Goal: Task Accomplishment & Management: Manage account settings

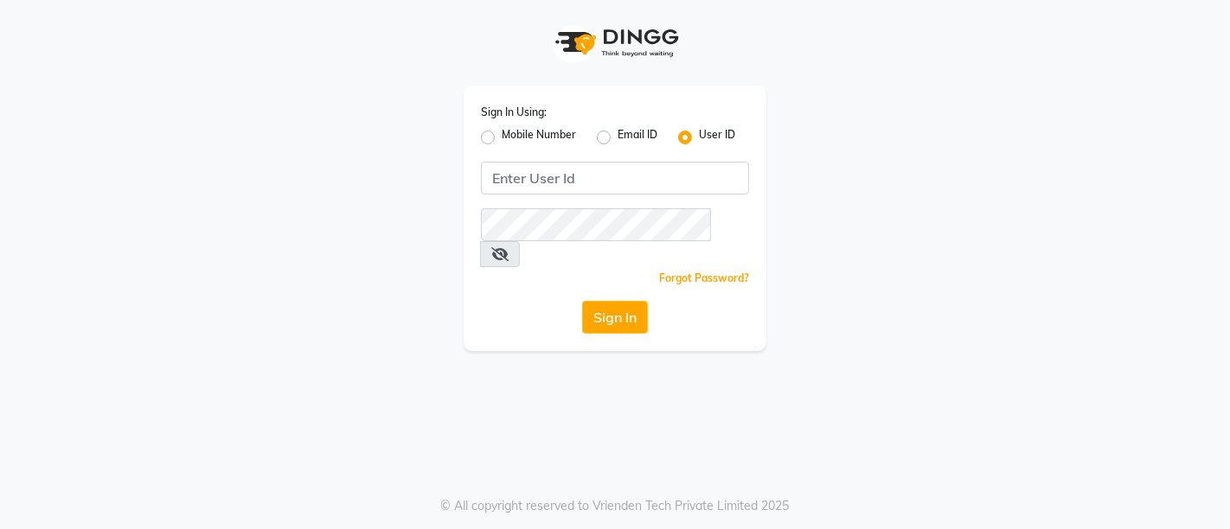
click at [502, 137] on label "Mobile Number" at bounding box center [539, 137] width 74 height 21
click at [502, 137] on input "Mobile Number" at bounding box center [507, 132] width 11 height 11
radio input "true"
radio input "false"
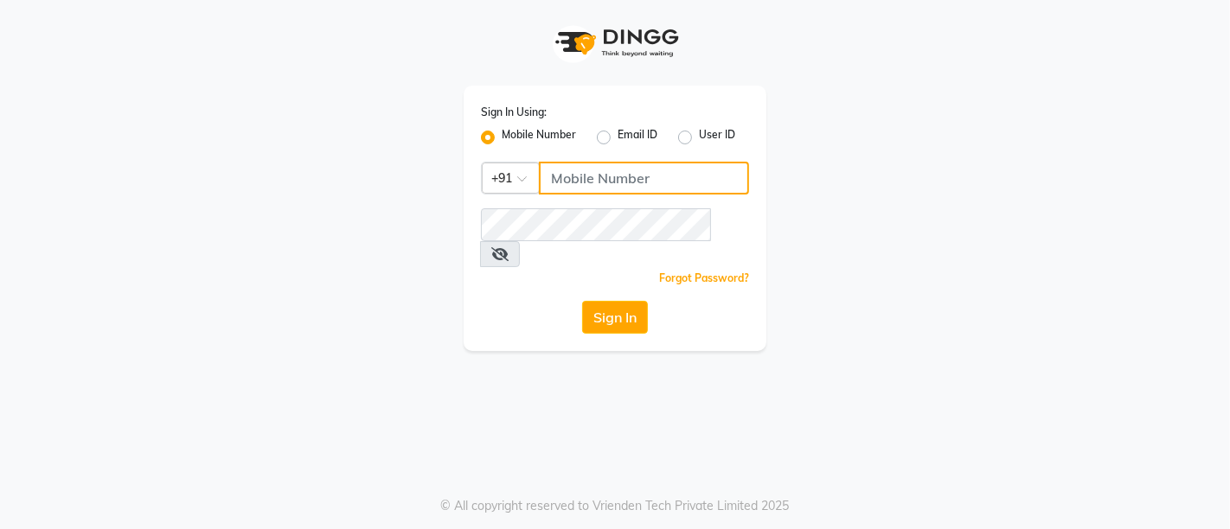
click at [623, 176] on input "Username" at bounding box center [644, 178] width 210 height 33
type input "8097678358"
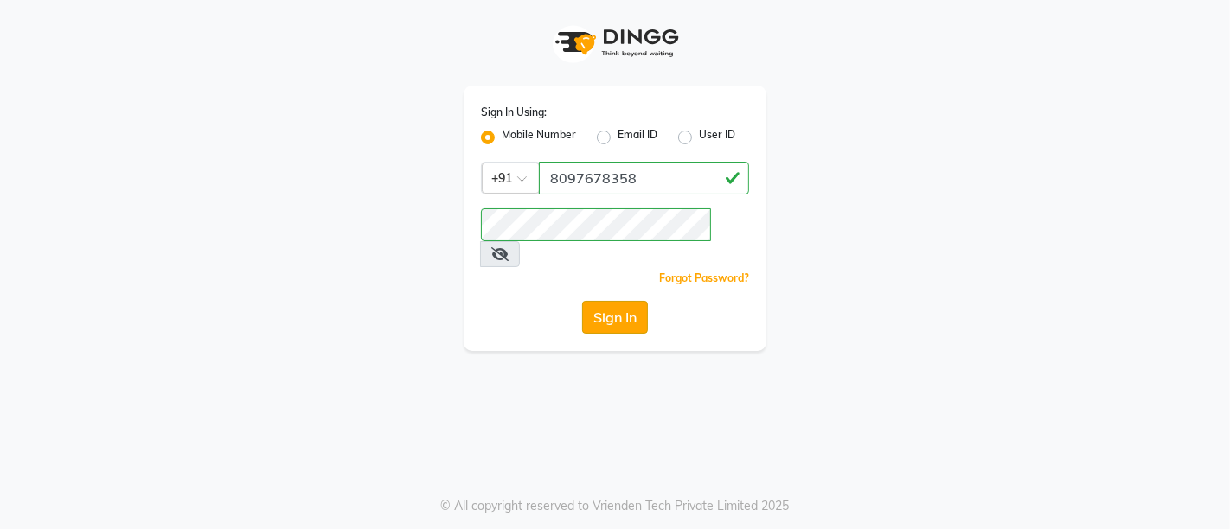
click at [640, 301] on button "Sign In" at bounding box center [615, 317] width 66 height 33
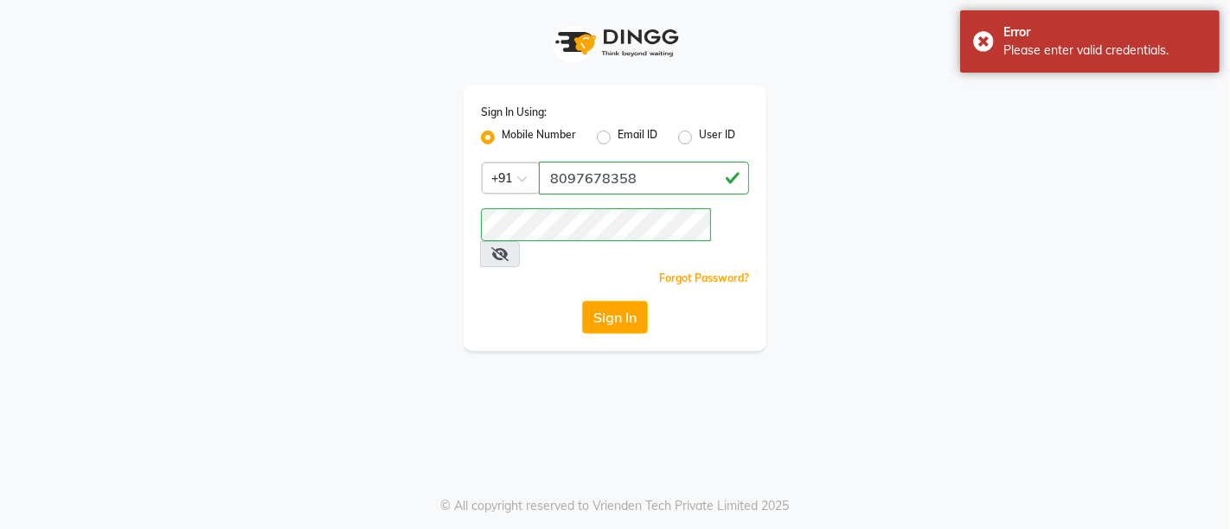
click at [520, 241] on span at bounding box center [500, 254] width 40 height 26
click at [508, 247] on icon at bounding box center [499, 254] width 17 height 14
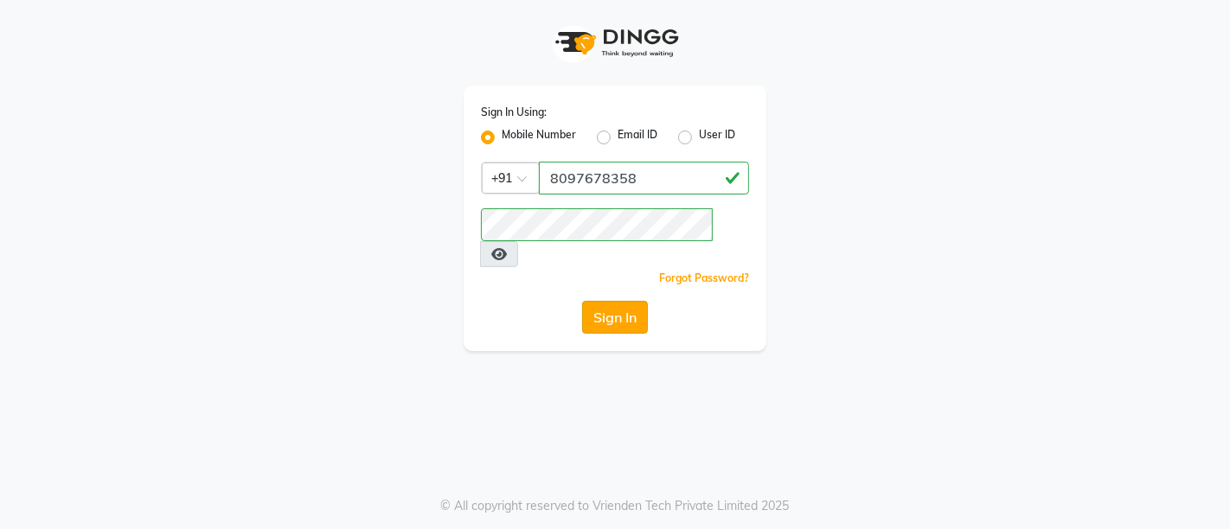
click at [611, 301] on button "Sign In" at bounding box center [615, 317] width 66 height 33
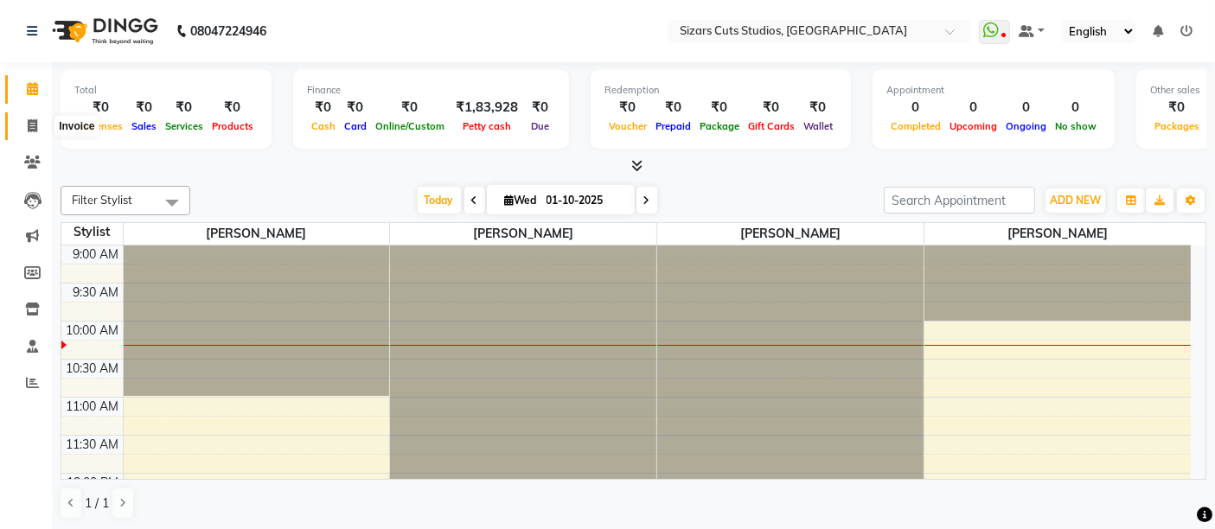
click at [41, 122] on span at bounding box center [32, 127] width 30 height 20
select select "5579"
select select "service"
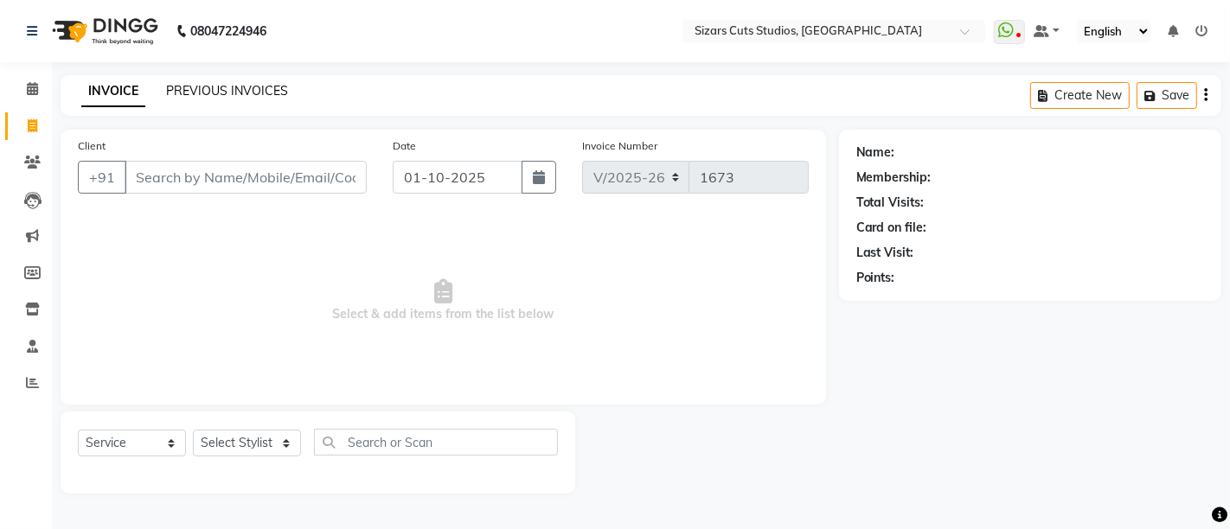
click at [240, 89] on link "PREVIOUS INVOICES" at bounding box center [227, 91] width 122 height 16
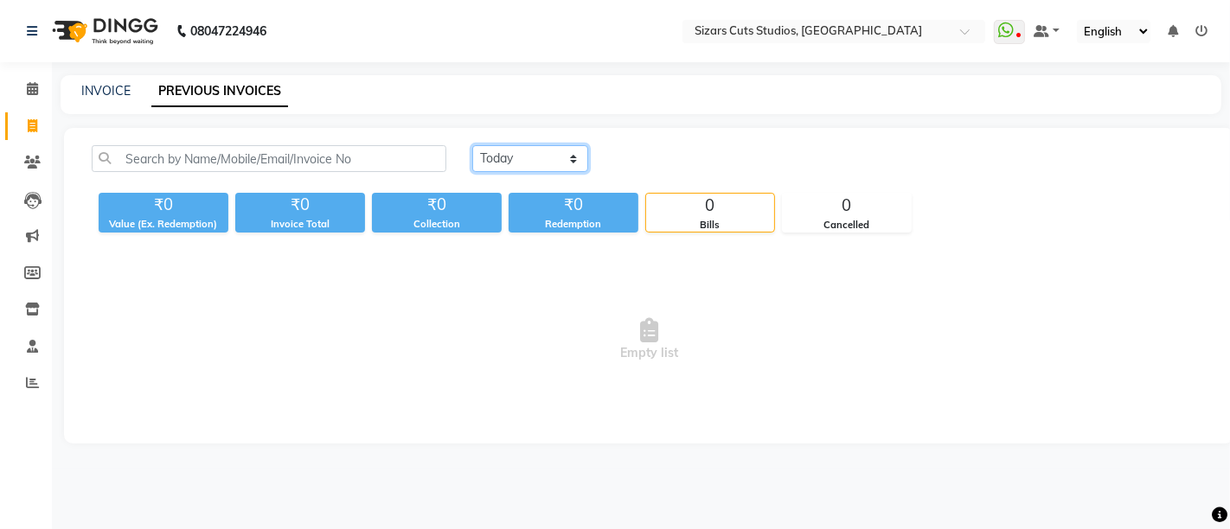
click at [504, 147] on select "[DATE] [DATE] Custom Range" at bounding box center [530, 158] width 116 height 27
select select "[DATE]"
click at [472, 145] on select "[DATE] [DATE] Custom Range" at bounding box center [530, 158] width 116 height 27
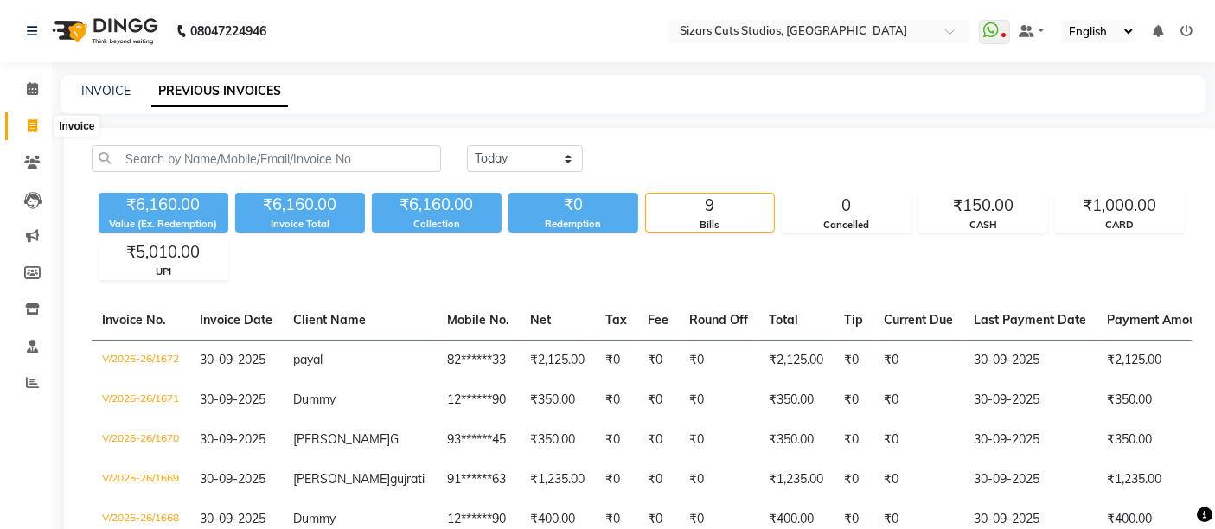
click at [36, 121] on icon at bounding box center [33, 125] width 10 height 13
select select "service"
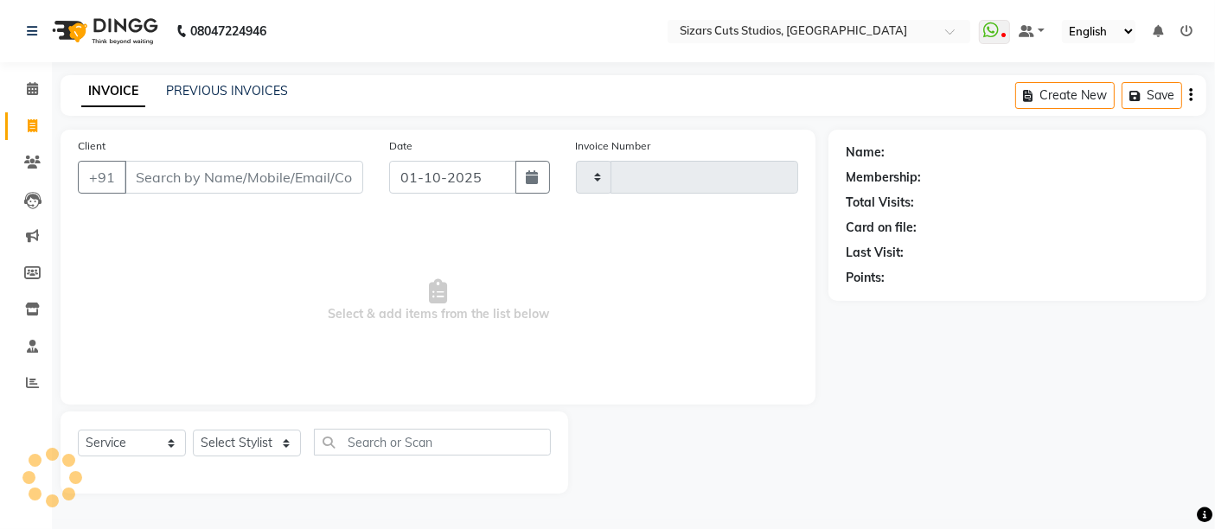
type input "1673"
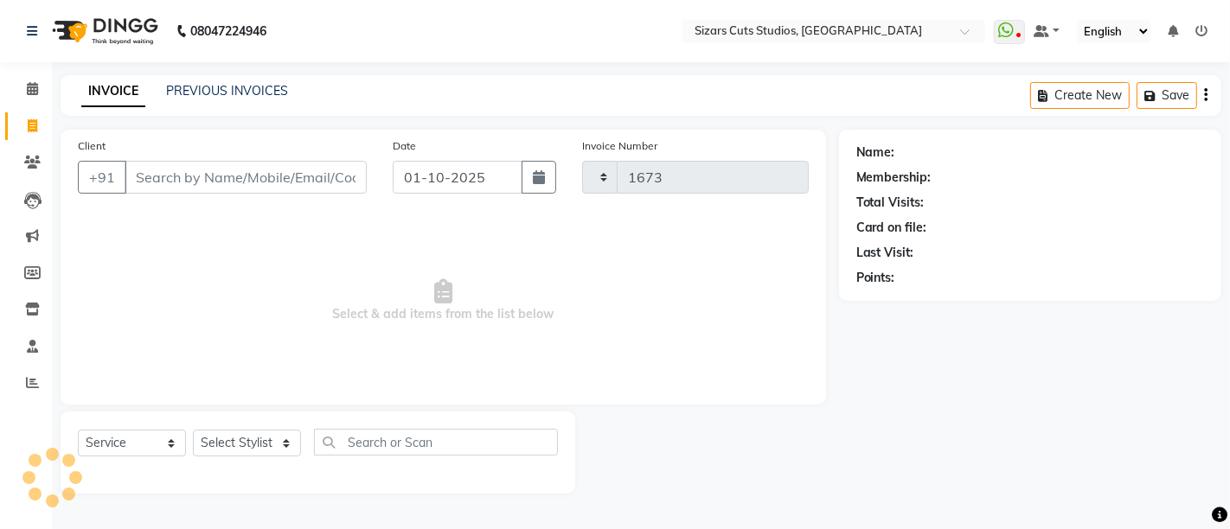
select select "5579"
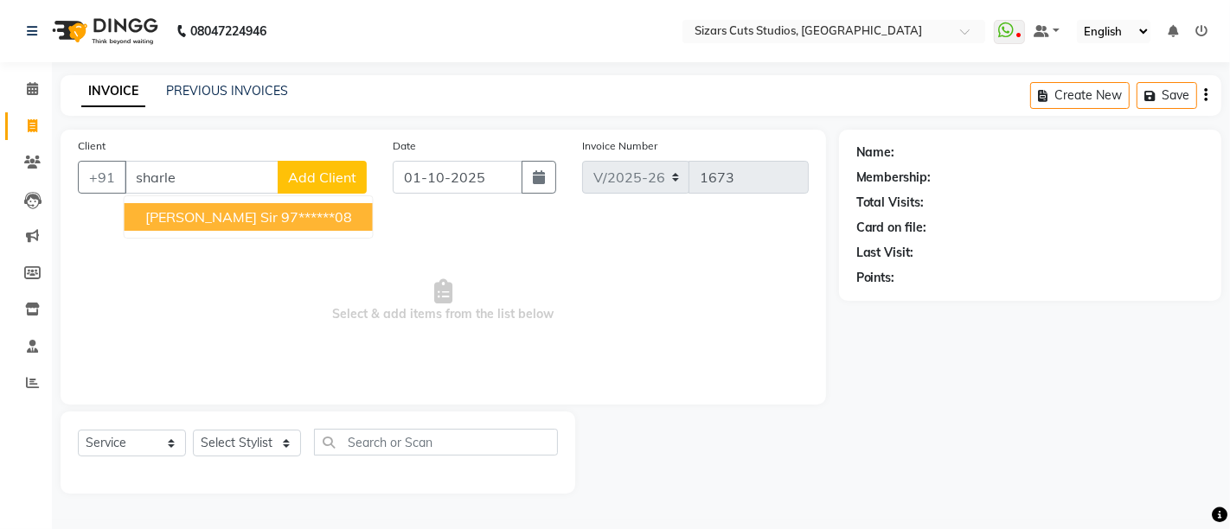
click at [281, 219] on ngb-highlight "97******08" at bounding box center [316, 216] width 71 height 17
type input "97******08"
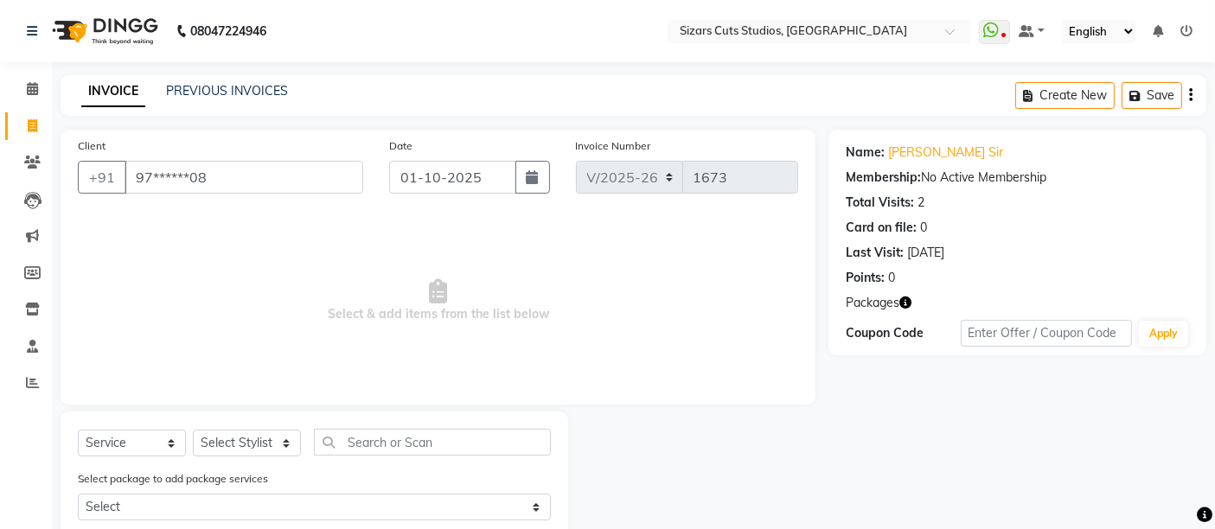
click at [240, 426] on div "Select Service Product Membership Package Voucher Prepaid Gift Card Select Styl…" at bounding box center [315, 482] width 508 height 140
click at [243, 431] on select "Select Stylist Admin [PERSON_NAME] [PERSON_NAME] [PERSON_NAME] Priyanka [PERSON…" at bounding box center [247, 443] width 108 height 27
select select "37987"
click at [193, 430] on select "Select Stylist Admin [PERSON_NAME] [PERSON_NAME] [PERSON_NAME] Priyanka [PERSON…" at bounding box center [247, 443] width 108 height 27
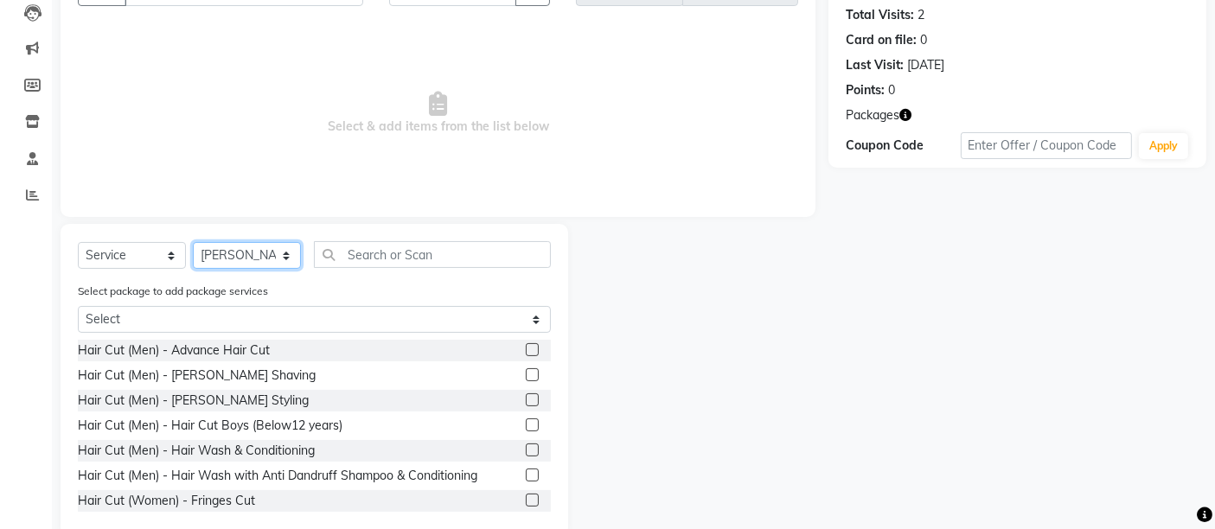
scroll to position [192, 0]
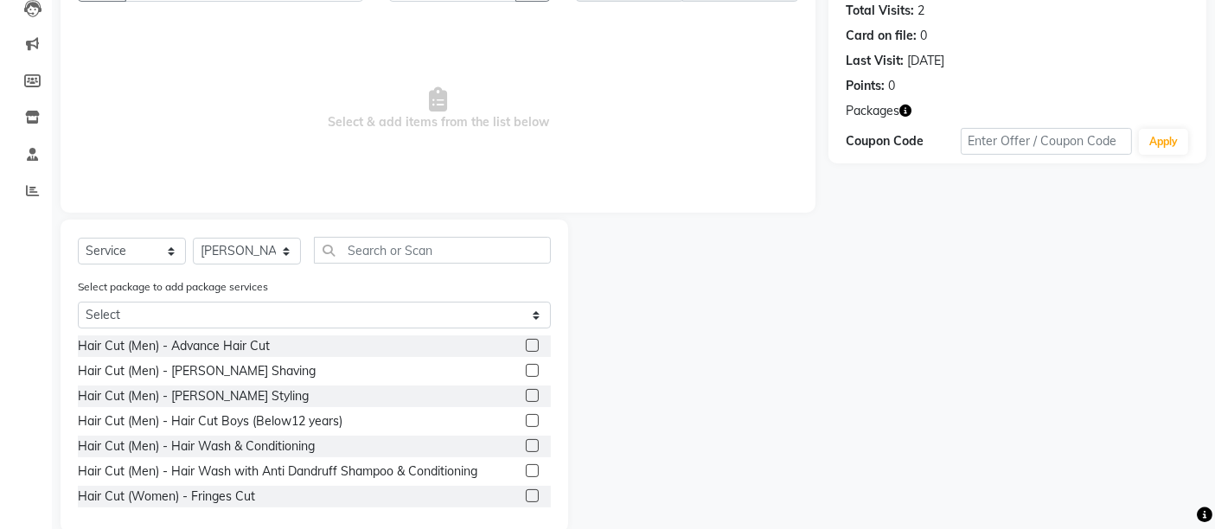
click at [526, 336] on div at bounding box center [538, 346] width 25 height 22
click at [526, 344] on label at bounding box center [532, 345] width 13 height 13
click at [526, 344] on input "checkbox" at bounding box center [531, 346] width 11 height 11
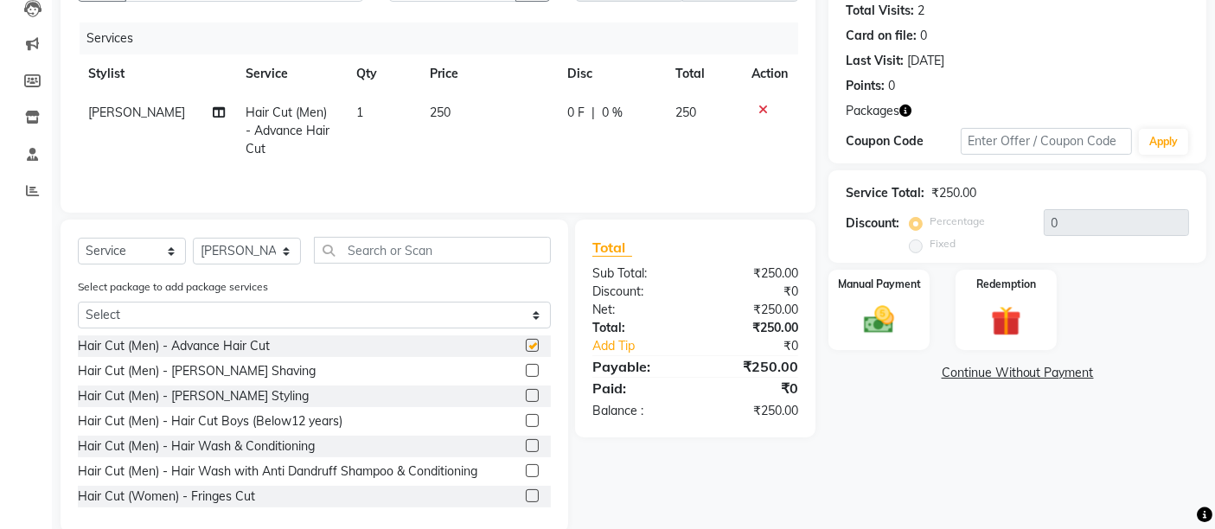
checkbox input "false"
click at [526, 404] on div at bounding box center [531, 398] width 11 height 18
click at [453, 104] on td "250" at bounding box center [487, 130] width 137 height 75
select select "37987"
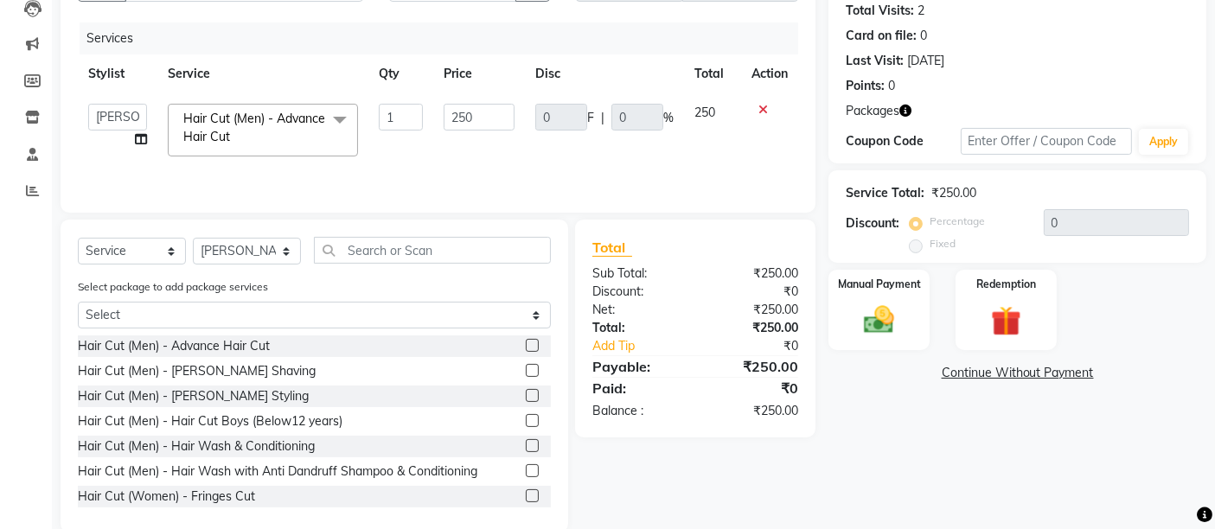
click at [526, 395] on label at bounding box center [532, 395] width 13 height 13
click at [526, 395] on input "checkbox" at bounding box center [531, 396] width 11 height 11
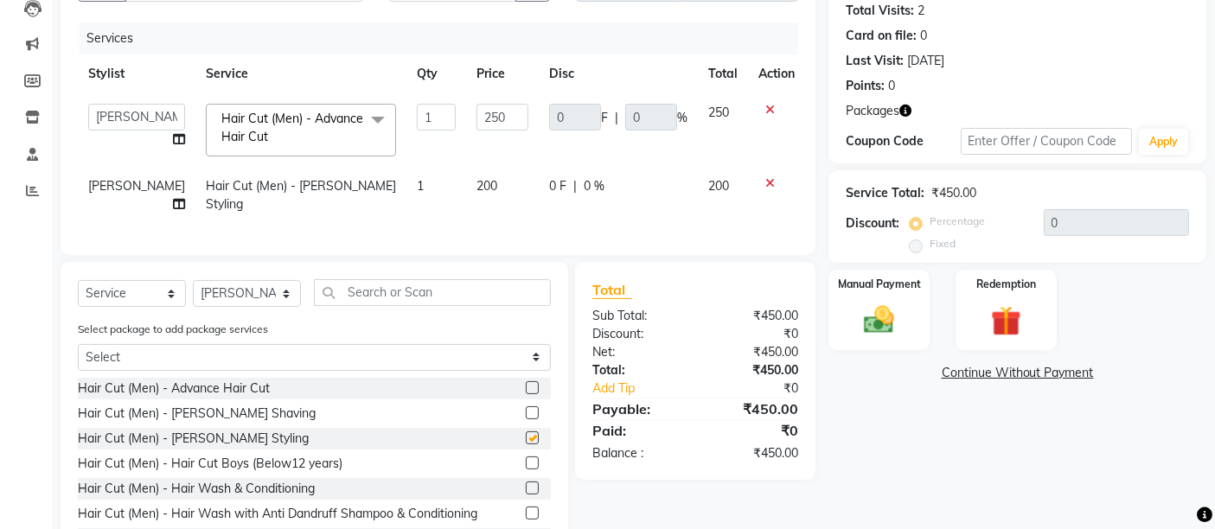
checkbox input "false"
click at [476, 121] on input "250" at bounding box center [502, 117] width 52 height 27
type input "200"
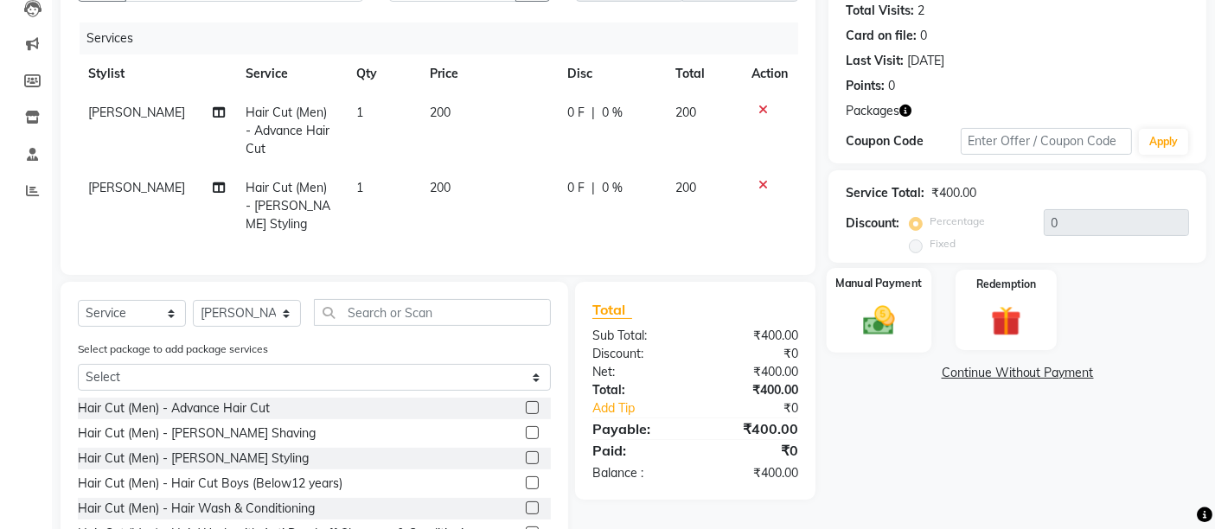
click at [857, 327] on img at bounding box center [879, 320] width 52 height 36
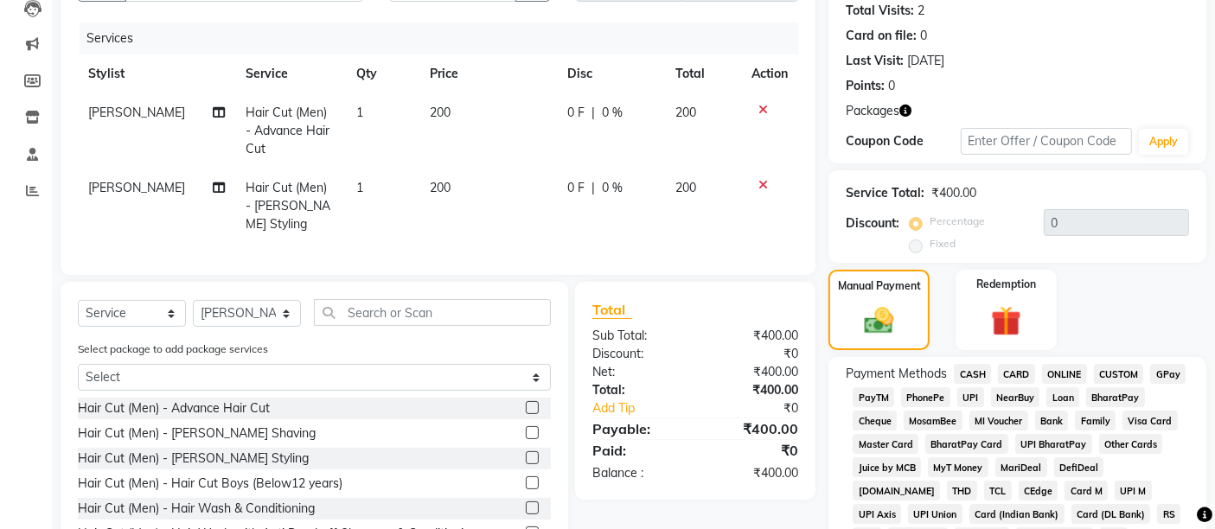
click at [971, 398] on span "UPI" at bounding box center [970, 397] width 27 height 20
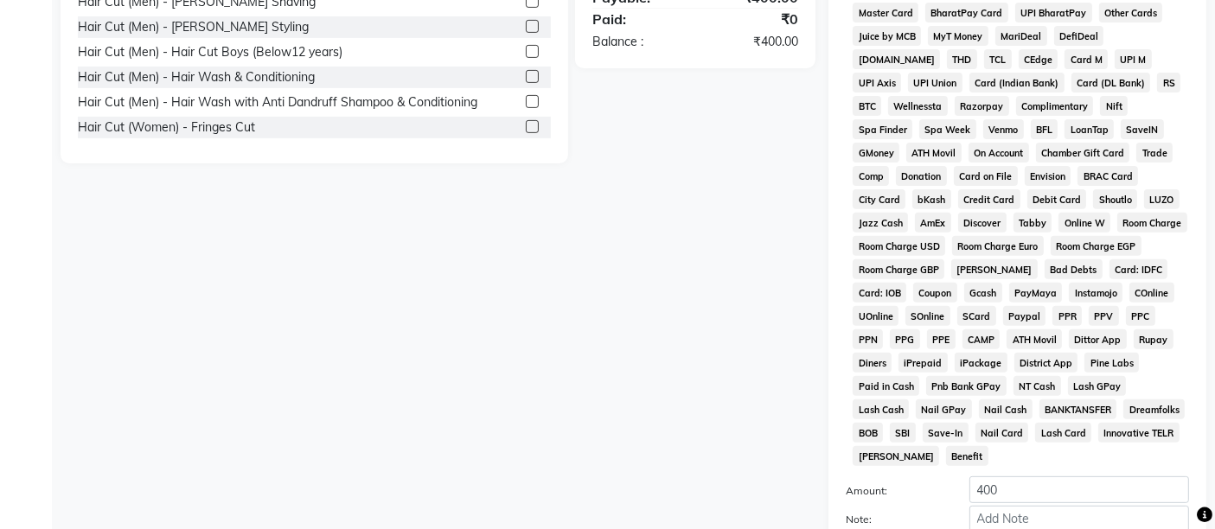
scroll to position [672, 0]
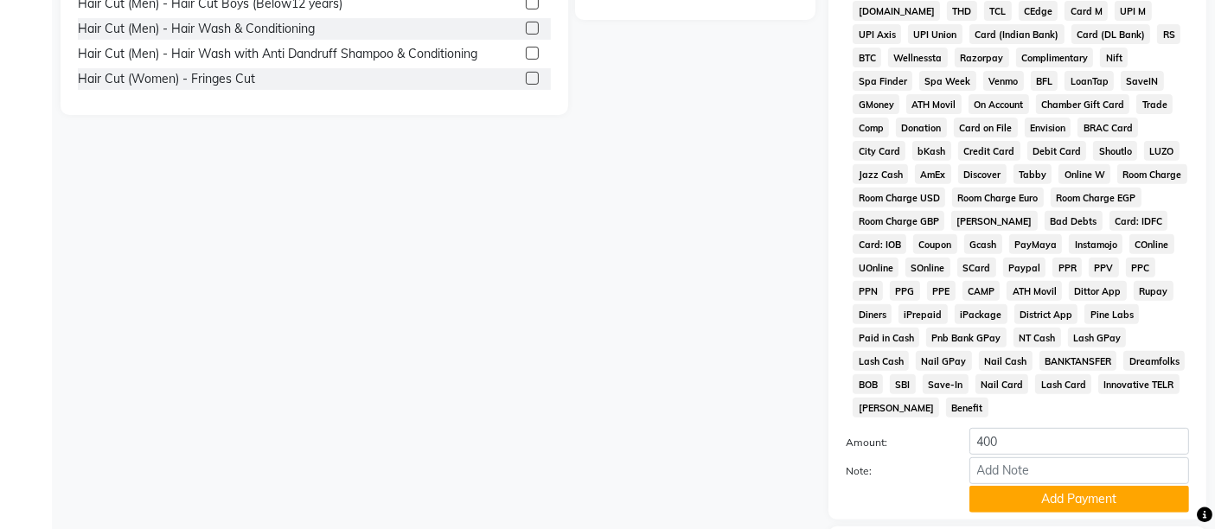
click at [1025, 495] on div "Payment Methods CASH CARD ONLINE CUSTOM GPay PayTM PhonePe UPI NearBuy Loan Bha…" at bounding box center [1017, 198] width 378 height 642
click at [1026, 495] on div "Payment Methods CASH CARD ONLINE CUSTOM GPay PayTM PhonePe UPI NearBuy Loan Bha…" at bounding box center [1017, 198] width 378 height 642
click at [1036, 486] on button "Add Payment" at bounding box center [1079, 499] width 220 height 27
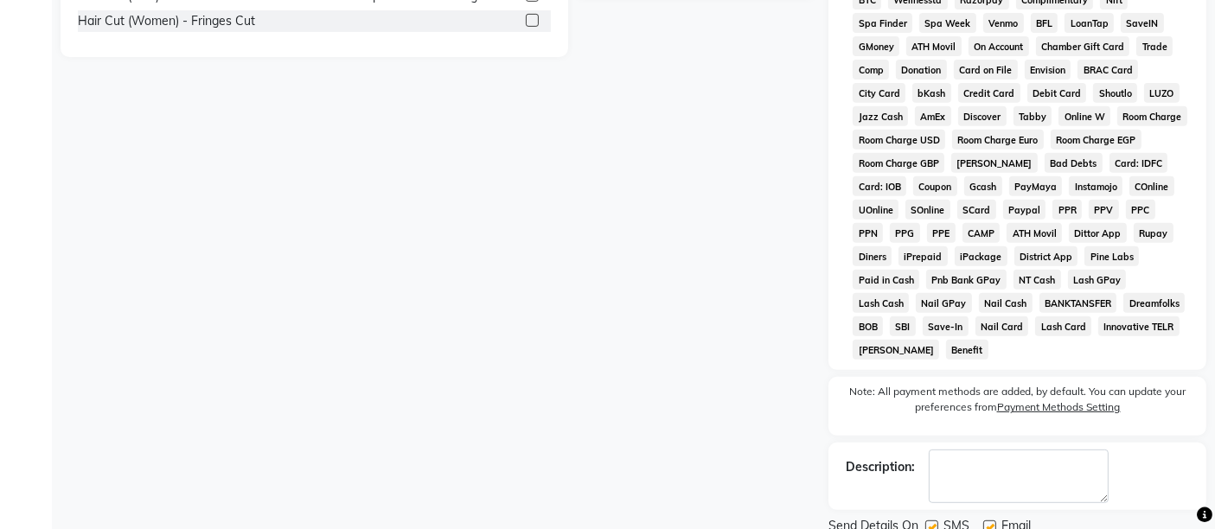
scroll to position [776, 0]
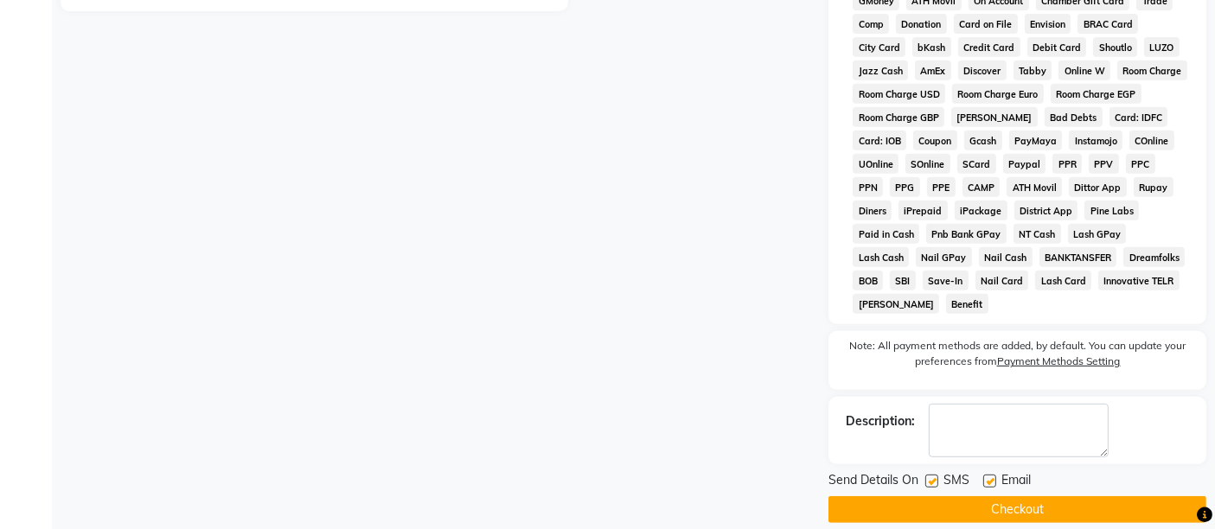
click at [991, 475] on label at bounding box center [989, 481] width 13 height 13
click at [991, 476] on input "checkbox" at bounding box center [988, 481] width 11 height 11
checkbox input "false"
drag, startPoint x: 934, startPoint y: 464, endPoint x: 937, endPoint y: 485, distance: 21.0
click at [936, 475] on label at bounding box center [931, 481] width 13 height 13
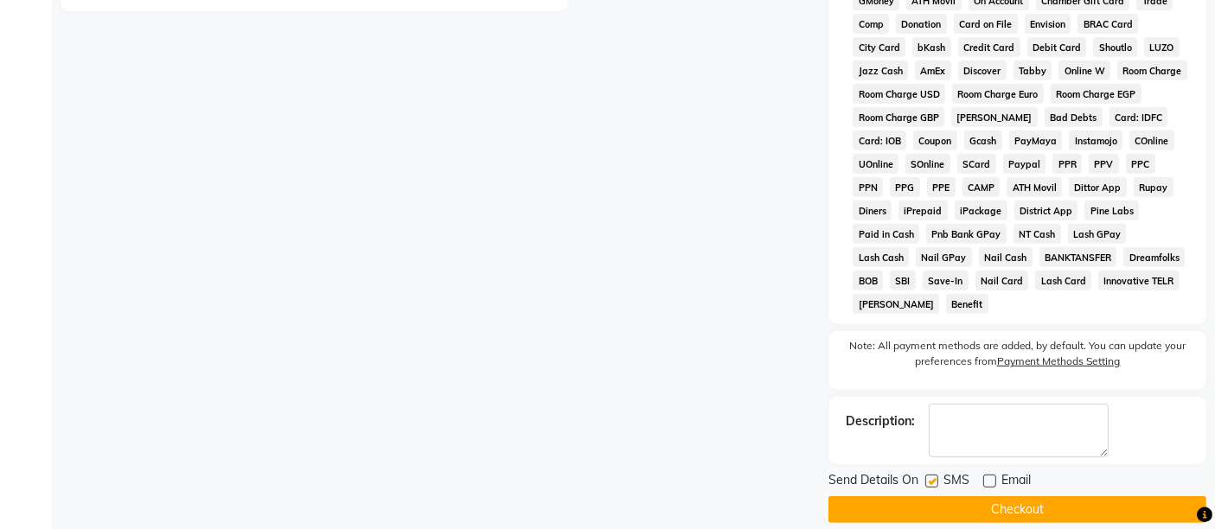
click at [936, 476] on input "checkbox" at bounding box center [930, 481] width 11 height 11
checkbox input "false"
click at [939, 496] on button "Checkout" at bounding box center [1017, 509] width 378 height 27
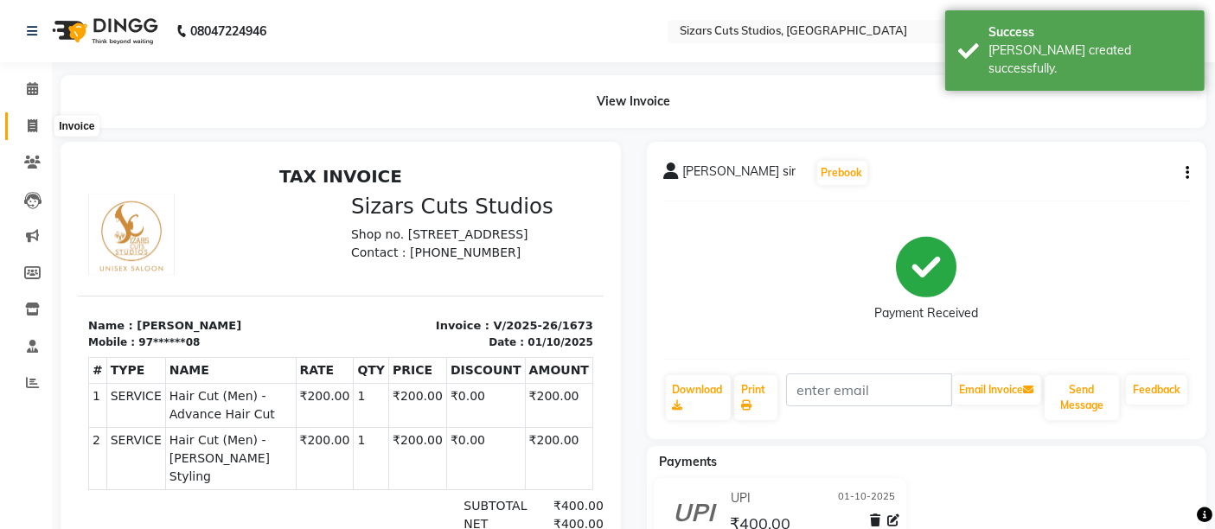
click at [32, 127] on icon at bounding box center [33, 125] width 10 height 13
select select "5579"
select select "service"
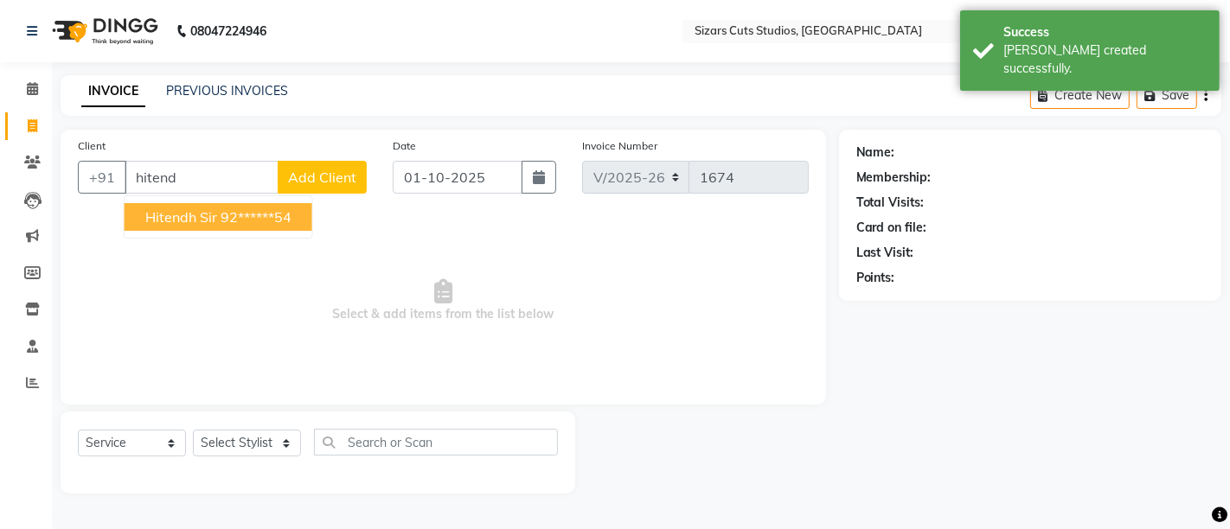
click at [237, 221] on ngb-highlight "92******54" at bounding box center [255, 216] width 71 height 17
type input "92******54"
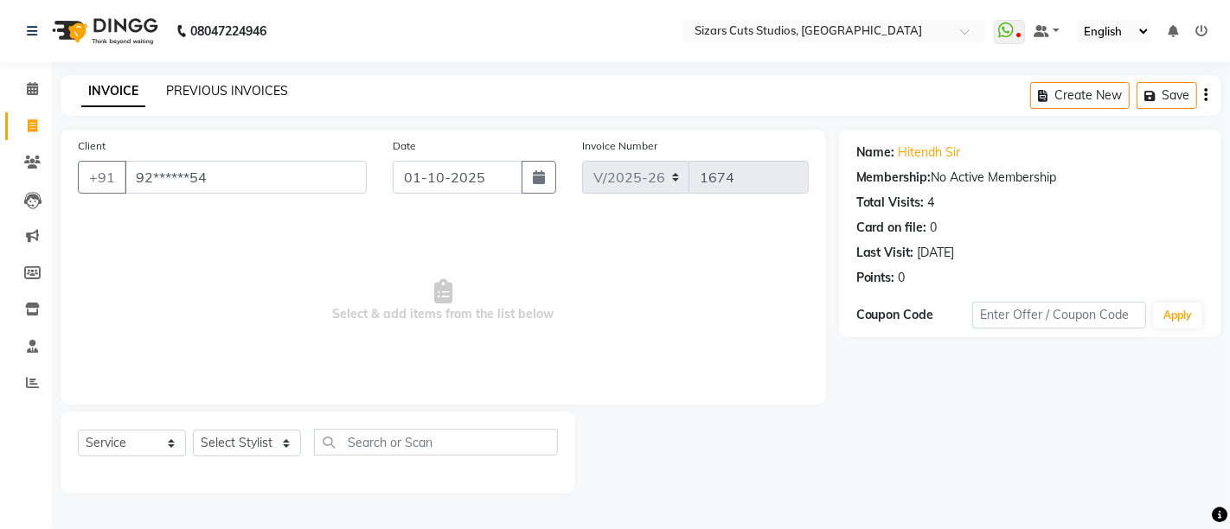
click at [240, 96] on link "PREVIOUS INVOICES" at bounding box center [227, 91] width 122 height 16
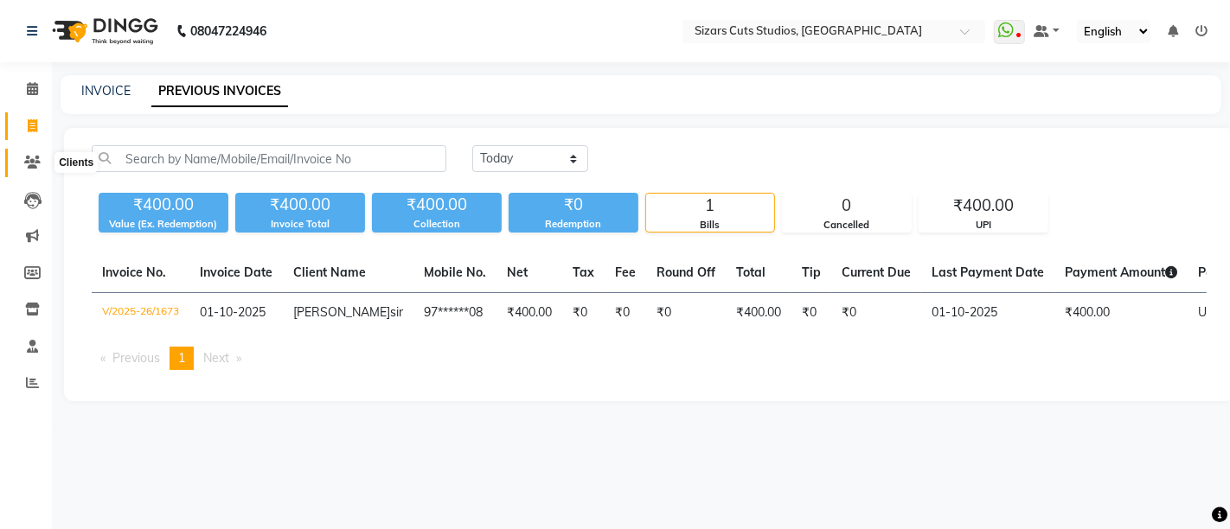
click at [35, 165] on icon at bounding box center [32, 162] width 16 height 13
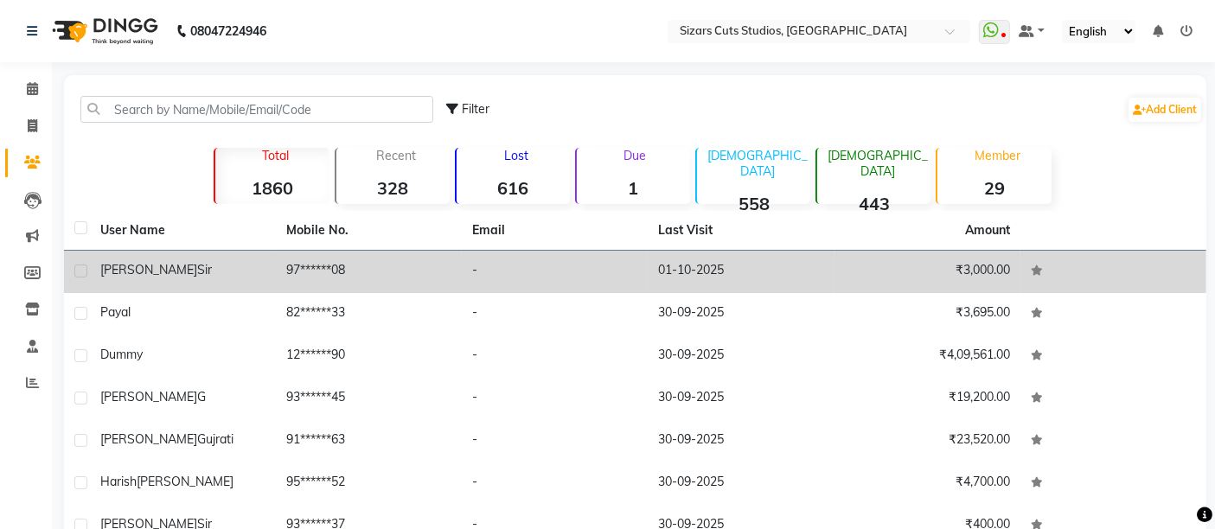
click at [210, 272] on div "[PERSON_NAME] sir" at bounding box center [182, 270] width 165 height 18
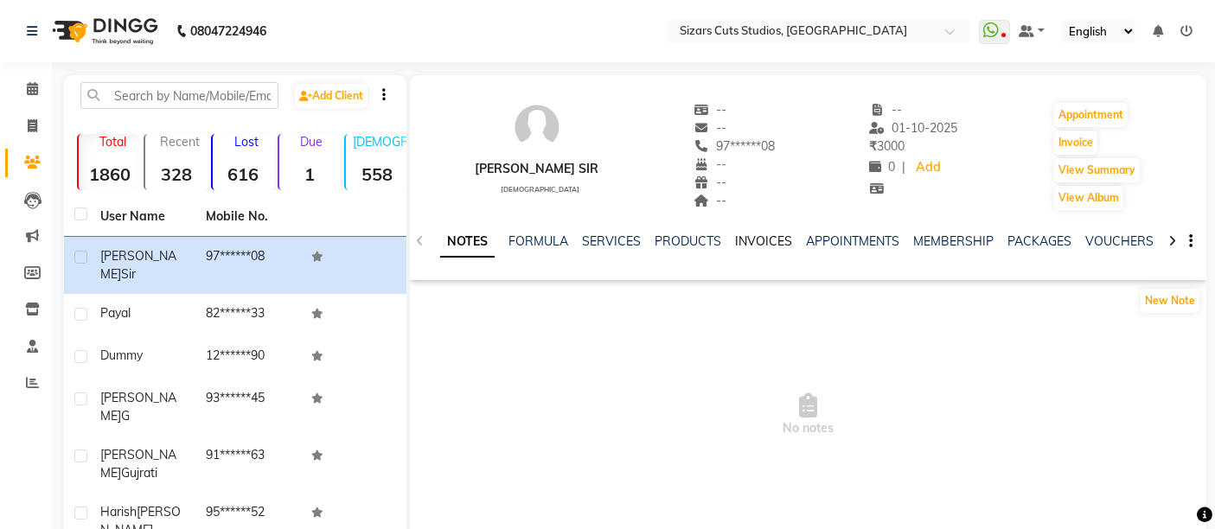
click at [751, 235] on link "INVOICES" at bounding box center [763, 241] width 57 height 16
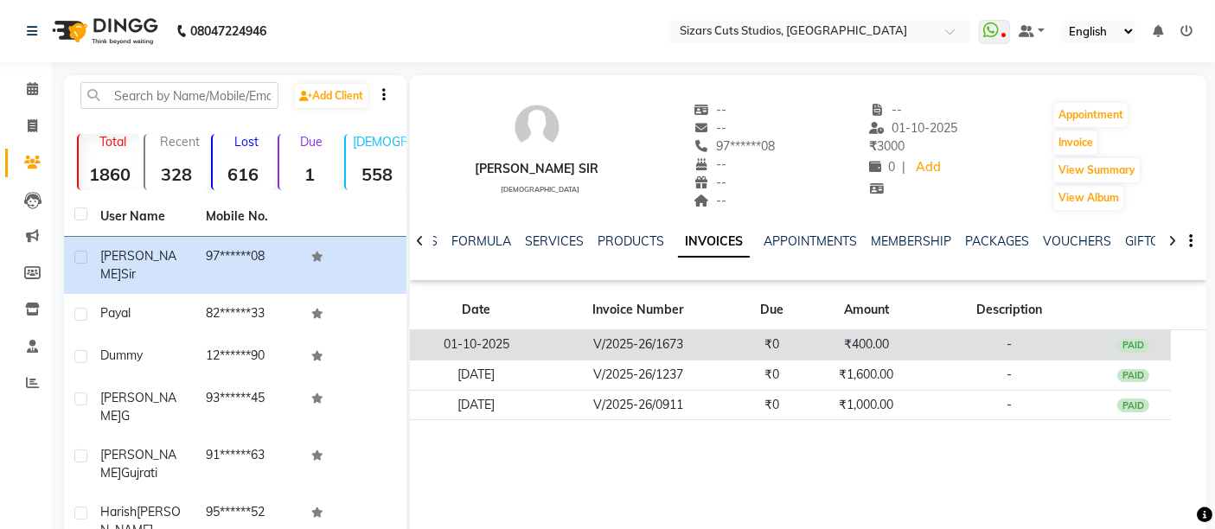
click at [778, 337] on td "₹0" at bounding box center [772, 345] width 76 height 30
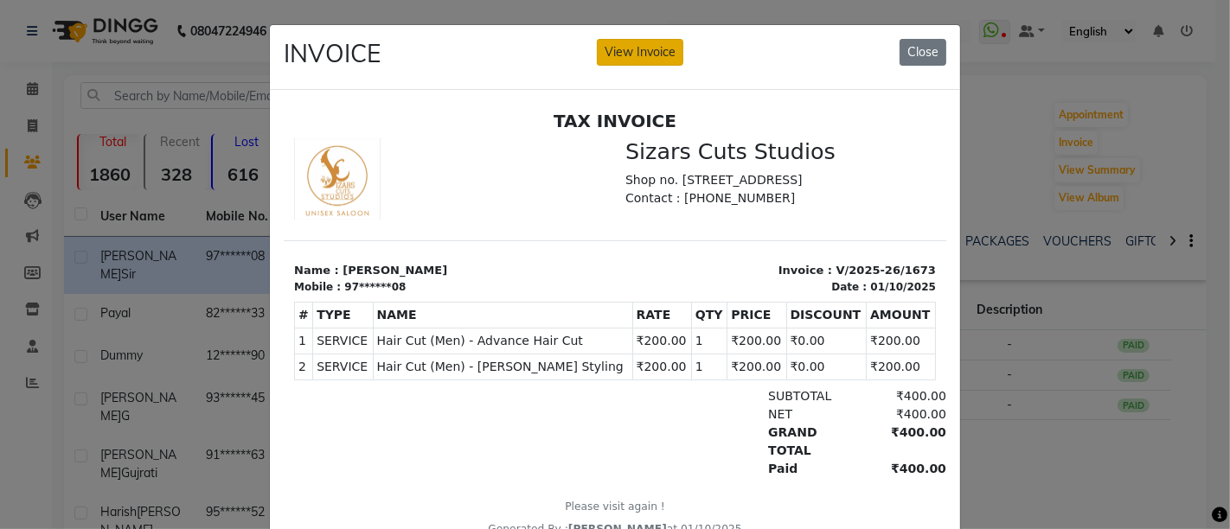
drag, startPoint x: 644, startPoint y: 53, endPoint x: 469, endPoint y: 19, distance: 178.7
click at [644, 53] on button "View Invoice" at bounding box center [640, 52] width 86 height 27
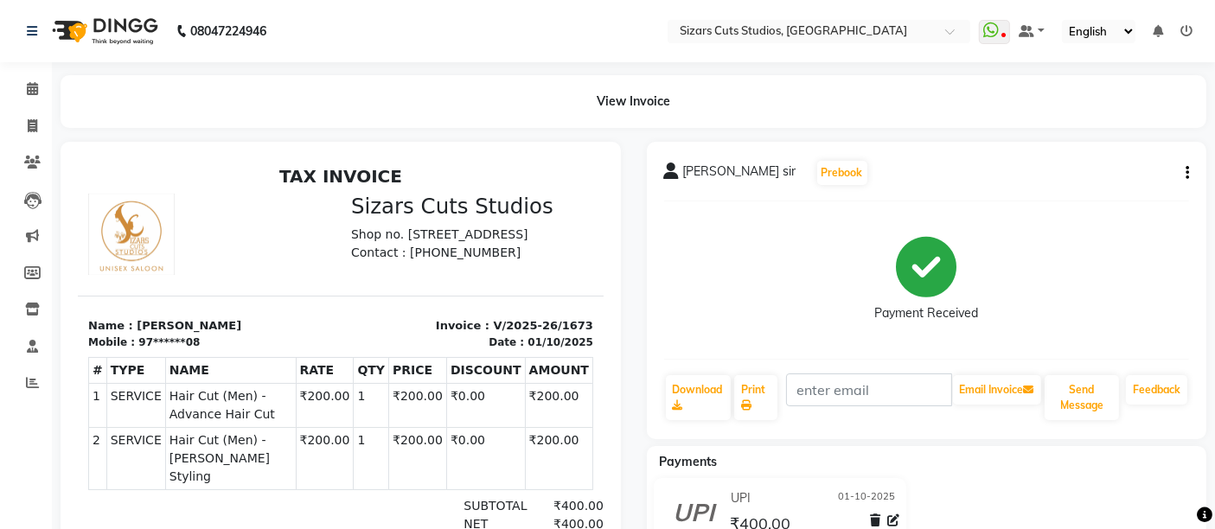
click at [1191, 166] on div "[PERSON_NAME] sir Prebook Payment Received Download Print Email Invoice Send Me…" at bounding box center [927, 290] width 560 height 297
click at [1188, 173] on icon "button" at bounding box center [1186, 173] width 3 height 1
click at [1072, 140] on div "Cancel Invoice" at bounding box center [1100, 141] width 118 height 22
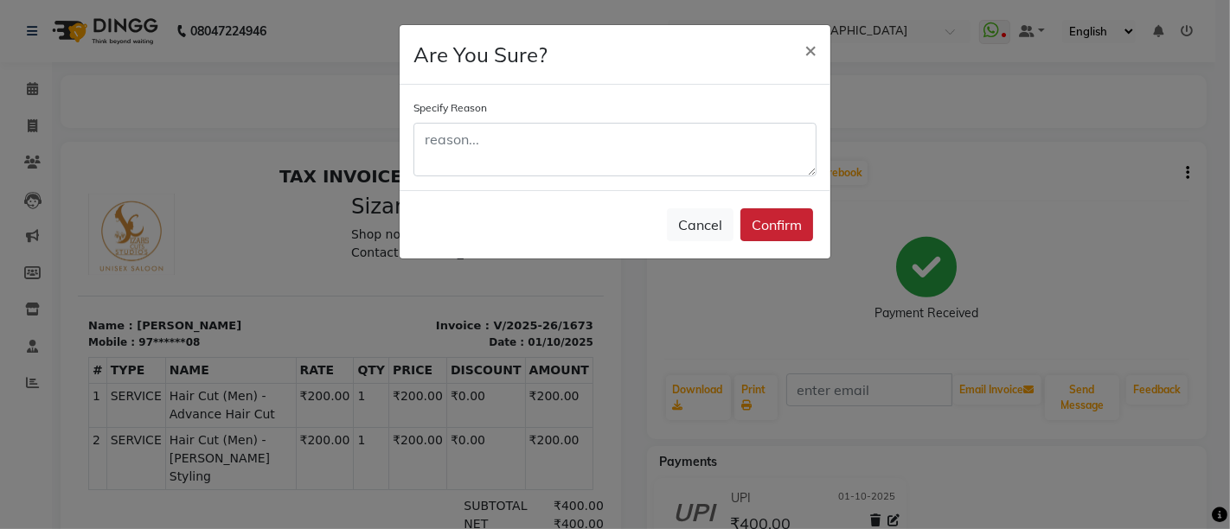
click at [764, 218] on button "Confirm" at bounding box center [776, 224] width 73 height 33
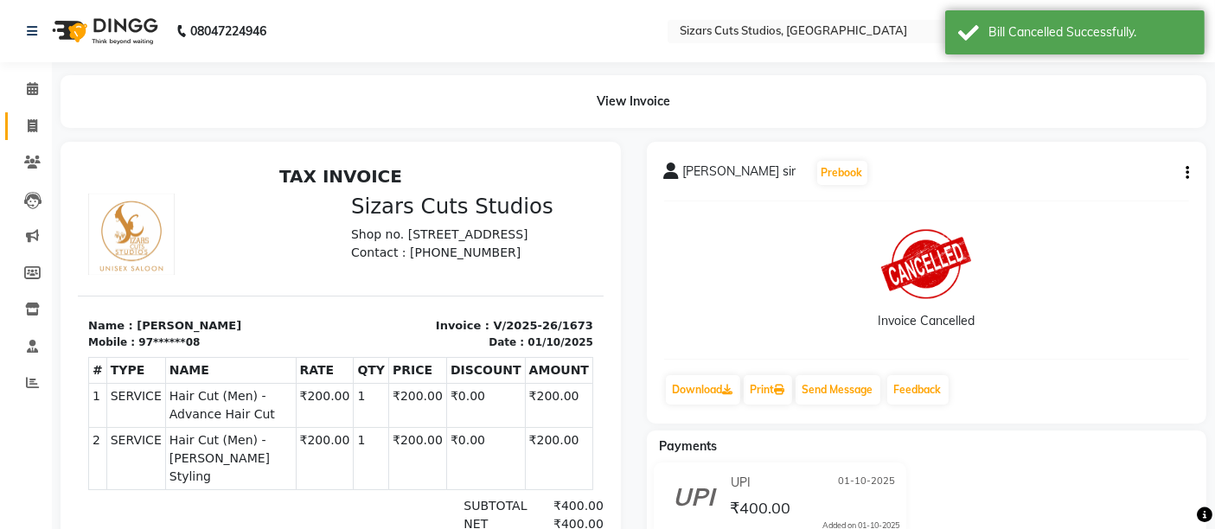
click at [41, 130] on span at bounding box center [32, 127] width 30 height 20
select select "5579"
select select "service"
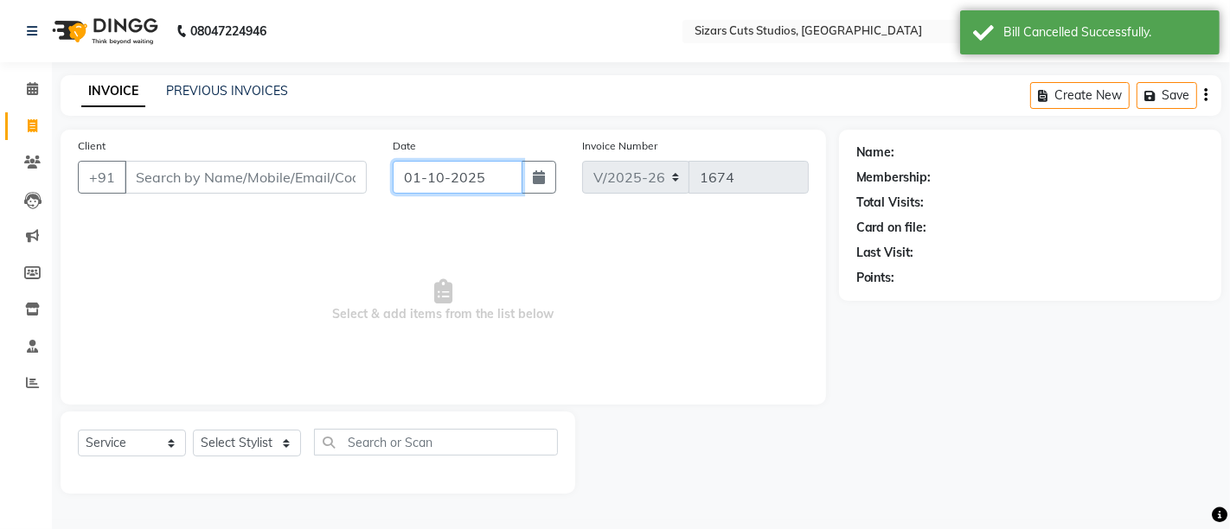
click at [455, 176] on input "01-10-2025" at bounding box center [458, 177] width 130 height 33
select select "10"
select select "2025"
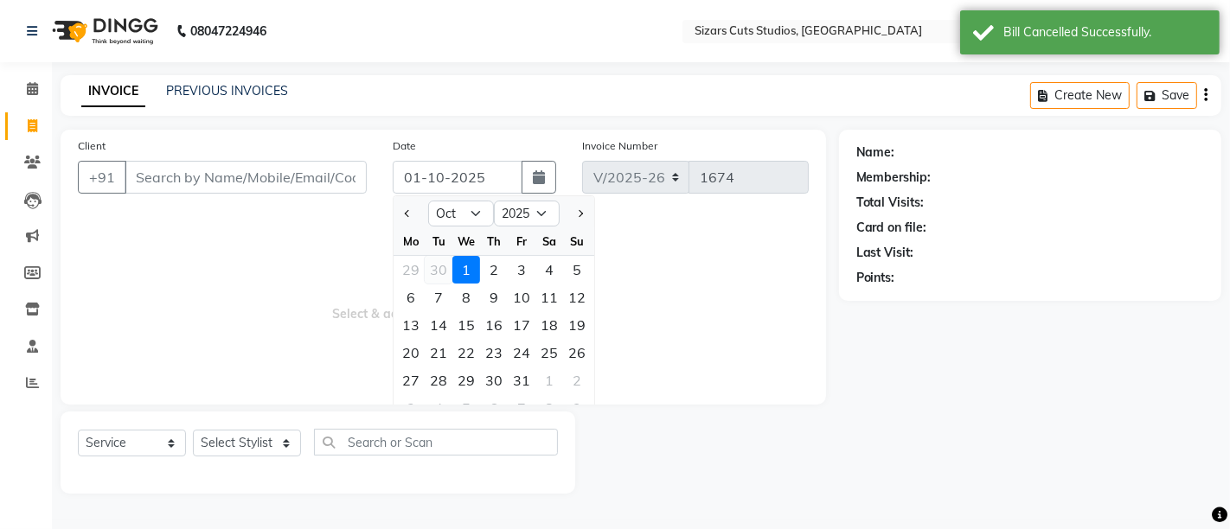
click at [431, 270] on div "30" at bounding box center [439, 270] width 28 height 28
type input "30-09-2025"
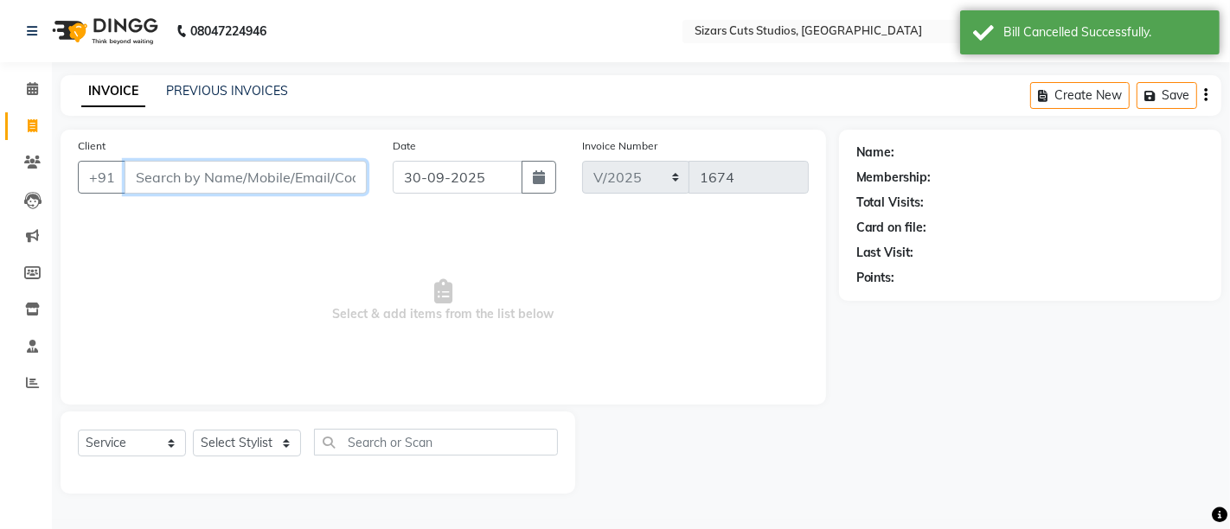
click at [223, 176] on input "Client" at bounding box center [246, 177] width 242 height 33
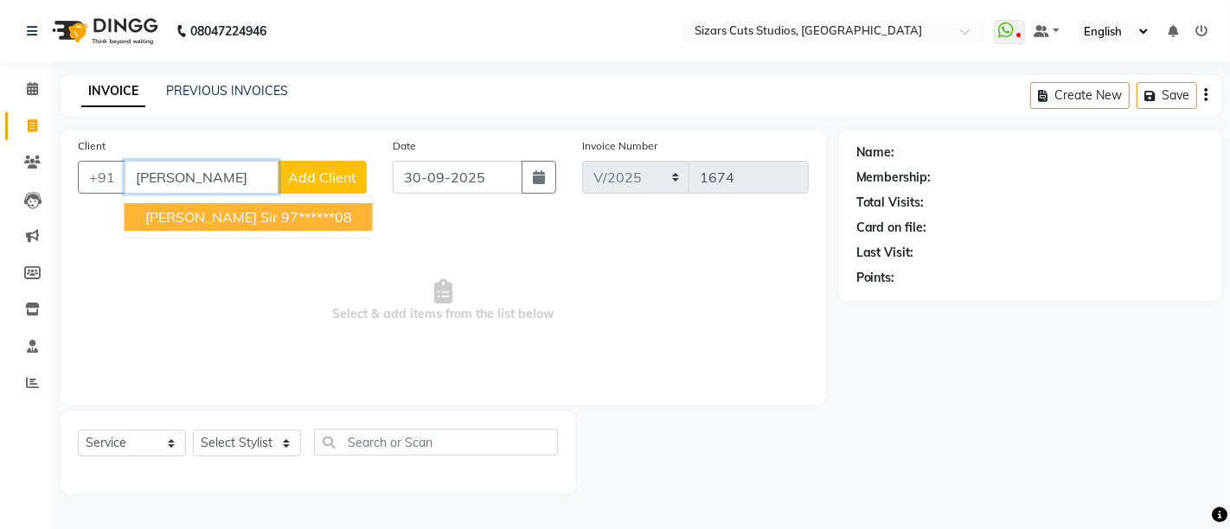
click at [281, 215] on ngb-highlight "97******08" at bounding box center [316, 216] width 71 height 17
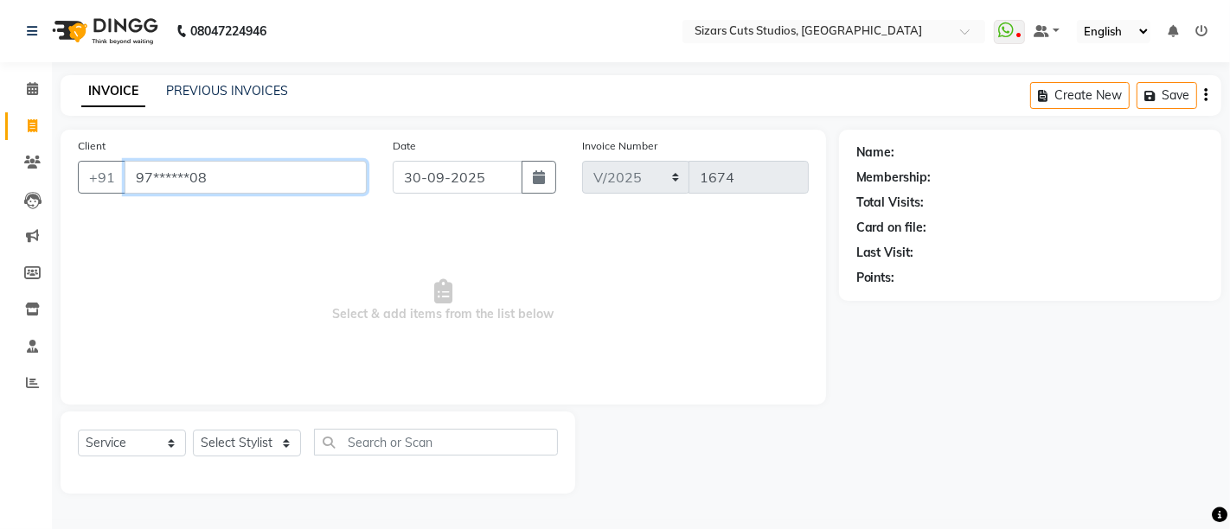
type input "97******08"
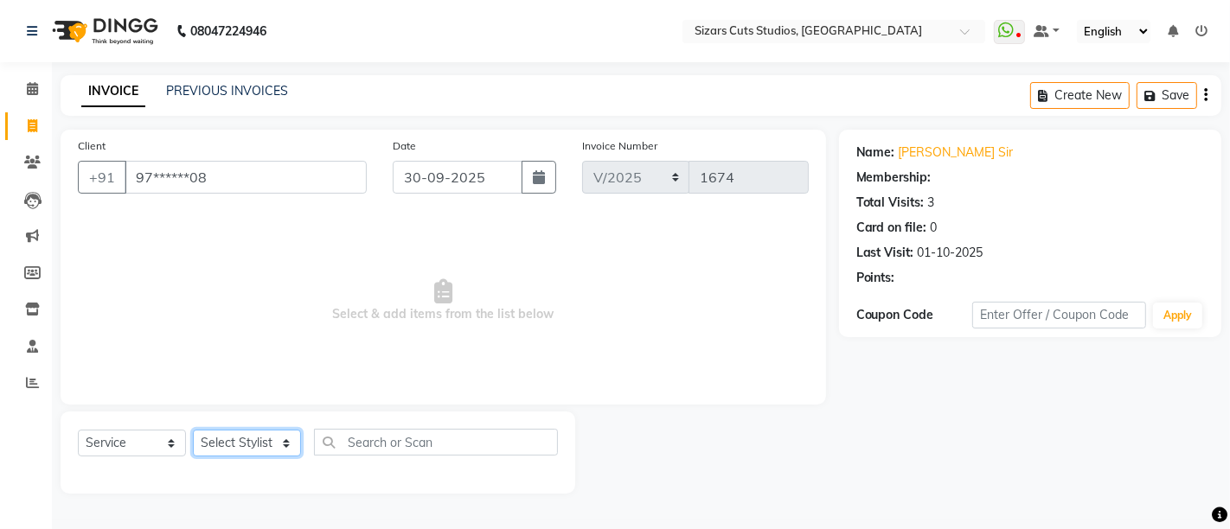
drag, startPoint x: 251, startPoint y: 454, endPoint x: 252, endPoint y: 440, distance: 13.9
click at [252, 440] on select "Select Stylist Admin [PERSON_NAME] [PERSON_NAME] [PERSON_NAME] Priyanka [PERSON…" at bounding box center [247, 443] width 108 height 27
click at [249, 436] on select "Select Stylist Admin [PERSON_NAME] [PERSON_NAME] [PERSON_NAME] Priyanka [PERSON…" at bounding box center [247, 443] width 108 height 27
select select "37987"
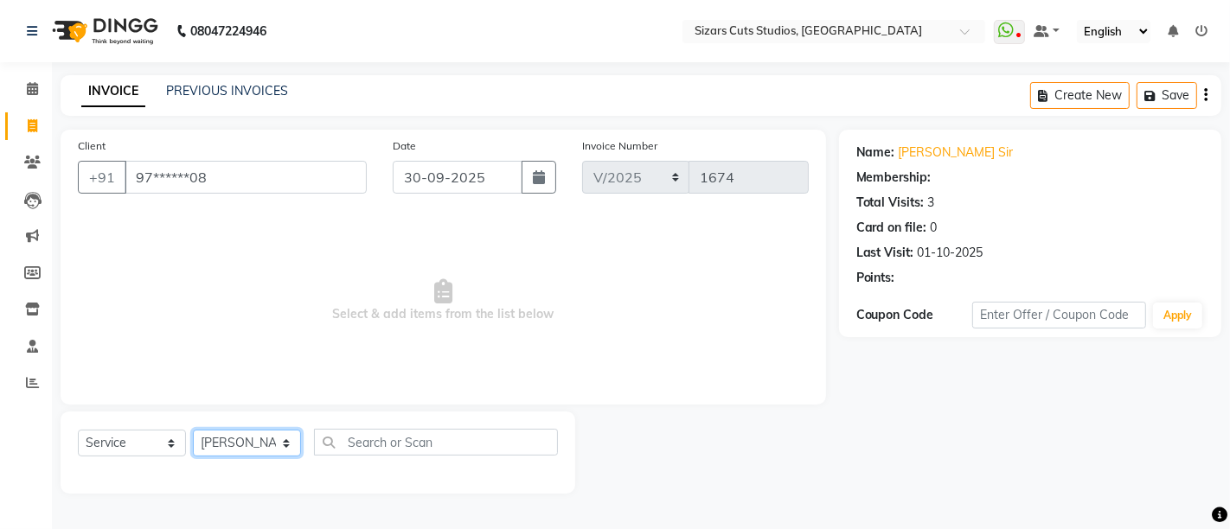
click at [193, 430] on select "Select Stylist Admin [PERSON_NAME] [PERSON_NAME] [PERSON_NAME] Priyanka [PERSON…" at bounding box center [247, 443] width 108 height 27
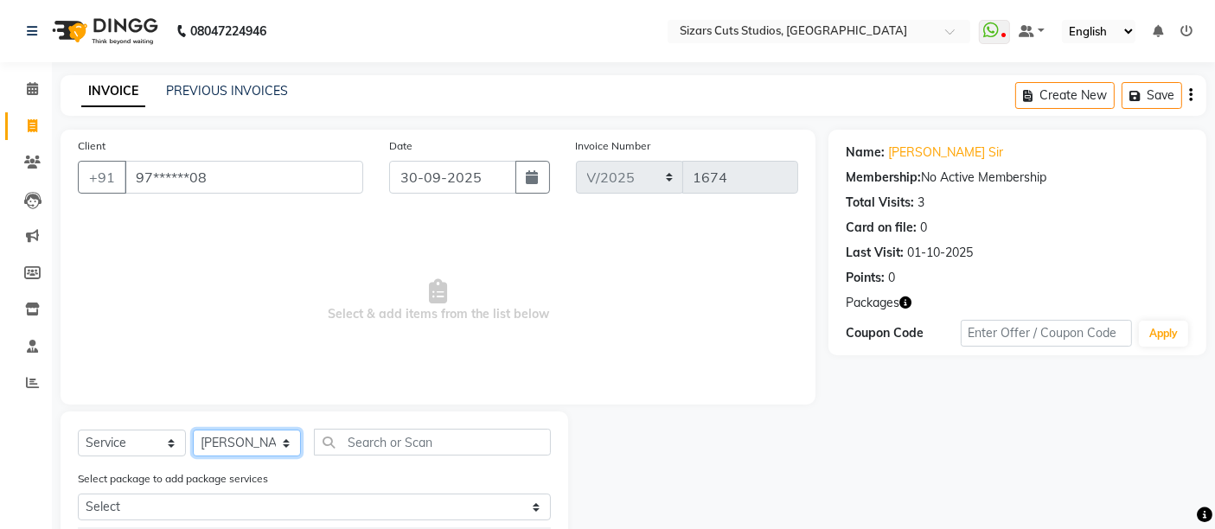
scroll to position [192, 0]
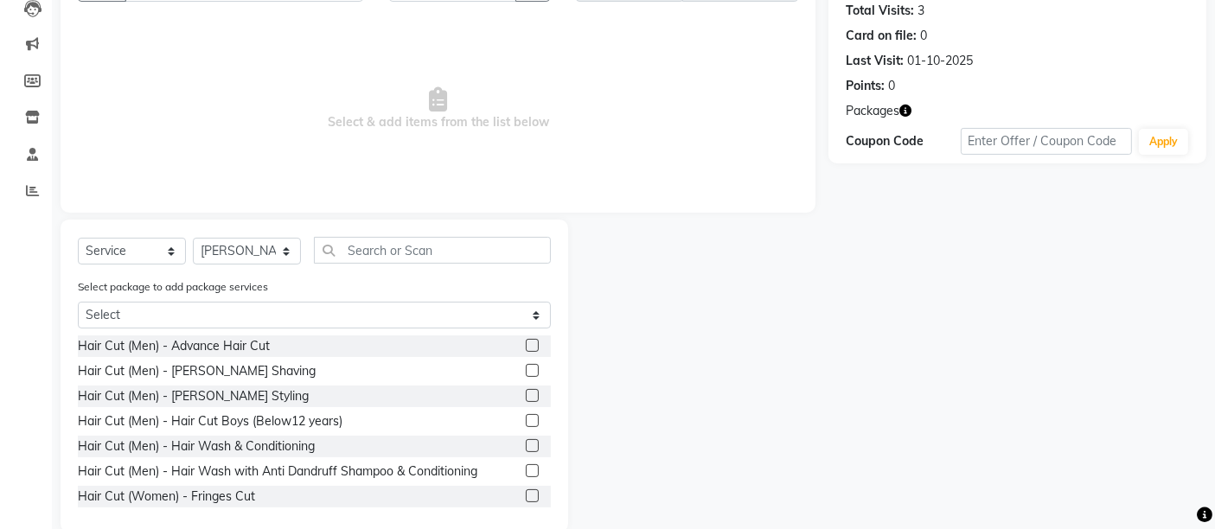
click at [526, 345] on label at bounding box center [532, 345] width 13 height 13
click at [526, 345] on input "checkbox" at bounding box center [531, 346] width 11 height 11
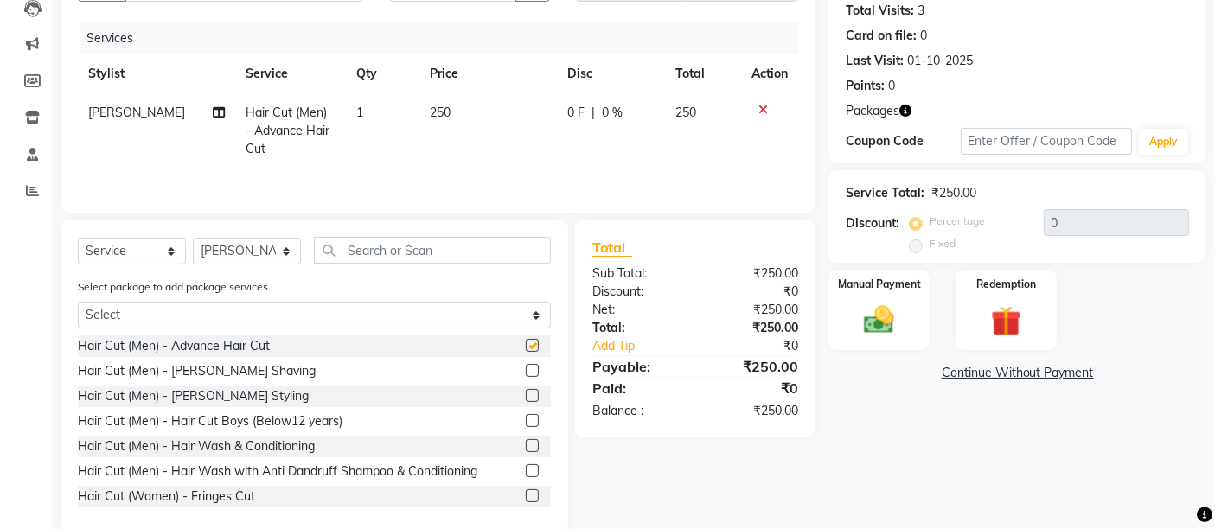
checkbox input "false"
click at [526, 395] on label at bounding box center [532, 395] width 13 height 13
click at [526, 395] on input "checkbox" at bounding box center [531, 396] width 11 height 11
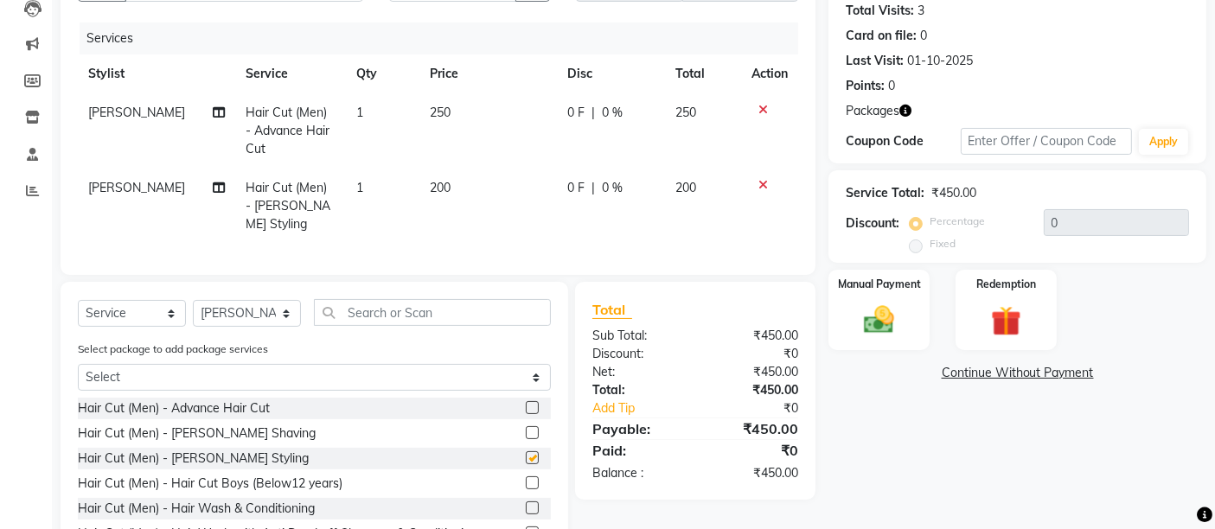
checkbox input "false"
click at [454, 141] on td "250" at bounding box center [487, 130] width 137 height 75
select select "37987"
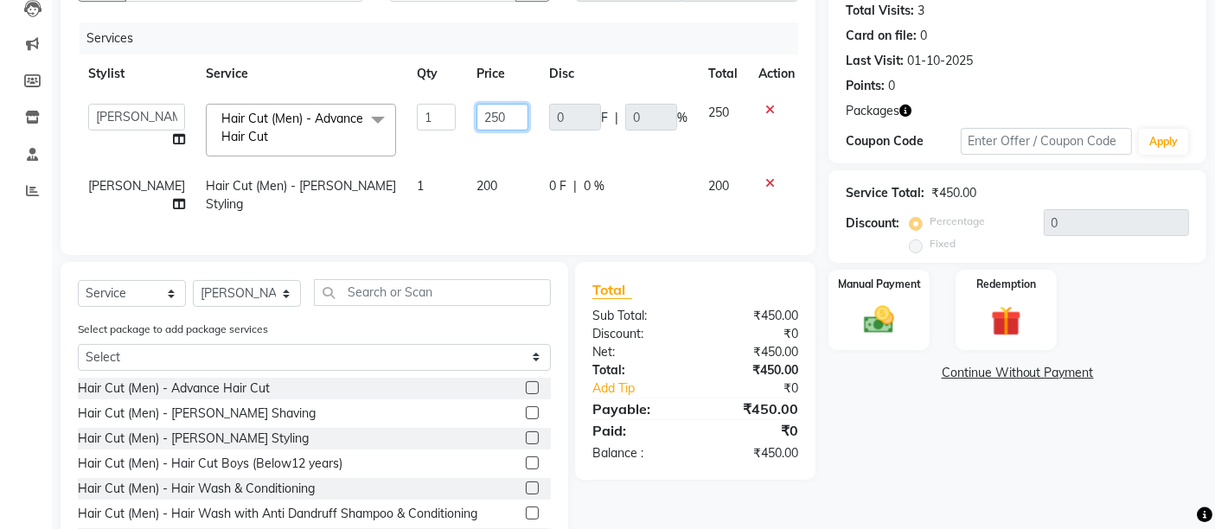
click at [476, 119] on input "250" at bounding box center [502, 117] width 52 height 27
type input "200"
click at [894, 321] on img at bounding box center [879, 320] width 52 height 36
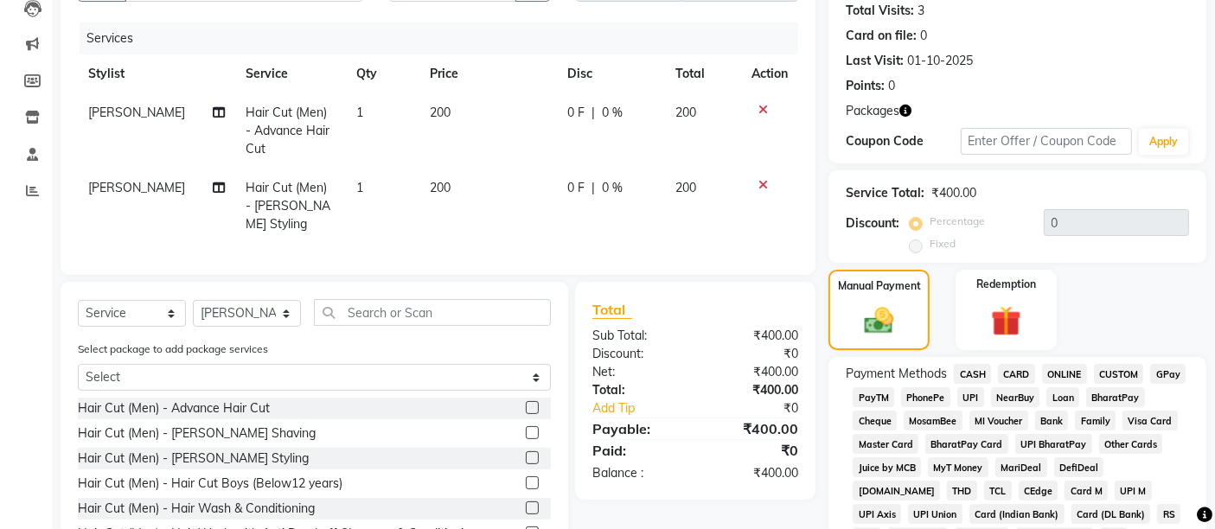
click at [966, 394] on span "UPI" at bounding box center [970, 397] width 27 height 20
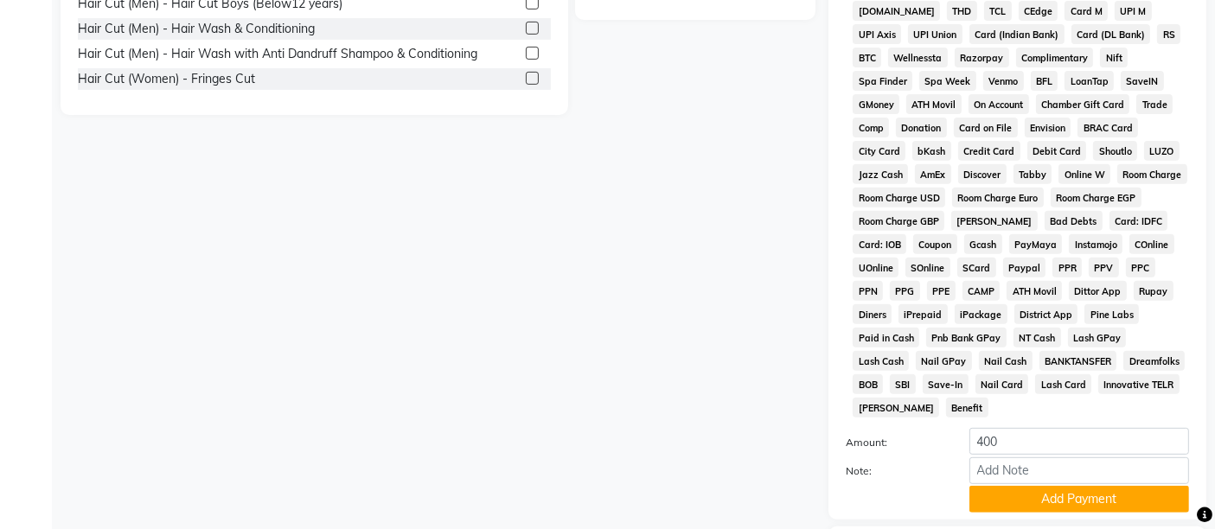
click at [993, 486] on button "Add Payment" at bounding box center [1079, 499] width 220 height 27
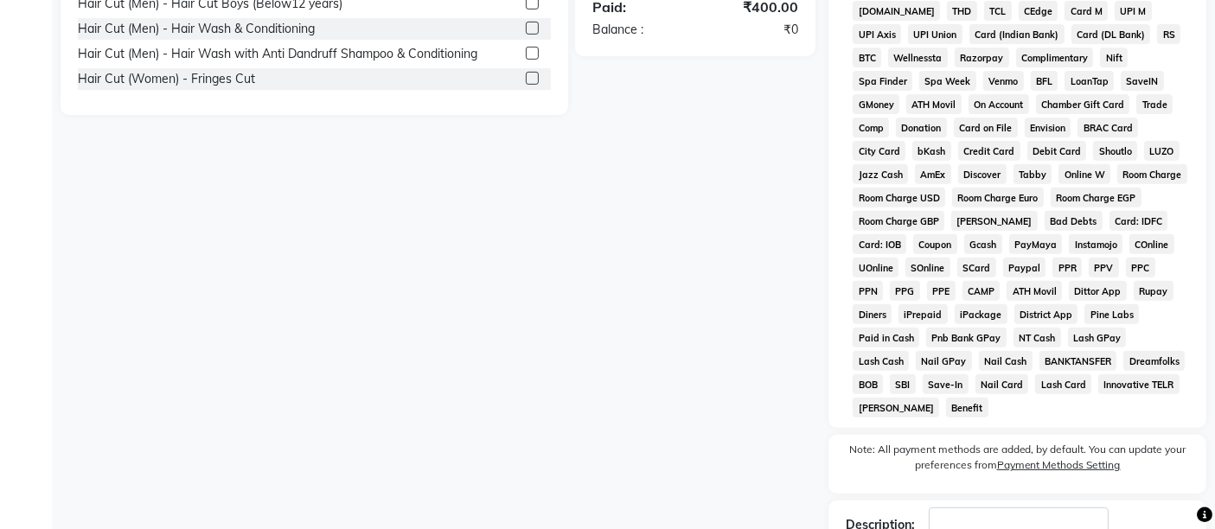
scroll to position [776, 0]
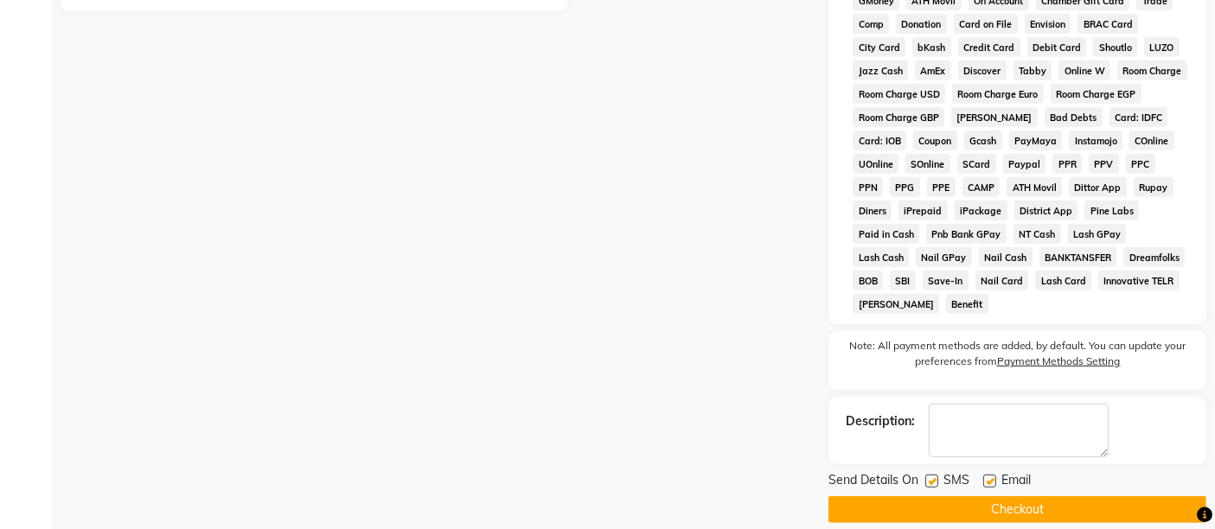
click at [993, 475] on label at bounding box center [989, 481] width 13 height 13
click at [993, 476] on input "checkbox" at bounding box center [988, 481] width 11 height 11
checkbox input "false"
click at [932, 475] on label at bounding box center [931, 481] width 13 height 13
click at [932, 476] on input "checkbox" at bounding box center [930, 481] width 11 height 11
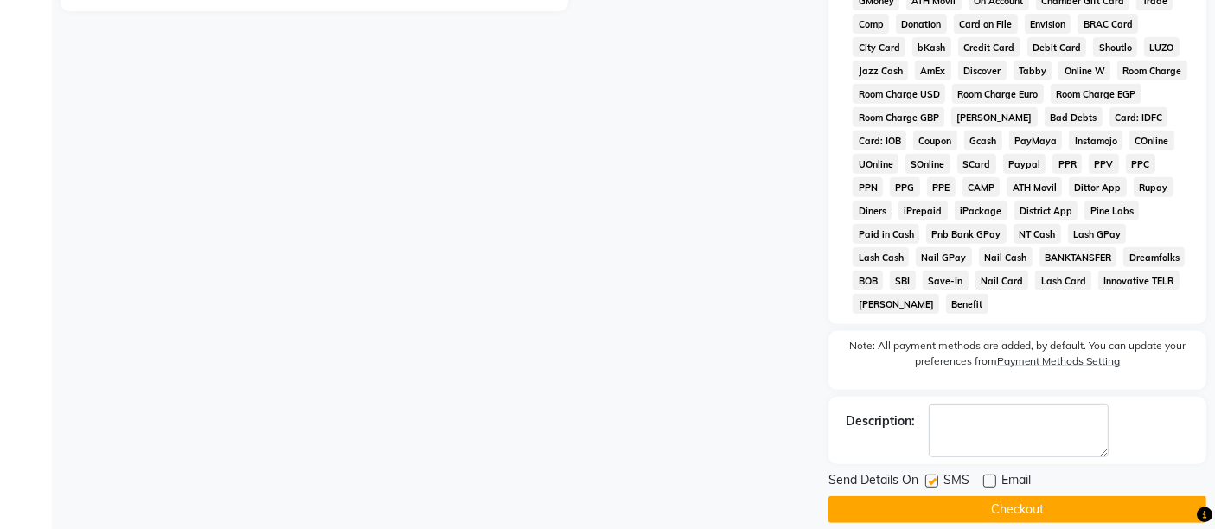
checkbox input "false"
drag, startPoint x: 926, startPoint y: 493, endPoint x: 917, endPoint y: 460, distance: 34.2
click at [926, 496] on button "Checkout" at bounding box center [1017, 509] width 378 height 27
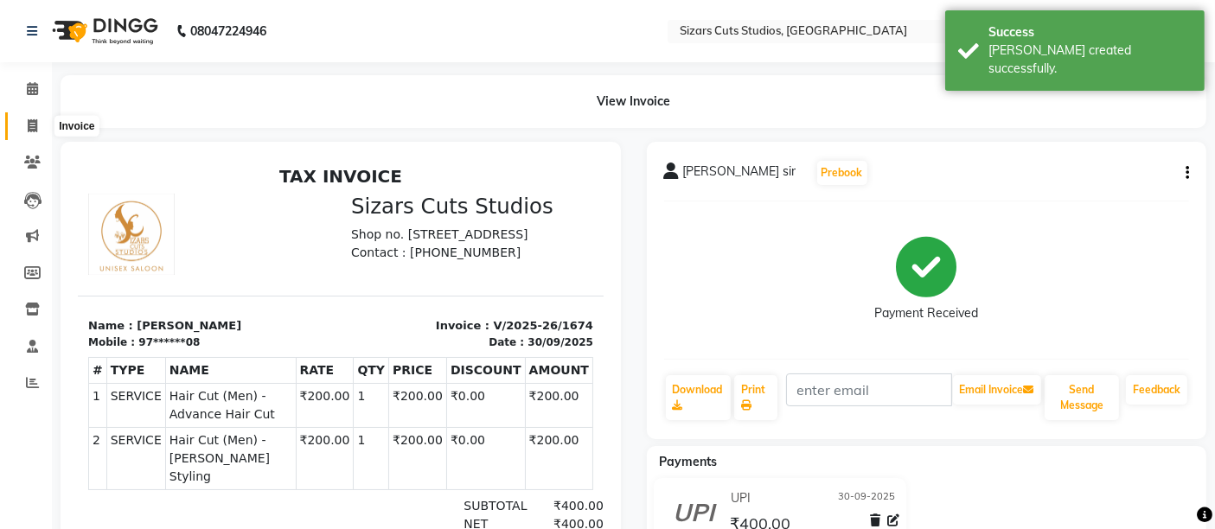
click at [35, 122] on icon at bounding box center [33, 125] width 10 height 13
select select "5579"
select select "service"
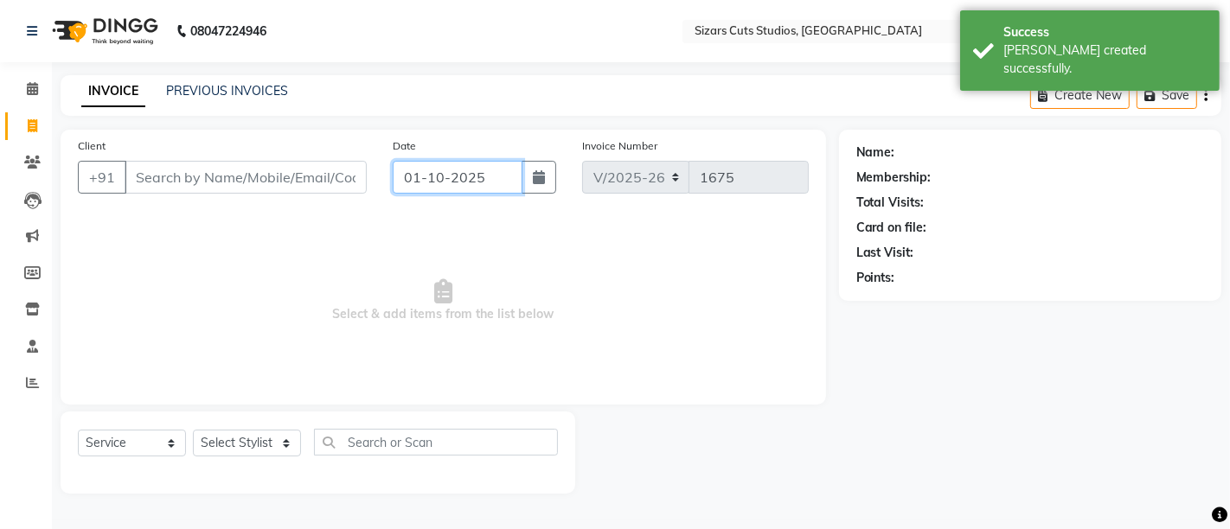
click at [415, 183] on input "01-10-2025" at bounding box center [458, 177] width 130 height 33
select select "10"
select select "2025"
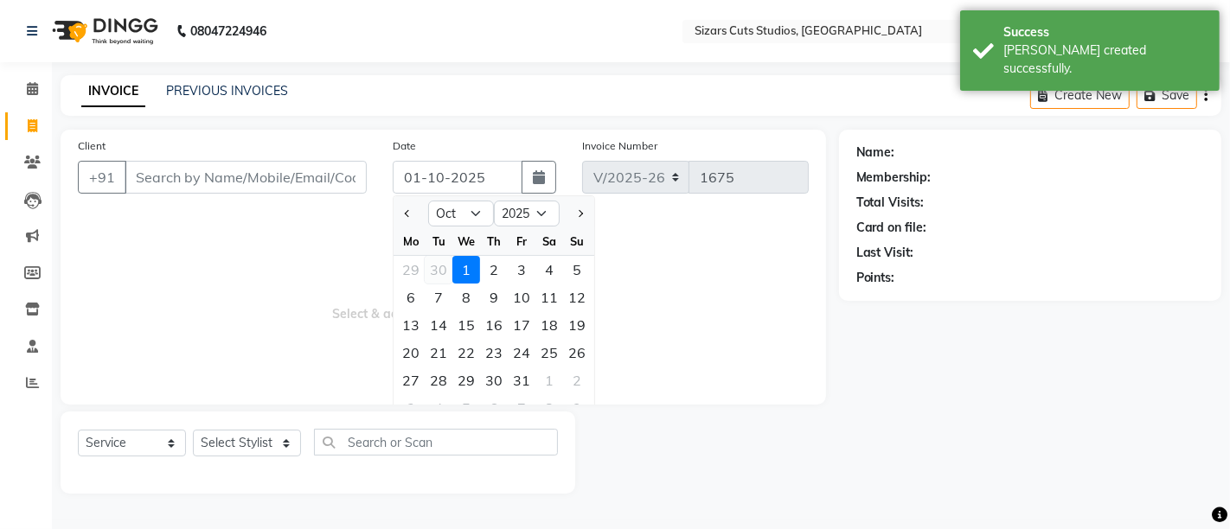
click at [443, 269] on div "30" at bounding box center [439, 270] width 28 height 28
type input "30-09-2025"
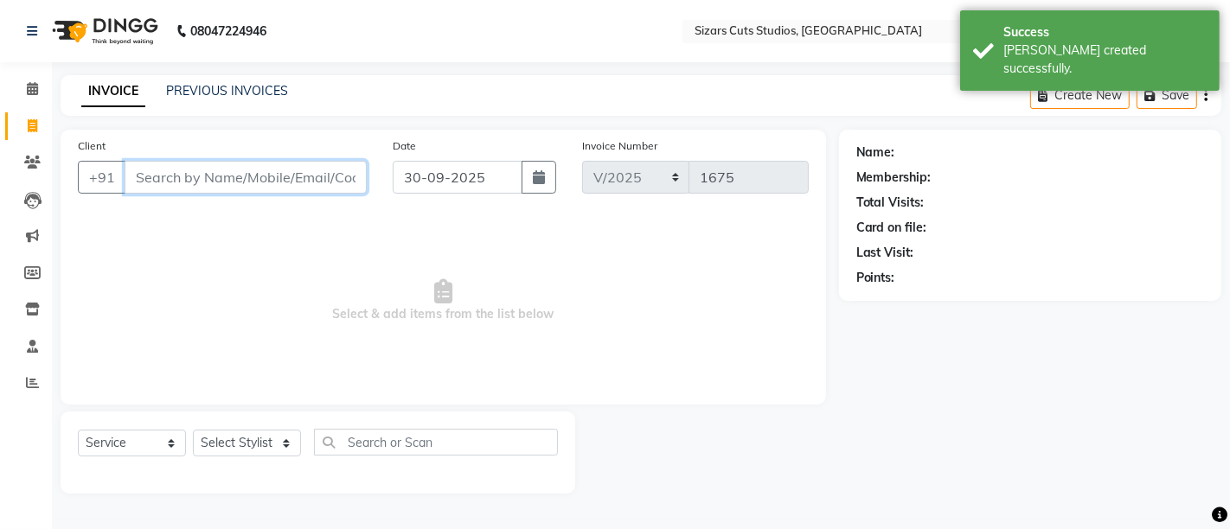
click at [259, 171] on input "Client" at bounding box center [246, 177] width 242 height 33
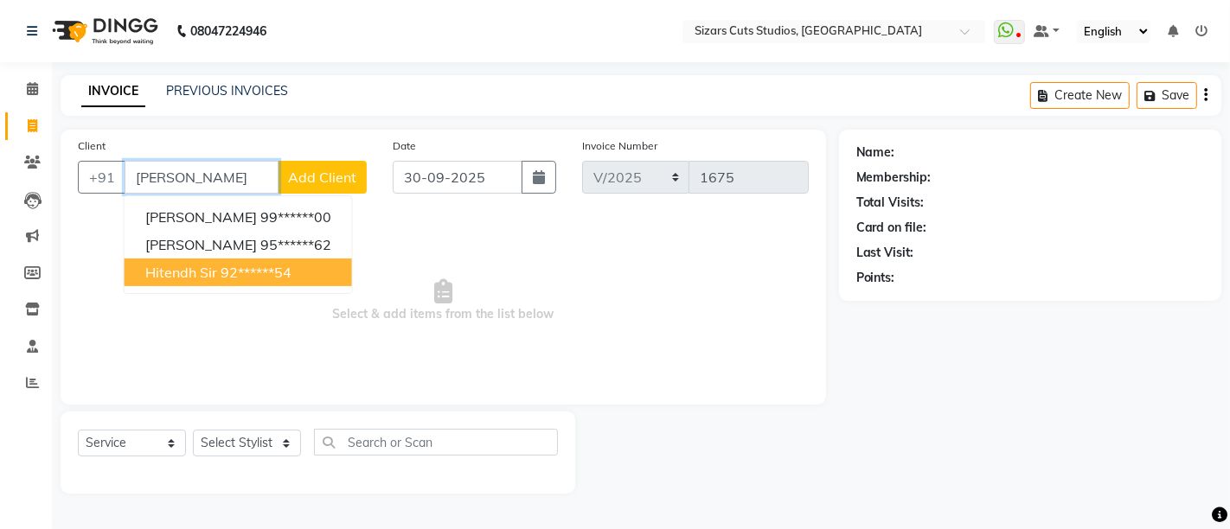
click at [206, 272] on span "Hitendh sir" at bounding box center [181, 272] width 72 height 17
type input "92******54"
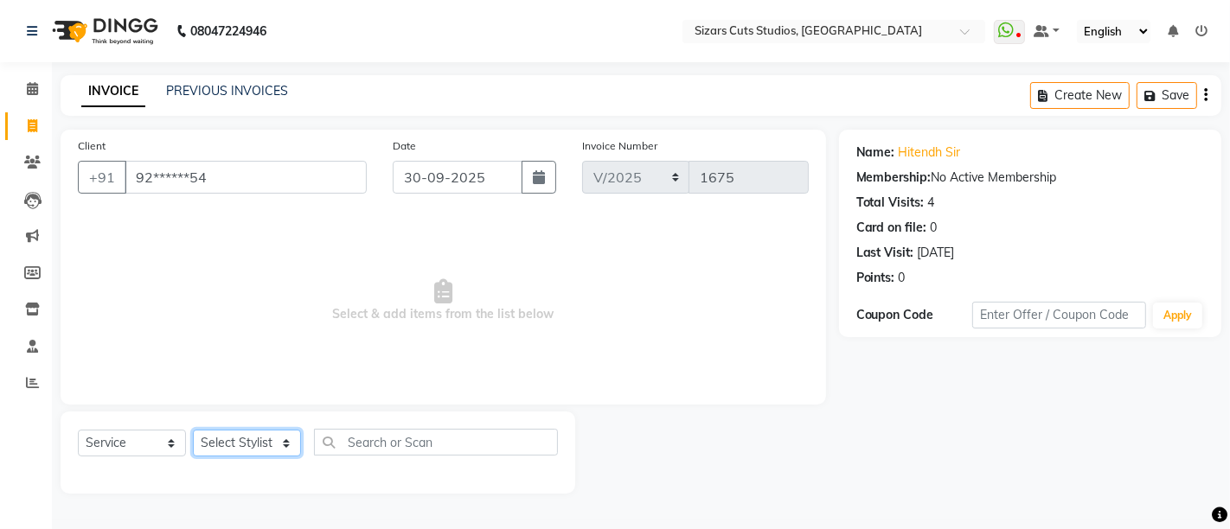
click at [255, 455] on select "Select Stylist Admin [PERSON_NAME] [PERSON_NAME] [PERSON_NAME] Priyanka [PERSON…" at bounding box center [247, 443] width 108 height 27
select select "37987"
click at [193, 430] on select "Select Stylist Admin [PERSON_NAME] [PERSON_NAME] [PERSON_NAME] Priyanka [PERSON…" at bounding box center [247, 443] width 108 height 27
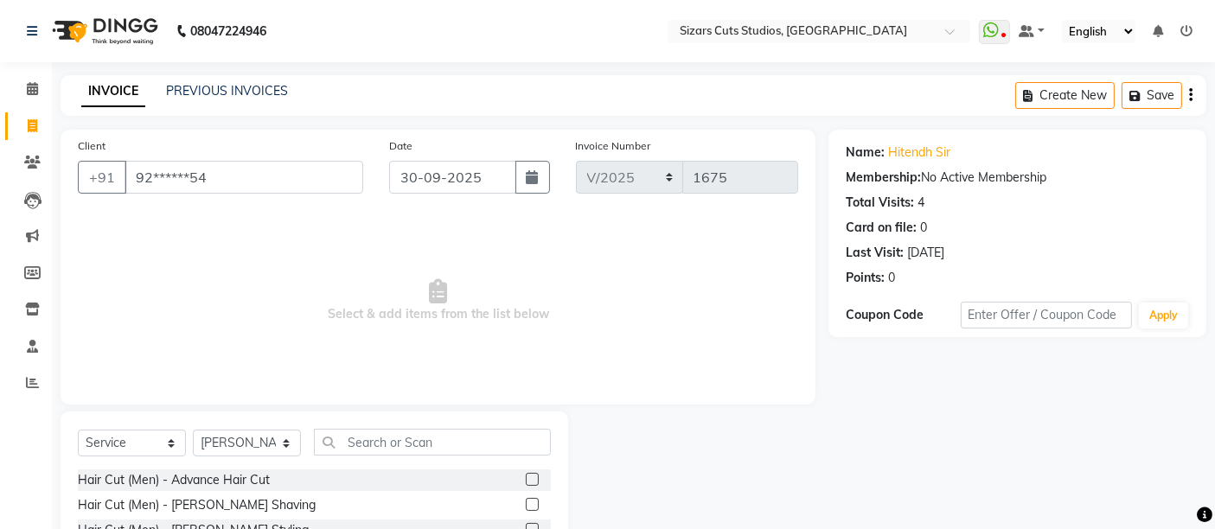
click at [526, 471] on div at bounding box center [538, 481] width 25 height 22
click at [526, 475] on label at bounding box center [532, 479] width 13 height 13
click at [526, 475] on input "checkbox" at bounding box center [531, 480] width 11 height 11
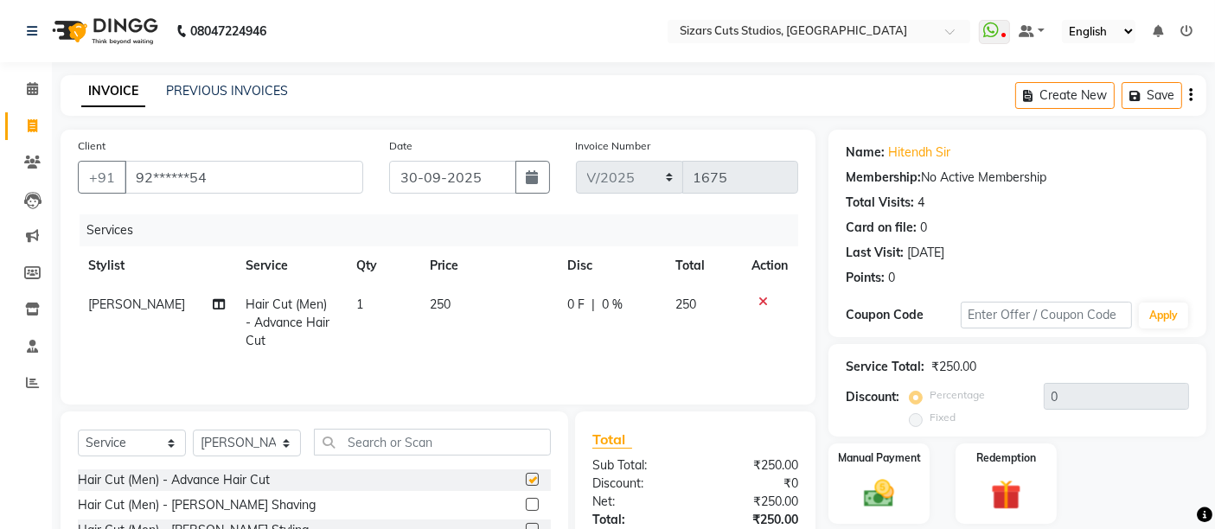
checkbox input "false"
click at [867, 482] on img at bounding box center [879, 494] width 52 height 36
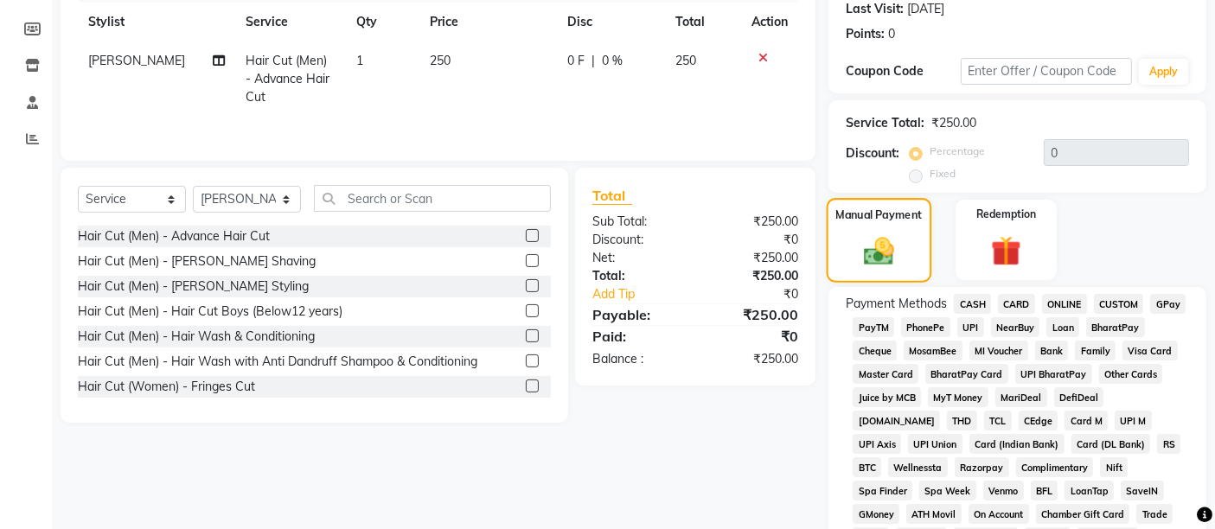
scroll to position [384, 0]
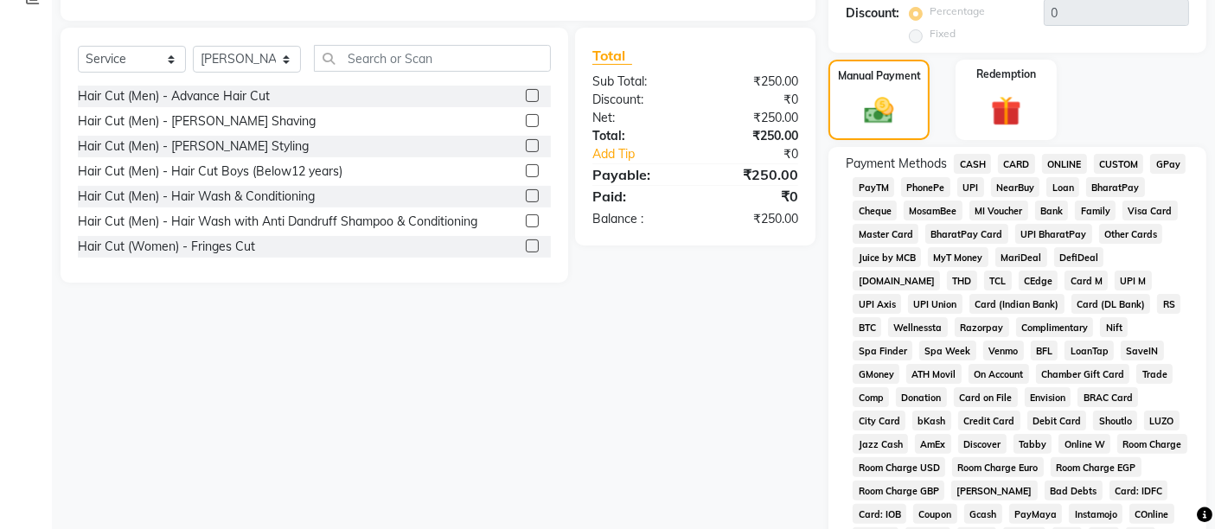
click at [970, 183] on span "UPI" at bounding box center [970, 187] width 27 height 20
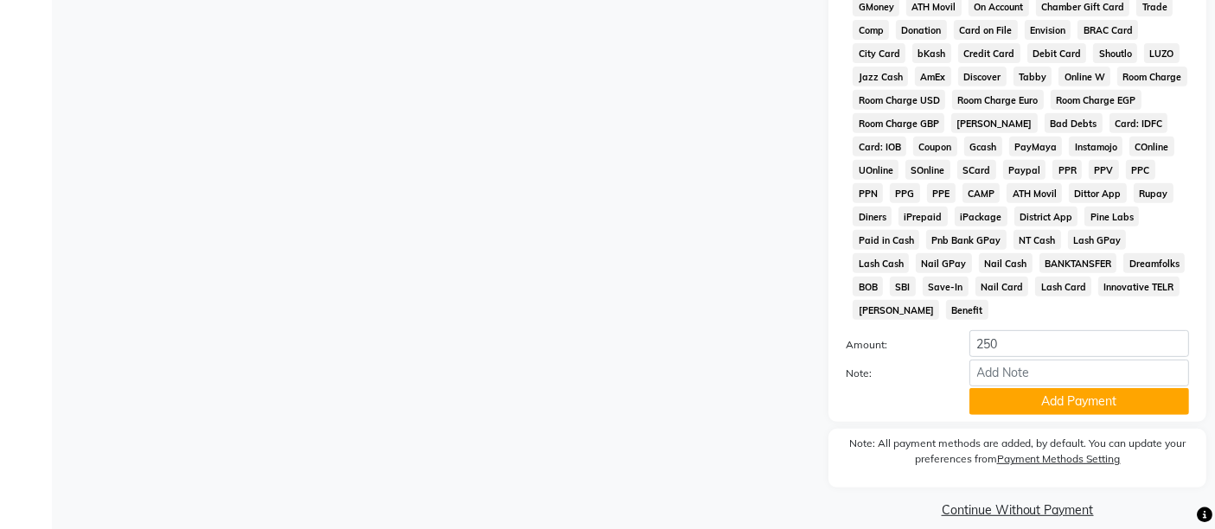
click at [1006, 367] on div "Note:" at bounding box center [1017, 374] width 369 height 29
click at [1018, 388] on button "Add Payment" at bounding box center [1079, 401] width 220 height 27
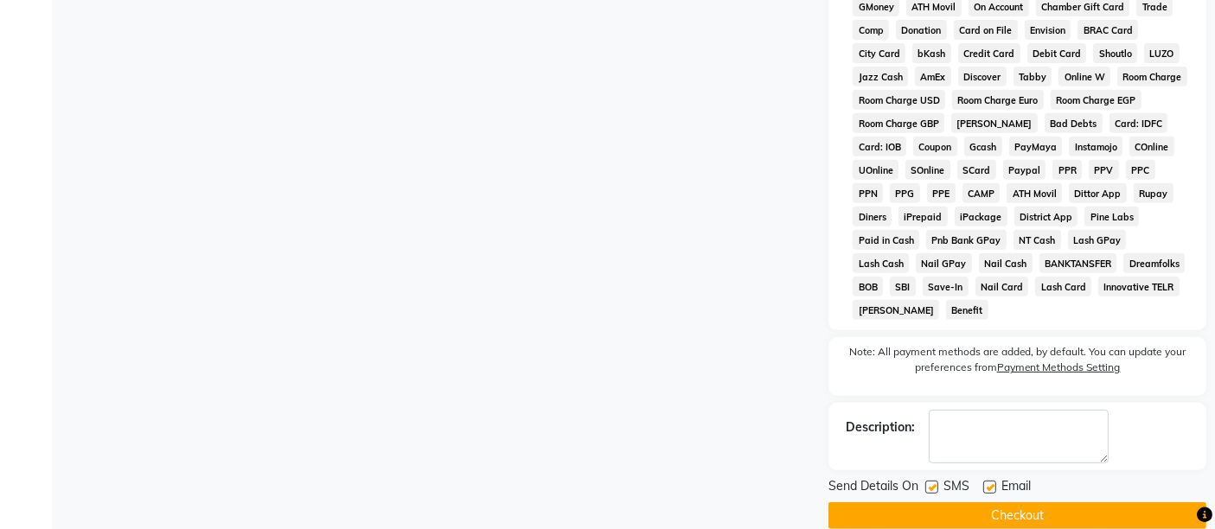
click at [986, 481] on label at bounding box center [989, 487] width 13 height 13
click at [986, 482] on input "checkbox" at bounding box center [988, 487] width 11 height 11
checkbox input "false"
click at [930, 481] on label at bounding box center [931, 487] width 13 height 13
click at [930, 482] on input "checkbox" at bounding box center [930, 487] width 11 height 11
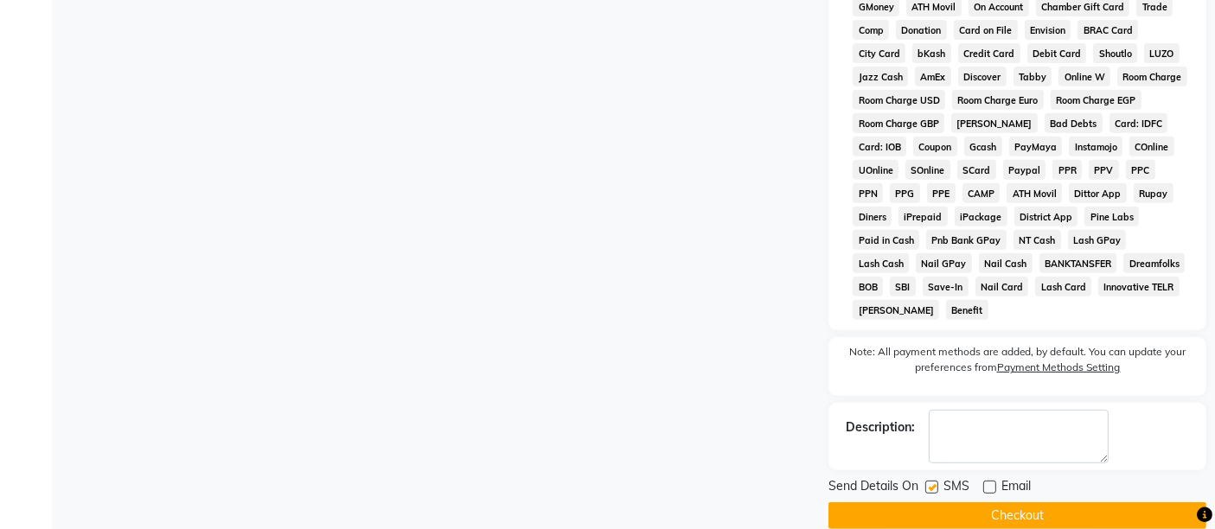
checkbox input "false"
click at [934, 502] on button "Checkout" at bounding box center [1017, 515] width 378 height 27
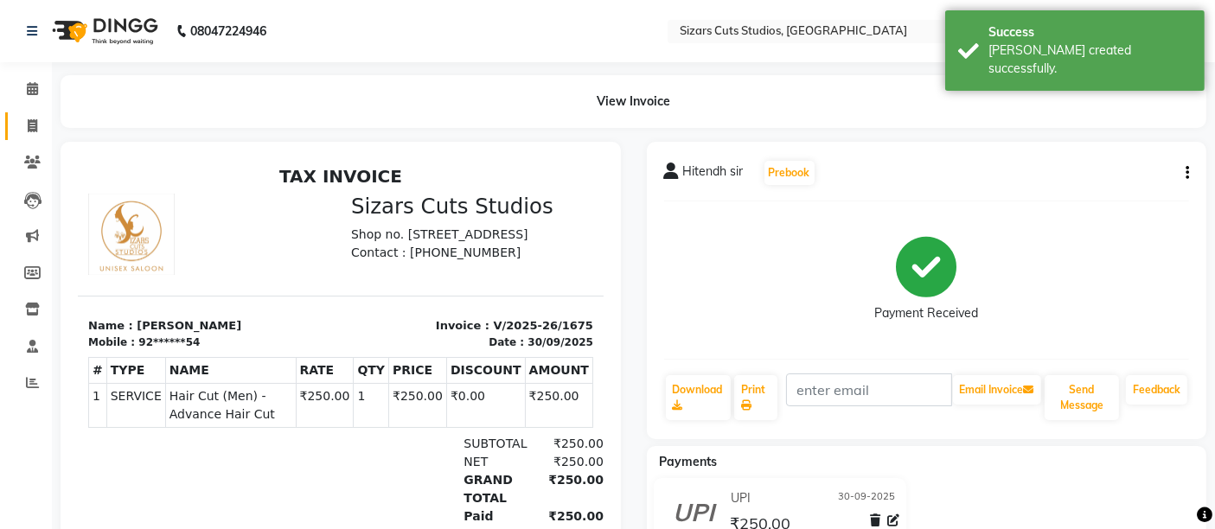
click at [32, 138] on link "Invoice" at bounding box center [26, 126] width 42 height 29
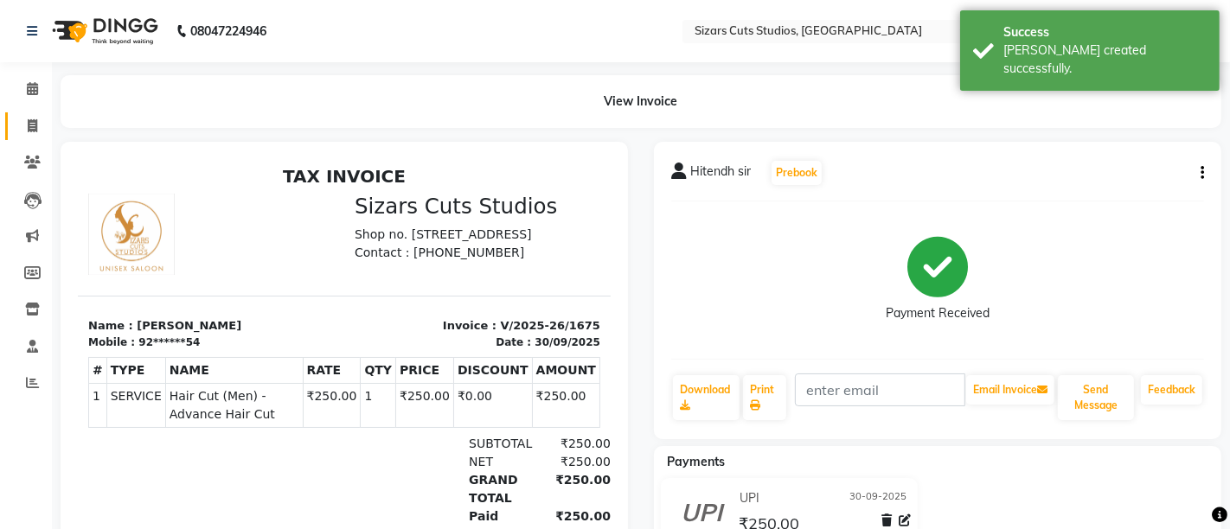
select select "5579"
select select "service"
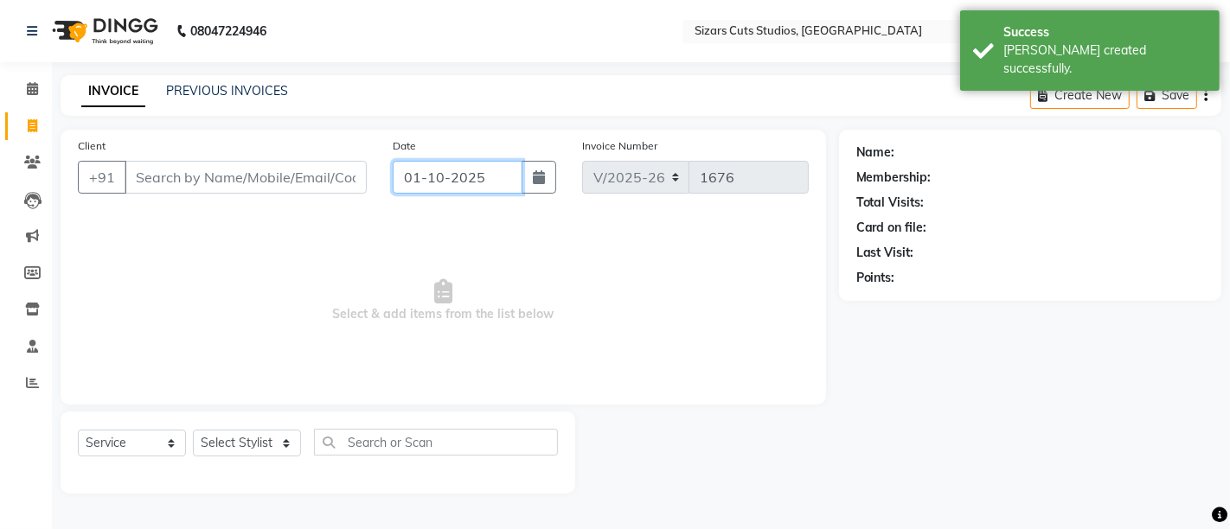
click at [507, 170] on input "01-10-2025" at bounding box center [458, 177] width 130 height 33
select select "10"
select select "2025"
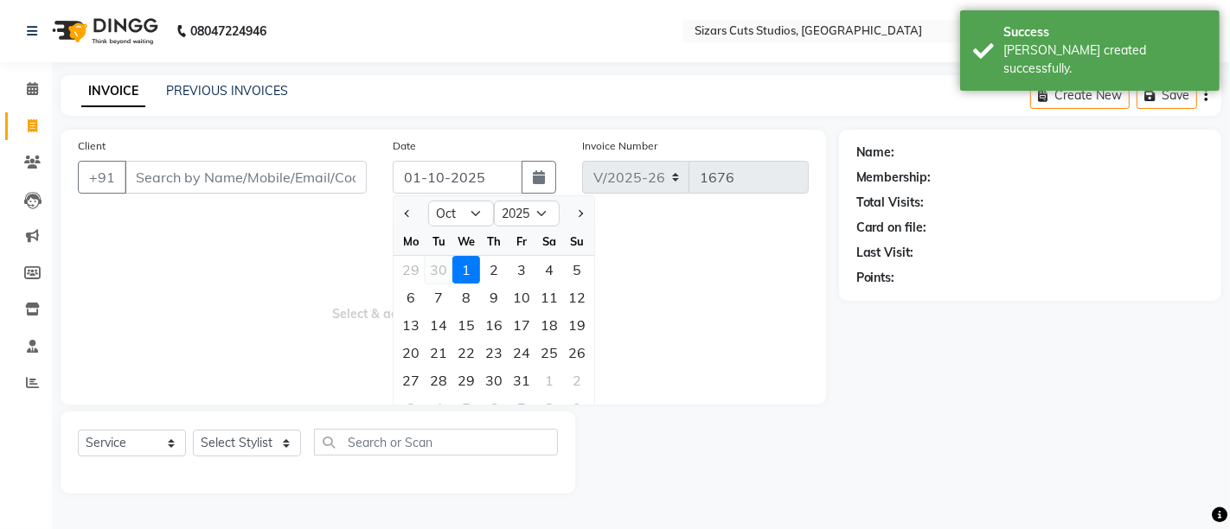
click at [434, 261] on div "30" at bounding box center [439, 270] width 28 height 28
type input "30-09-2025"
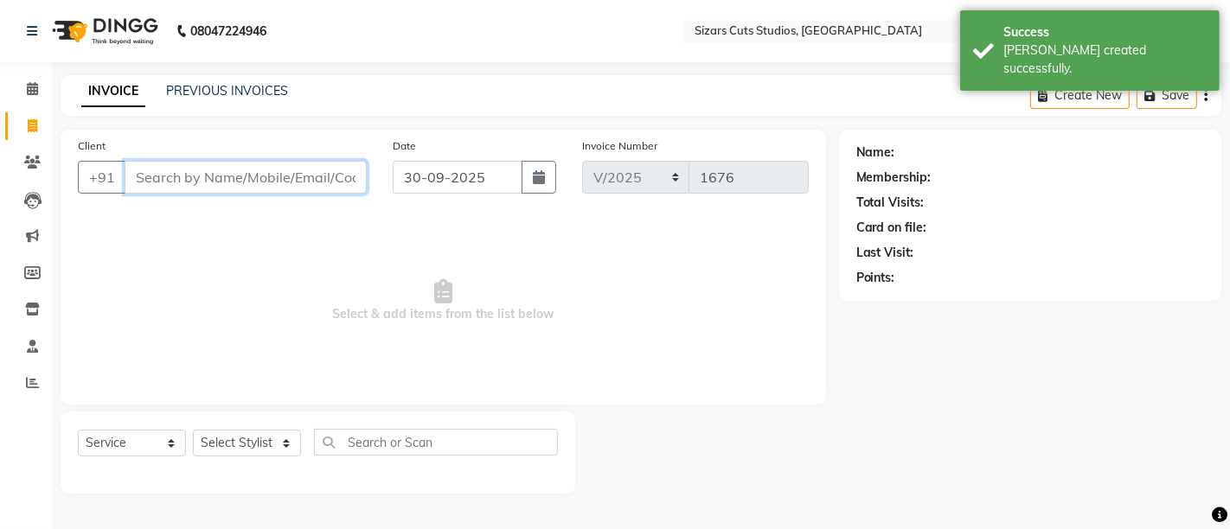
click at [304, 177] on input "Client" at bounding box center [246, 177] width 242 height 33
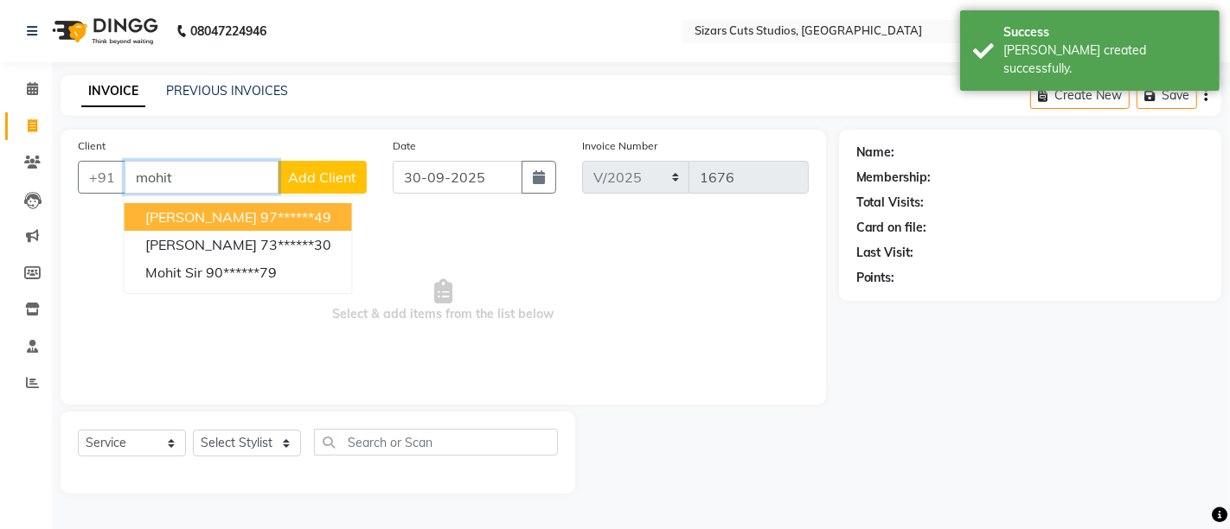
click at [291, 208] on ngb-highlight "97******49" at bounding box center [295, 216] width 71 height 17
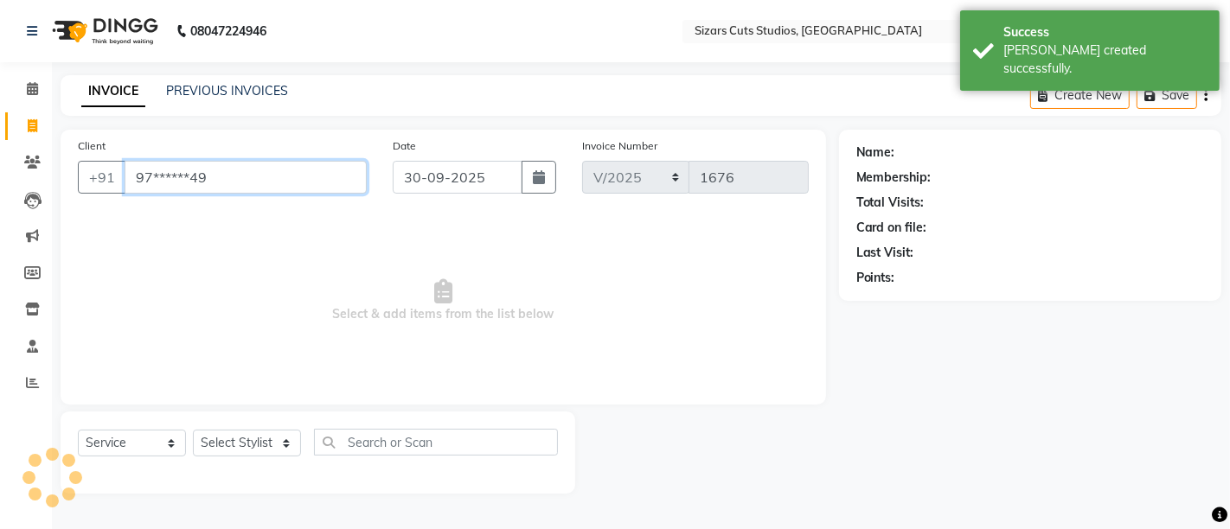
type input "97******49"
select select "1: Object"
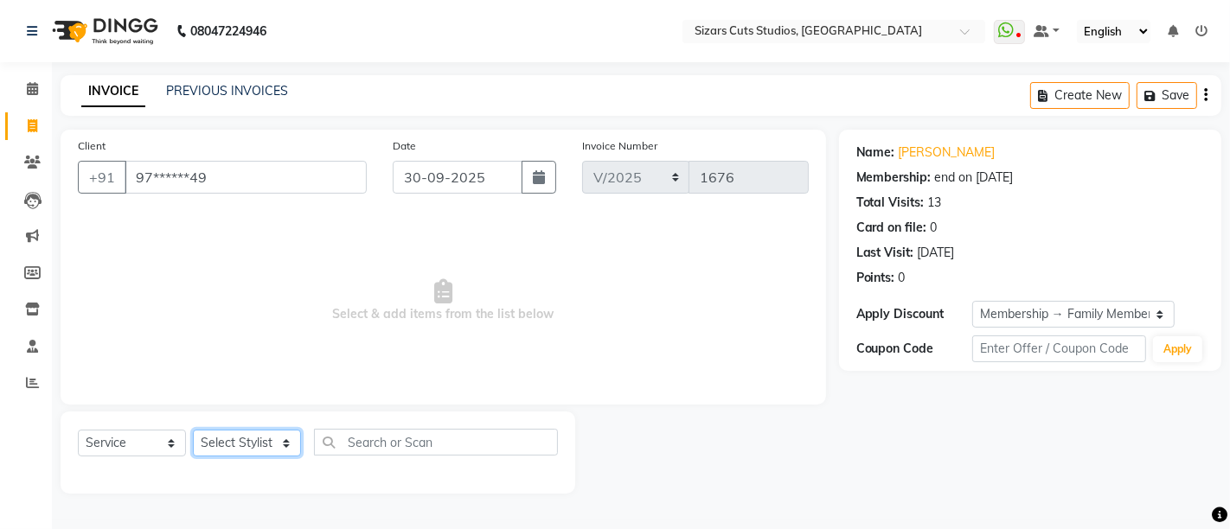
drag, startPoint x: 242, startPoint y: 448, endPoint x: 242, endPoint y: 432, distance: 15.6
click at [241, 448] on select "Select Stylist Admin [PERSON_NAME] [PERSON_NAME] [PERSON_NAME] Priyanka [PERSON…" at bounding box center [247, 443] width 108 height 27
select select "37987"
click at [193, 430] on select "Select Stylist Admin [PERSON_NAME] [PERSON_NAME] [PERSON_NAME] Priyanka [PERSON…" at bounding box center [247, 443] width 108 height 27
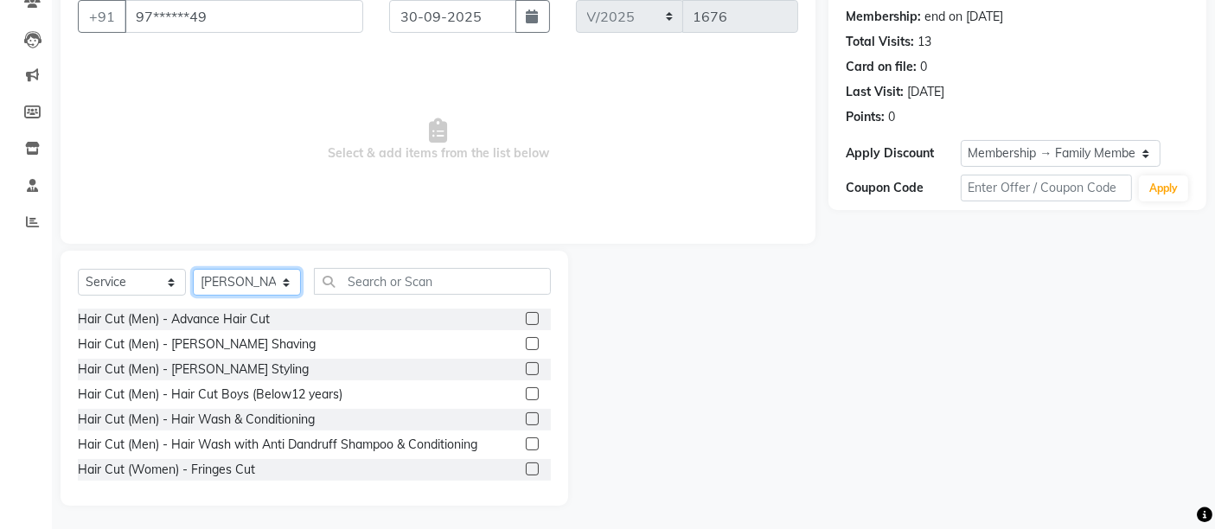
scroll to position [163, 0]
click at [526, 317] on label at bounding box center [532, 316] width 13 height 13
click at [526, 317] on input "checkbox" at bounding box center [531, 317] width 11 height 11
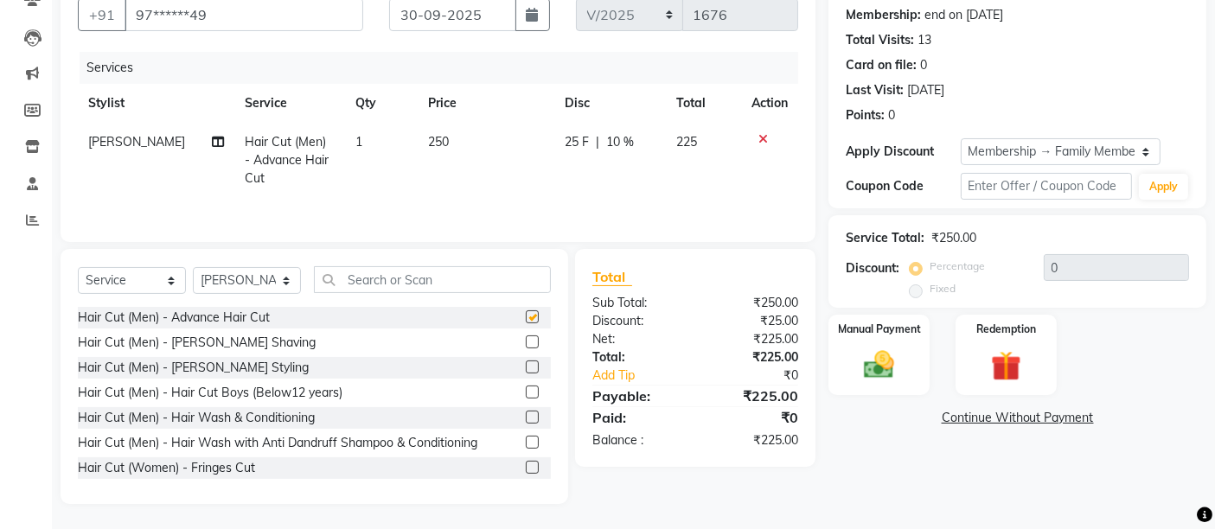
checkbox input "false"
click at [526, 369] on label at bounding box center [532, 367] width 13 height 13
click at [526, 369] on input "checkbox" at bounding box center [531, 367] width 11 height 11
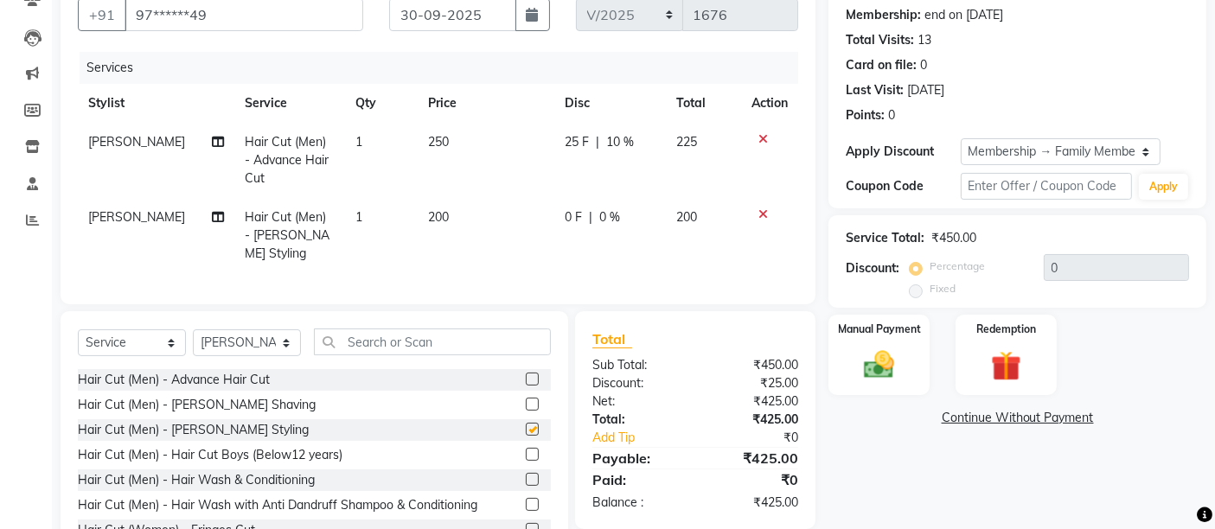
checkbox input "false"
click at [462, 190] on td "250" at bounding box center [486, 160] width 137 height 75
select select "37987"
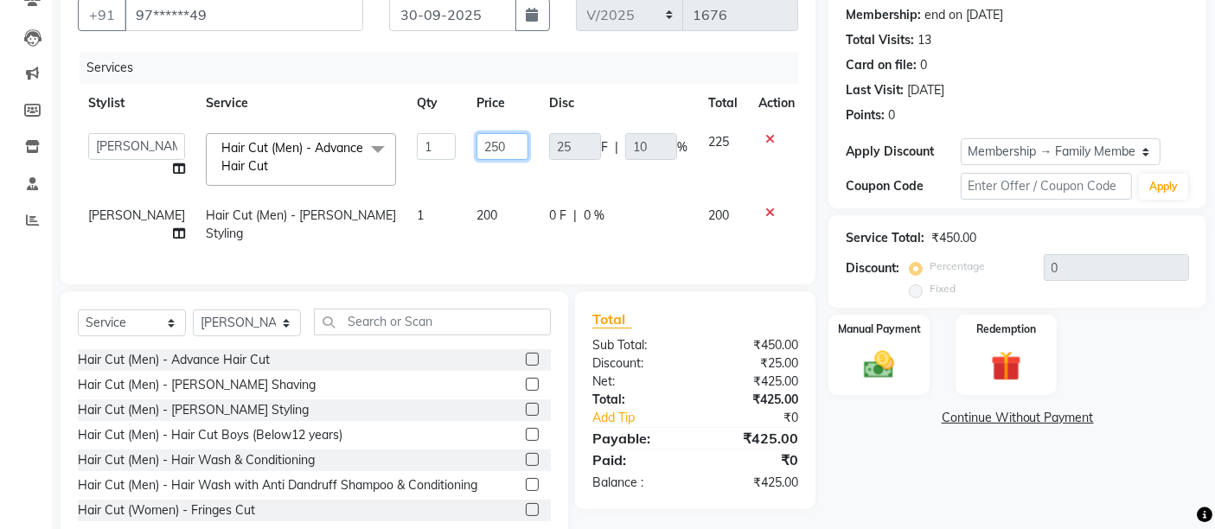
click at [476, 146] on input "250" at bounding box center [502, 146] width 52 height 27
type input "200"
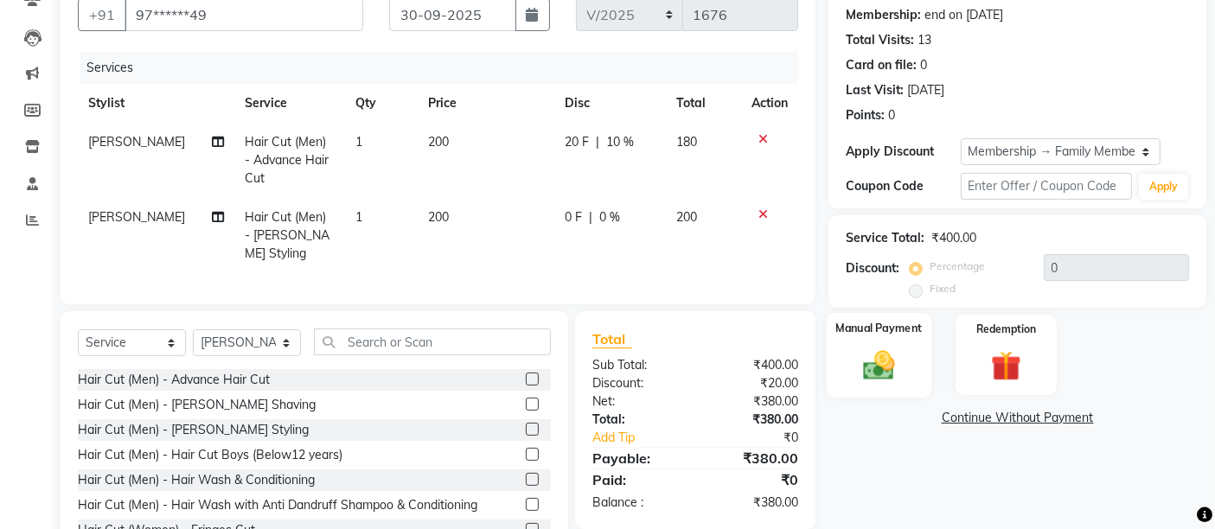
click at [885, 367] on img at bounding box center [879, 365] width 52 height 36
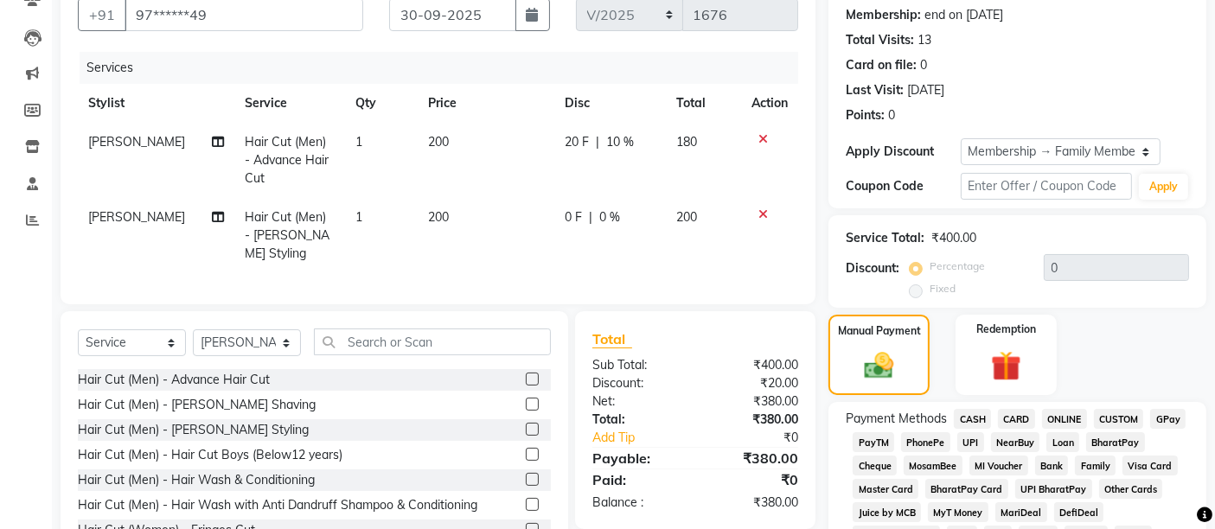
click at [503, 243] on td "200" at bounding box center [486, 235] width 137 height 75
select select "37987"
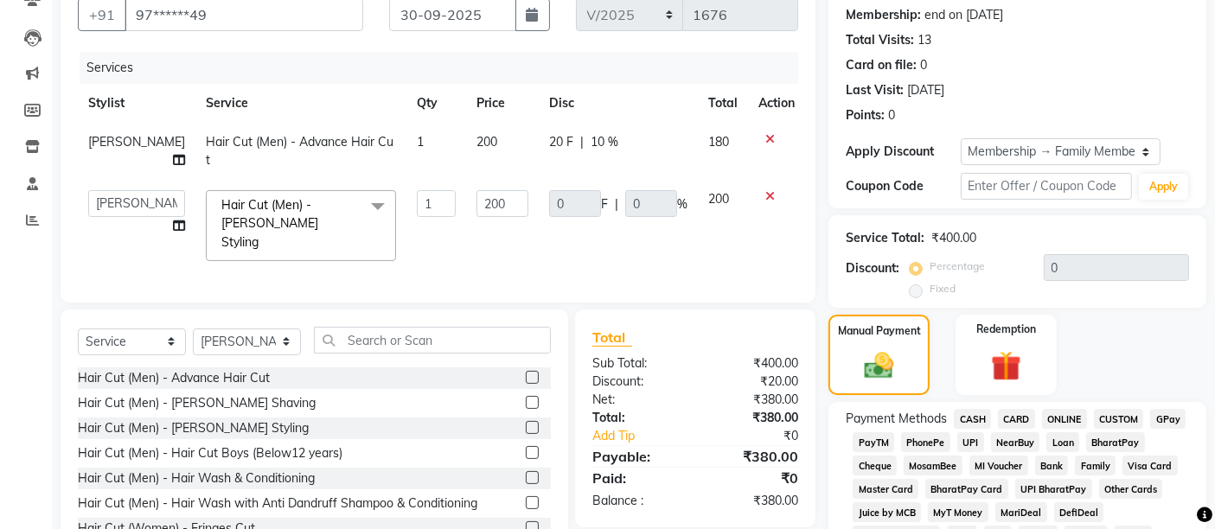
click at [765, 138] on icon at bounding box center [770, 139] width 10 height 12
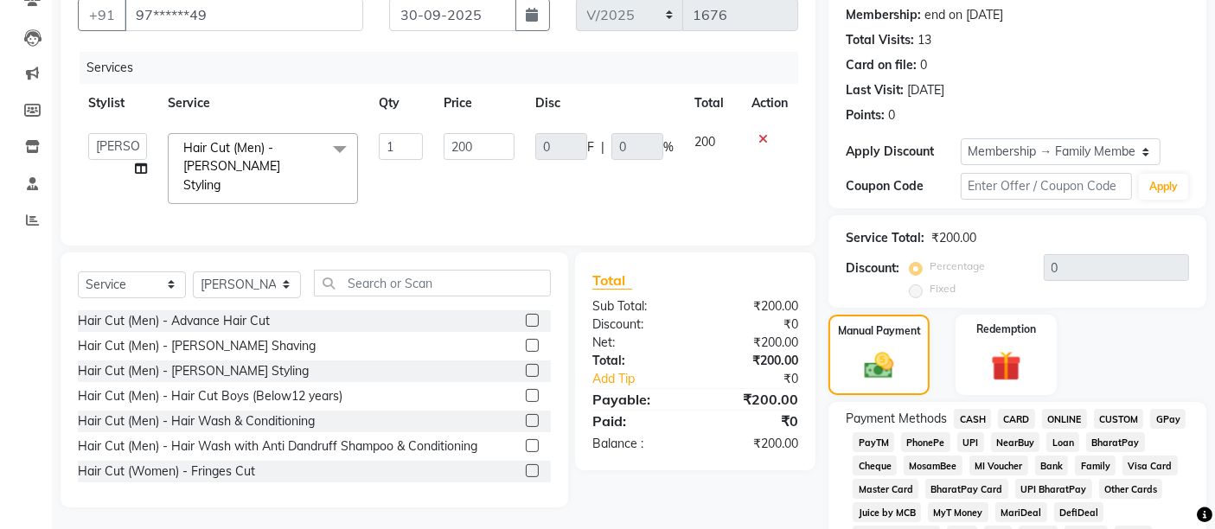
click at [526, 316] on label at bounding box center [532, 320] width 13 height 13
click at [526, 316] on input "checkbox" at bounding box center [531, 321] width 11 height 11
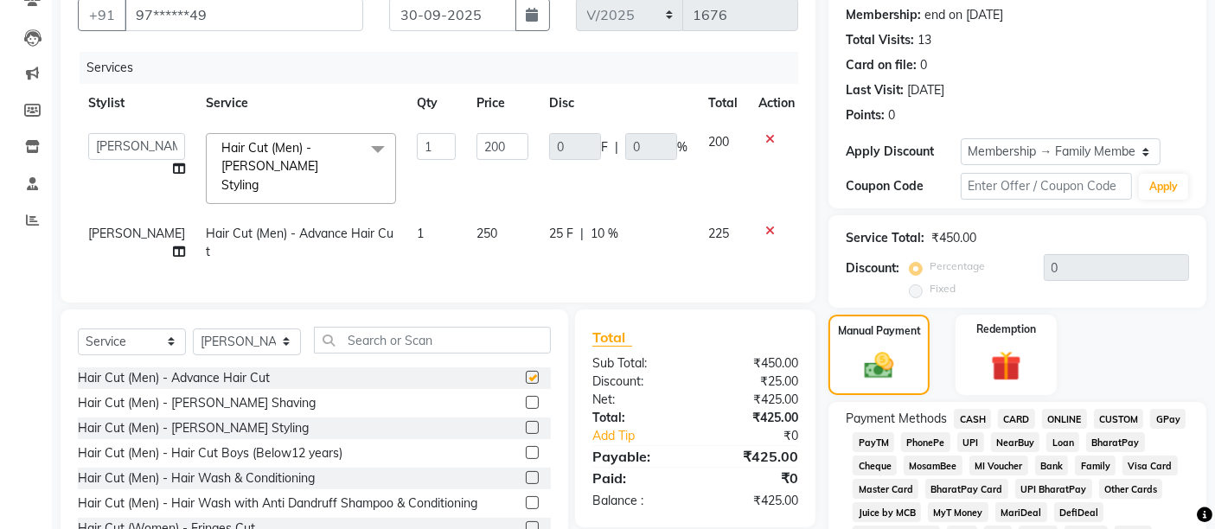
checkbox input "false"
click at [470, 231] on td "250" at bounding box center [502, 242] width 73 height 57
select select "37987"
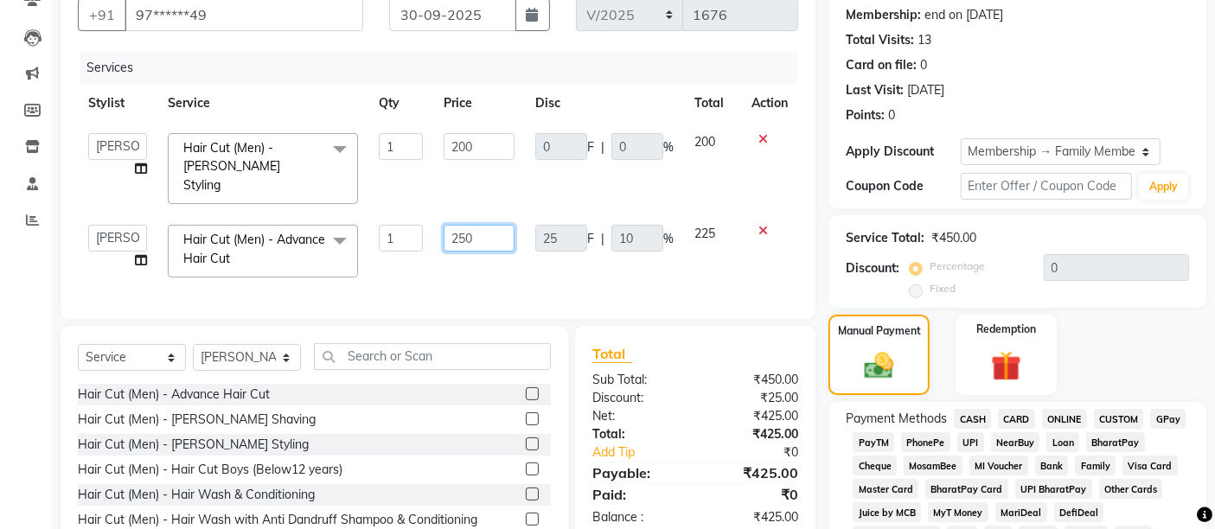
click at [471, 225] on input "250" at bounding box center [479, 238] width 71 height 27
click at [465, 225] on input "250" at bounding box center [479, 238] width 71 height 27
type input "200"
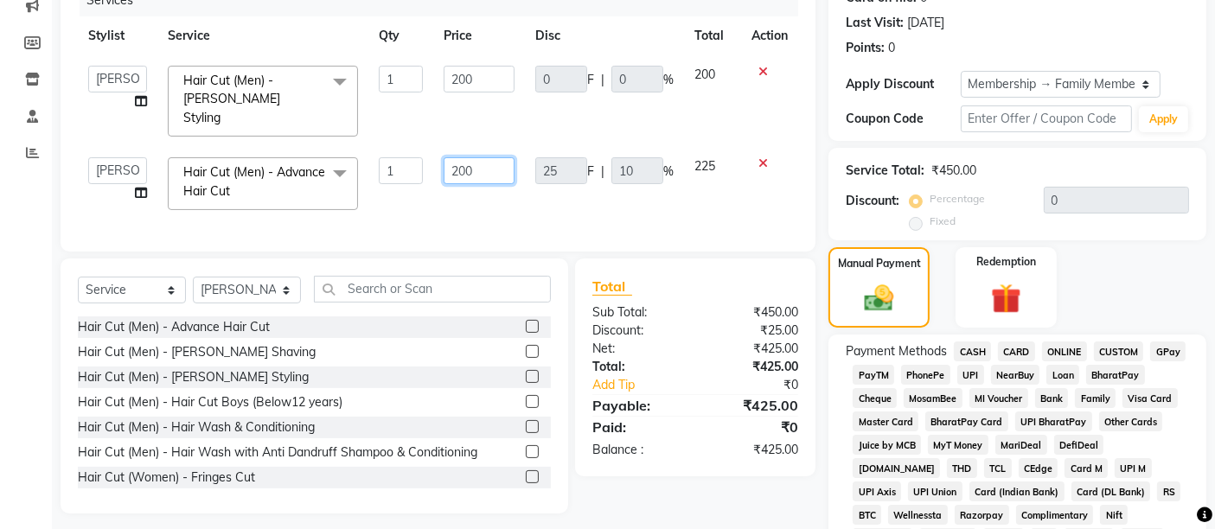
scroll to position [259, 0]
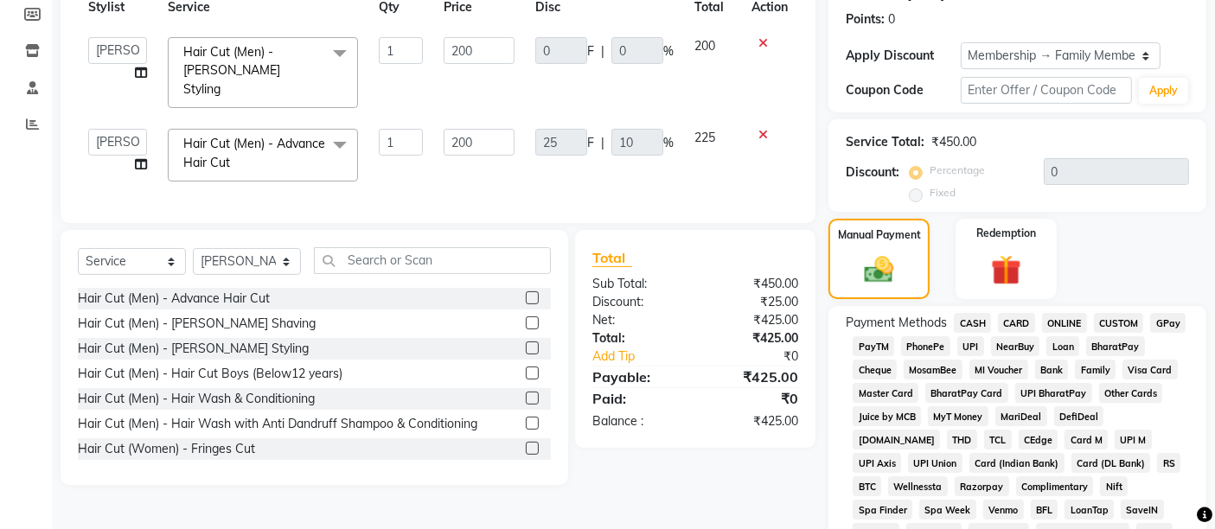
click at [527, 125] on td "25 F | 10 %" at bounding box center [604, 154] width 159 height 73
select select "37987"
click at [527, 141] on td "20 F | 10 %" at bounding box center [604, 154] width 159 height 73
click at [506, 152] on td "200" at bounding box center [479, 154] width 92 height 73
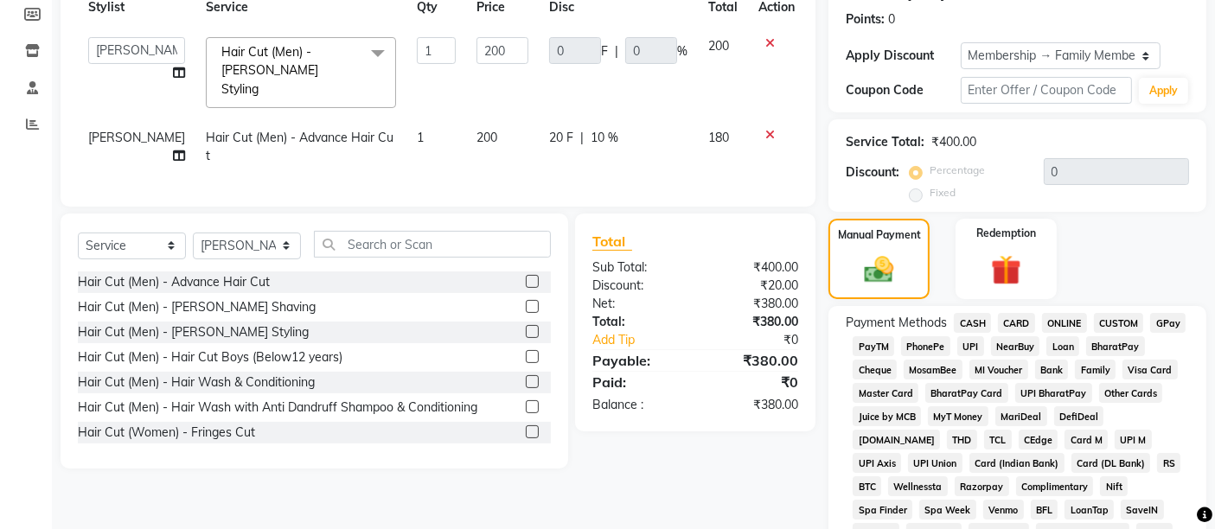
click at [506, 152] on td "200" at bounding box center [502, 146] width 73 height 57
select select "37987"
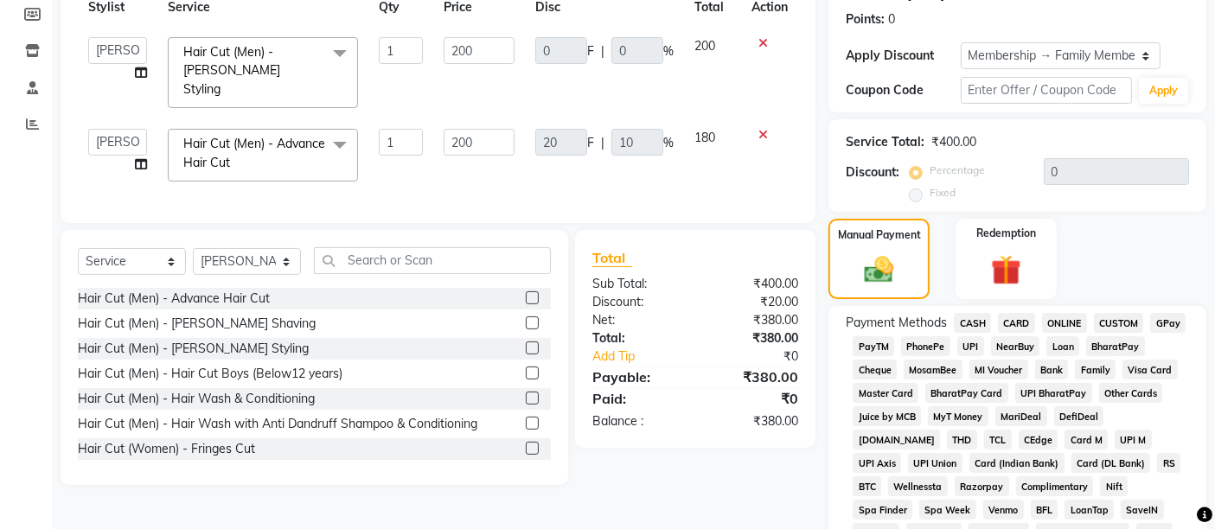
click at [506, 152] on td "200" at bounding box center [479, 154] width 92 height 73
click at [499, 72] on td "200" at bounding box center [479, 73] width 92 height 92
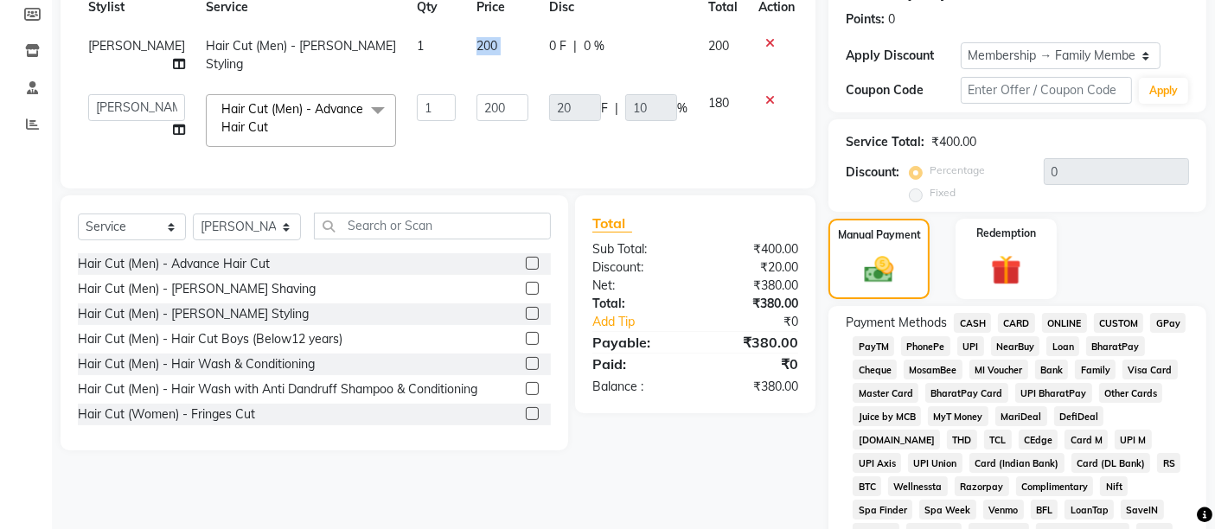
click at [499, 72] on td "200" at bounding box center [502, 55] width 73 height 57
select select "37987"
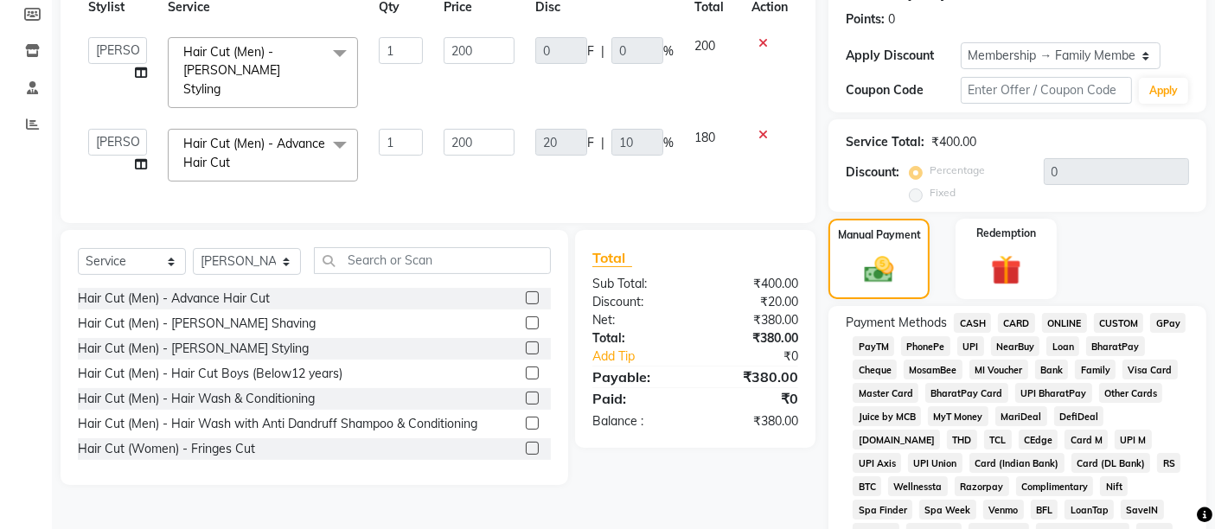
click at [752, 157] on td at bounding box center [769, 154] width 57 height 73
click at [758, 129] on icon at bounding box center [763, 135] width 10 height 12
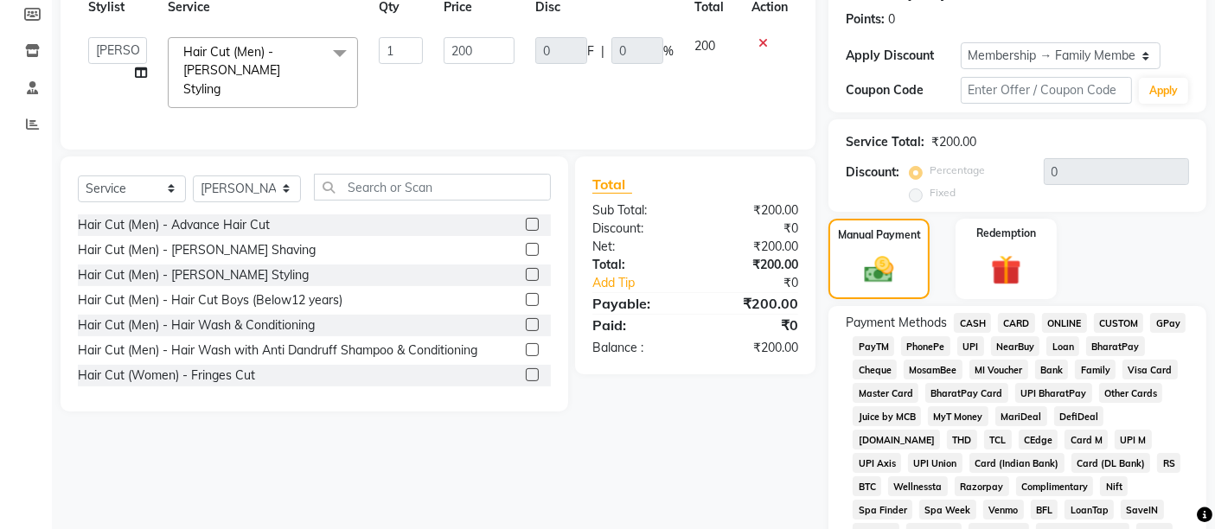
click at [526, 220] on label at bounding box center [532, 224] width 13 height 13
click at [526, 220] on input "checkbox" at bounding box center [531, 225] width 11 height 11
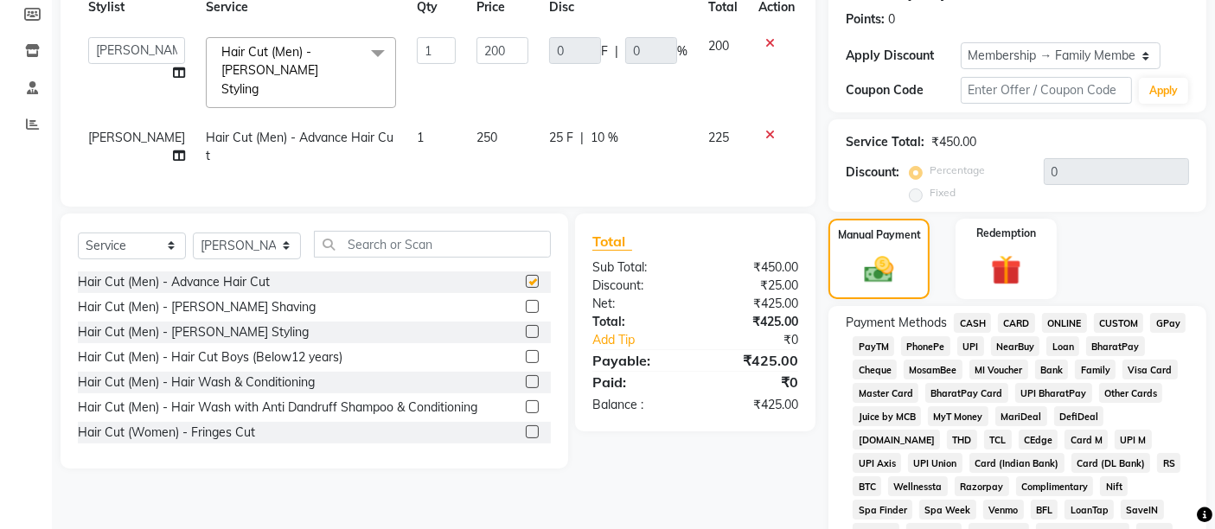
checkbox input "false"
click at [476, 130] on span "250" at bounding box center [486, 138] width 21 height 16
select select "37987"
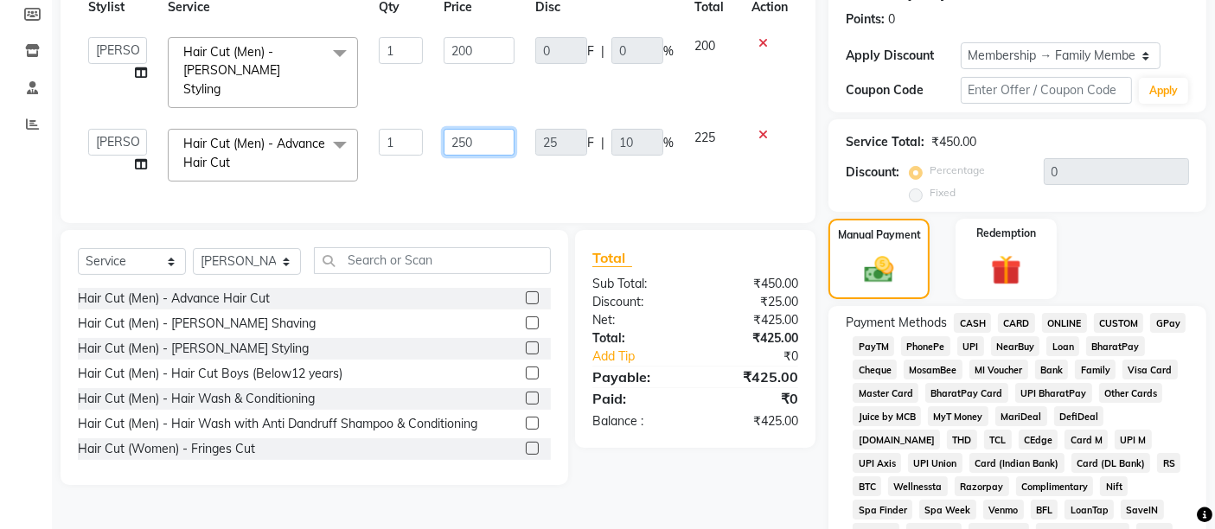
click at [467, 129] on input "250" at bounding box center [479, 142] width 71 height 27
type input "200"
click at [526, 145] on td "25 F | 10 %" at bounding box center [604, 154] width 159 height 73
select select "37987"
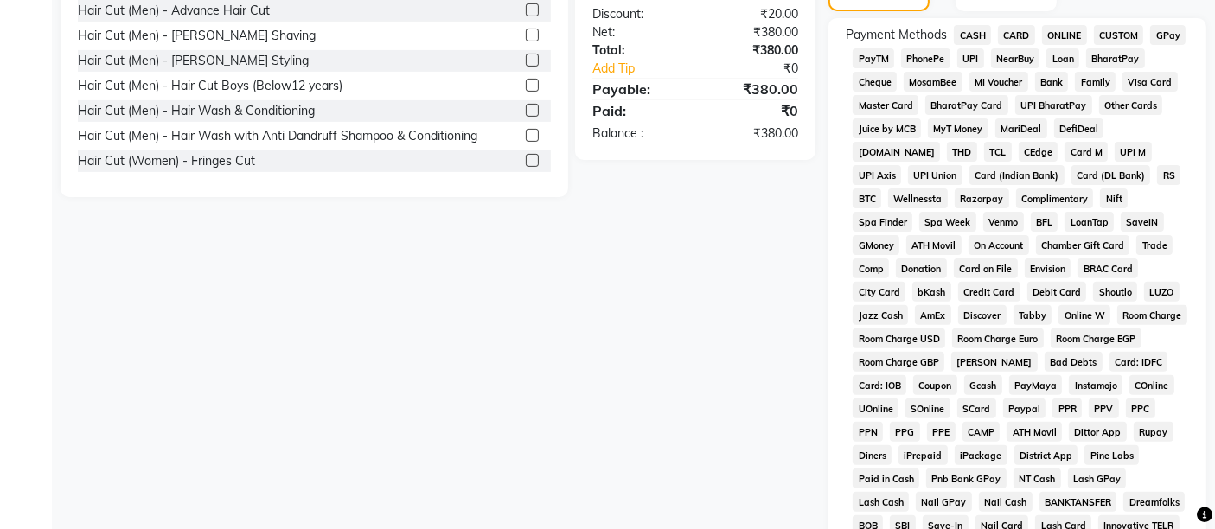
click at [664, 233] on div "Client +91 97******49 Date [DATE] Invoice Number V/2025 V/[PHONE_NUMBER] Servic…" at bounding box center [438, 126] width 781 height 1087
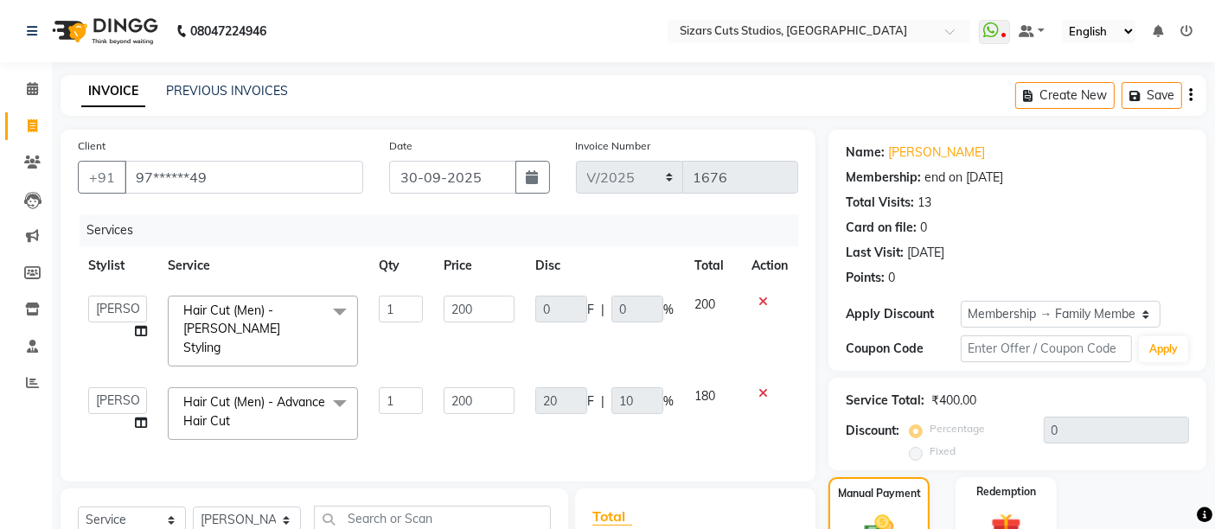
scroll to position [0, 0]
click at [761, 387] on icon at bounding box center [763, 393] width 10 height 12
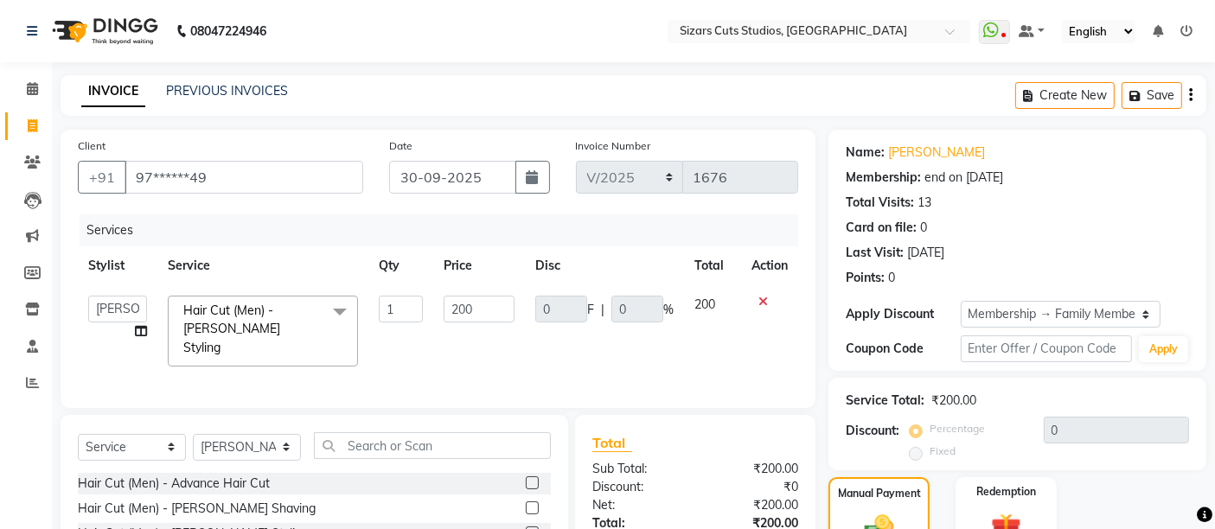
click at [760, 297] on icon at bounding box center [763, 302] width 10 height 12
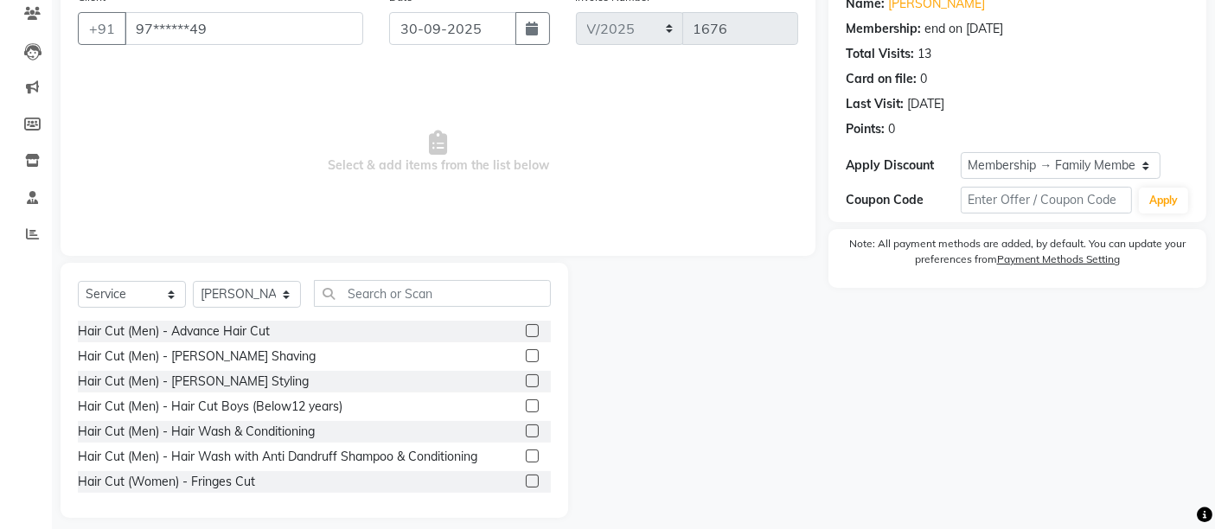
scroll to position [163, 0]
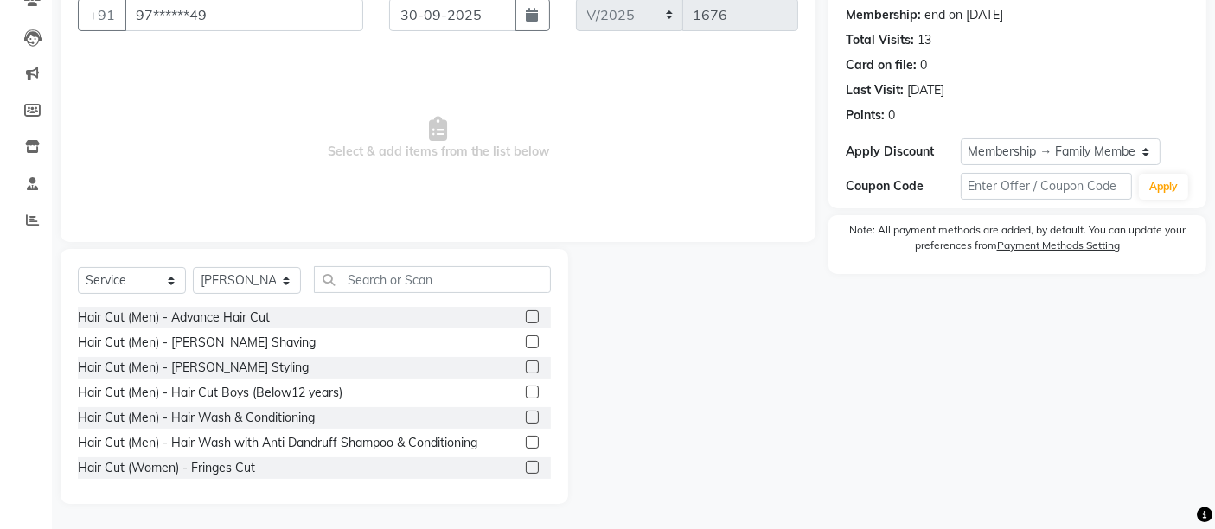
click at [526, 317] on label at bounding box center [532, 316] width 13 height 13
click at [526, 317] on input "checkbox" at bounding box center [531, 317] width 11 height 11
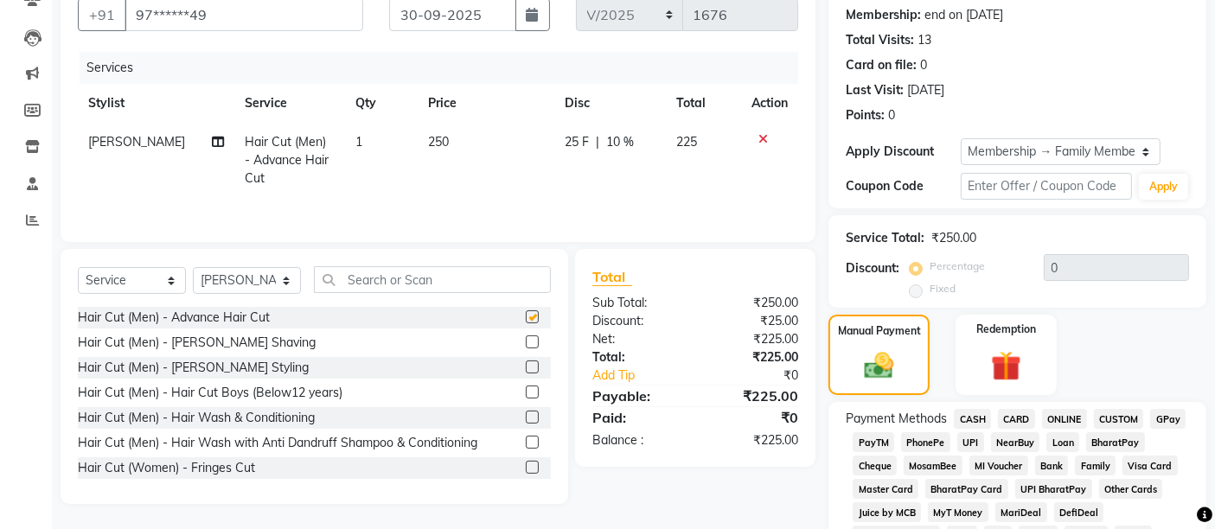
checkbox input "false"
click at [526, 369] on label at bounding box center [532, 367] width 13 height 13
click at [526, 369] on input "checkbox" at bounding box center [531, 367] width 11 height 11
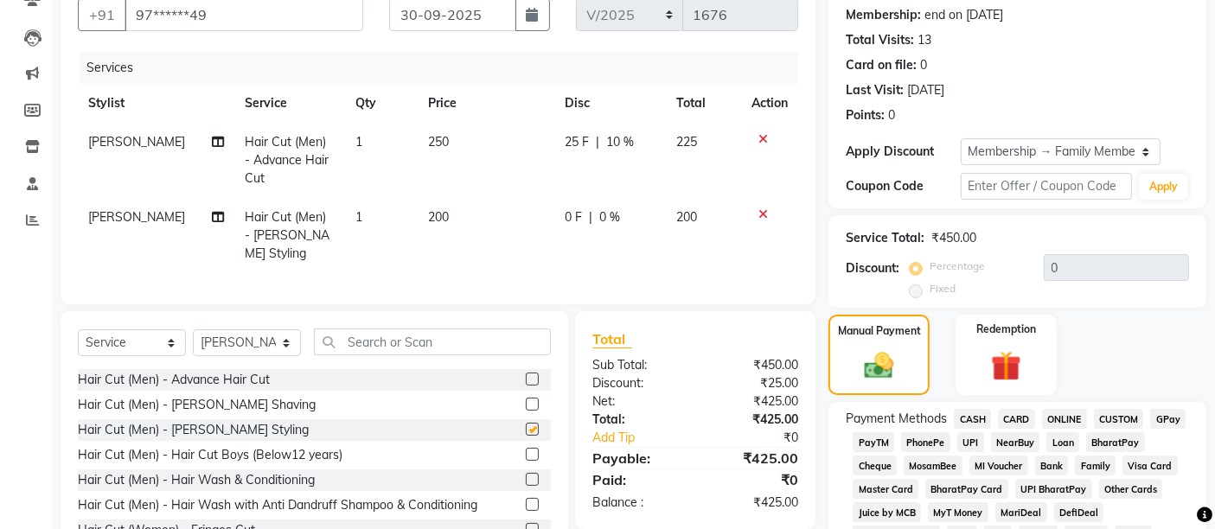
checkbox input "false"
click at [465, 201] on td "200" at bounding box center [486, 235] width 137 height 75
select select "37987"
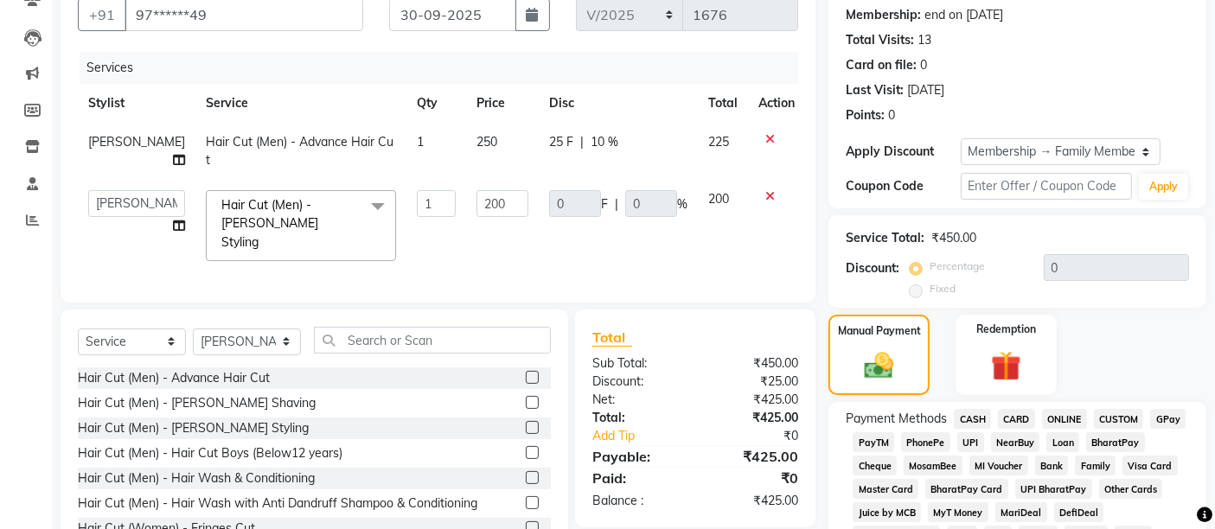
click at [623, 148] on div "25 F | 10 %" at bounding box center [618, 142] width 138 height 18
select select "37987"
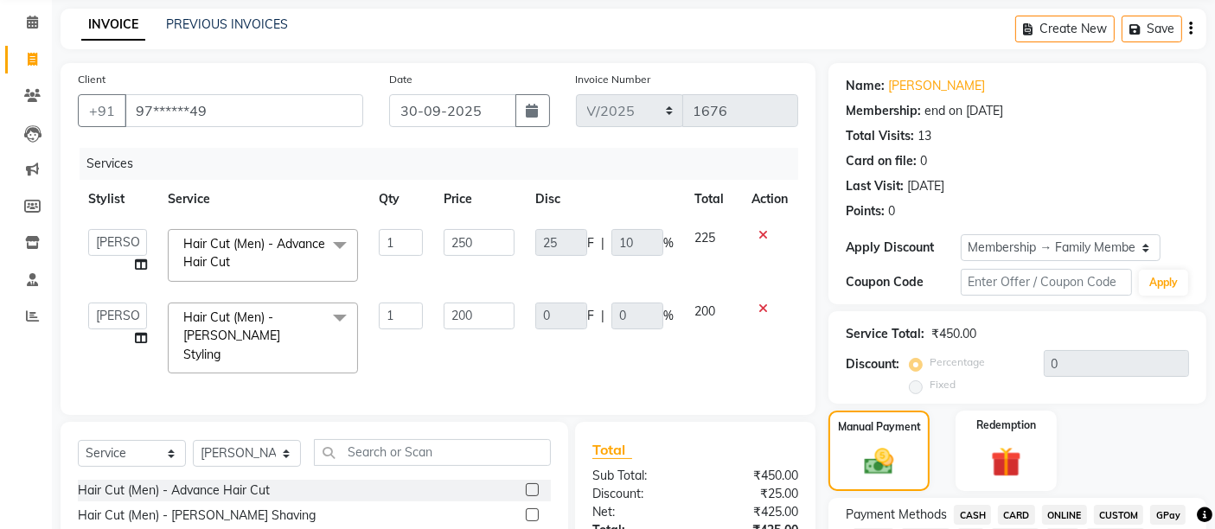
scroll to position [259, 0]
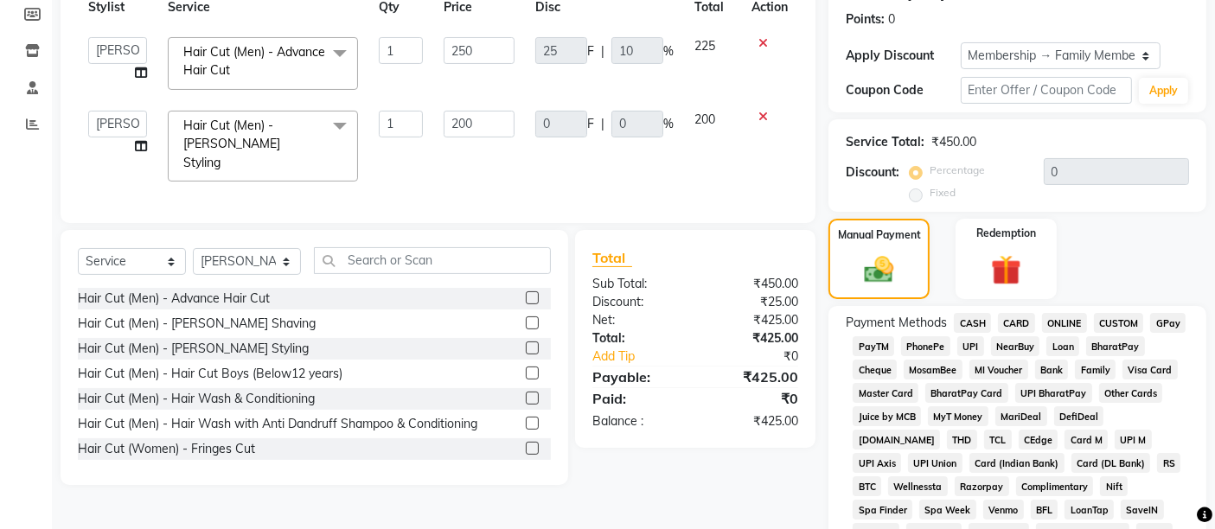
click at [668, 47] on span "%" at bounding box center [668, 51] width 10 height 18
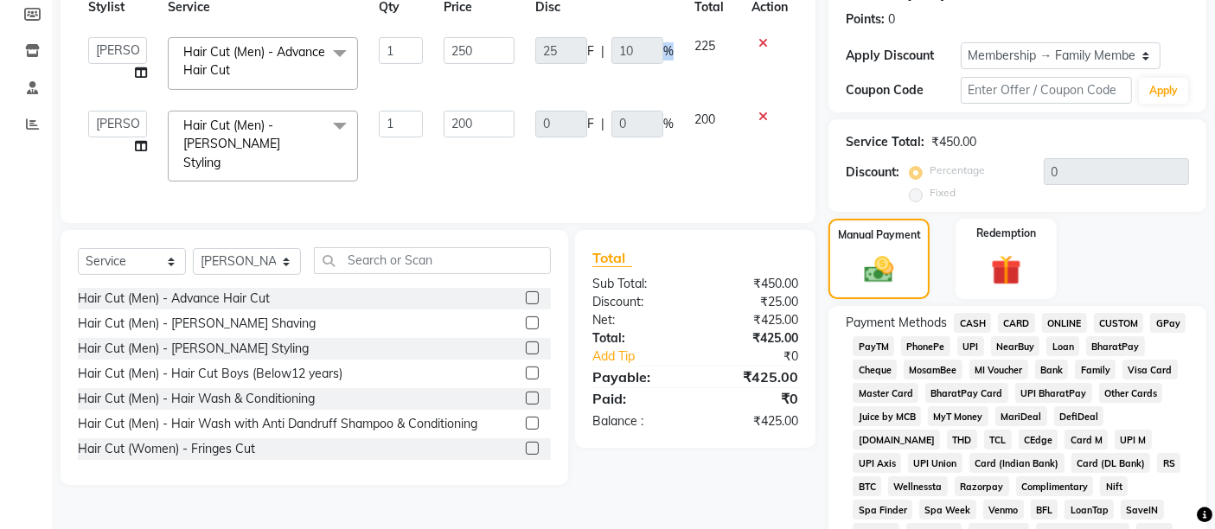
click at [668, 47] on span "%" at bounding box center [668, 51] width 10 height 18
click at [527, 45] on td "25 F | 10 %" at bounding box center [604, 63] width 159 height 73
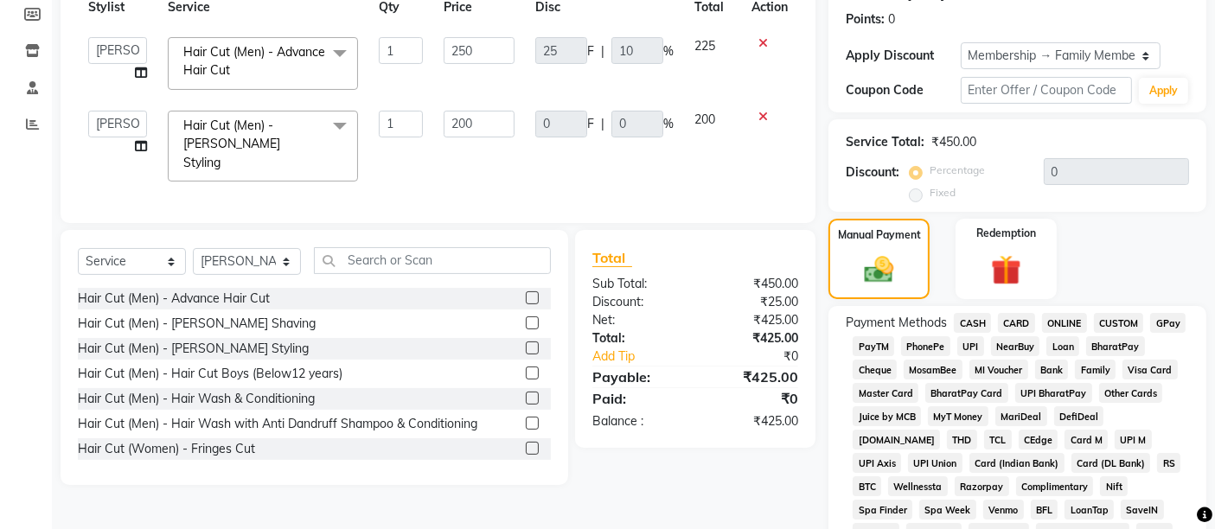
click at [763, 42] on icon at bounding box center [763, 43] width 10 height 12
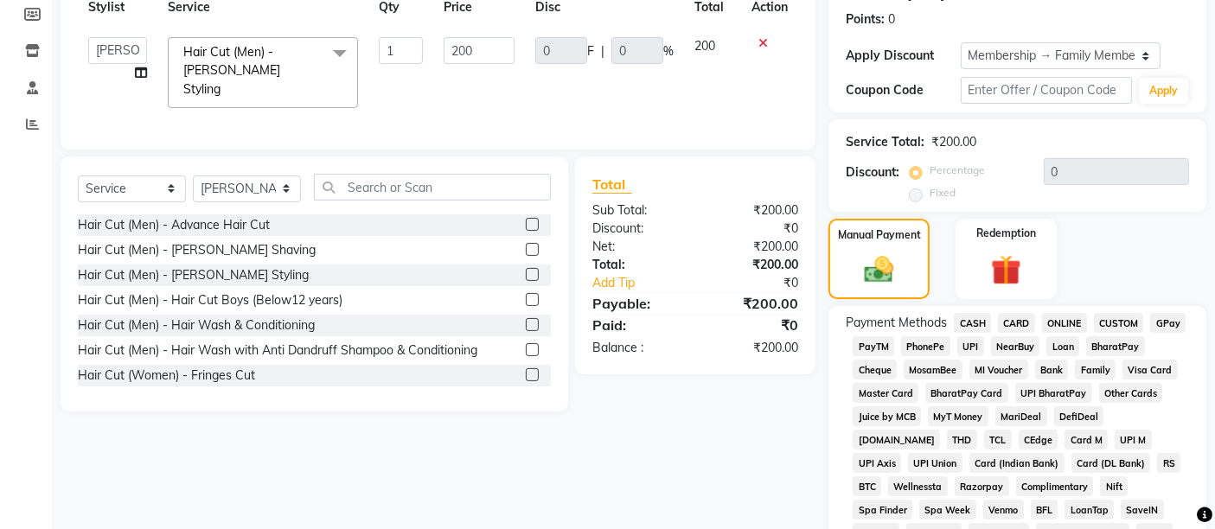
click at [526, 218] on label at bounding box center [532, 224] width 13 height 13
click at [526, 220] on input "checkbox" at bounding box center [531, 225] width 11 height 11
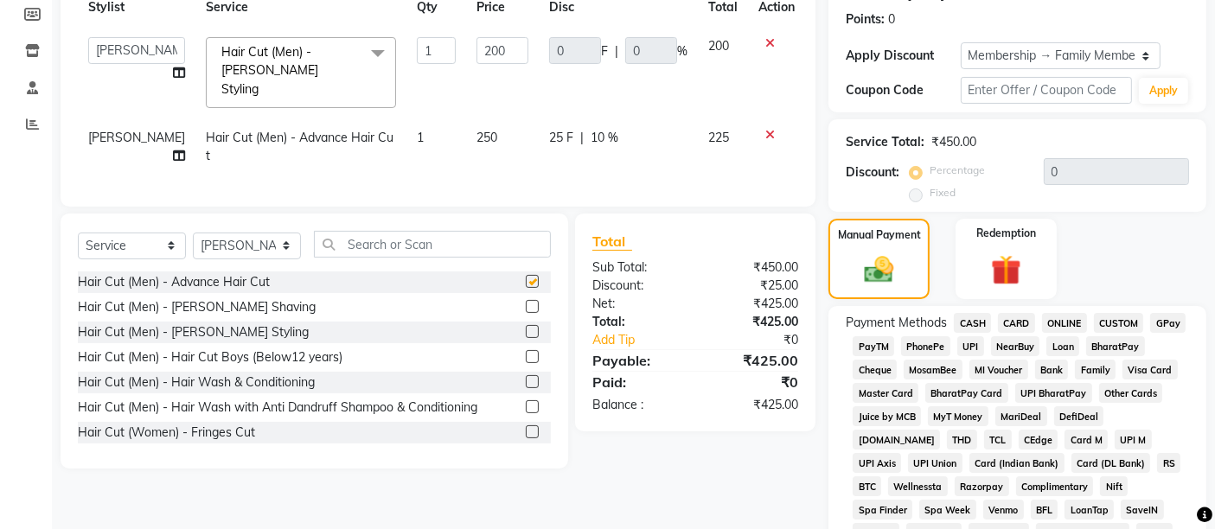
checkbox input "false"
click at [494, 121] on td "250" at bounding box center [502, 146] width 73 height 57
select select "37987"
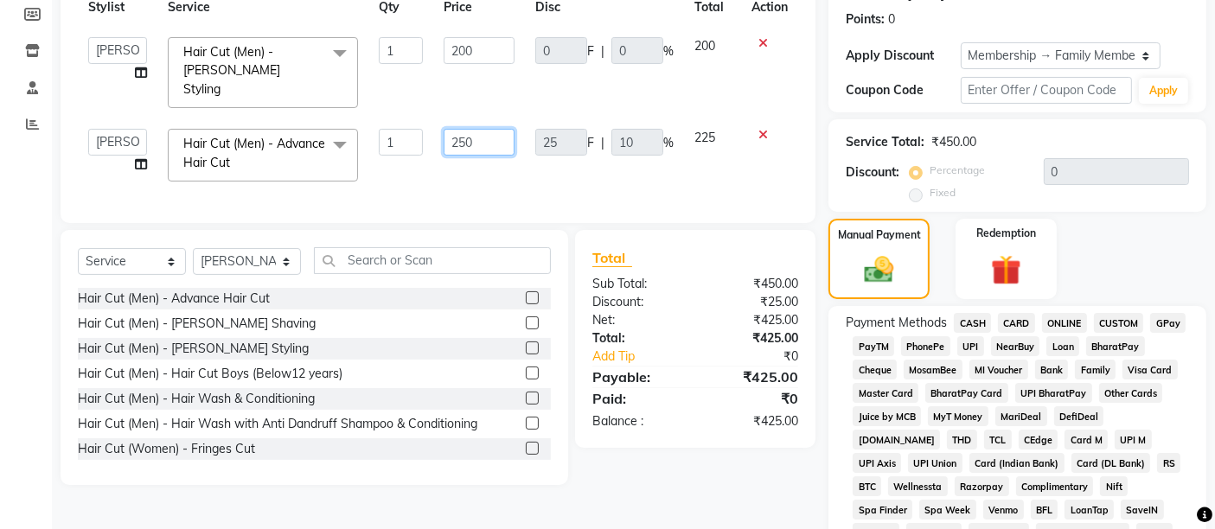
click at [492, 129] on input "250" at bounding box center [479, 142] width 71 height 27
type input "225"
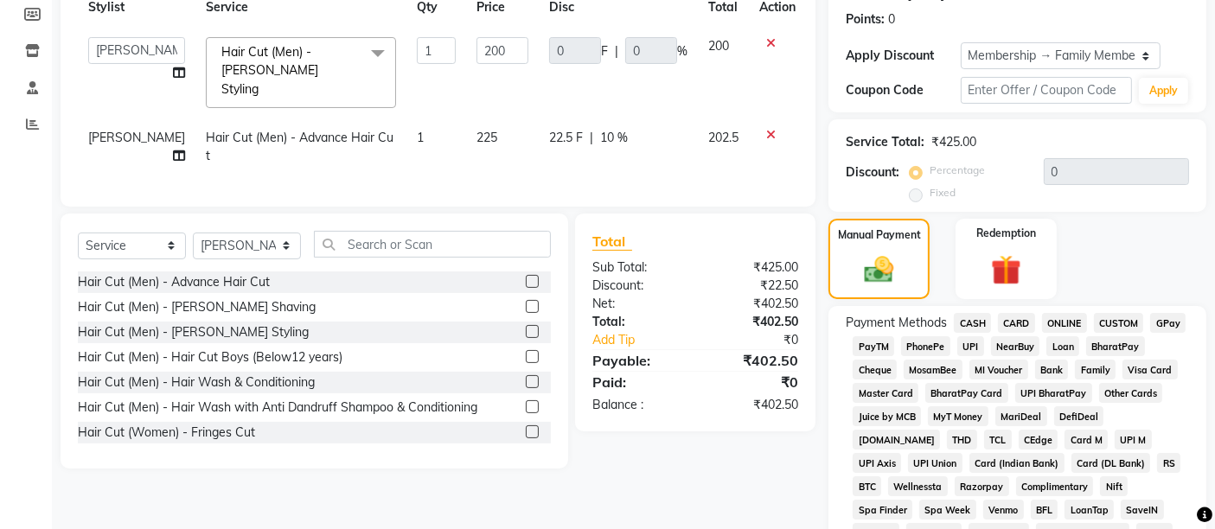
click at [518, 171] on div "Services Stylist Service Qty Price Disc Total Action Admin [PERSON_NAME] [PERSO…" at bounding box center [438, 72] width 720 height 233
click at [494, 118] on td "225" at bounding box center [502, 146] width 73 height 57
select select "37987"
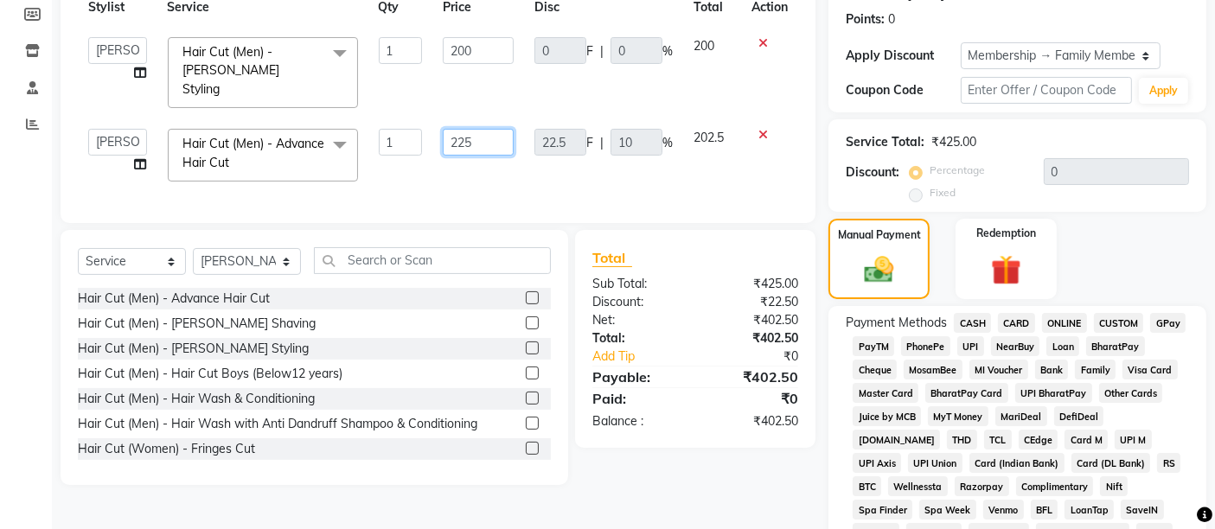
click at [494, 129] on input "225" at bounding box center [478, 142] width 71 height 27
type input "224"
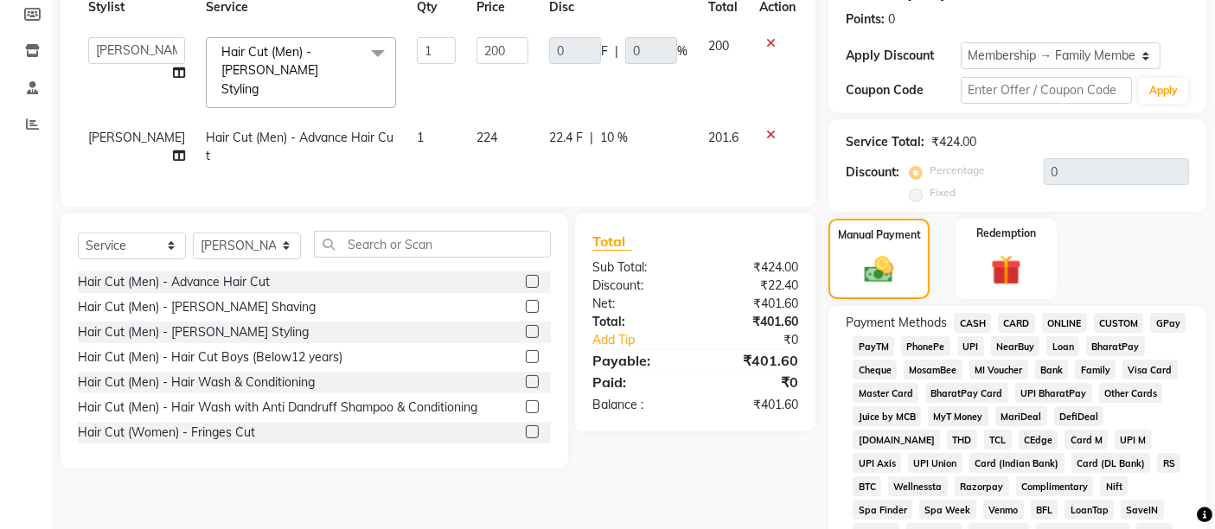
click at [495, 148] on td "224" at bounding box center [502, 146] width 73 height 57
select select "37987"
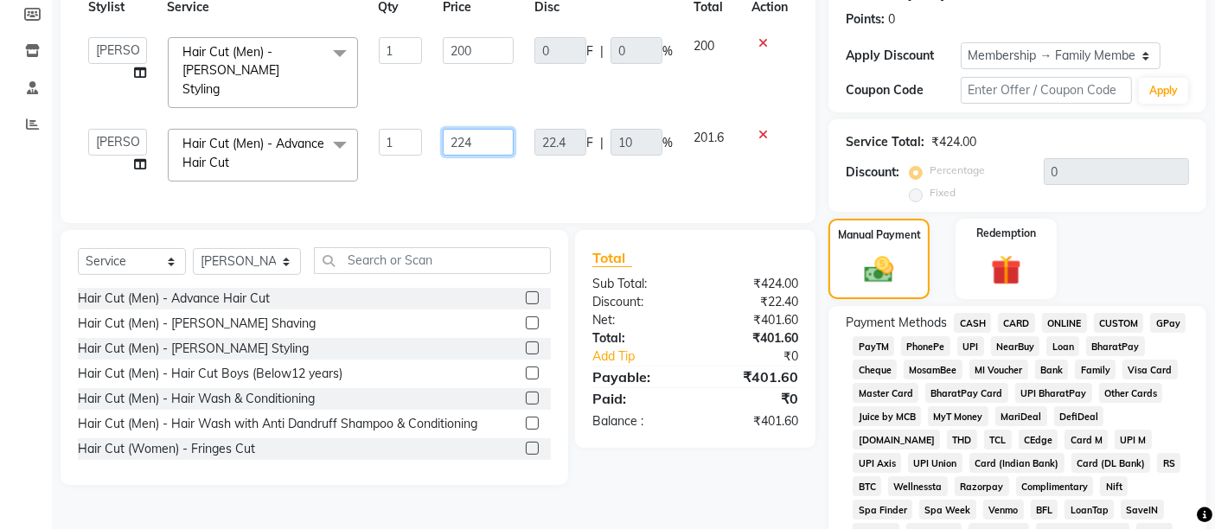
click at [489, 129] on input "224" at bounding box center [478, 142] width 71 height 27
type input "223"
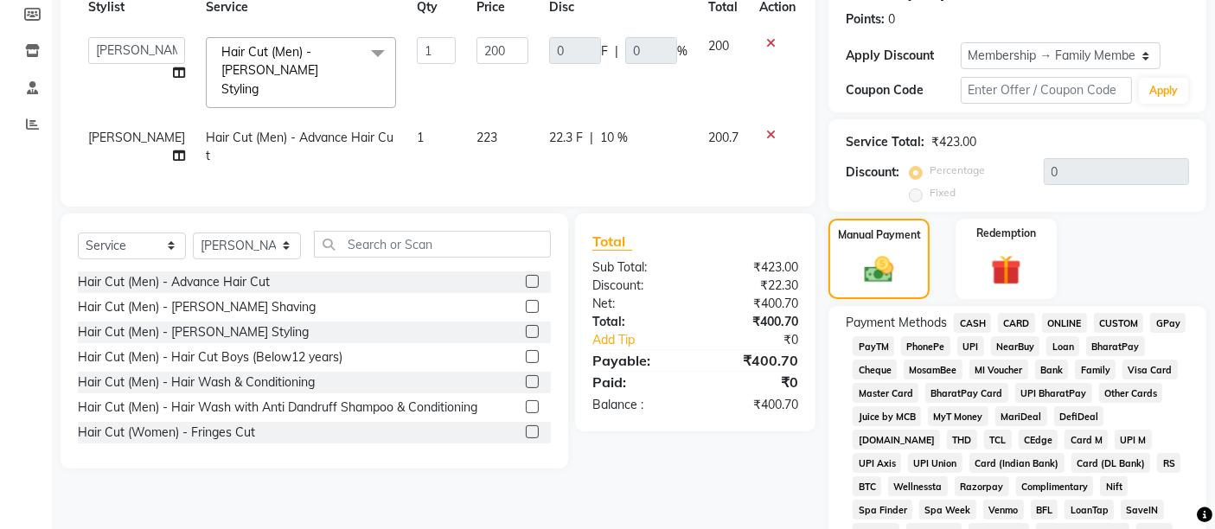
click at [499, 150] on td "223" at bounding box center [502, 146] width 73 height 57
select select "37987"
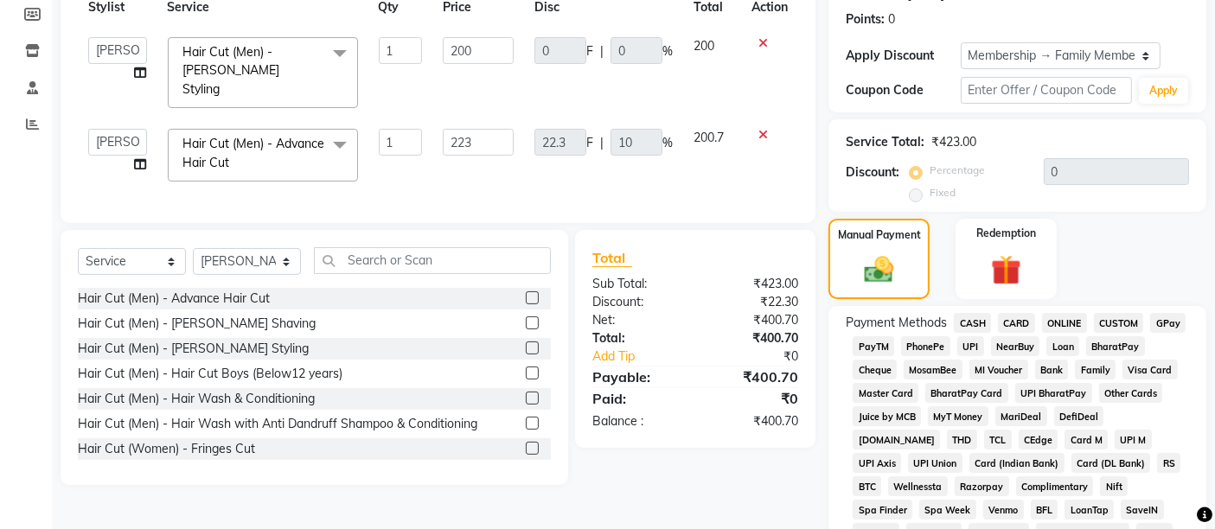
click at [724, 118] on td "200.7" at bounding box center [712, 154] width 58 height 73
click at [973, 347] on span "UPI" at bounding box center [970, 346] width 27 height 20
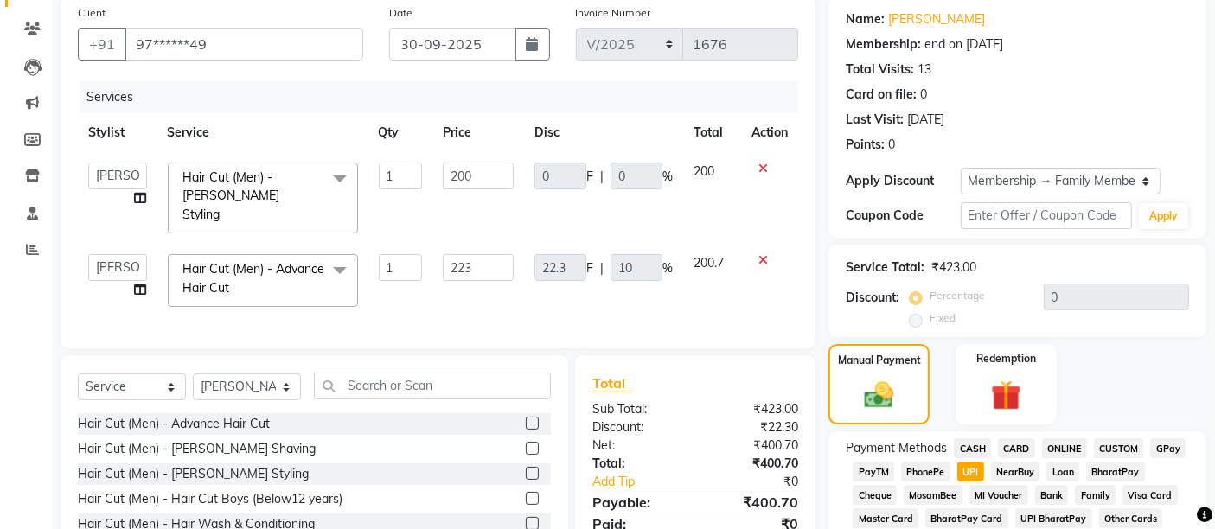
scroll to position [67, 0]
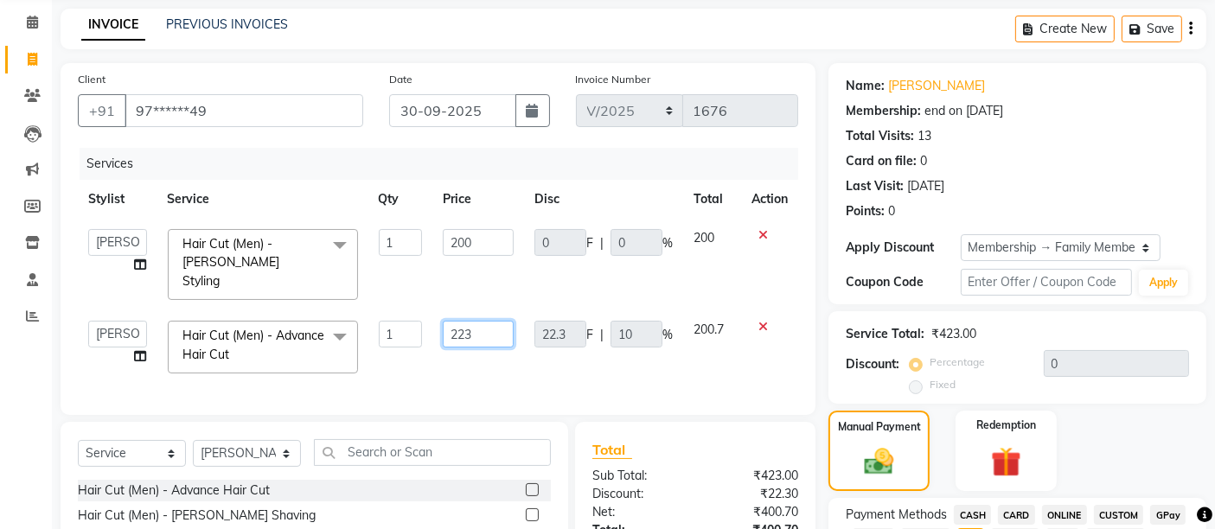
click at [478, 321] on input "223" at bounding box center [478, 334] width 71 height 27
type input "222"
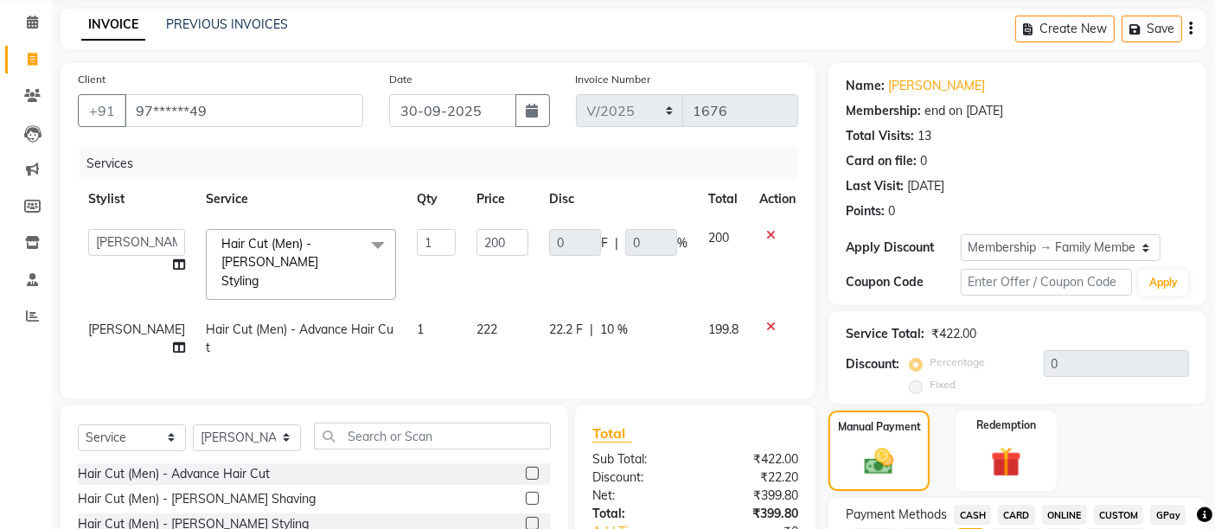
click at [486, 282] on td "200" at bounding box center [502, 265] width 73 height 92
click at [479, 312] on td "222" at bounding box center [502, 338] width 73 height 57
select select "37987"
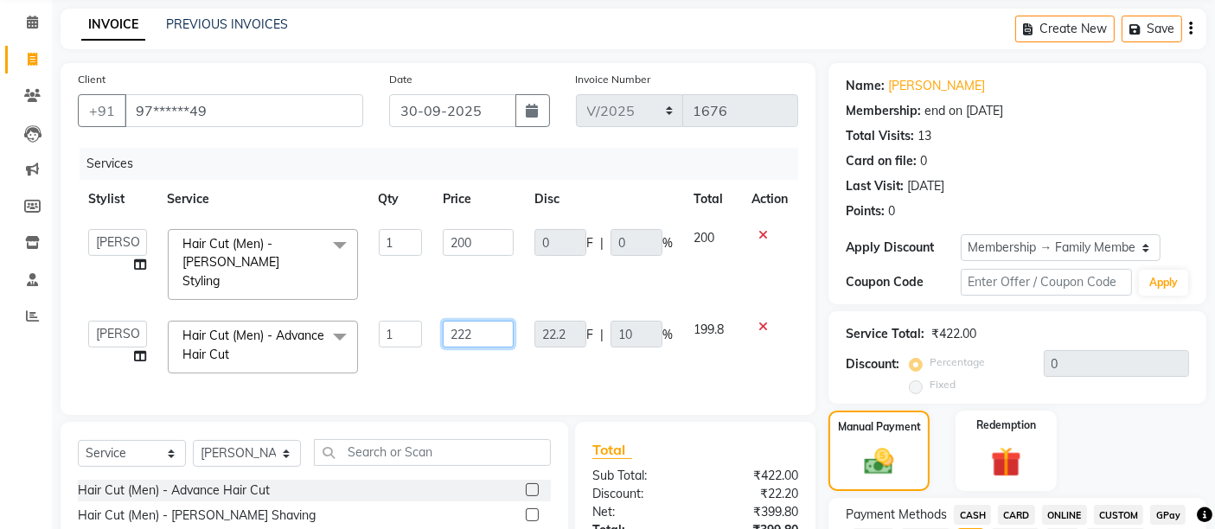
click at [486, 321] on input "222" at bounding box center [478, 334] width 71 height 27
type input "223"
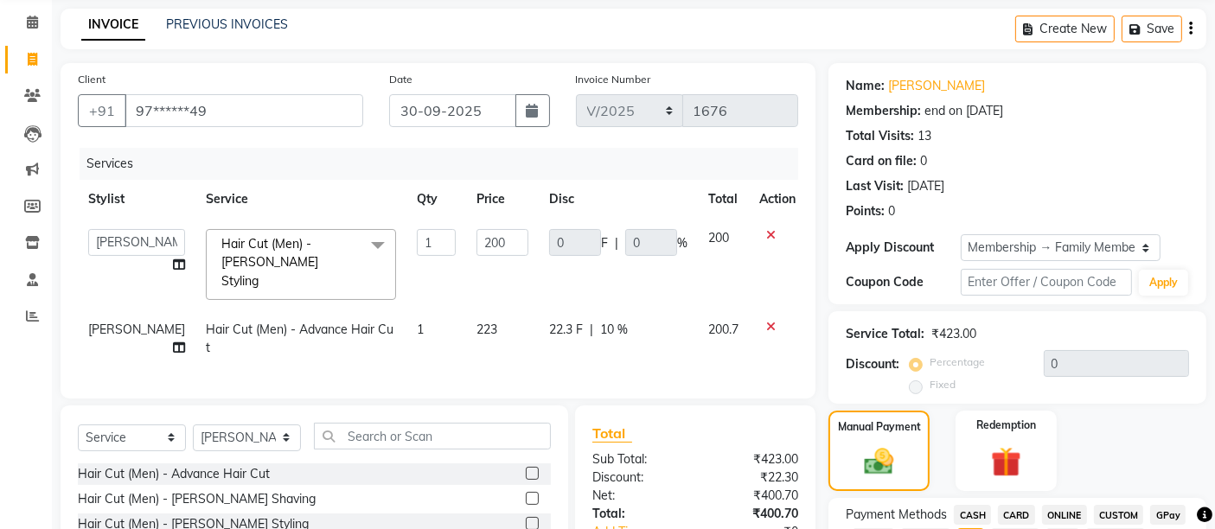
click at [495, 342] on td "223" at bounding box center [502, 338] width 73 height 57
select select "37987"
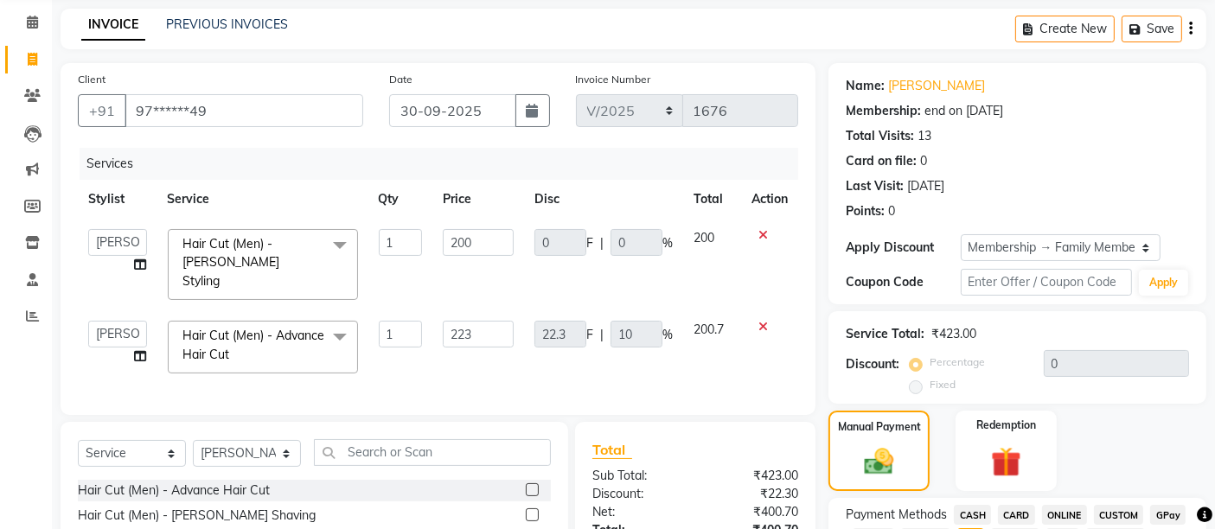
scroll to position [546, 0]
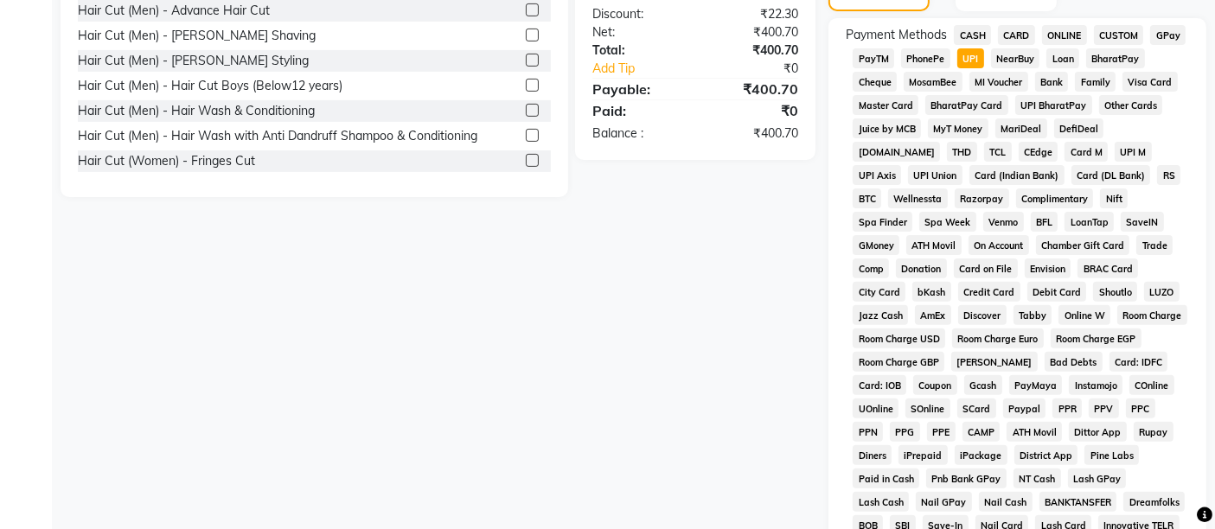
click at [495, 335] on div "Client +91 97******49 Date [DATE] Invoice Number V/2025 V/[PHONE_NUMBER] Servic…" at bounding box center [438, 172] width 781 height 1179
click at [968, 53] on span "UPI" at bounding box center [970, 58] width 27 height 20
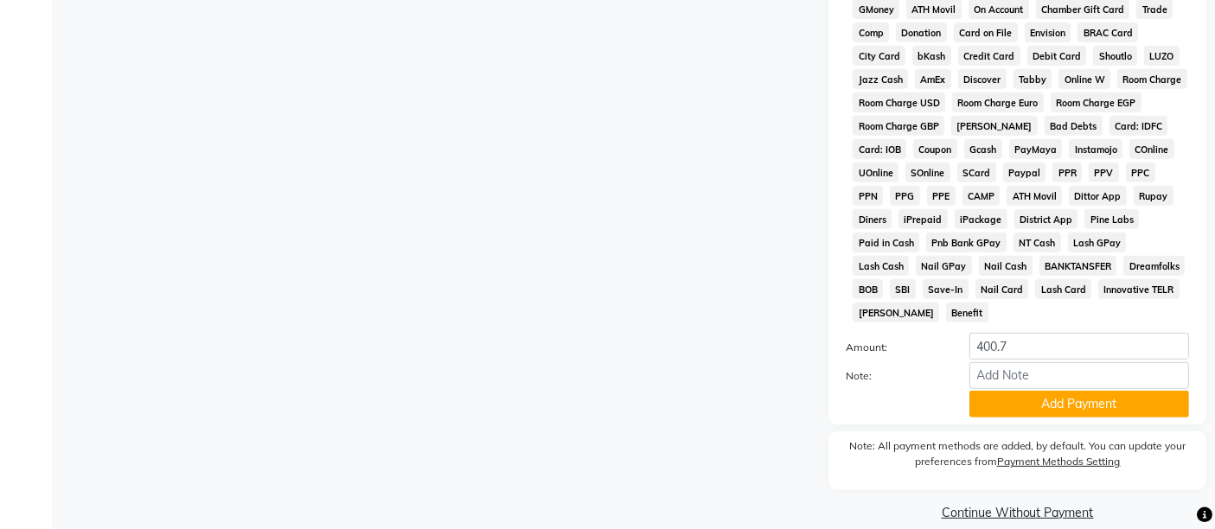
scroll to position [785, 0]
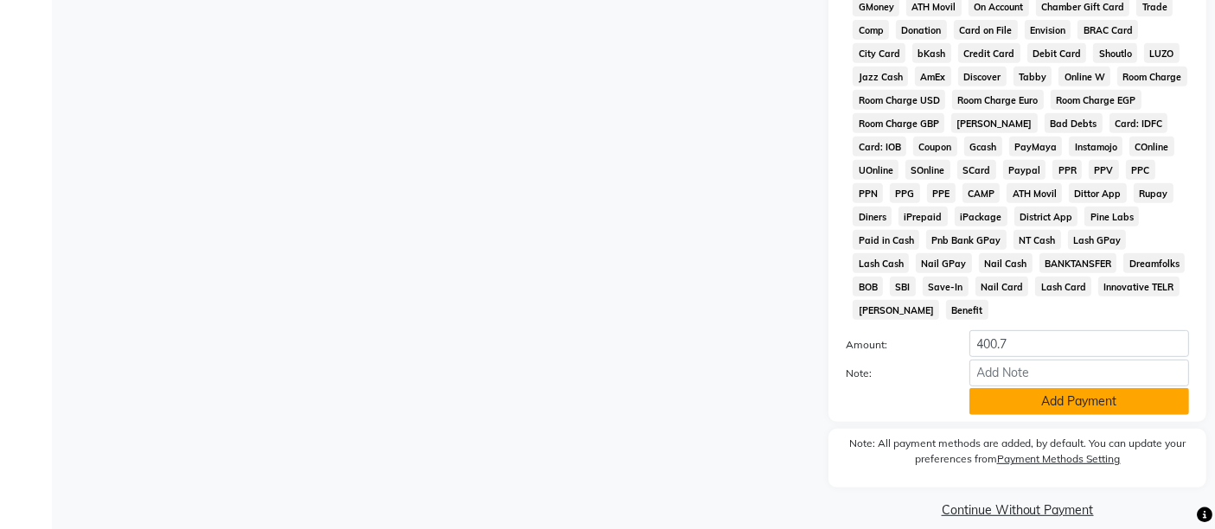
click at [1024, 390] on button "Add Payment" at bounding box center [1079, 401] width 220 height 27
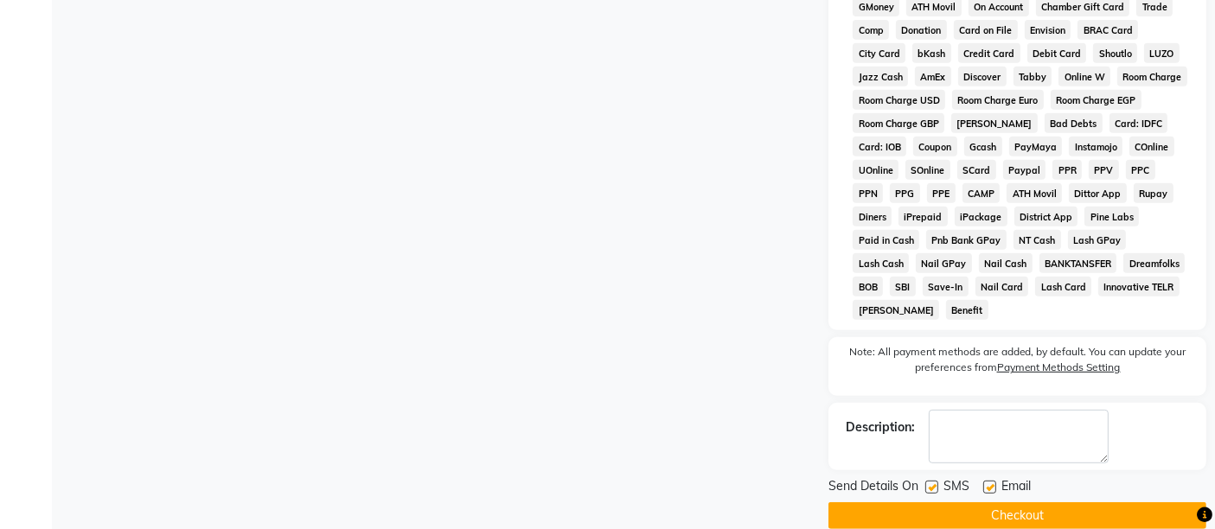
click at [992, 481] on label at bounding box center [989, 487] width 13 height 13
click at [992, 482] on input "checkbox" at bounding box center [988, 487] width 11 height 11
checkbox input "false"
click at [930, 481] on label at bounding box center [931, 487] width 13 height 13
click at [930, 482] on input "checkbox" at bounding box center [930, 487] width 11 height 11
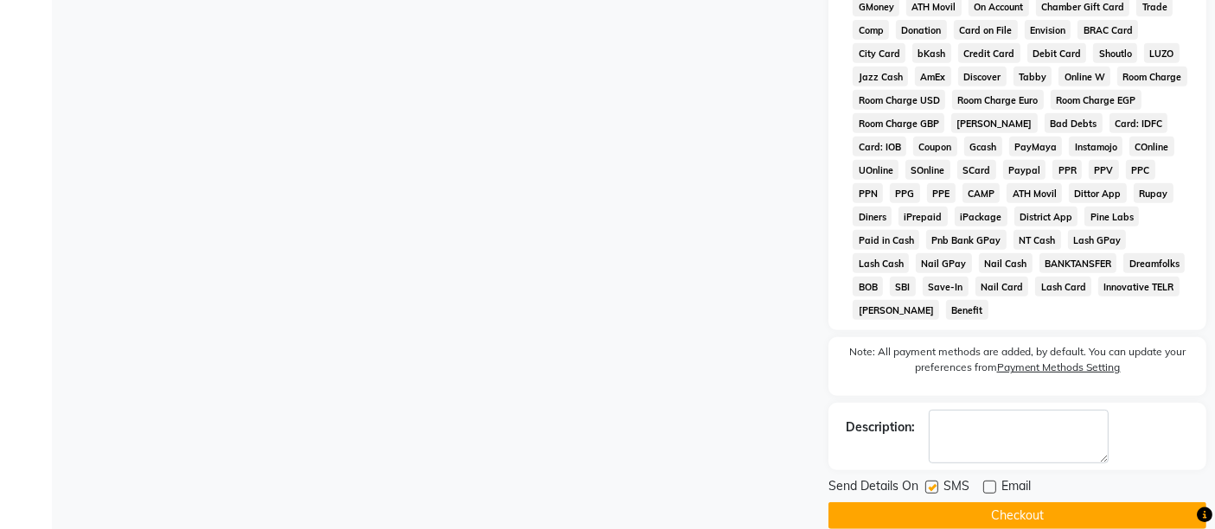
checkbox input "false"
click at [932, 502] on button "Checkout" at bounding box center [1017, 515] width 378 height 27
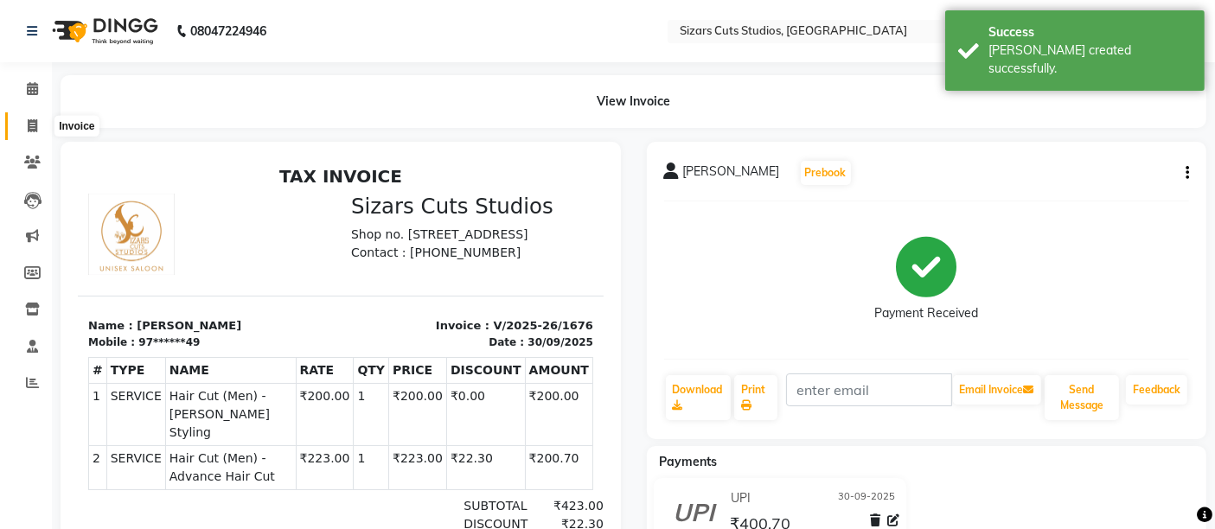
click at [24, 125] on span at bounding box center [32, 127] width 30 height 20
select select "5579"
select select "service"
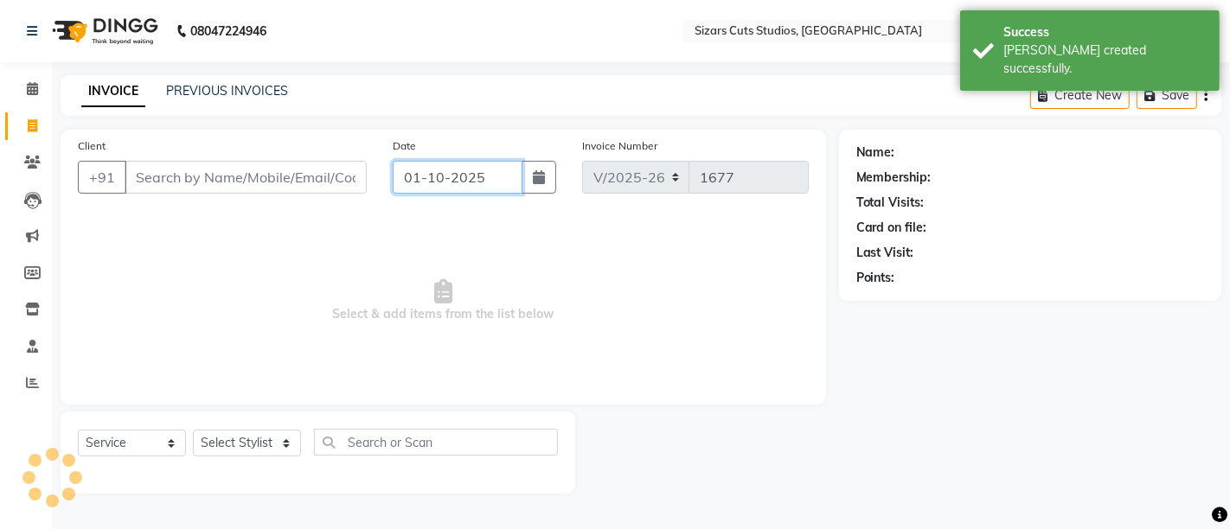
click at [459, 171] on input "01-10-2025" at bounding box center [458, 177] width 130 height 33
select select "10"
select select "2025"
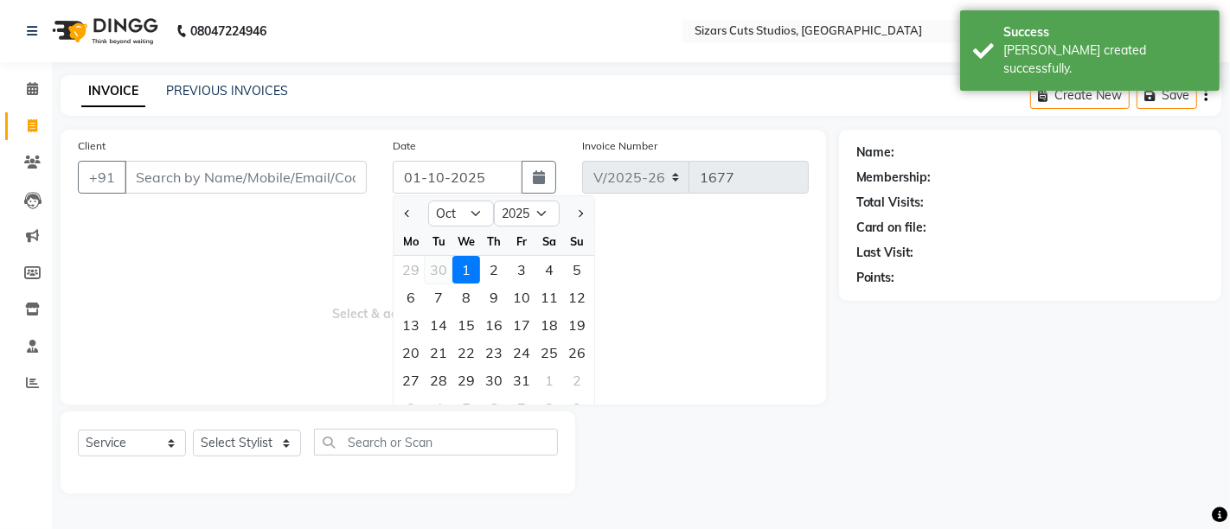
click at [444, 272] on div "30" at bounding box center [439, 270] width 28 height 28
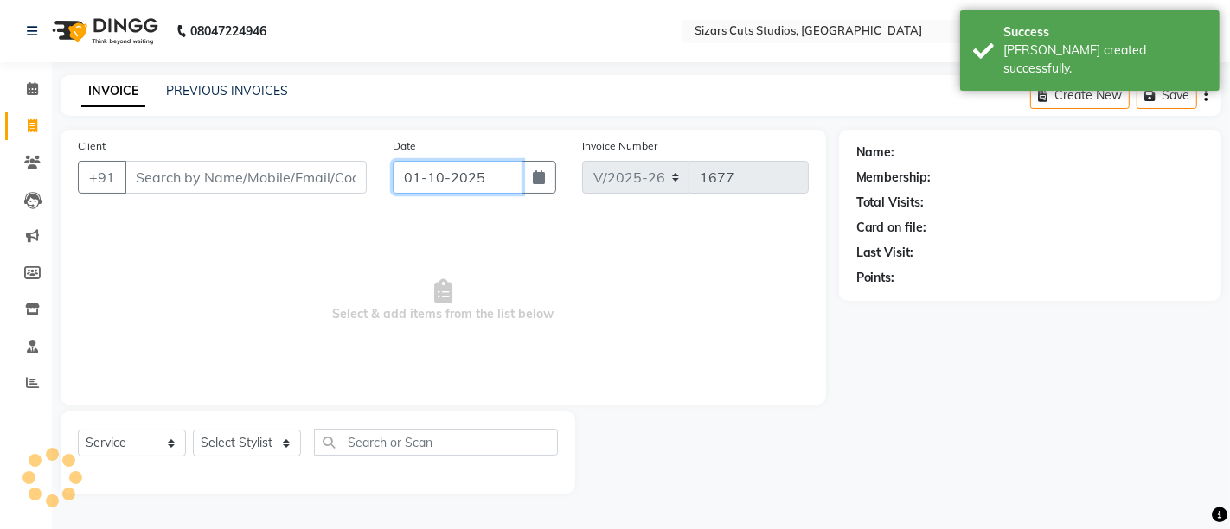
type input "30-09-2025"
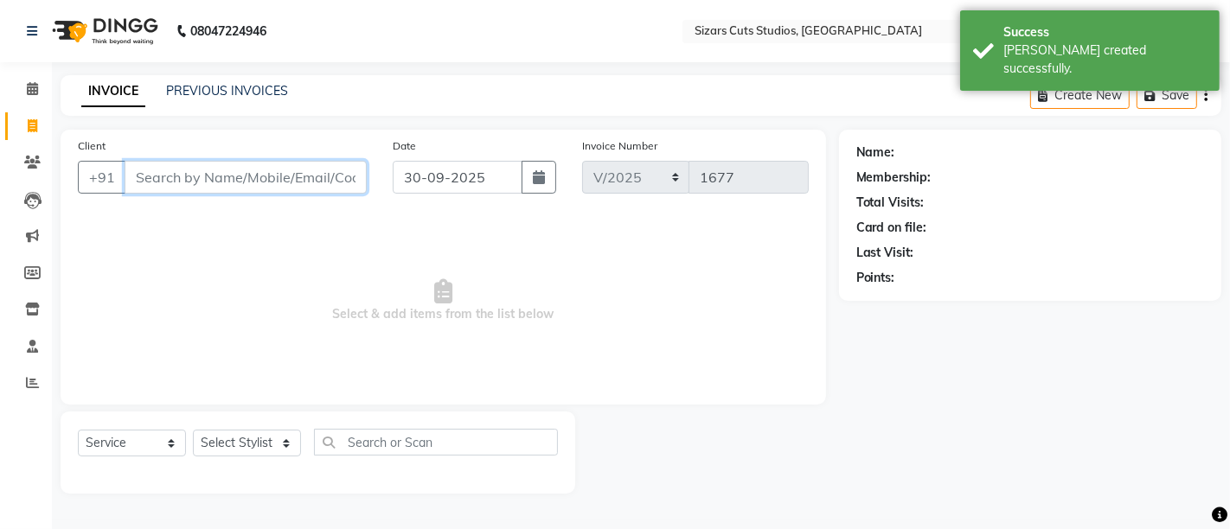
click at [341, 189] on input "Client" at bounding box center [246, 177] width 242 height 33
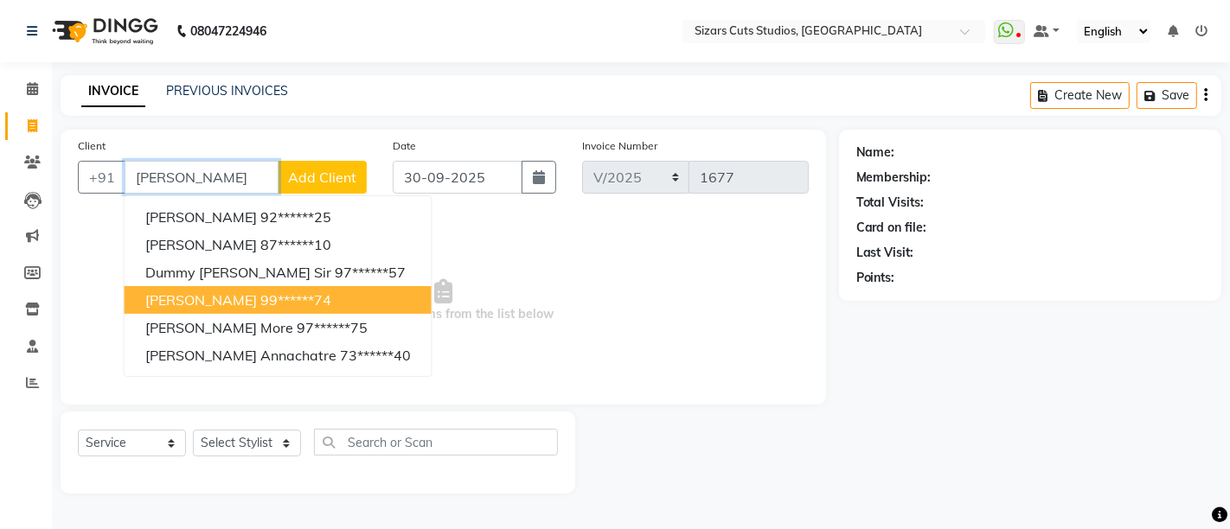
click at [219, 297] on span "[PERSON_NAME]" at bounding box center [201, 299] width 112 height 17
type input "99******74"
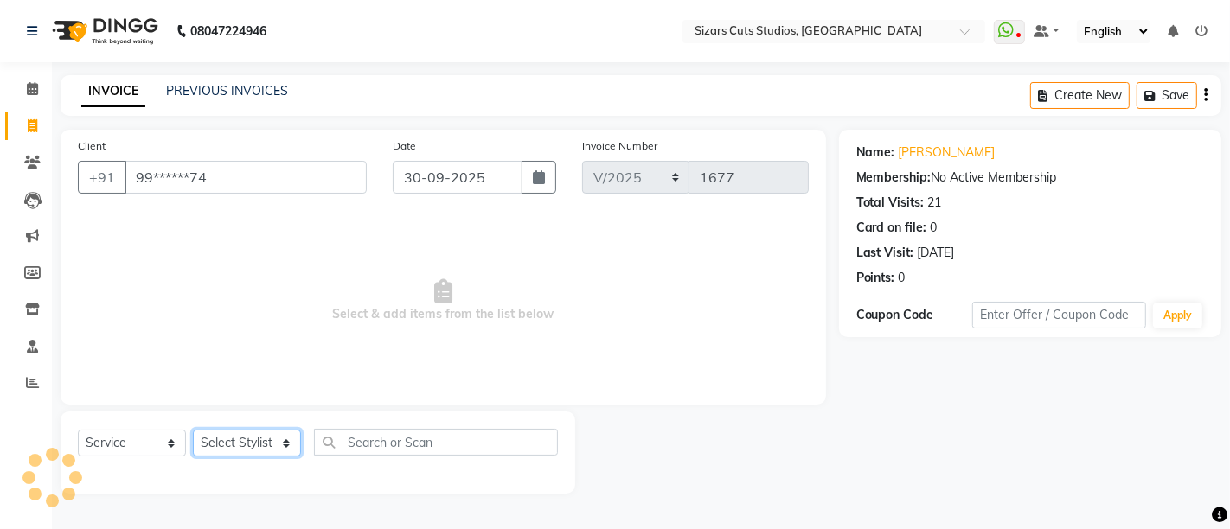
click at [246, 437] on select "Select Stylist Admin [PERSON_NAME] [PERSON_NAME] [PERSON_NAME] Priyanka [PERSON…" at bounding box center [247, 443] width 108 height 27
select select "49153"
click at [193, 430] on select "Select Stylist Admin [PERSON_NAME] [PERSON_NAME] [PERSON_NAME] Priyanka [PERSON…" at bounding box center [247, 443] width 108 height 27
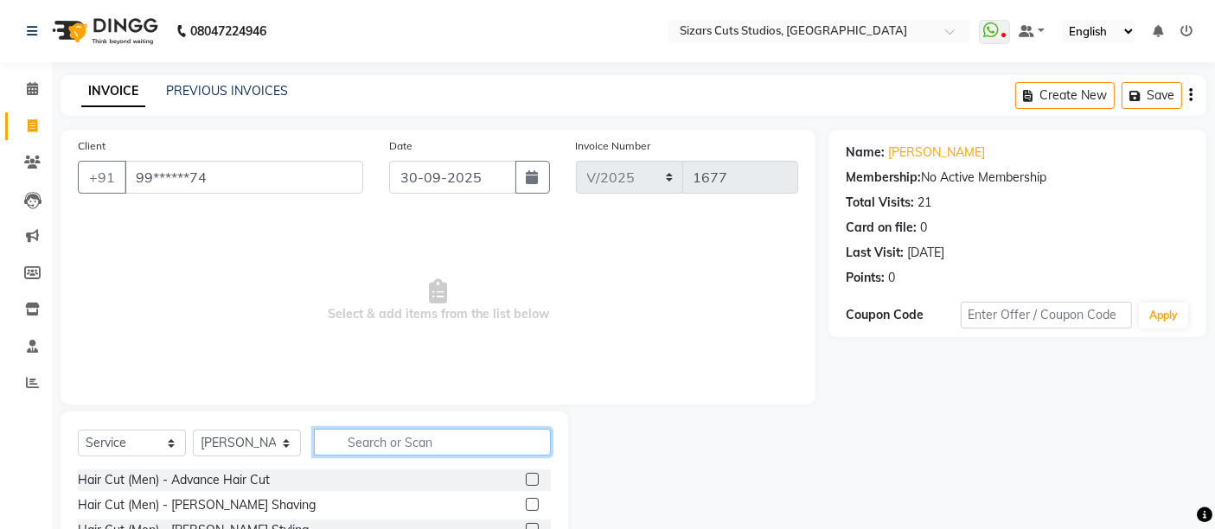
click at [386, 433] on input "text" at bounding box center [432, 442] width 237 height 27
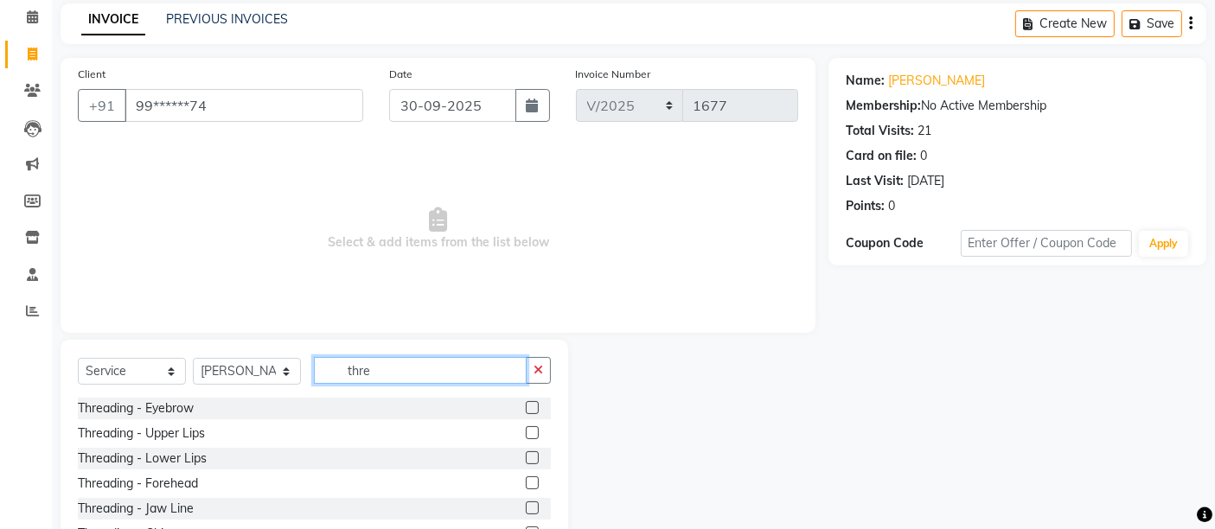
scroll to position [163, 0]
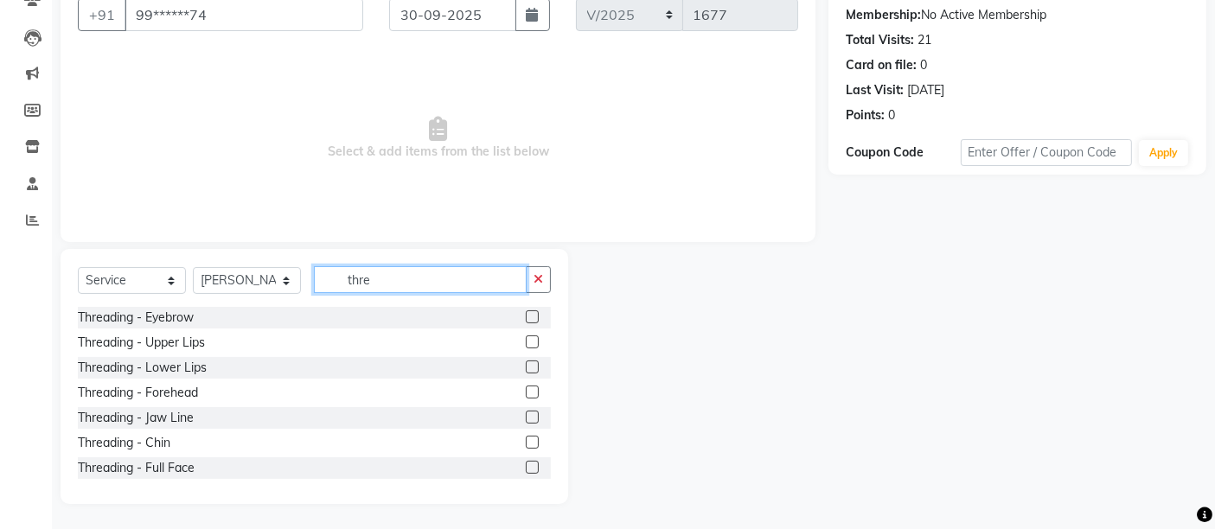
type input "thre"
click at [526, 316] on label at bounding box center [532, 316] width 13 height 13
click at [526, 316] on input "checkbox" at bounding box center [531, 317] width 11 height 11
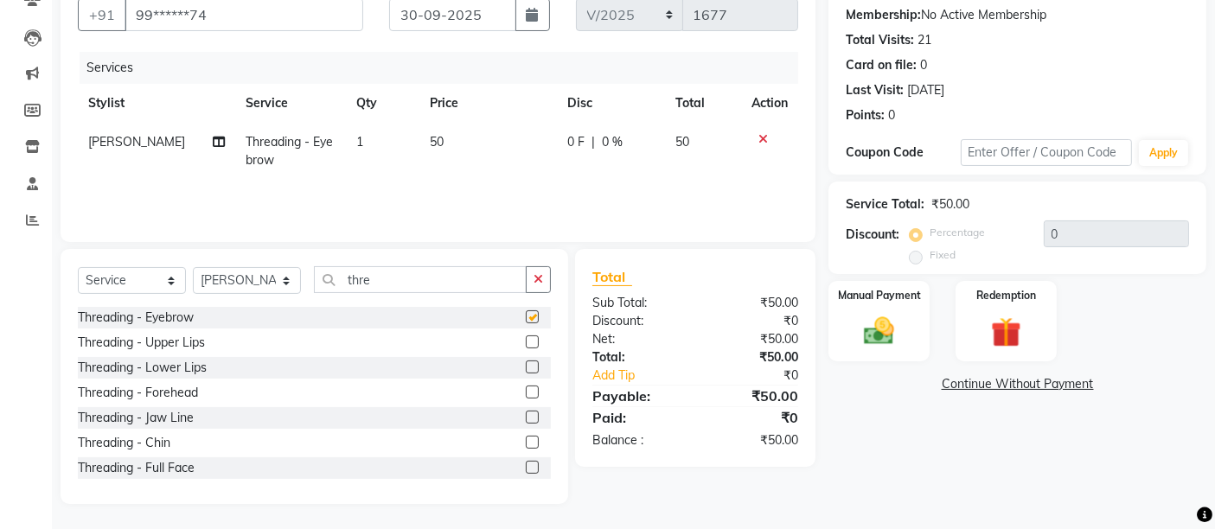
checkbox input "false"
click at [526, 344] on label at bounding box center [532, 341] width 13 height 13
click at [526, 344] on input "checkbox" at bounding box center [531, 342] width 11 height 11
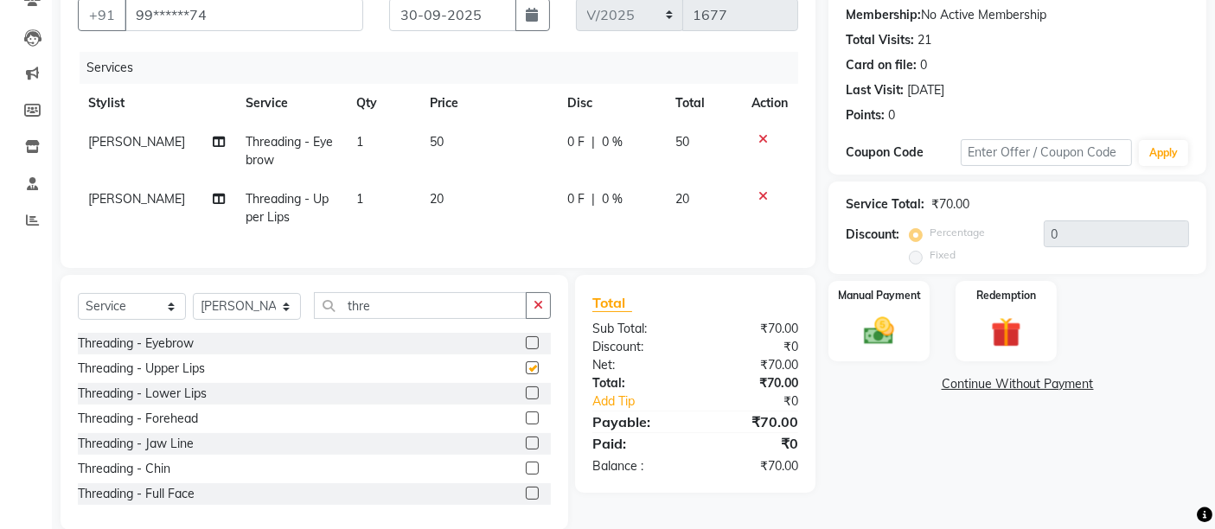
checkbox input "false"
click at [526, 425] on label at bounding box center [532, 418] width 13 height 13
click at [526, 425] on input "checkbox" at bounding box center [531, 418] width 11 height 11
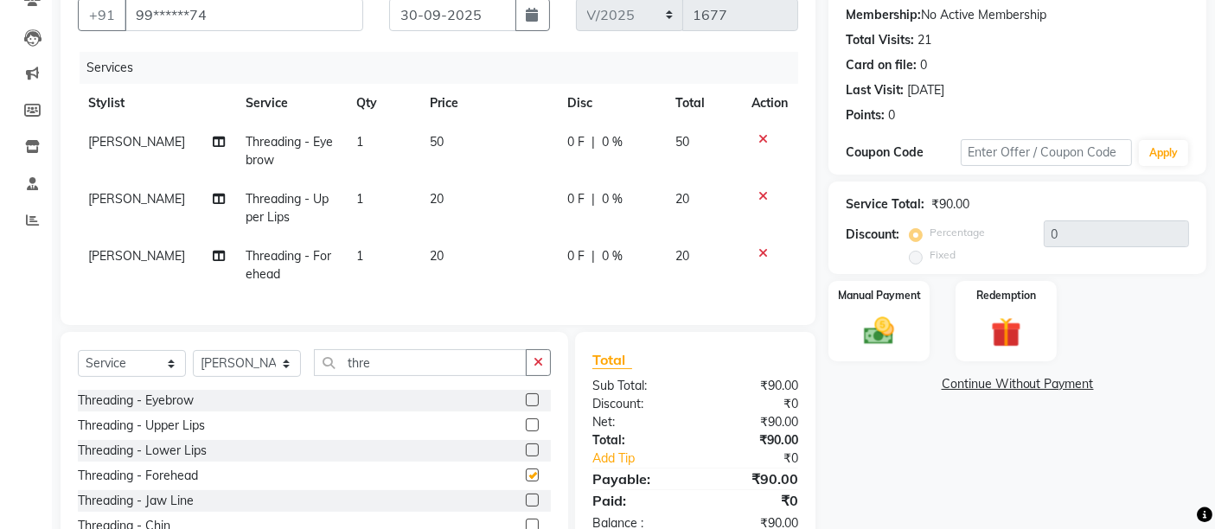
checkbox input "false"
click at [431, 157] on td "50" at bounding box center [487, 151] width 137 height 57
select select "49153"
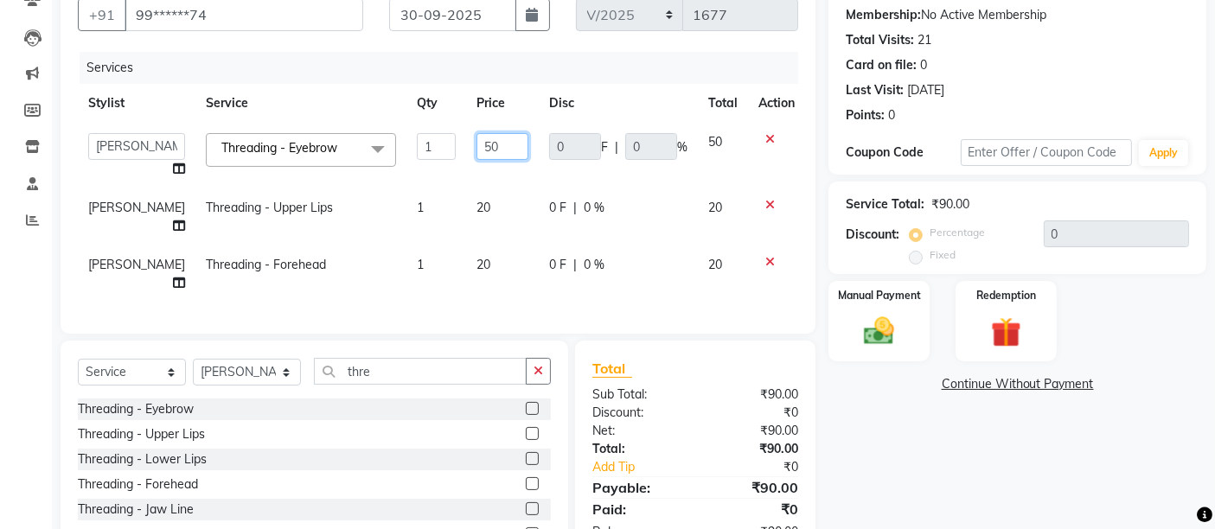
click at [476, 144] on input "50" at bounding box center [502, 146] width 52 height 27
type input "40"
click at [470, 187] on tbody "Admin [PERSON_NAME] [PERSON_NAME] [PERSON_NAME] Priyanka [PERSON_NAME] Esai Thr…" at bounding box center [441, 213] width 727 height 180
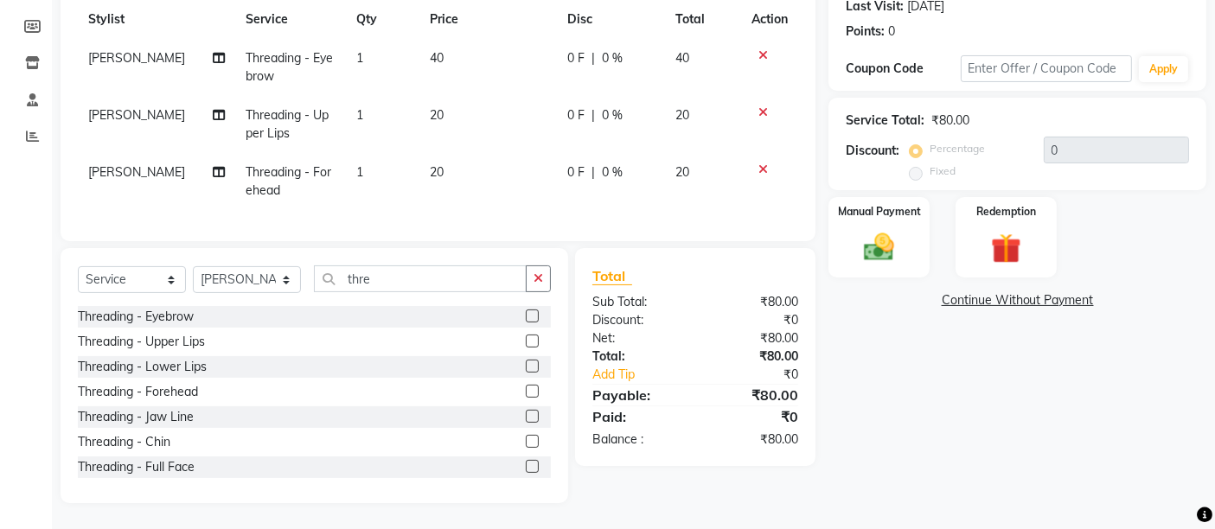
scroll to position [259, 0]
click at [902, 229] on img at bounding box center [879, 247] width 52 height 36
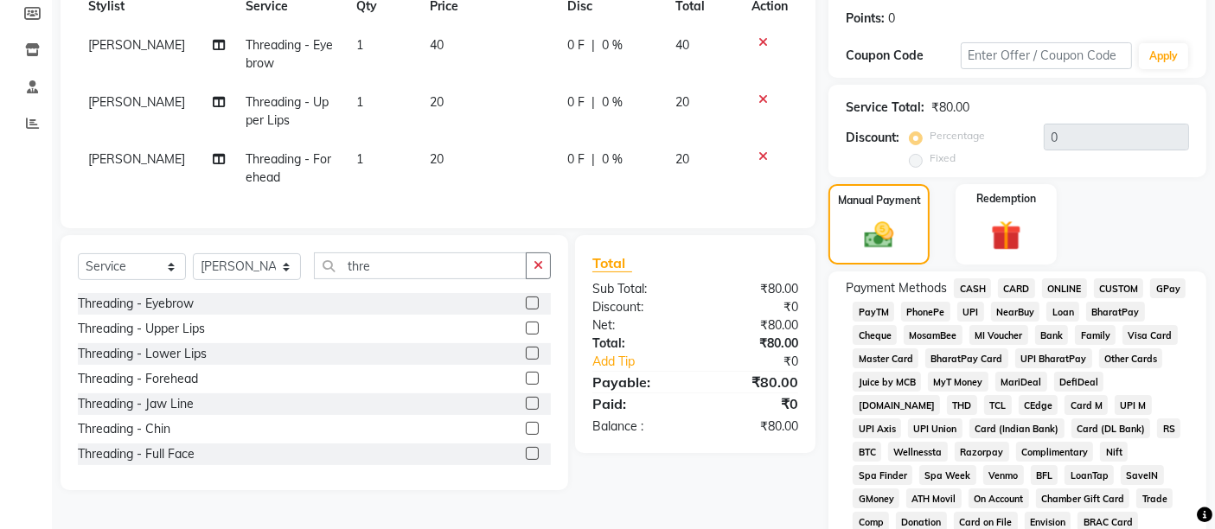
click at [963, 307] on span "UPI" at bounding box center [970, 312] width 27 height 20
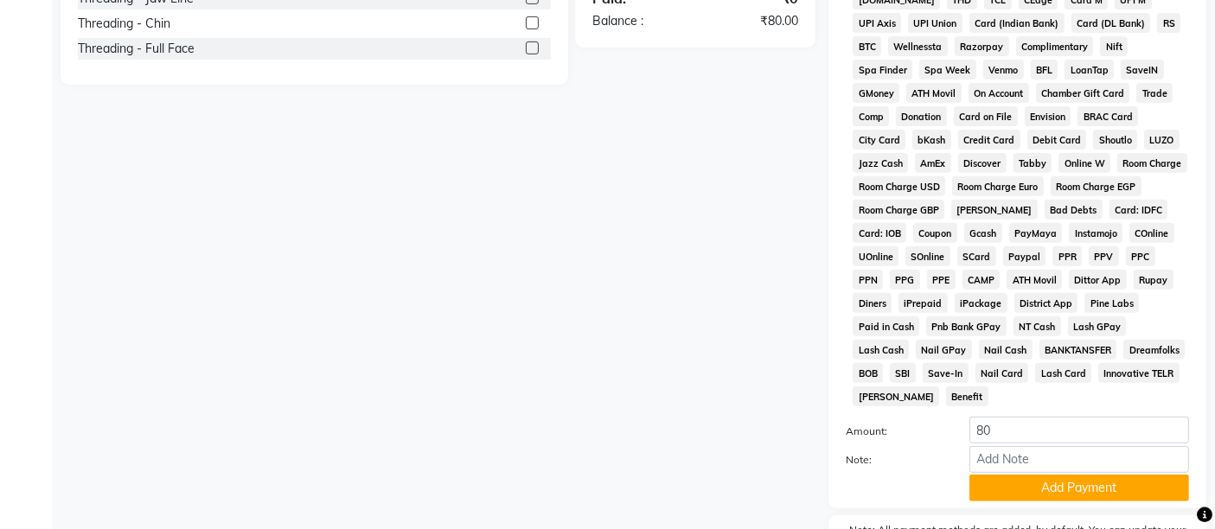
scroll to position [751, 0]
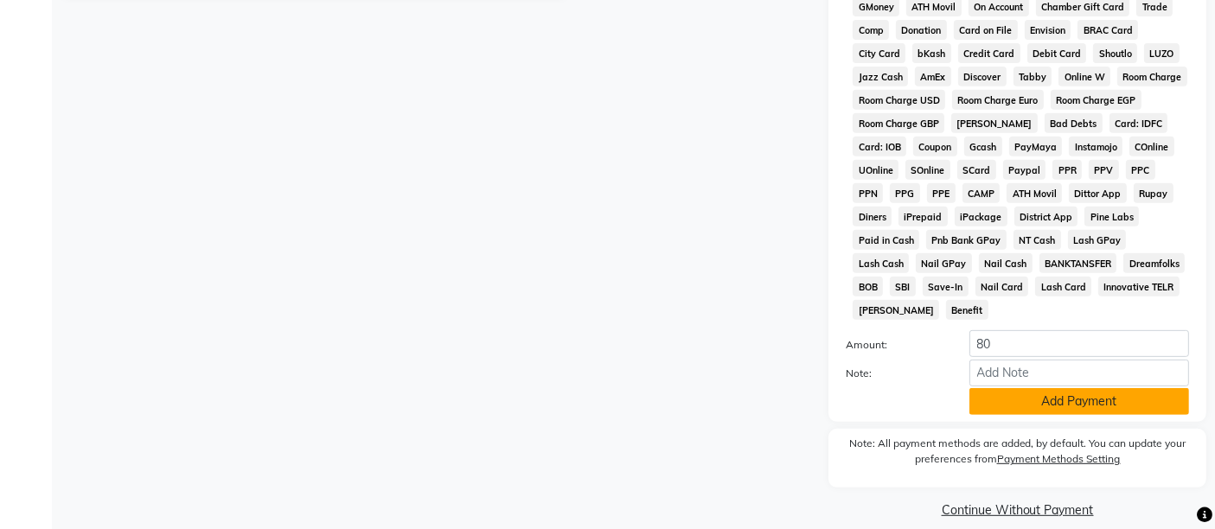
click at [1018, 388] on button "Add Payment" at bounding box center [1079, 401] width 220 height 27
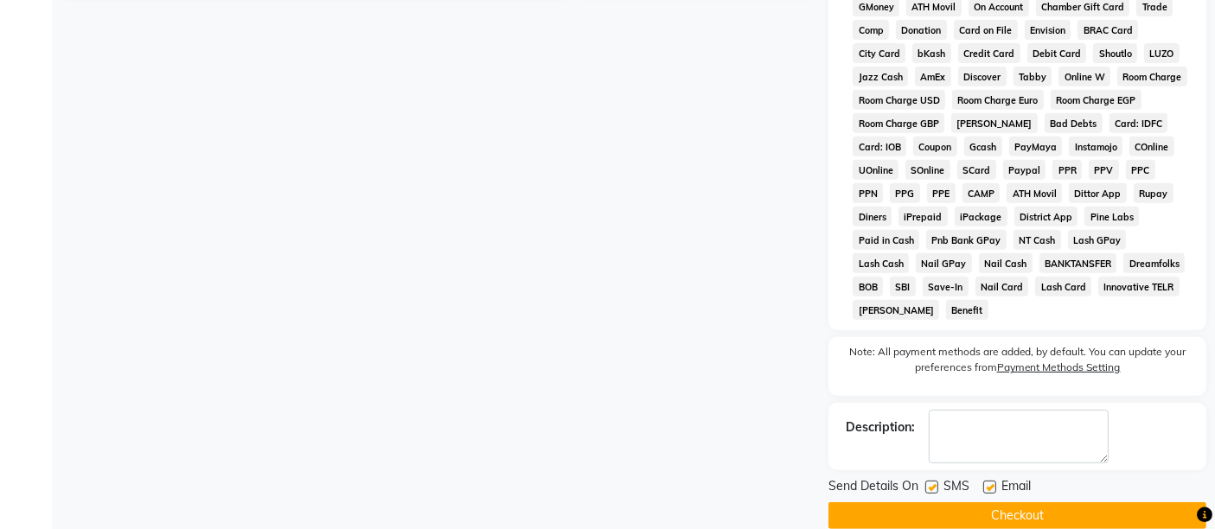
click at [994, 481] on label at bounding box center [989, 487] width 13 height 13
click at [994, 482] on input "checkbox" at bounding box center [988, 487] width 11 height 11
checkbox input "false"
click at [929, 481] on label at bounding box center [931, 487] width 13 height 13
click at [929, 482] on input "checkbox" at bounding box center [930, 487] width 11 height 11
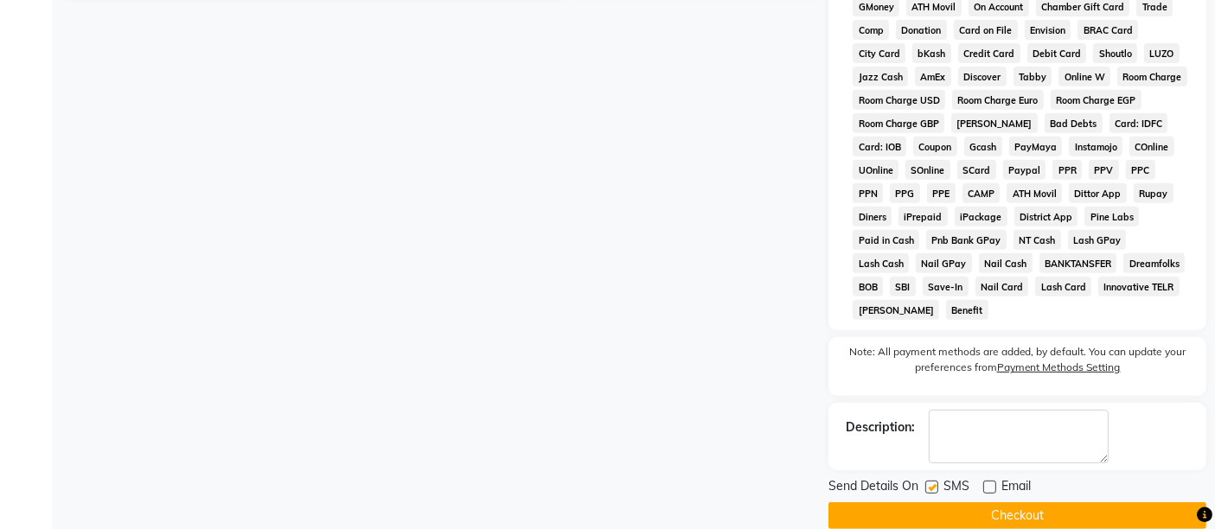
checkbox input "false"
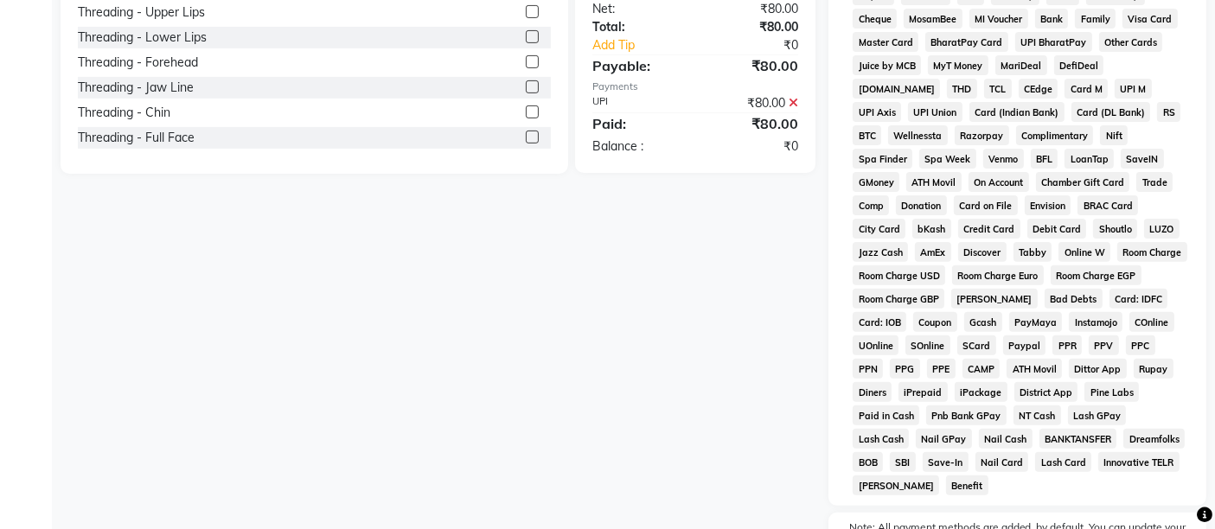
scroll to position [757, 0]
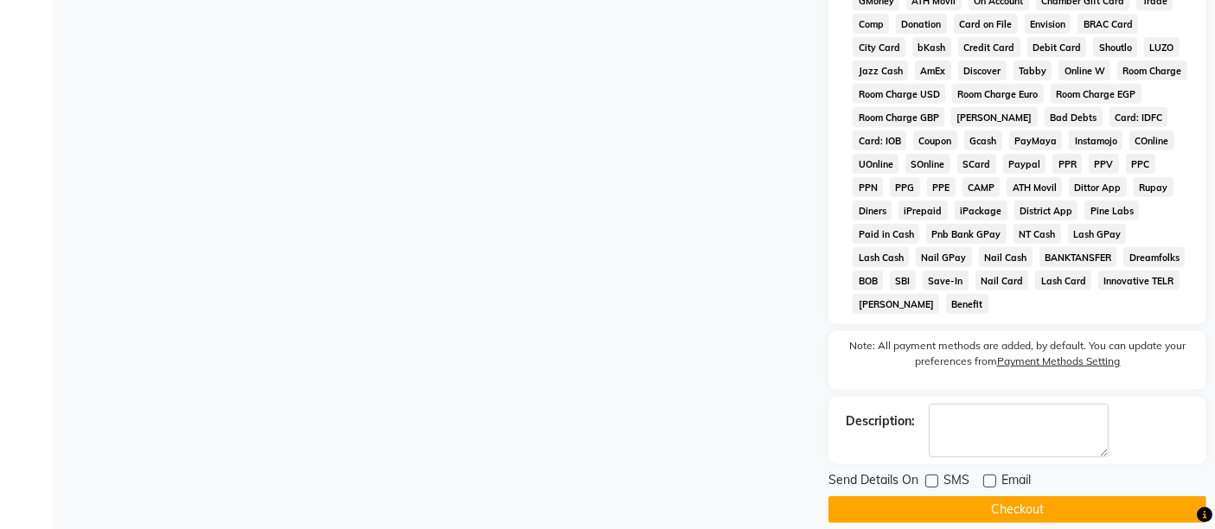
click at [934, 496] on button "Checkout" at bounding box center [1017, 509] width 378 height 27
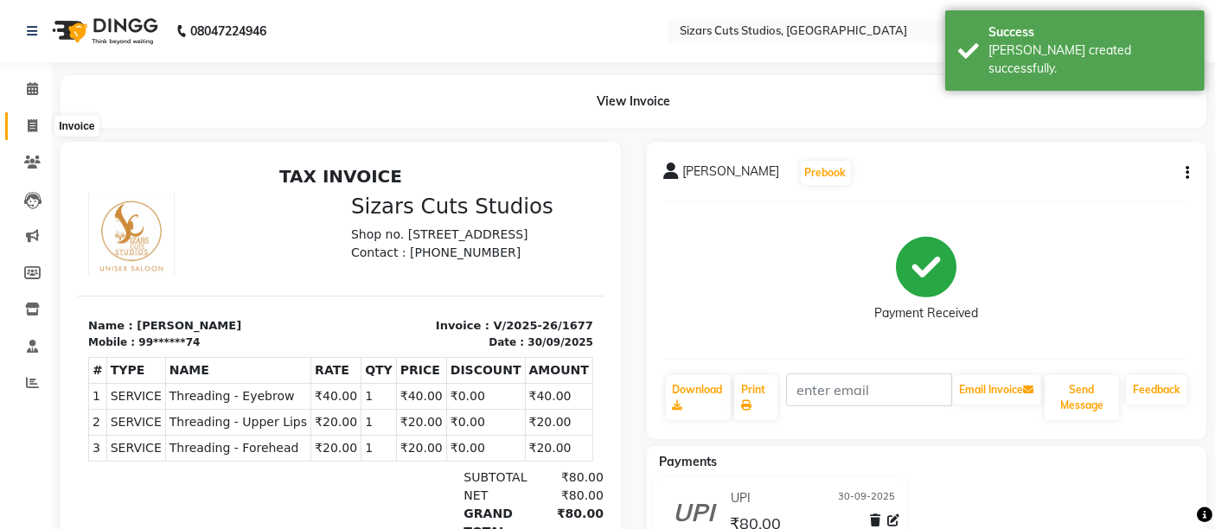
click at [22, 131] on span at bounding box center [32, 127] width 30 height 20
select select "5579"
select select "service"
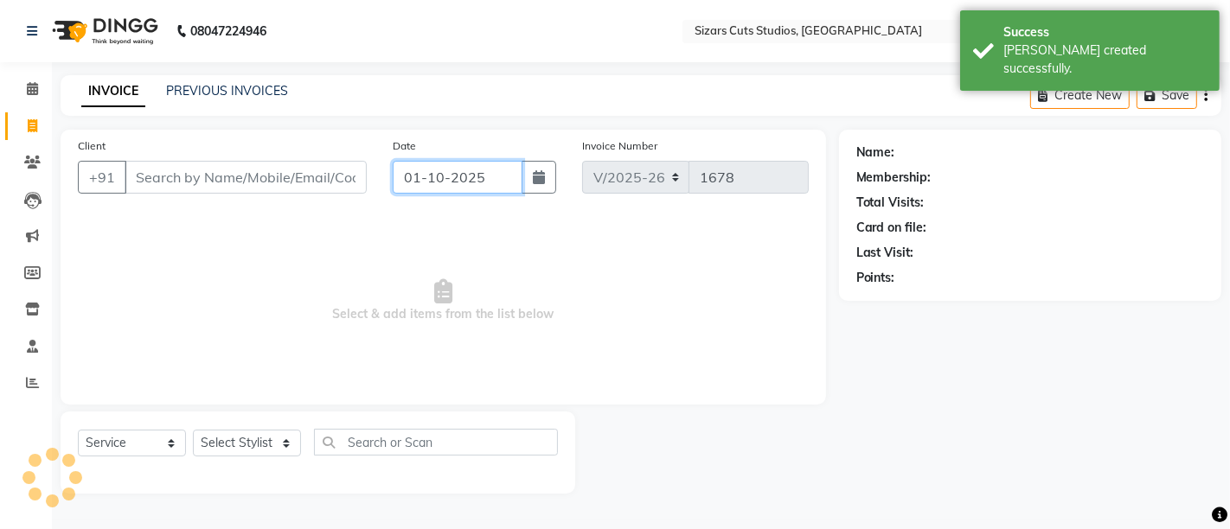
click at [423, 179] on input "01-10-2025" at bounding box center [458, 177] width 130 height 33
select select "10"
select select "2025"
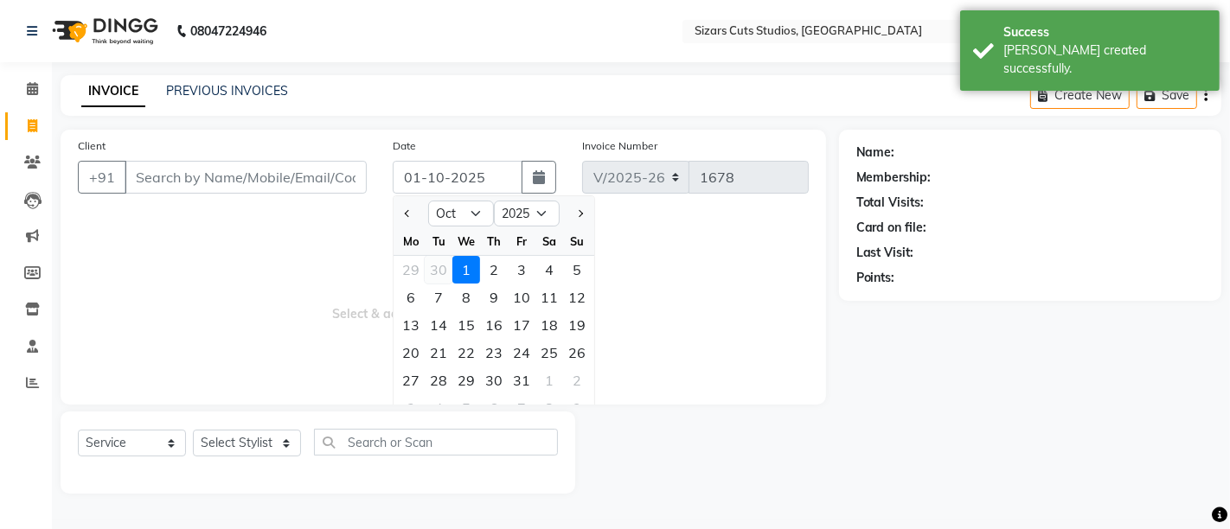
click at [433, 270] on div "30" at bounding box center [439, 270] width 28 height 28
type input "30-09-2025"
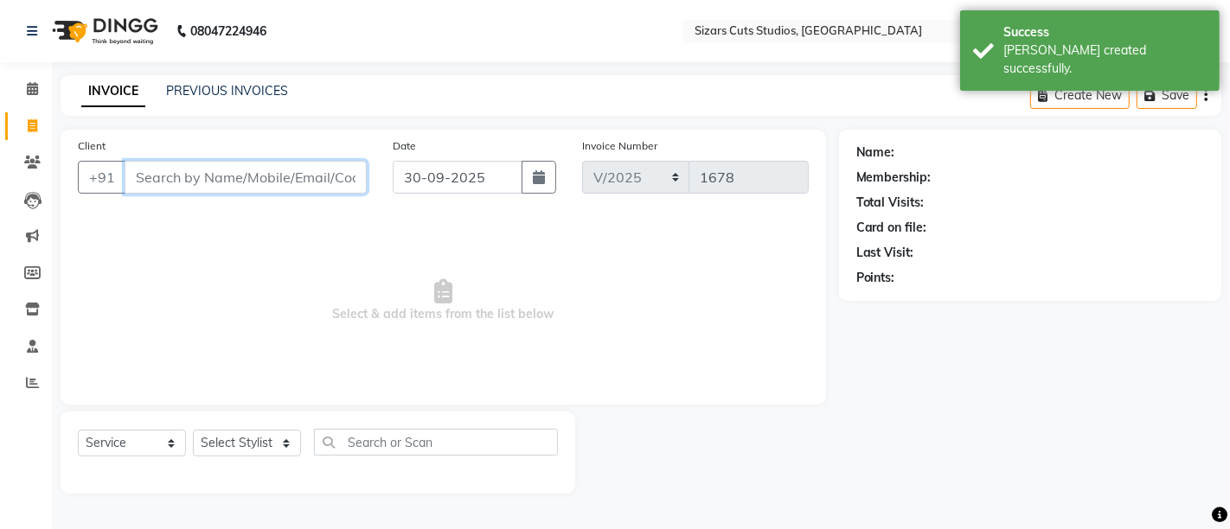
click at [263, 184] on input "Client" at bounding box center [246, 177] width 242 height 33
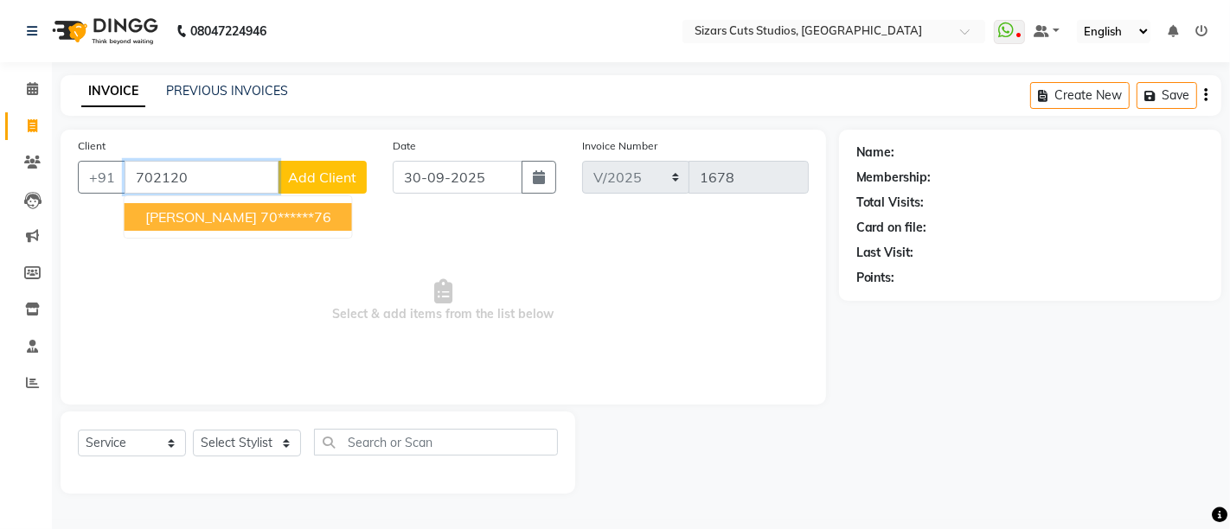
click at [194, 220] on span "[PERSON_NAME]" at bounding box center [201, 216] width 112 height 17
type input "70******76"
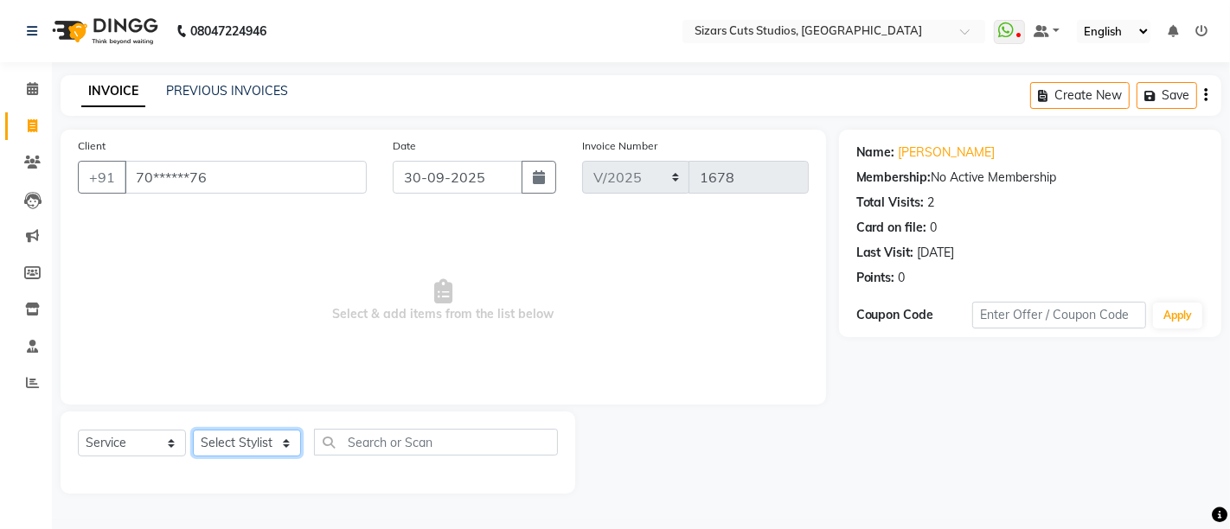
click at [246, 452] on select "Select Stylist Admin [PERSON_NAME] [PERSON_NAME] [PERSON_NAME] Priyanka [PERSON…" at bounding box center [247, 443] width 108 height 27
select select "37987"
click at [193, 430] on select "Select Stylist Admin [PERSON_NAME] [PERSON_NAME] [PERSON_NAME] Priyanka [PERSON…" at bounding box center [247, 443] width 108 height 27
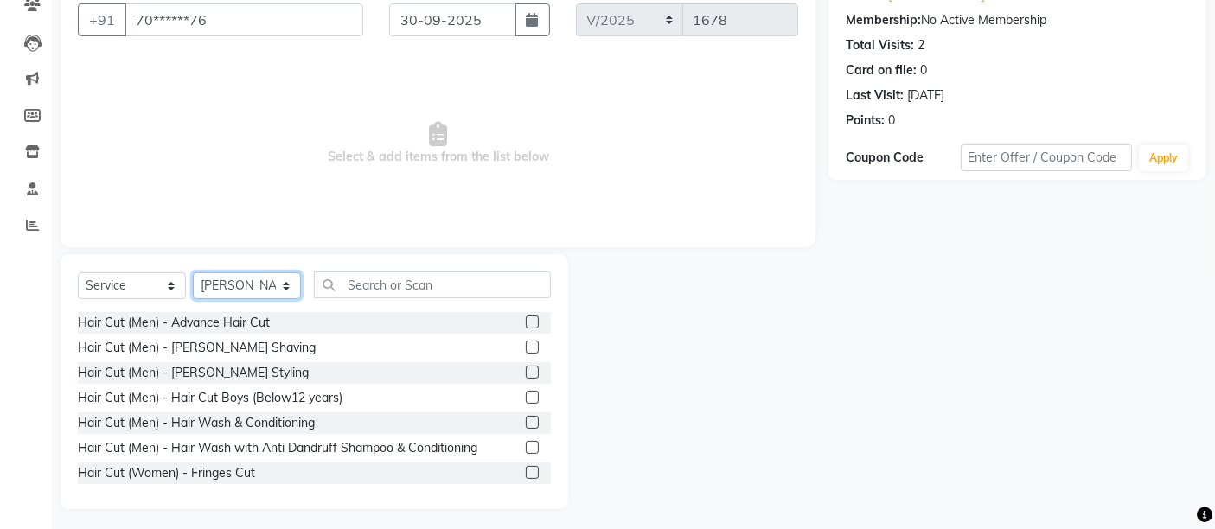
scroll to position [163, 0]
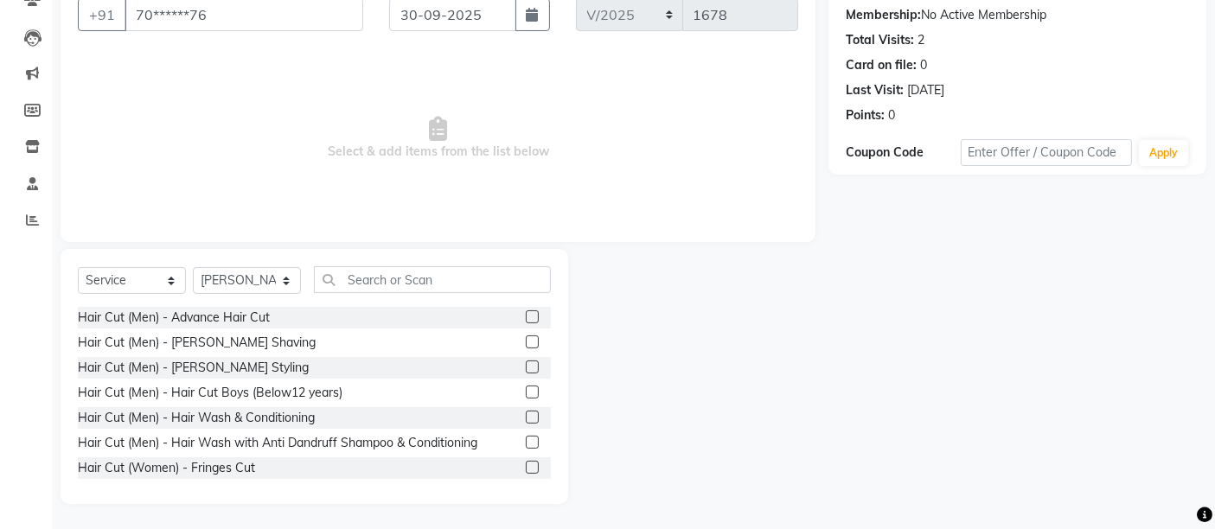
click at [474, 265] on div "Select Service Product Membership Package Voucher Prepaid Gift Card Select Styl…" at bounding box center [315, 376] width 508 height 255
click at [476, 268] on input "text" at bounding box center [432, 279] width 237 height 27
type input "s"
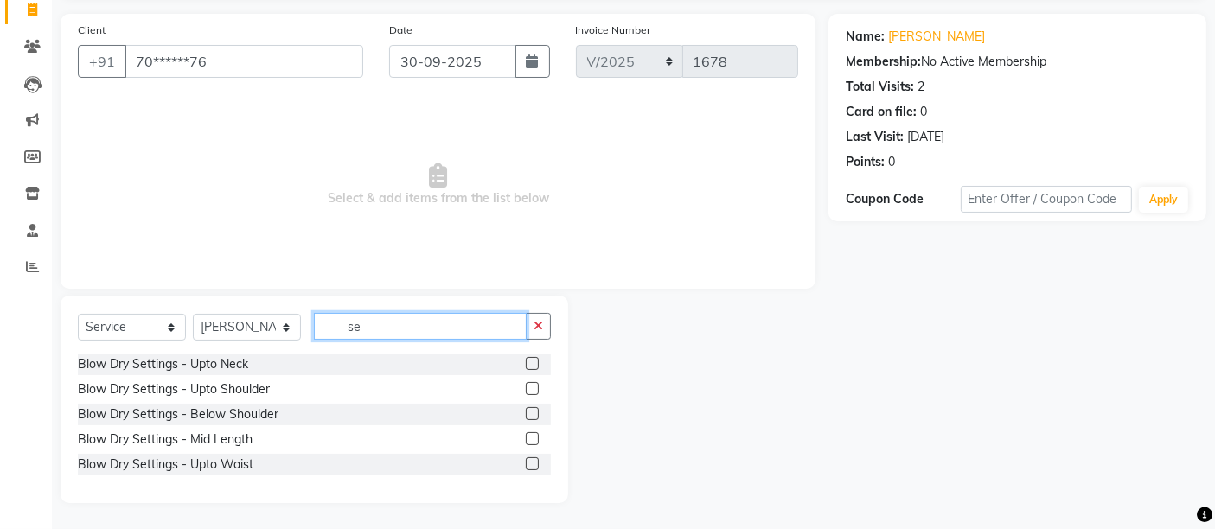
scroll to position [114, 0]
type input "sett"
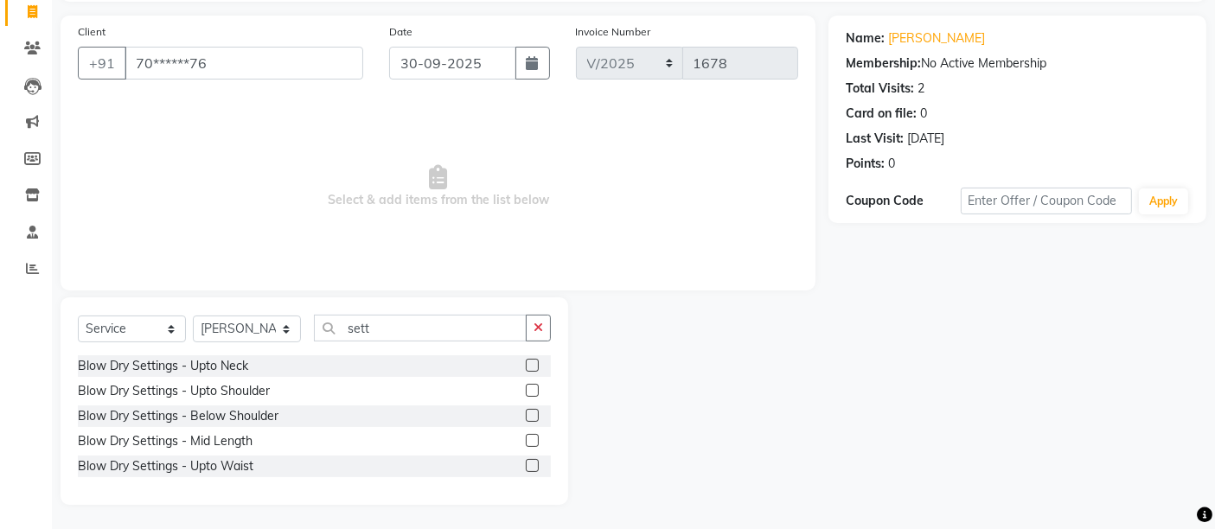
click at [534, 411] on label at bounding box center [532, 415] width 13 height 13
click at [534, 411] on input "checkbox" at bounding box center [531, 416] width 11 height 11
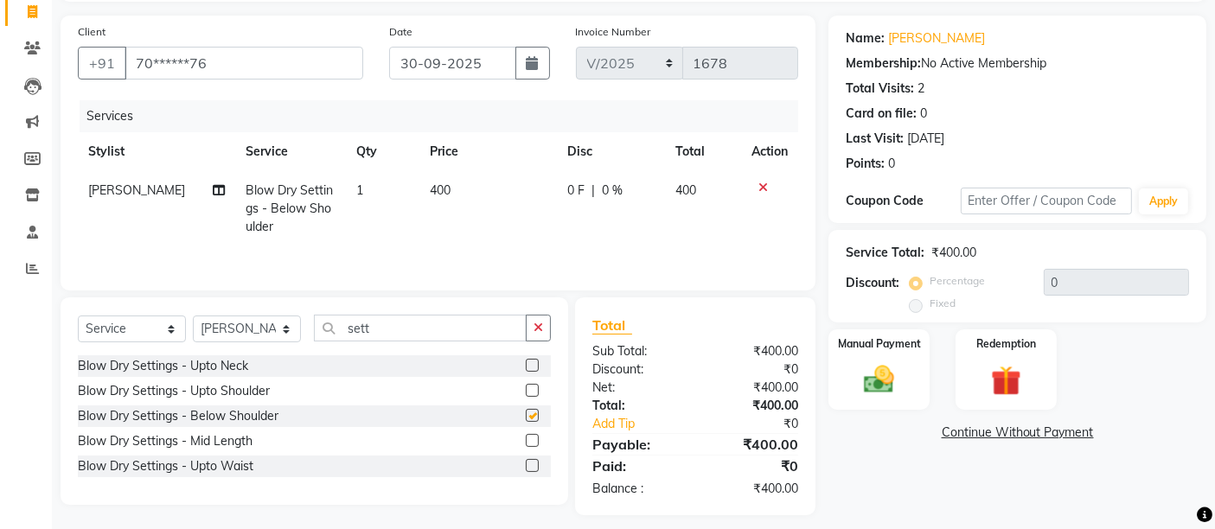
checkbox input "false"
click at [451, 214] on td "400" at bounding box center [487, 208] width 137 height 75
select select "37987"
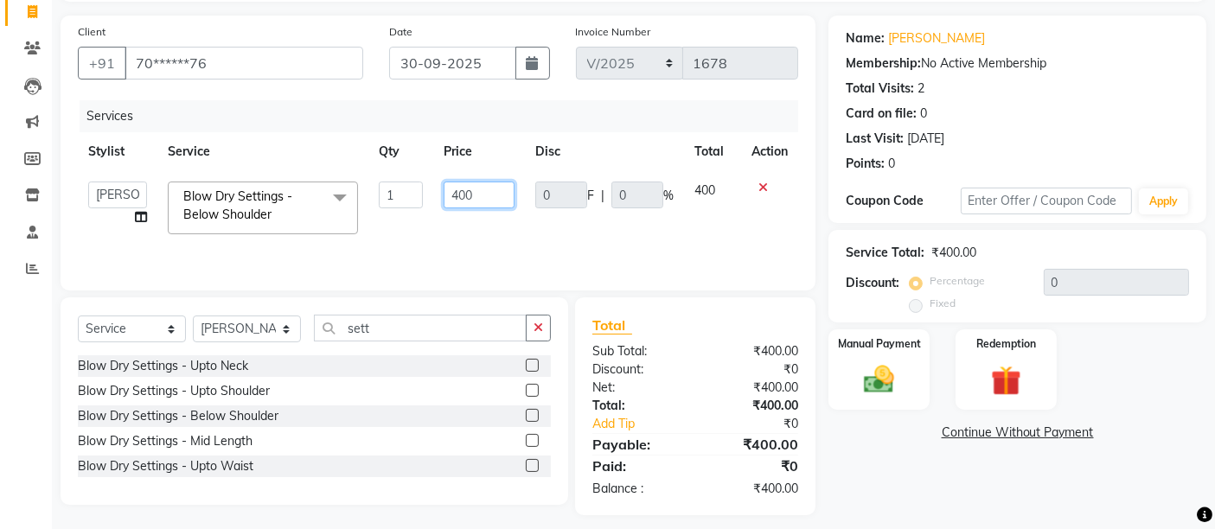
click at [456, 192] on input "400" at bounding box center [479, 195] width 71 height 27
type input "300"
click at [480, 226] on td "300" at bounding box center [479, 207] width 92 height 73
select select "37987"
click at [259, 333] on select "Select Stylist Admin [PERSON_NAME] [PERSON_NAME] [PERSON_NAME] Priyanka [PERSON…" at bounding box center [247, 329] width 108 height 27
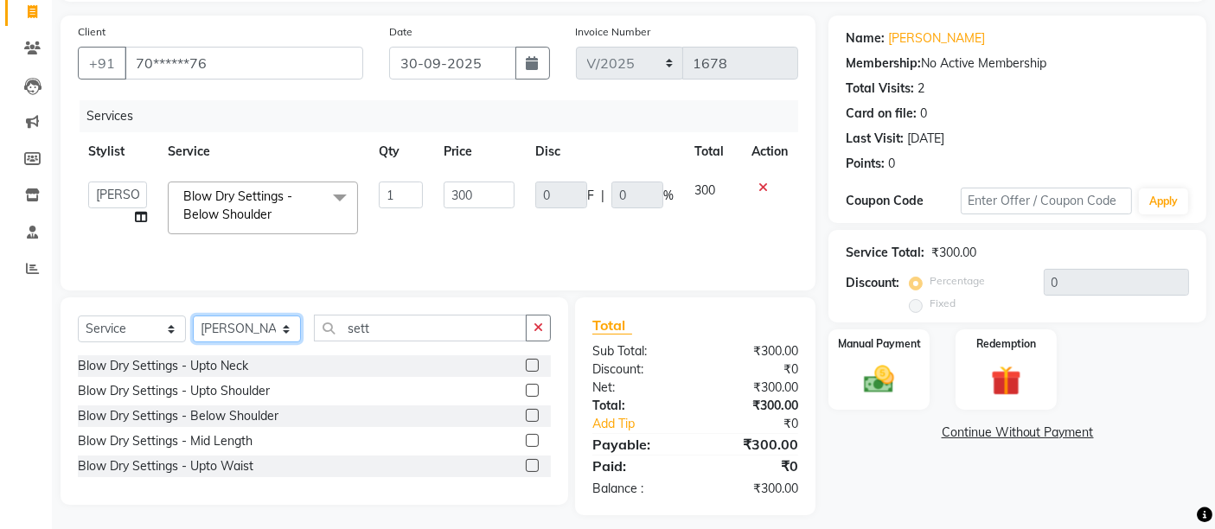
select select "49153"
click at [193, 316] on select "Select Stylist Admin [PERSON_NAME] [PERSON_NAME] [PERSON_NAME] Priyanka [PERSON…" at bounding box center [247, 329] width 108 height 27
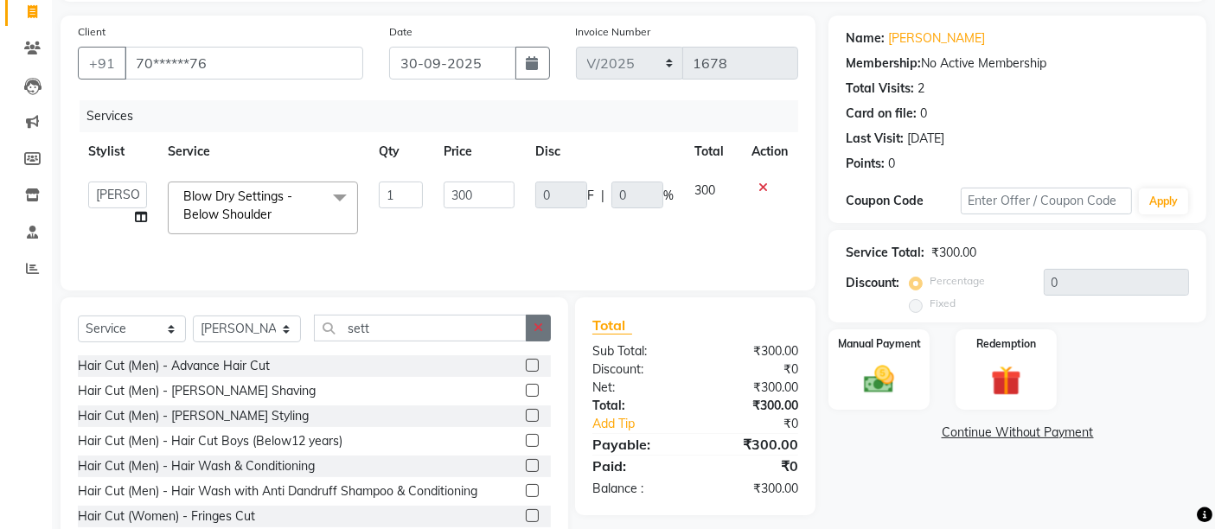
click at [539, 335] on button "button" at bounding box center [538, 328] width 25 height 27
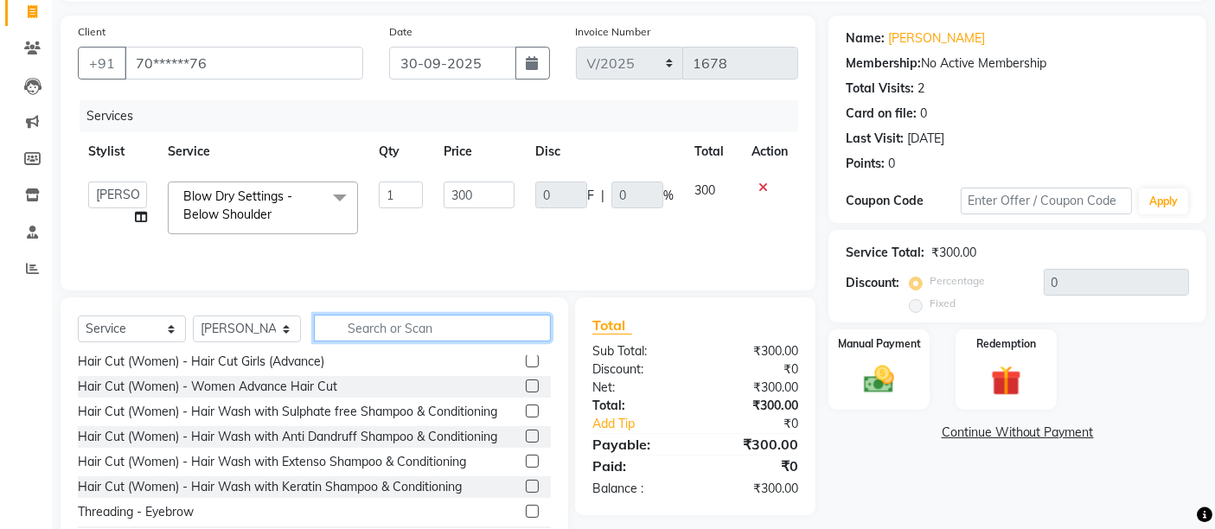
scroll to position [192, 0]
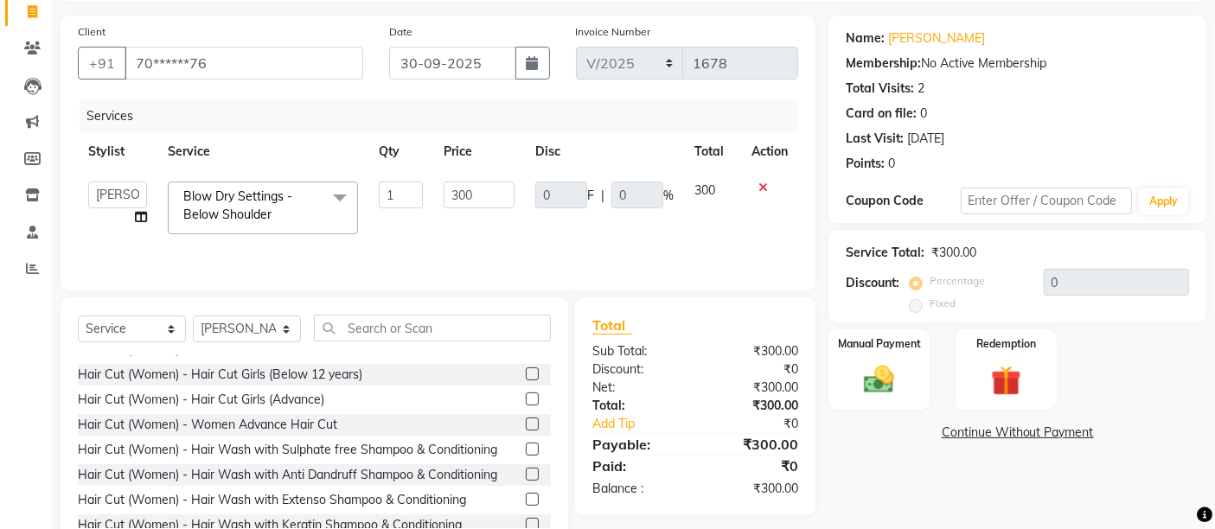
click at [526, 446] on label at bounding box center [532, 449] width 13 height 13
click at [526, 446] on input "checkbox" at bounding box center [531, 449] width 11 height 11
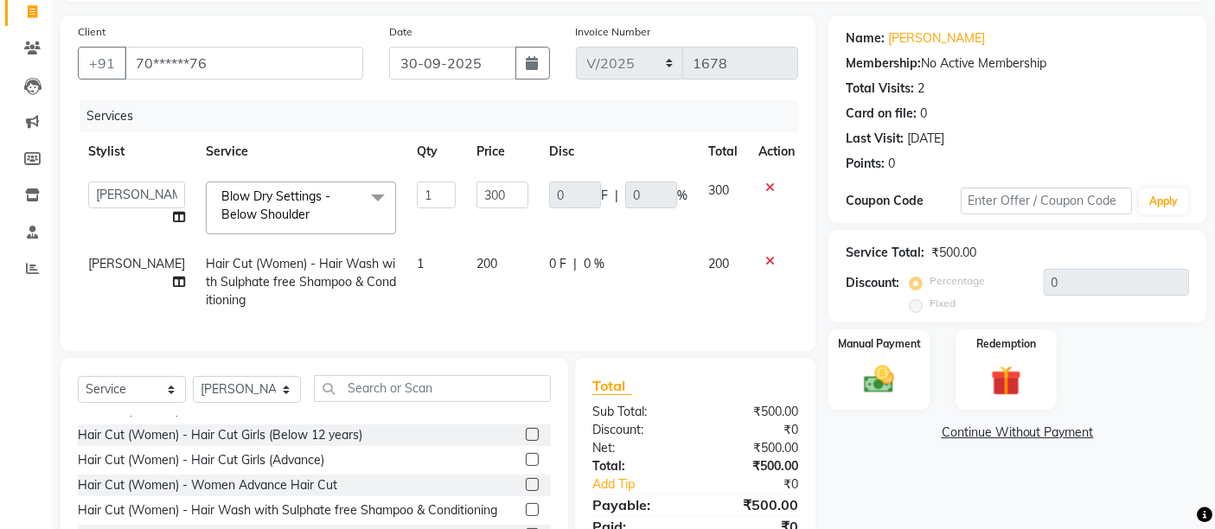
click at [419, 276] on td "1" at bounding box center [436, 282] width 60 height 75
checkbox input "false"
select select "49153"
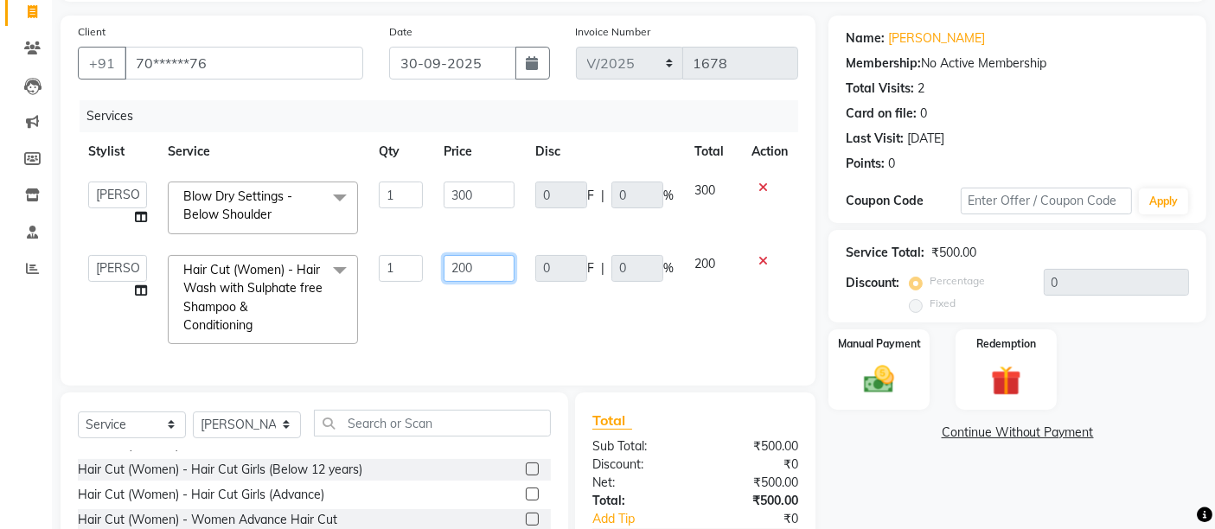
click at [460, 264] on input "200" at bounding box center [479, 268] width 71 height 27
type input "300"
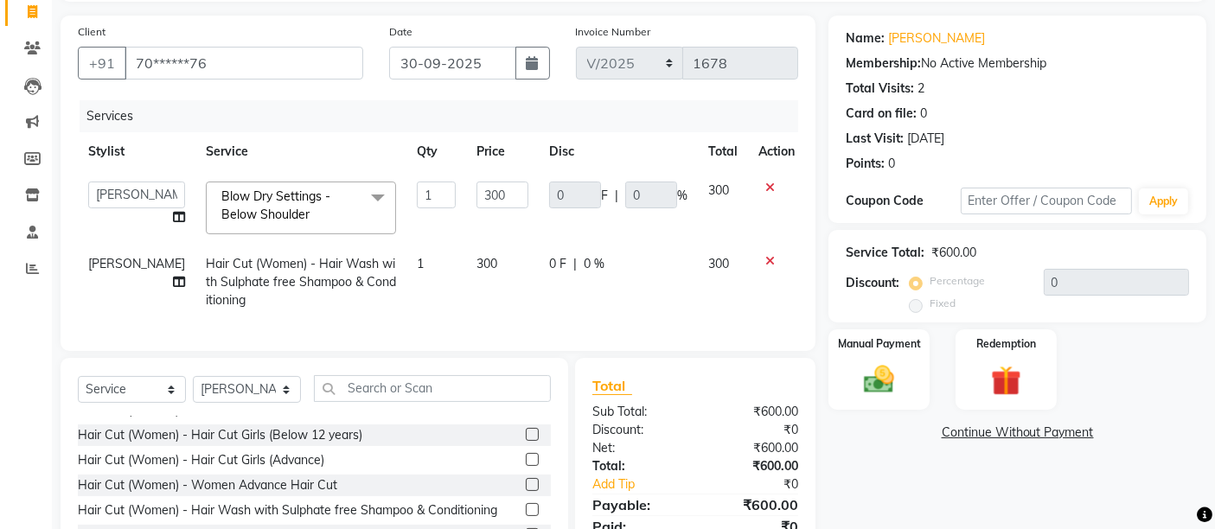
click at [483, 302] on td "300" at bounding box center [502, 282] width 73 height 75
select select "49153"
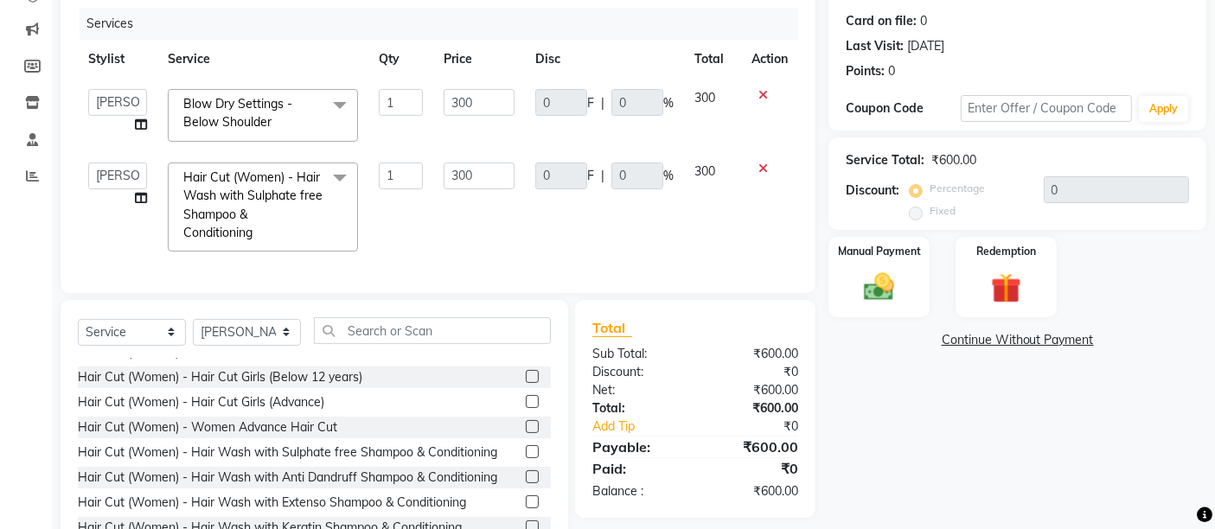
scroll to position [272, 0]
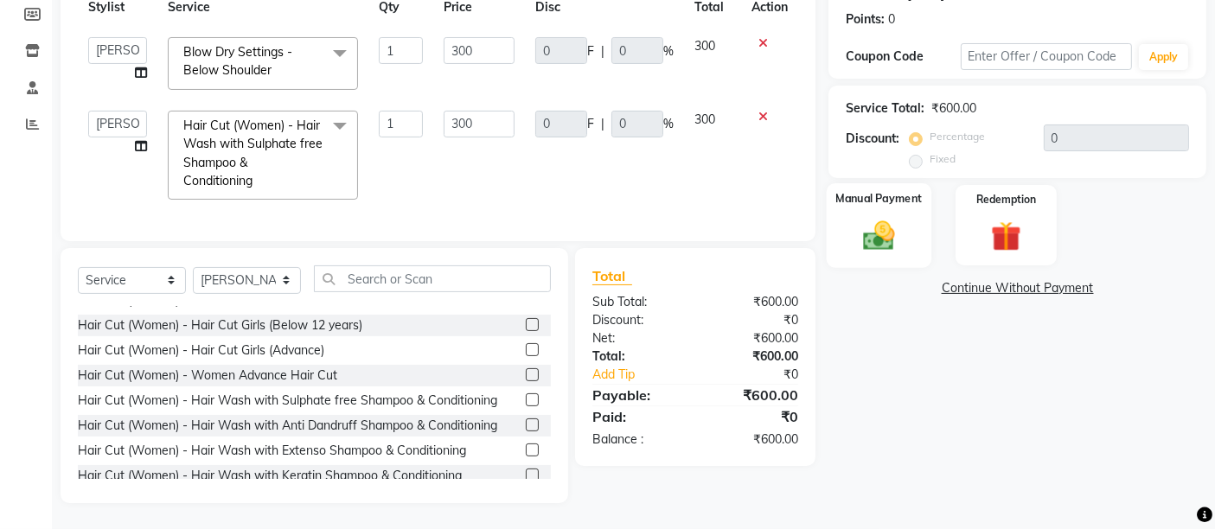
click at [866, 239] on img at bounding box center [879, 235] width 52 height 36
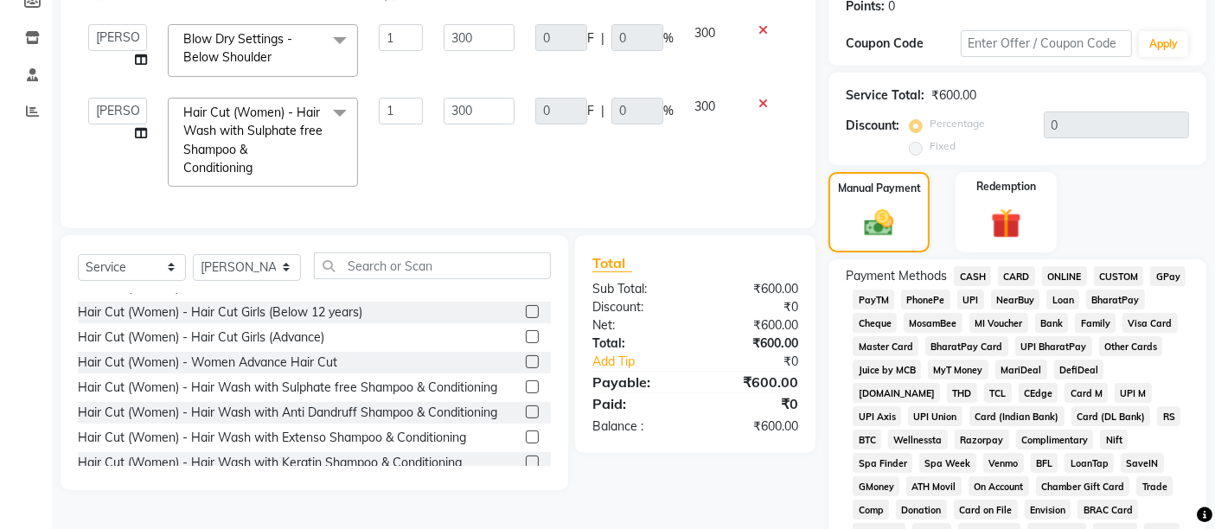
click at [974, 297] on span "UPI" at bounding box center [970, 300] width 27 height 20
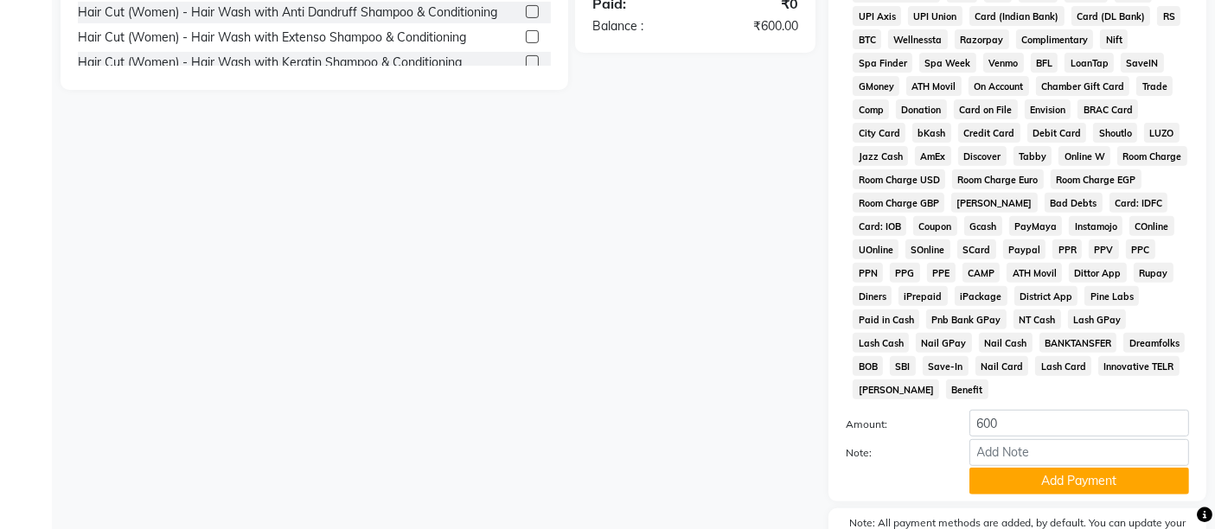
scroll to position [751, 0]
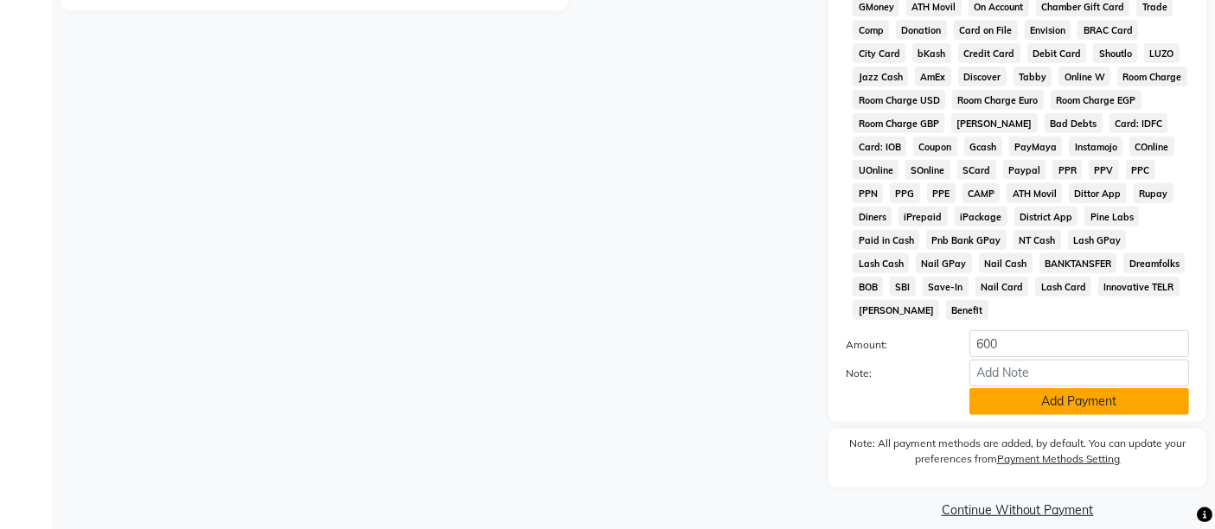
click at [991, 388] on button "Add Payment" at bounding box center [1079, 401] width 220 height 27
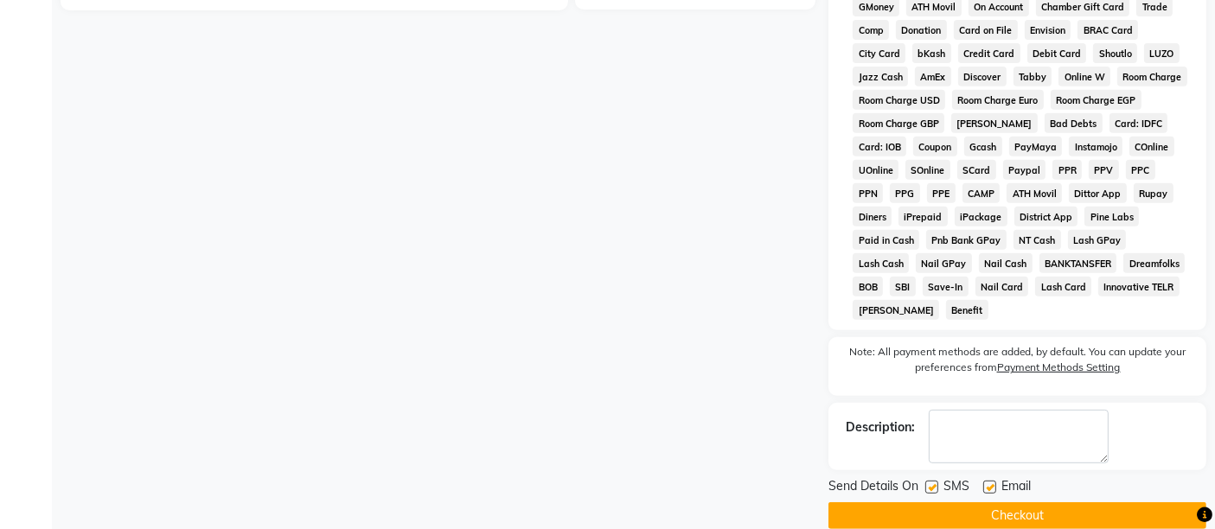
click at [989, 481] on label at bounding box center [989, 487] width 13 height 13
click at [989, 482] on input "checkbox" at bounding box center [988, 487] width 11 height 11
checkbox input "false"
click at [932, 481] on label at bounding box center [931, 487] width 13 height 13
click at [932, 482] on input "checkbox" at bounding box center [930, 487] width 11 height 11
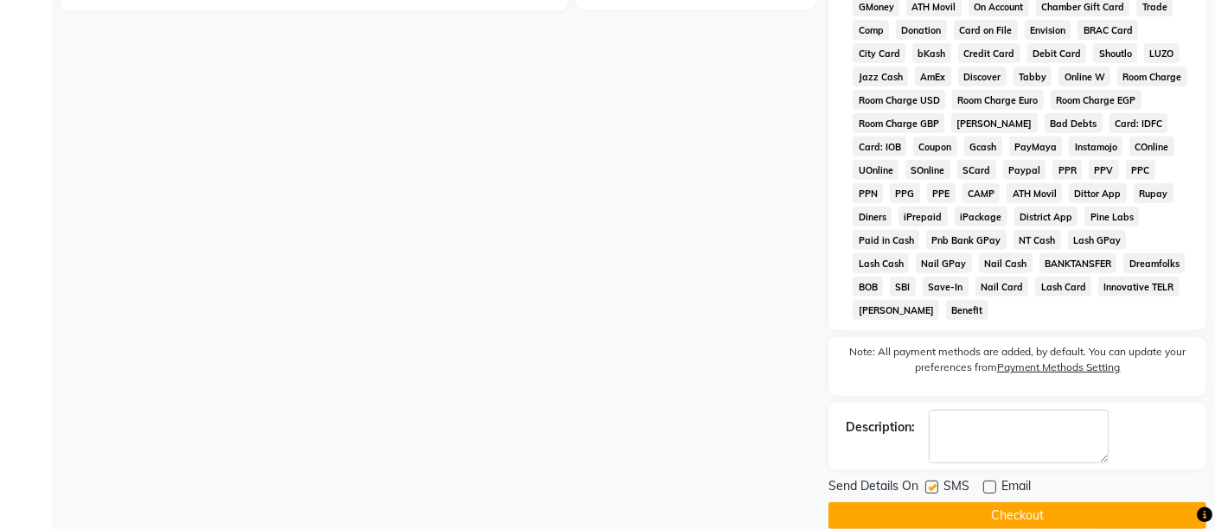
checkbox input "false"
click at [941, 502] on button "Checkout" at bounding box center [1017, 515] width 378 height 27
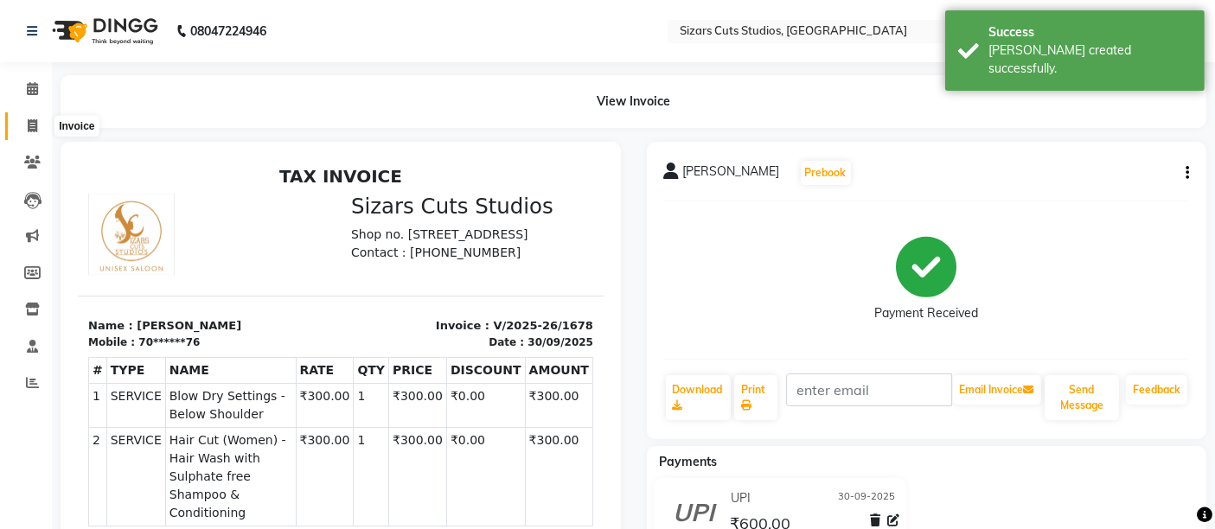
drag, startPoint x: 29, startPoint y: 116, endPoint x: 87, endPoint y: 130, distance: 60.4
click at [29, 117] on span at bounding box center [32, 127] width 30 height 20
select select "5579"
select select "service"
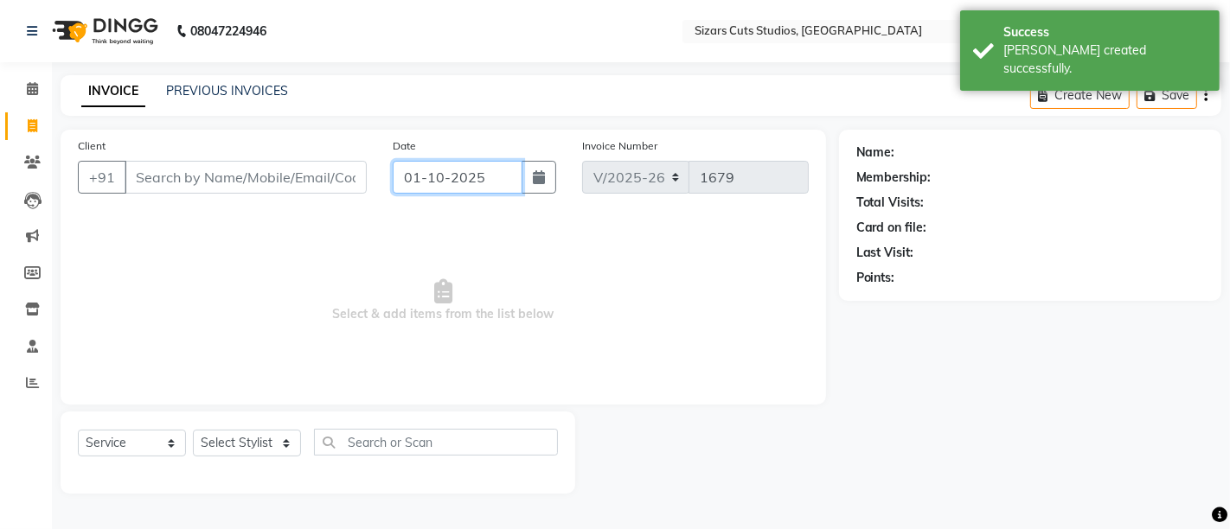
click at [417, 179] on input "01-10-2025" at bounding box center [458, 177] width 130 height 33
select select "10"
select select "2025"
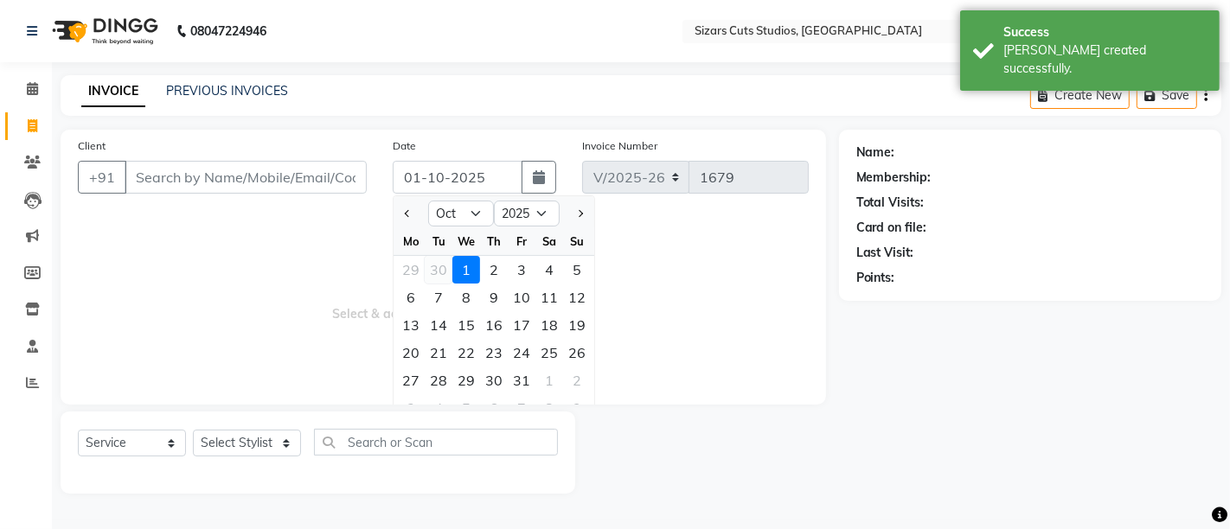
click at [431, 266] on div "30" at bounding box center [439, 270] width 28 height 28
type input "30-09-2025"
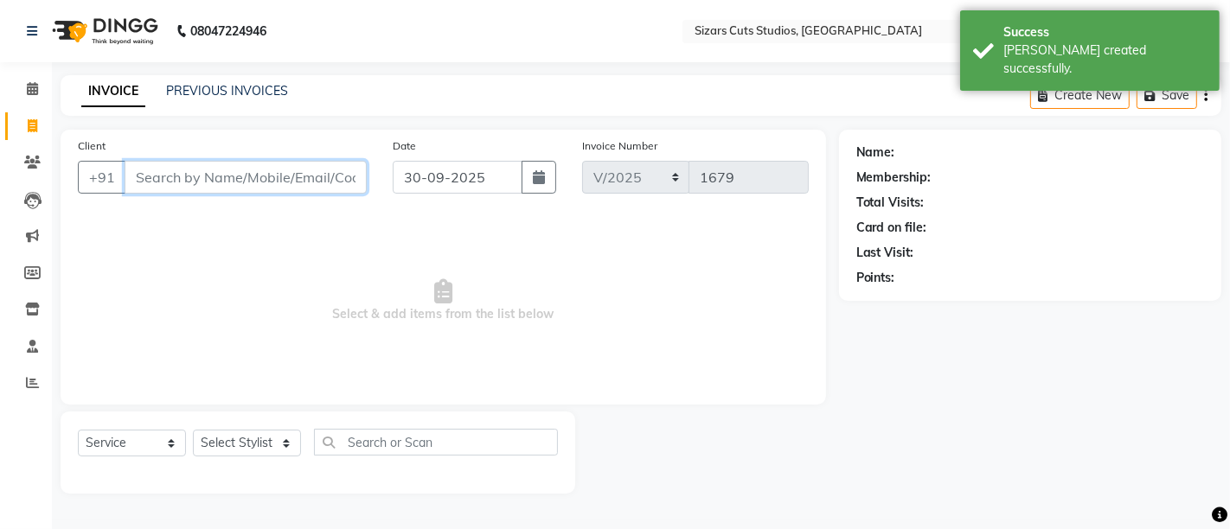
click at [261, 189] on input "Client" at bounding box center [246, 177] width 242 height 33
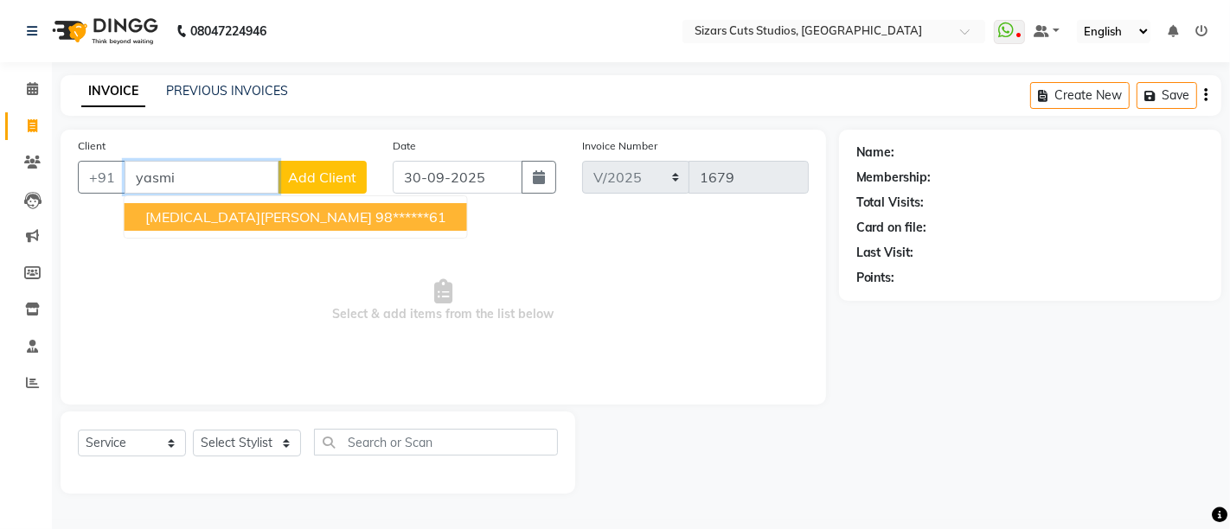
click at [375, 218] on ngb-highlight "98******61" at bounding box center [410, 216] width 71 height 17
type input "98******61"
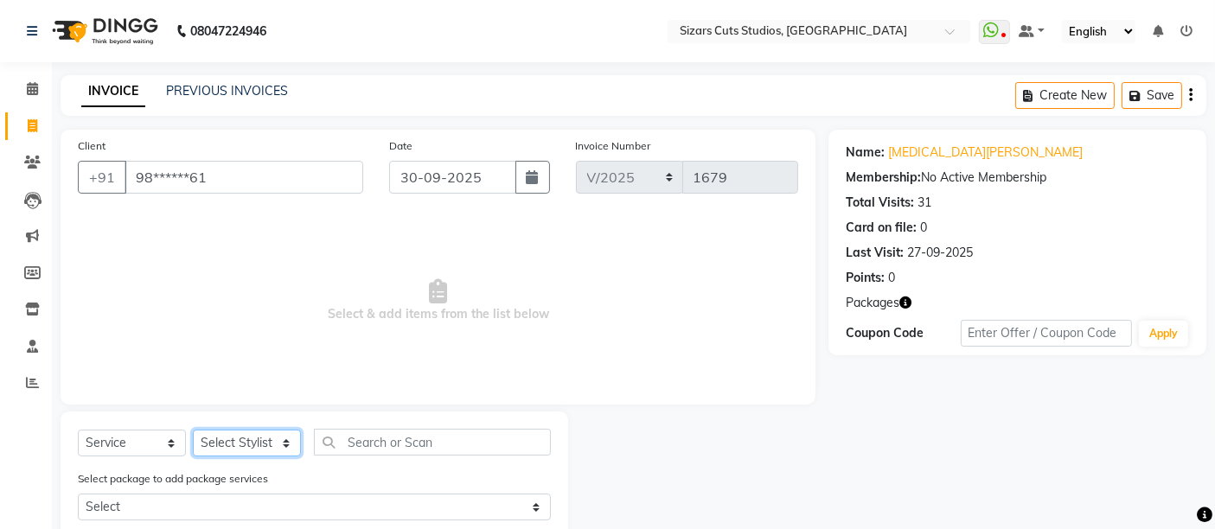
click at [275, 437] on select "Select Stylist Admin [PERSON_NAME] [PERSON_NAME] [PERSON_NAME] Priyanka [PERSON…" at bounding box center [247, 443] width 108 height 27
select select "37987"
click at [193, 430] on select "Select Stylist Admin [PERSON_NAME] [PERSON_NAME] [PERSON_NAME] Priyanka [PERSON…" at bounding box center [247, 443] width 108 height 27
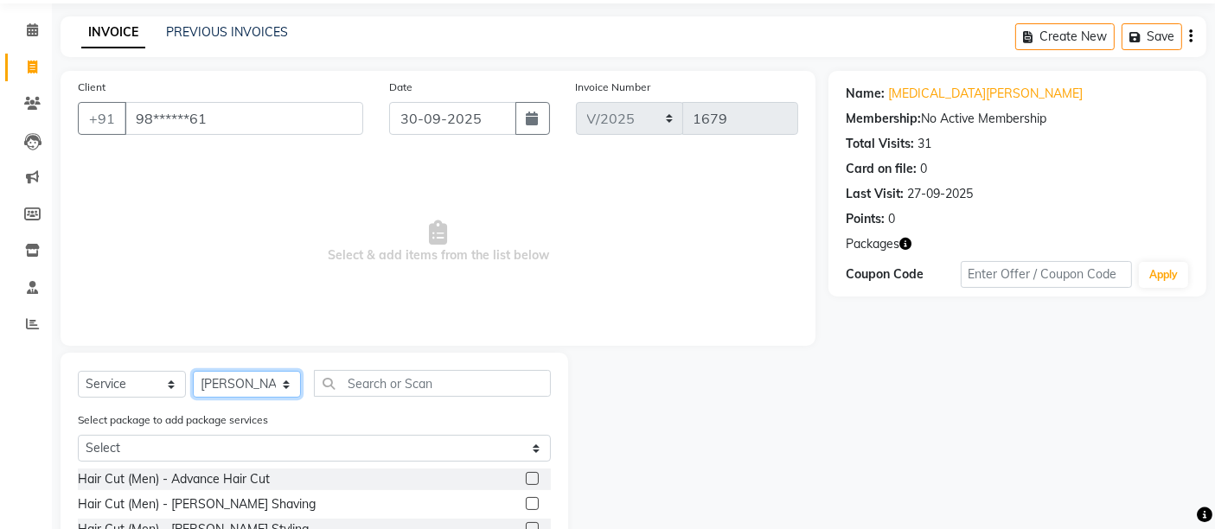
scroll to position [220, 0]
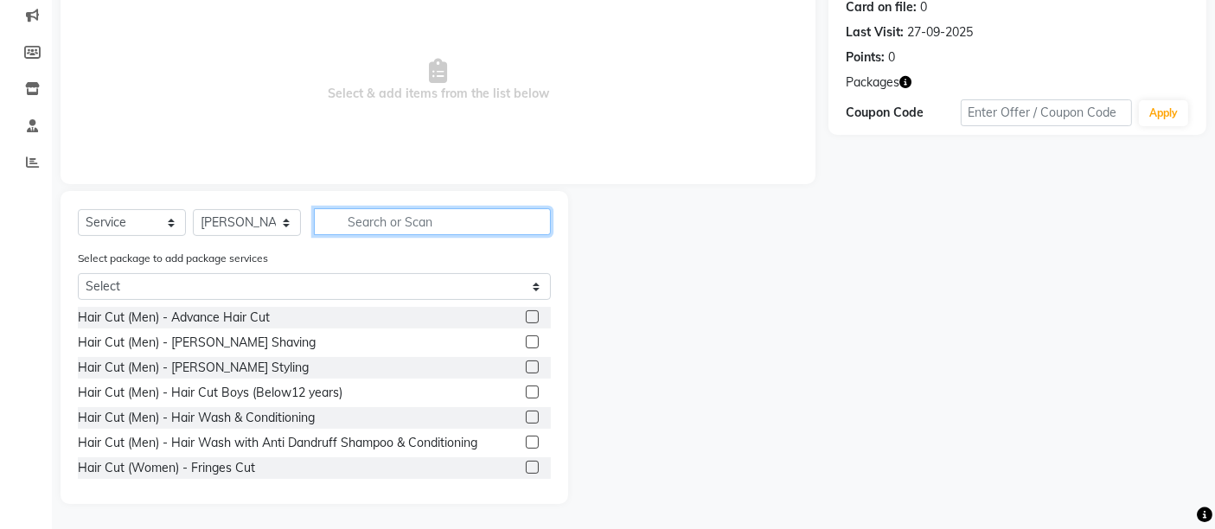
click at [394, 224] on input "text" at bounding box center [432, 221] width 237 height 27
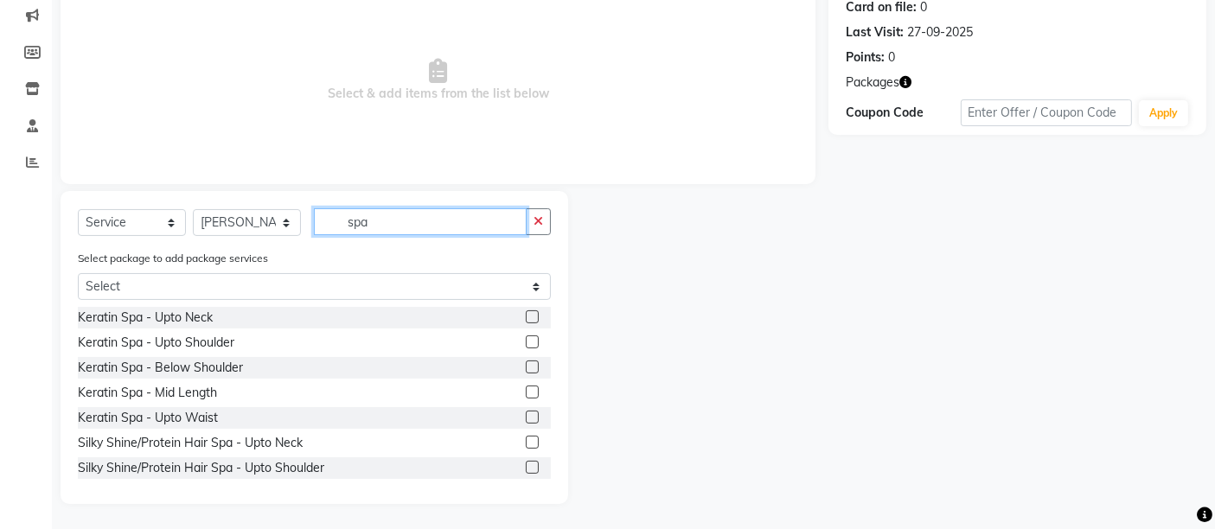
type input "spa"
click at [526, 364] on label at bounding box center [532, 367] width 13 height 13
click at [526, 364] on input "checkbox" at bounding box center [531, 367] width 11 height 11
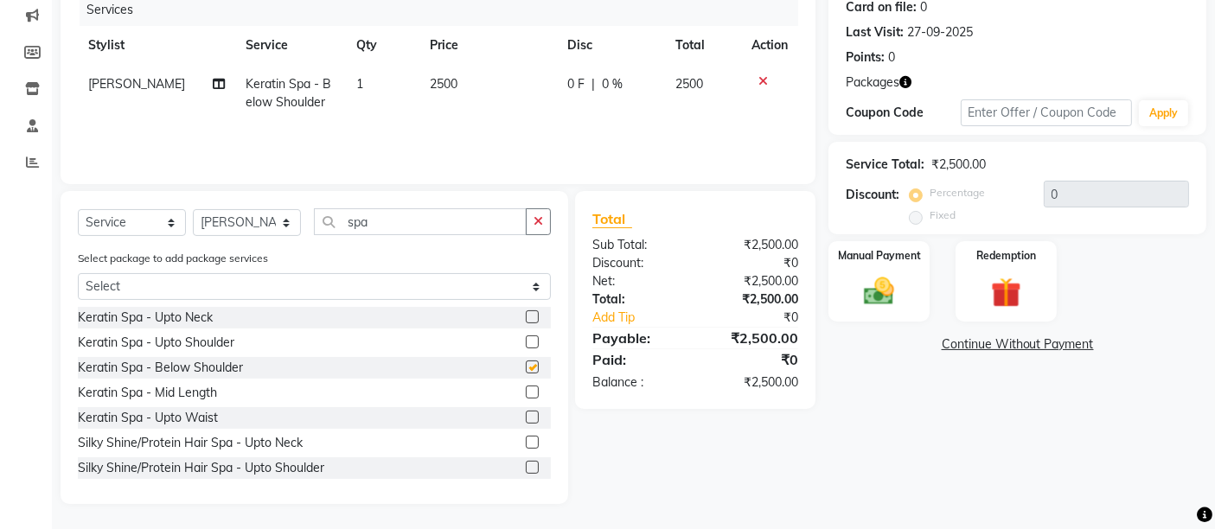
checkbox input "false"
drag, startPoint x: 469, startPoint y: 125, endPoint x: 474, endPoint y: 97, distance: 28.2
click at [469, 124] on div "Services Stylist Service Qty Price Disc Total Action [PERSON_NAME] Keratin Spa …" at bounding box center [438, 80] width 720 height 173
click at [450, 73] on td "2500" at bounding box center [487, 93] width 137 height 57
select select "37987"
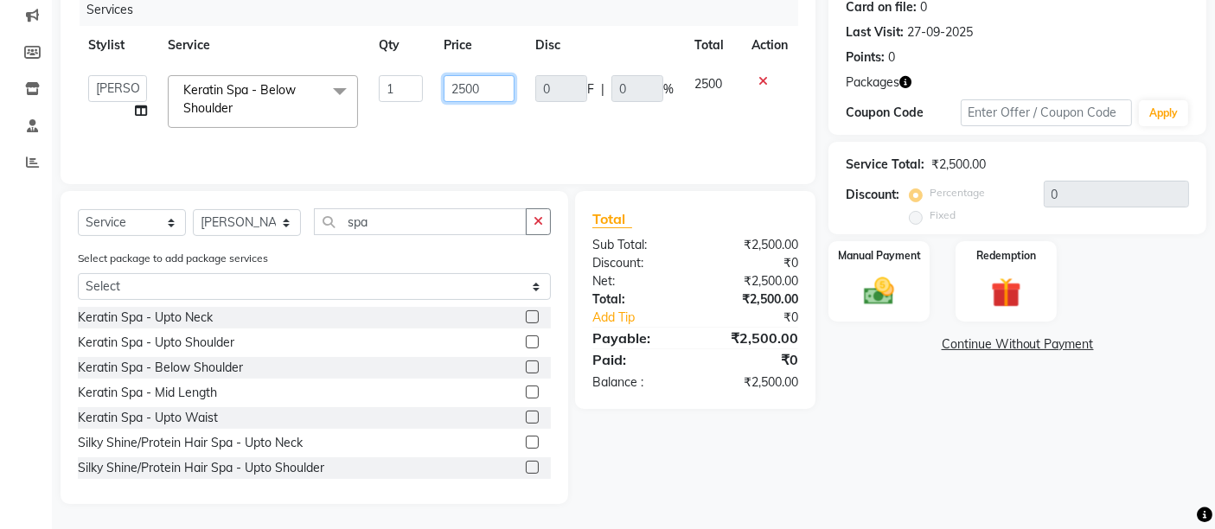
click at [481, 83] on input "2500" at bounding box center [479, 88] width 71 height 27
type input "2"
type input "1"
type input "2125"
click at [667, 144] on div "Services Stylist Service Qty Price Disc Total Action Admin [PERSON_NAME] [PERSO…" at bounding box center [438, 80] width 720 height 173
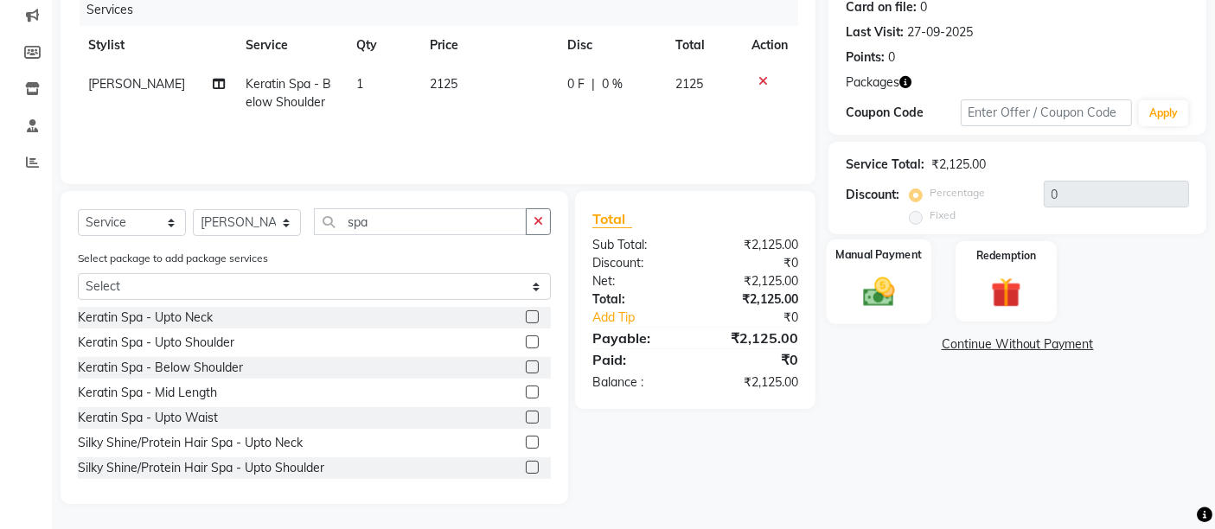
click at [865, 308] on img at bounding box center [879, 291] width 52 height 36
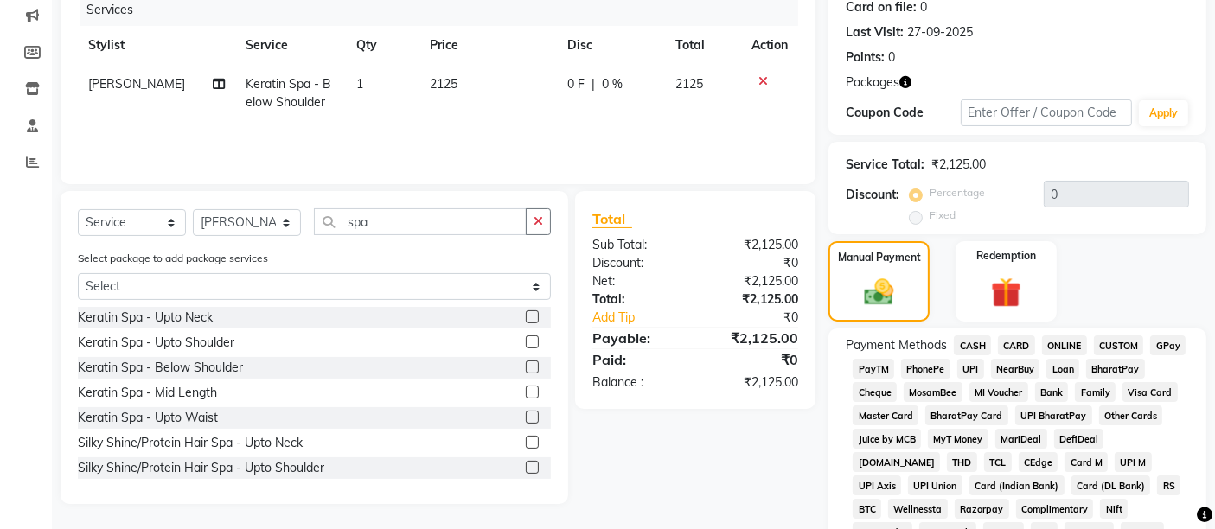
click at [969, 348] on span "CASH" at bounding box center [972, 345] width 37 height 20
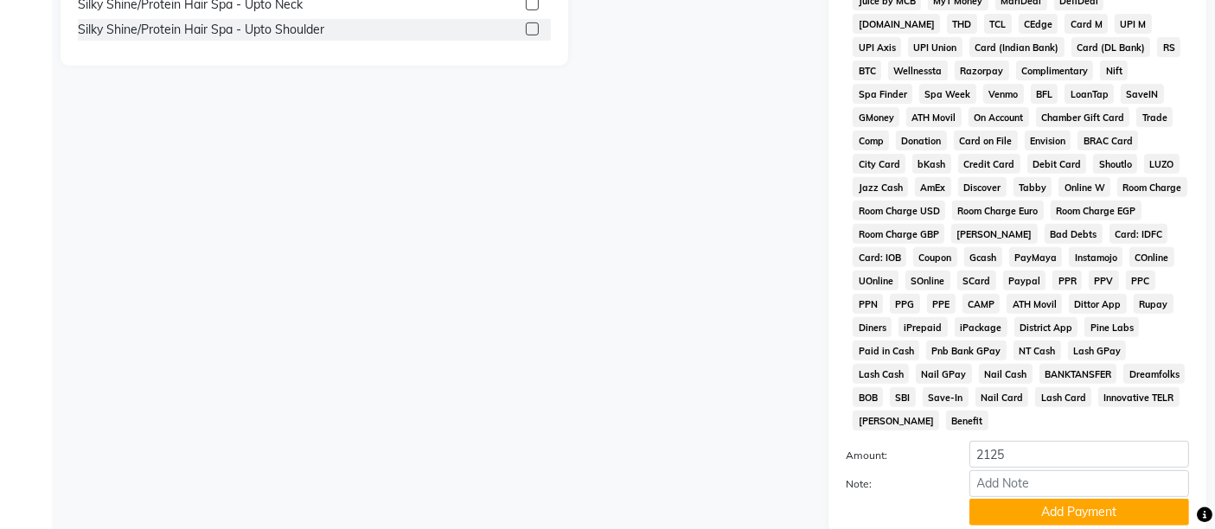
scroll to position [701, 0]
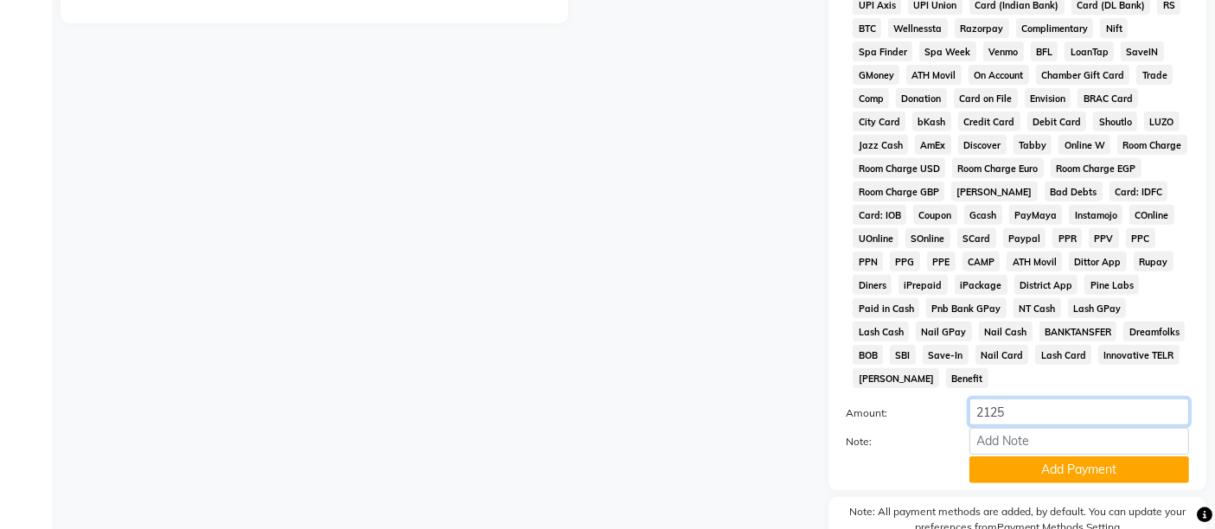
click at [1015, 399] on input "2125" at bounding box center [1079, 412] width 220 height 27
type input "2000"
click at [1038, 460] on button "Add Payment" at bounding box center [1079, 470] width 220 height 27
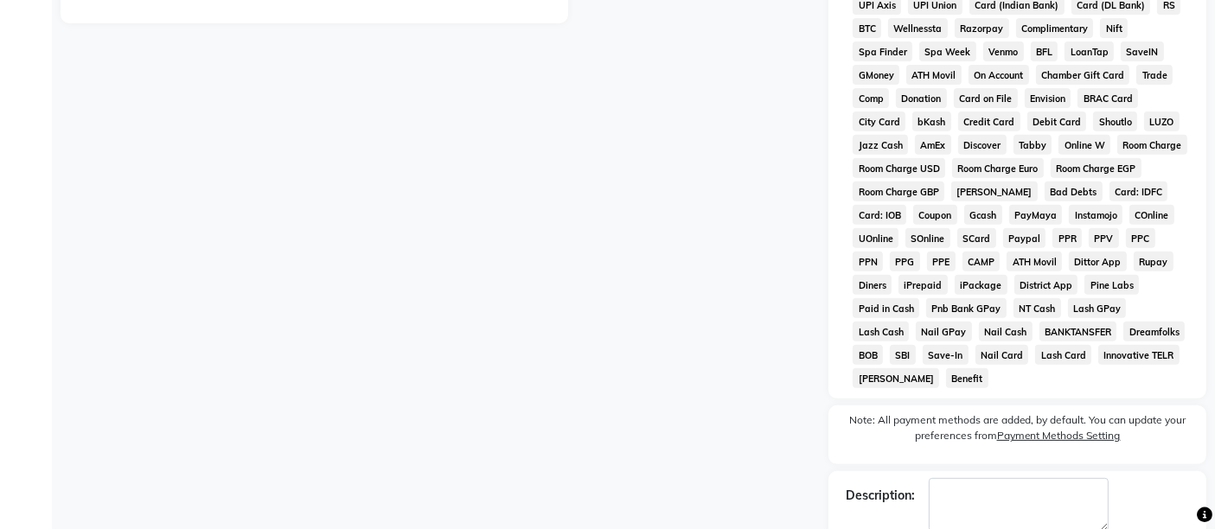
scroll to position [125, 0]
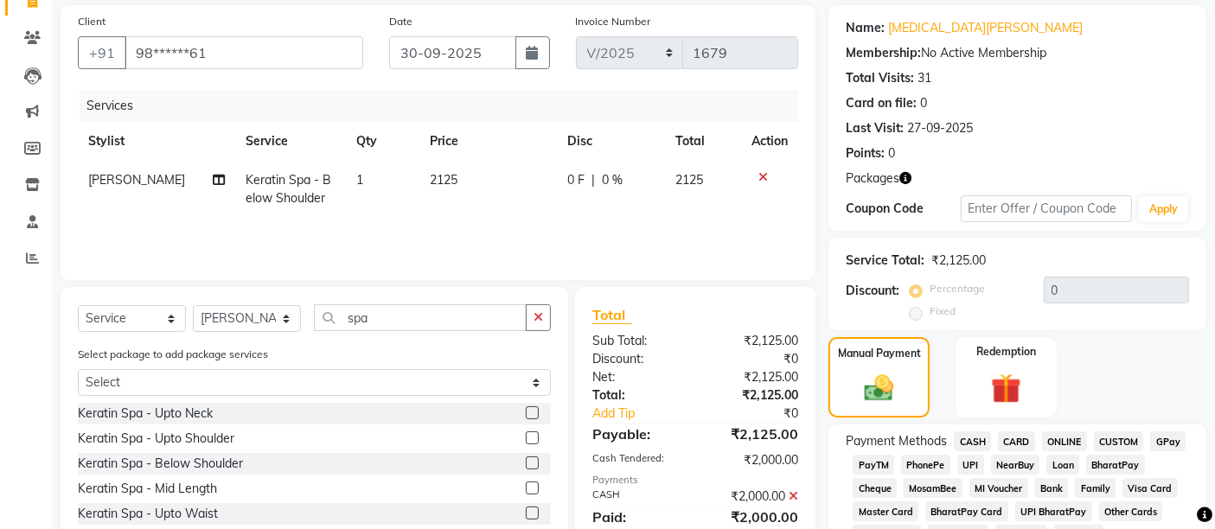
click at [975, 463] on span "UPI" at bounding box center [970, 465] width 27 height 20
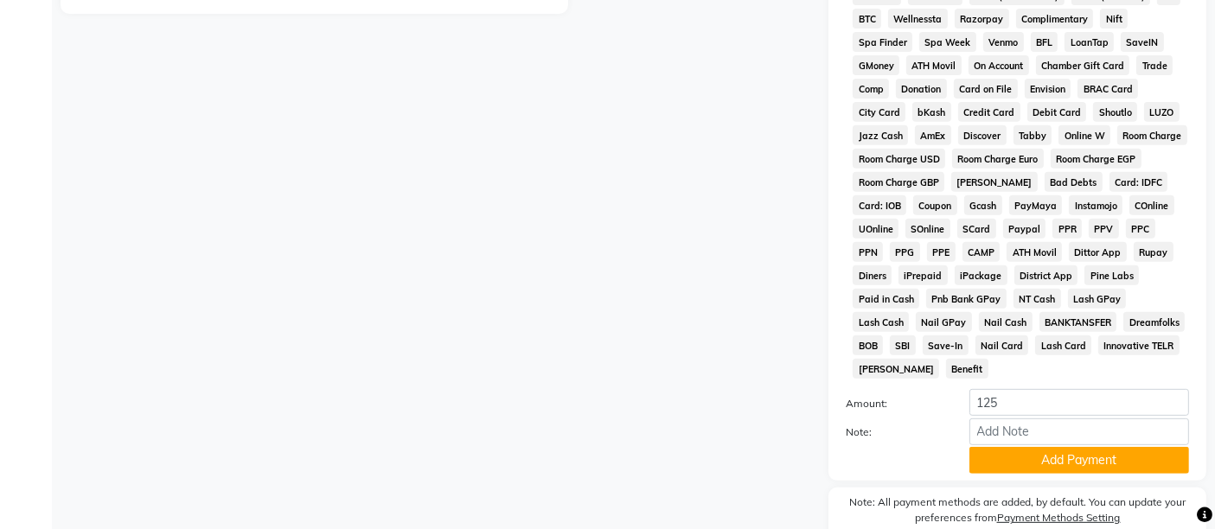
scroll to position [797, 0]
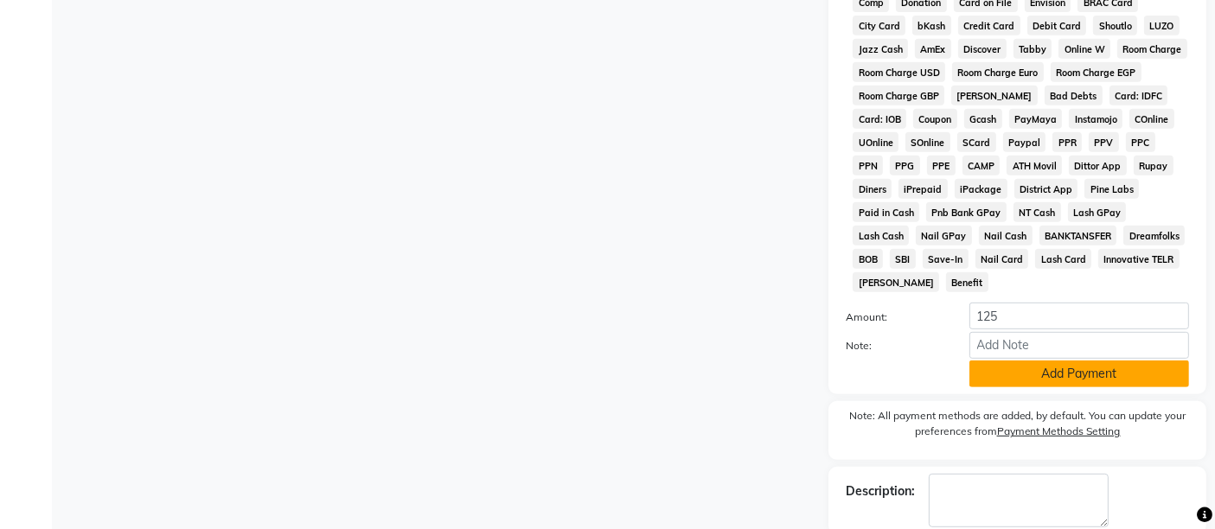
click at [1016, 361] on button "Add Payment" at bounding box center [1079, 374] width 220 height 27
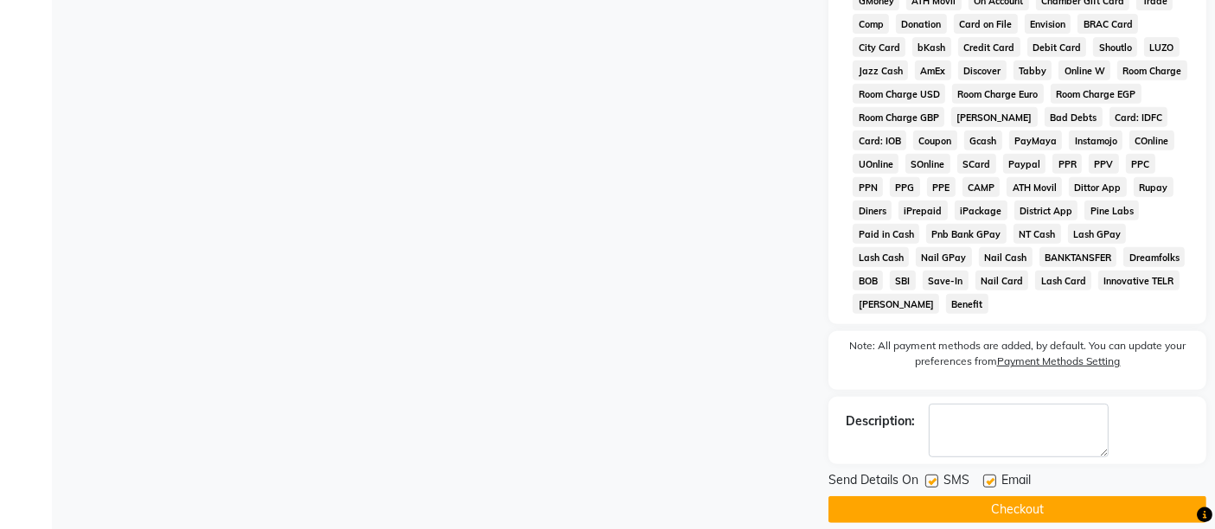
click at [929, 475] on label at bounding box center [931, 481] width 13 height 13
click at [929, 476] on input "checkbox" at bounding box center [930, 481] width 11 height 11
checkbox input "false"
click at [994, 475] on label at bounding box center [989, 481] width 13 height 13
click at [994, 476] on input "checkbox" at bounding box center [988, 481] width 11 height 11
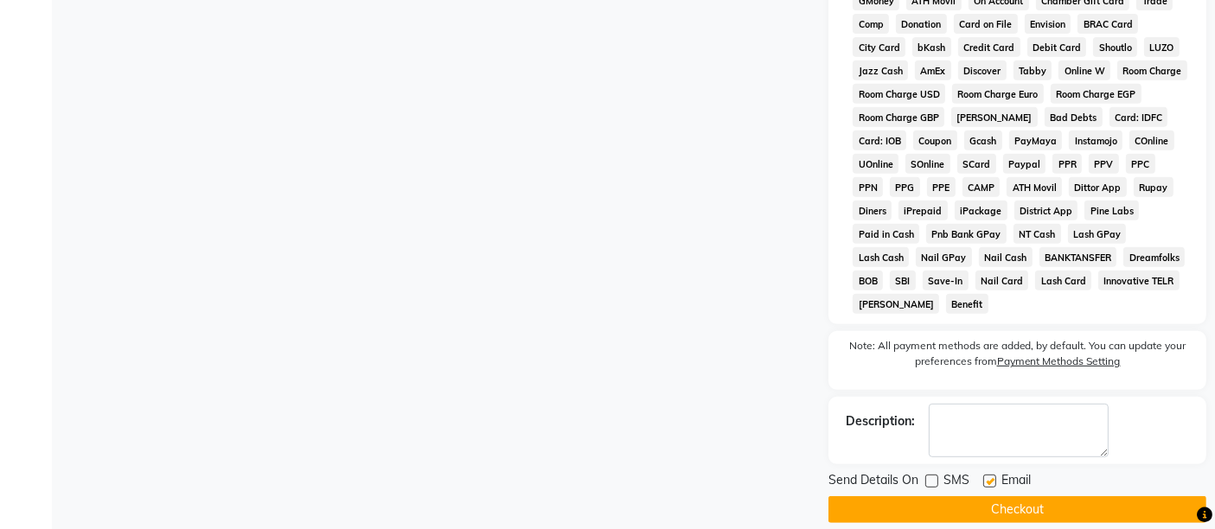
checkbox input "false"
click at [999, 496] on button "Checkout" at bounding box center [1017, 509] width 378 height 27
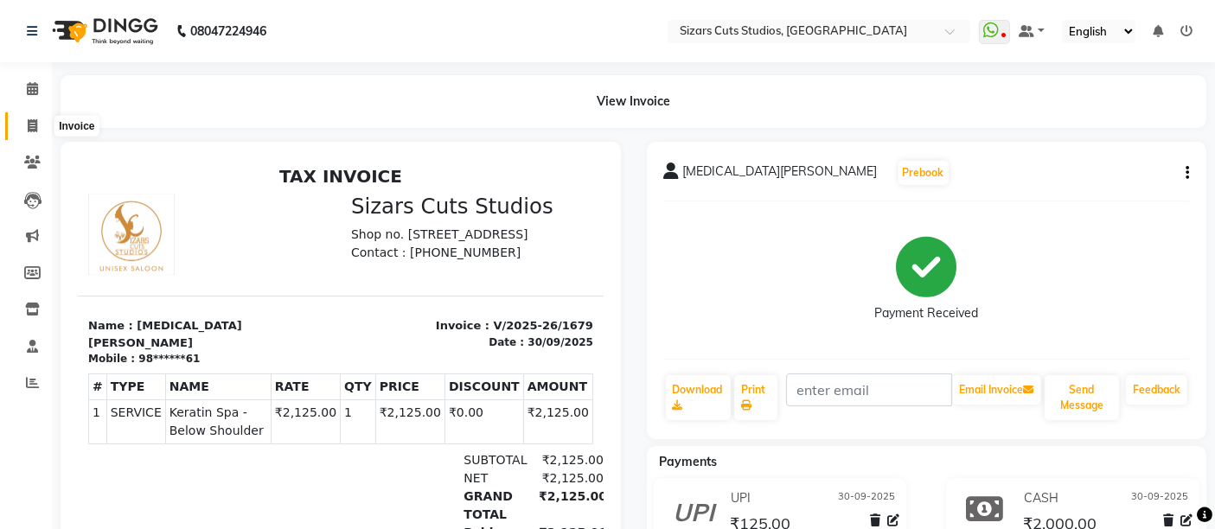
click at [40, 129] on span at bounding box center [32, 127] width 30 height 20
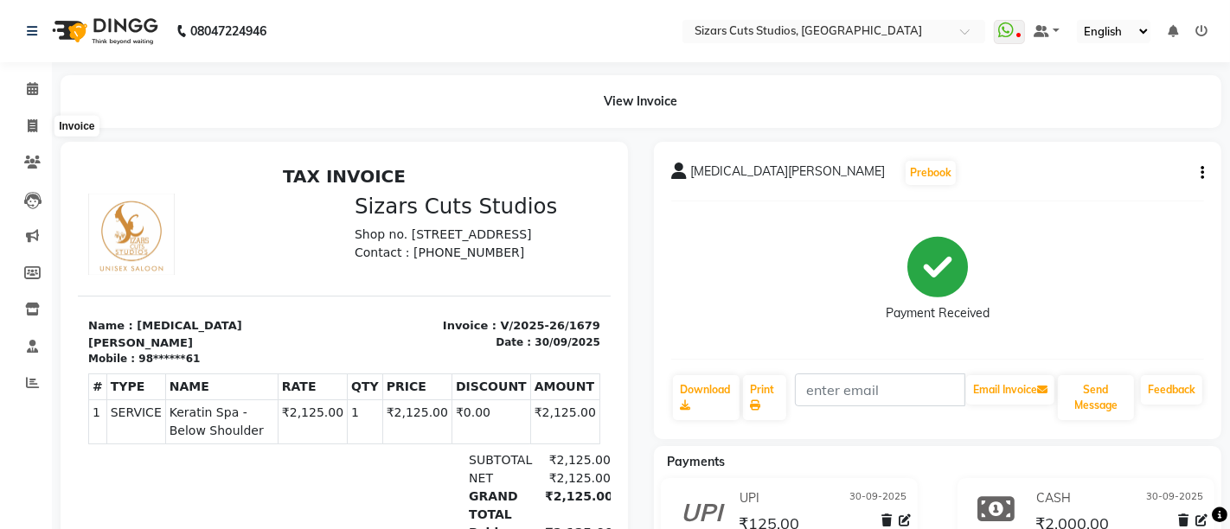
select select "5579"
select select "service"
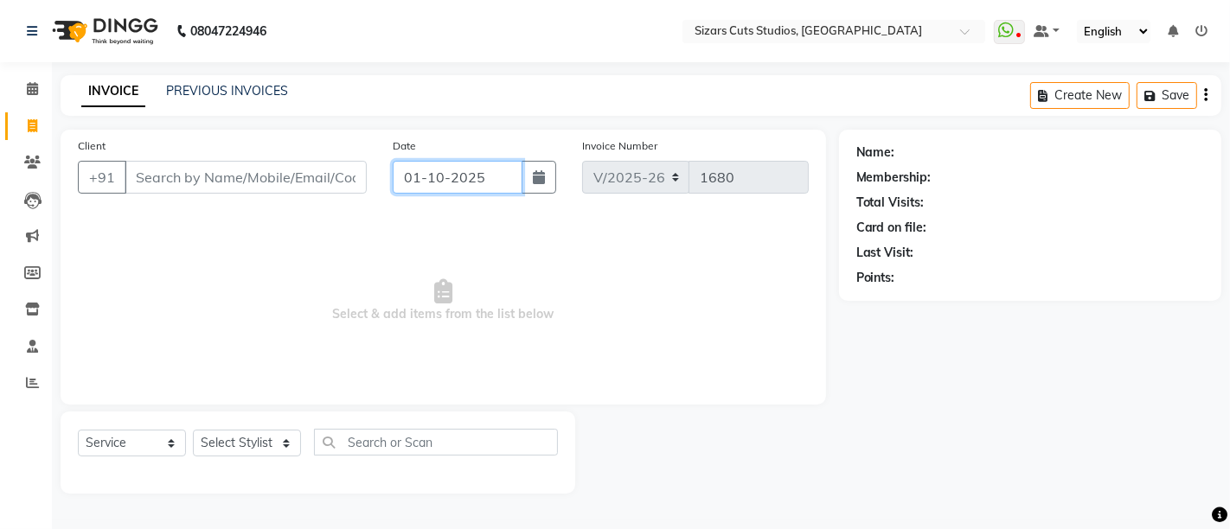
click at [442, 183] on input "01-10-2025" at bounding box center [458, 177] width 130 height 33
select select "10"
select select "2025"
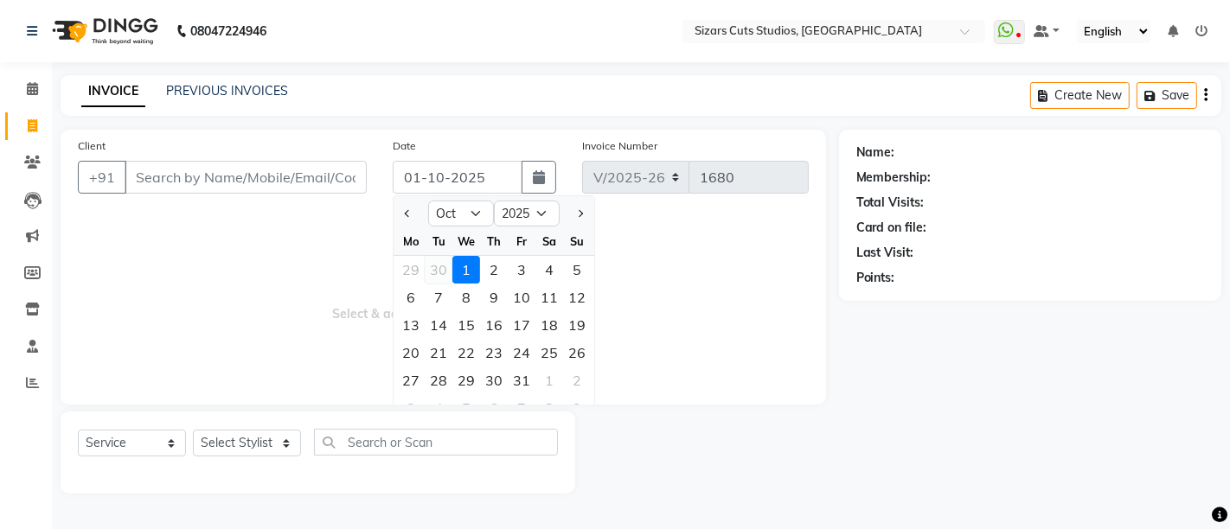
click at [445, 272] on div "30" at bounding box center [439, 270] width 28 height 28
type input "30-09-2025"
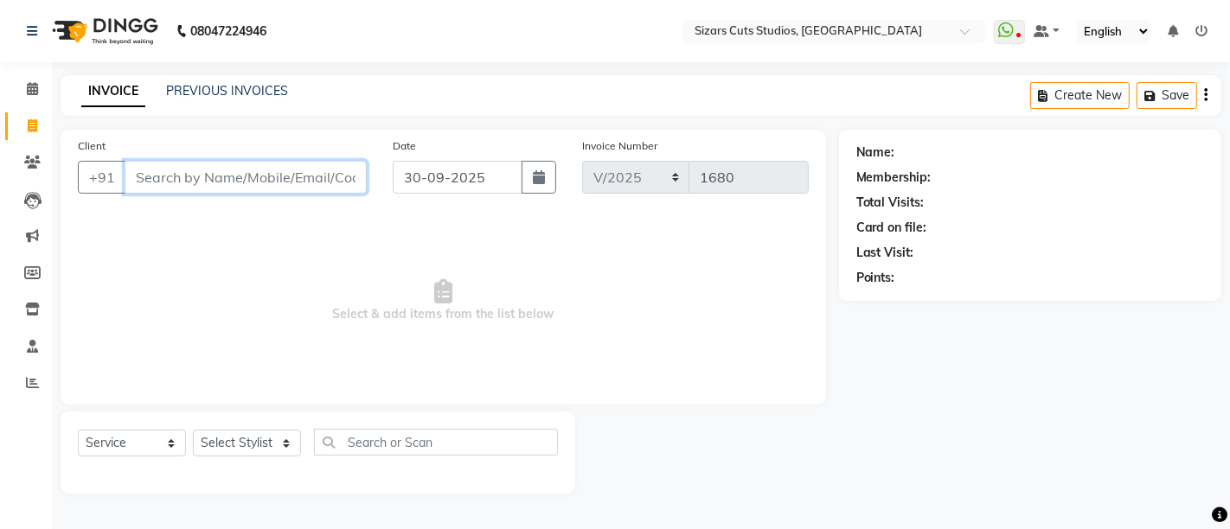
click at [258, 169] on input "Client" at bounding box center [246, 177] width 242 height 33
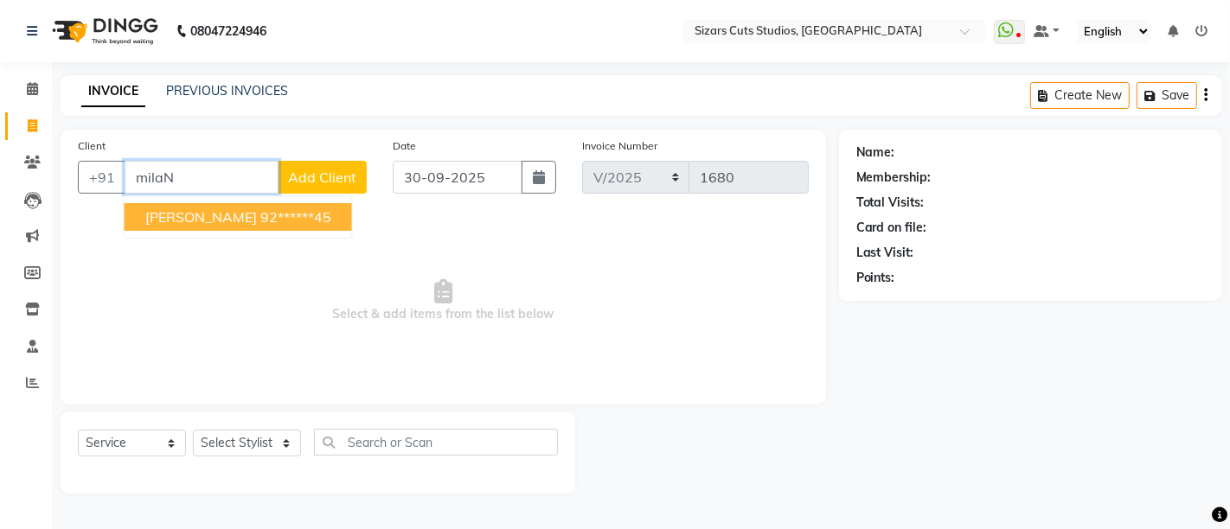
click at [260, 216] on ngb-highlight "92******45" at bounding box center [295, 216] width 71 height 17
type input "92******45"
select select "1: Object"
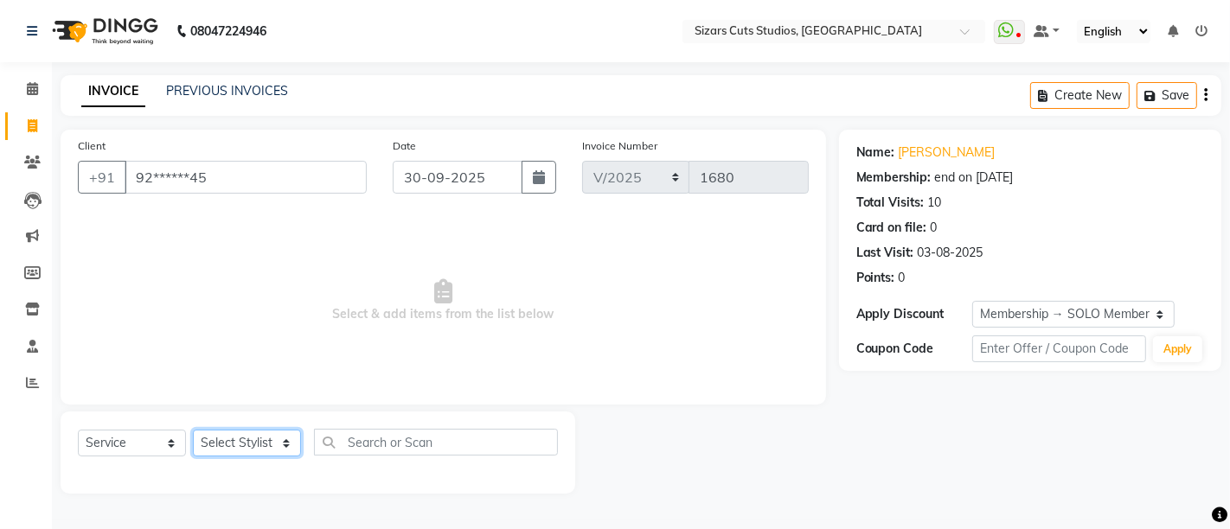
click at [229, 433] on select "Select Stylist Admin [PERSON_NAME] [PERSON_NAME] [PERSON_NAME] Priyanka [PERSON…" at bounding box center [247, 443] width 108 height 27
select select "37987"
click at [193, 430] on select "Select Stylist Admin [PERSON_NAME] [PERSON_NAME] [PERSON_NAME] Priyanka [PERSON…" at bounding box center [247, 443] width 108 height 27
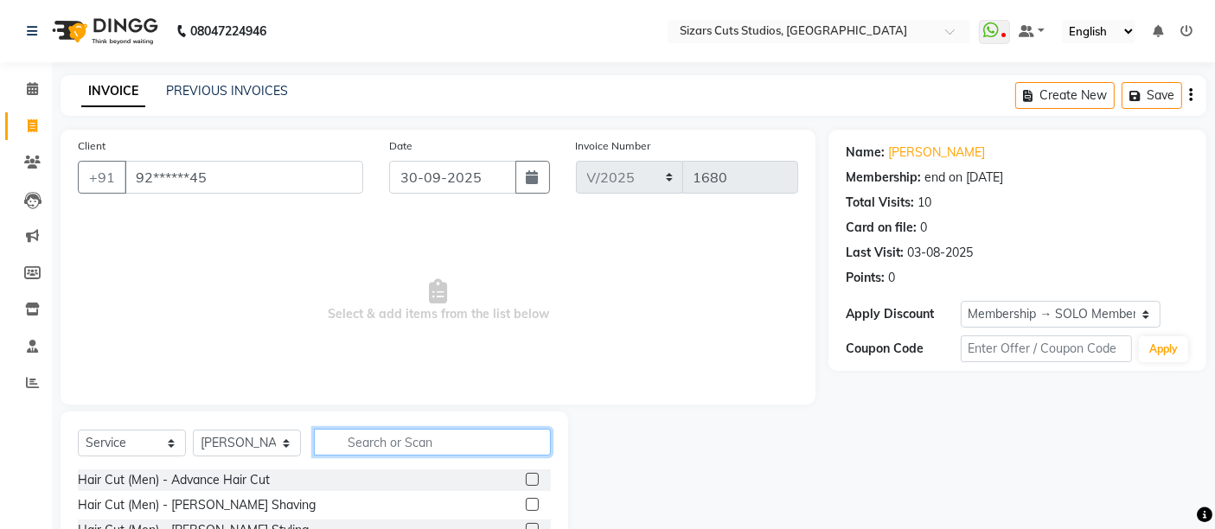
click at [454, 427] on div "Select Service Product Membership Package Voucher Prepaid Gift Card Select Styl…" at bounding box center [315, 539] width 508 height 255
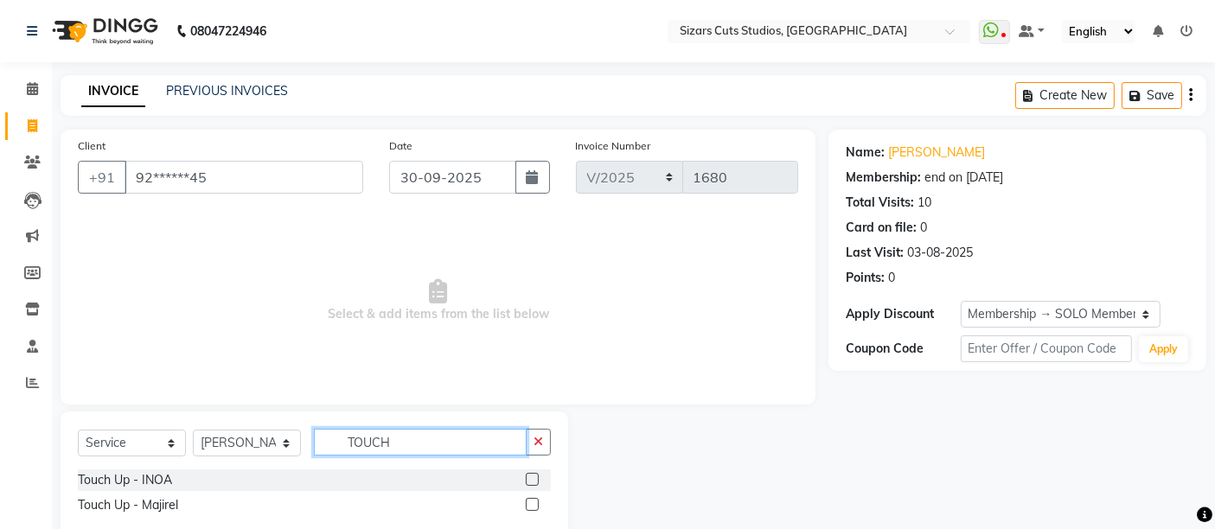
type input "TOUCH"
click at [533, 510] on label at bounding box center [532, 504] width 13 height 13
click at [533, 510] on input "checkbox" at bounding box center [531, 505] width 11 height 11
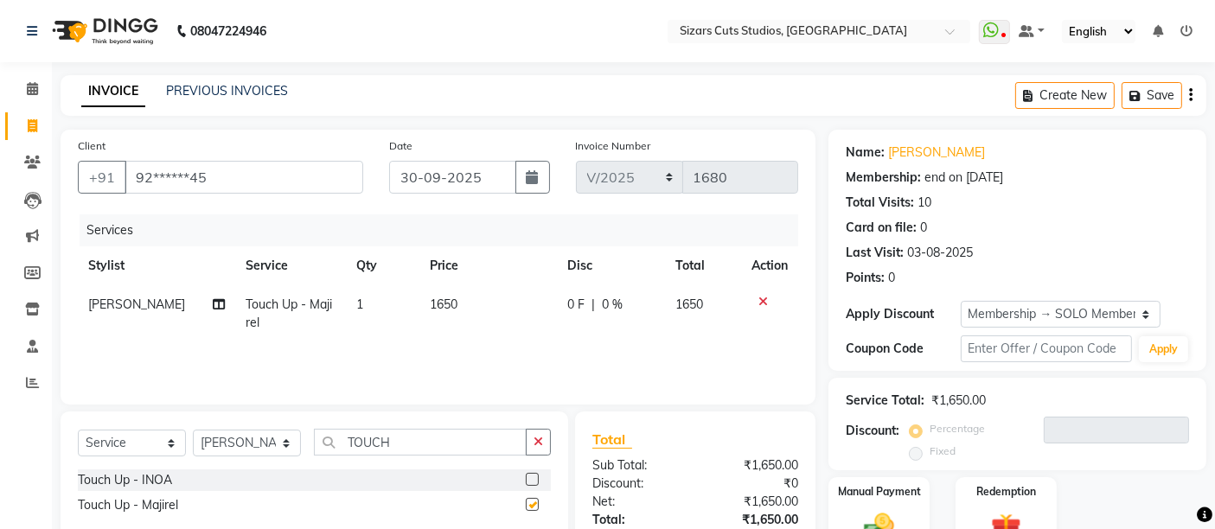
checkbox input "false"
click at [470, 303] on td "1650" at bounding box center [487, 313] width 137 height 57
select select "37987"
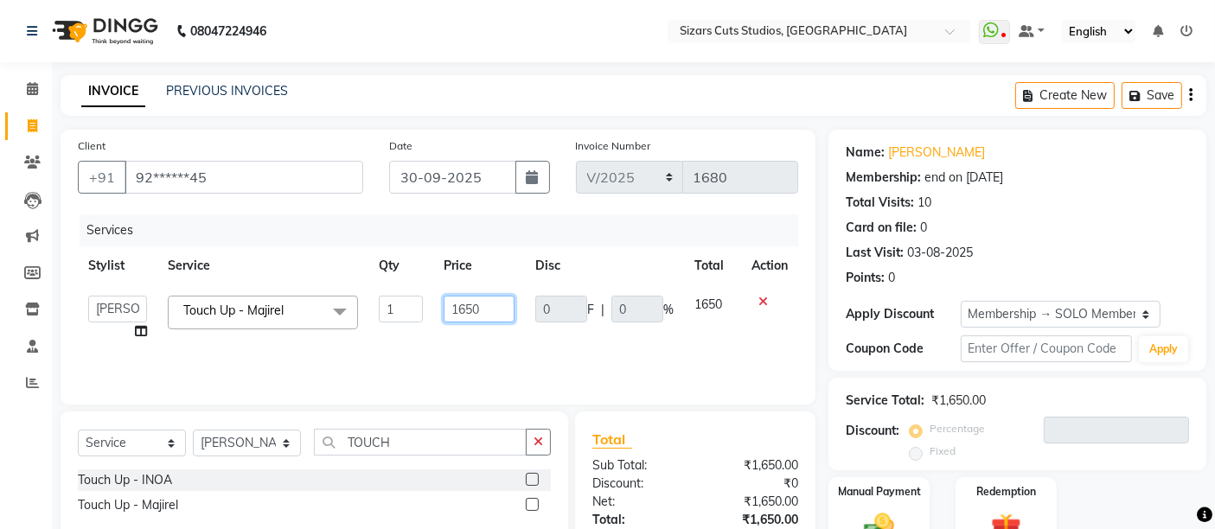
click at [494, 298] on input "1650" at bounding box center [479, 309] width 71 height 27
click at [475, 303] on input "1651235" at bounding box center [479, 309] width 71 height 27
type input "1235"
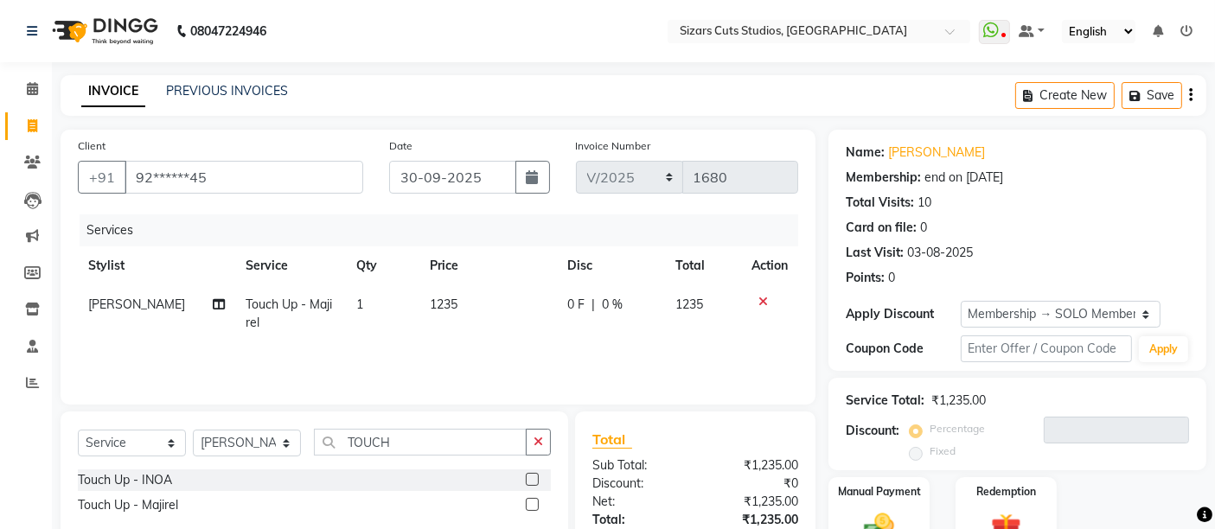
click at [490, 335] on td "1235" at bounding box center [487, 313] width 137 height 57
select select "37987"
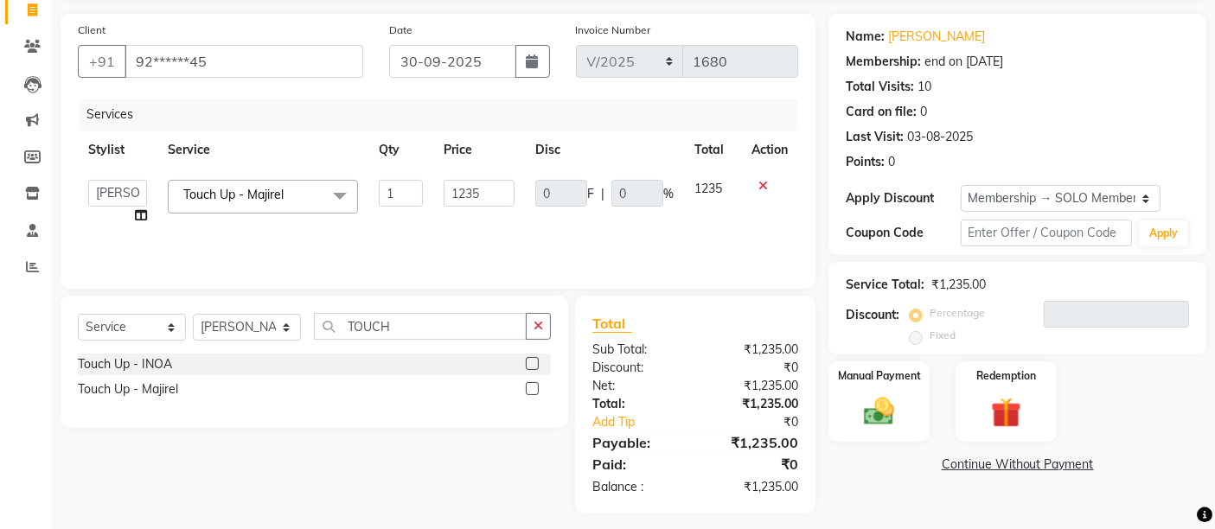
scroll to position [125, 0]
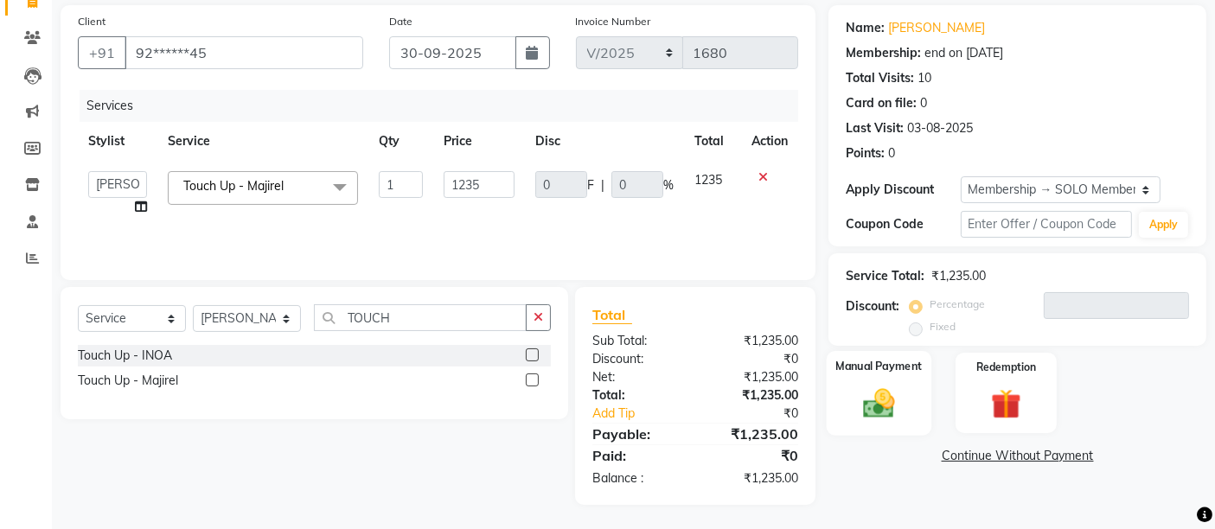
click at [878, 379] on div "Manual Payment" at bounding box center [879, 393] width 105 height 85
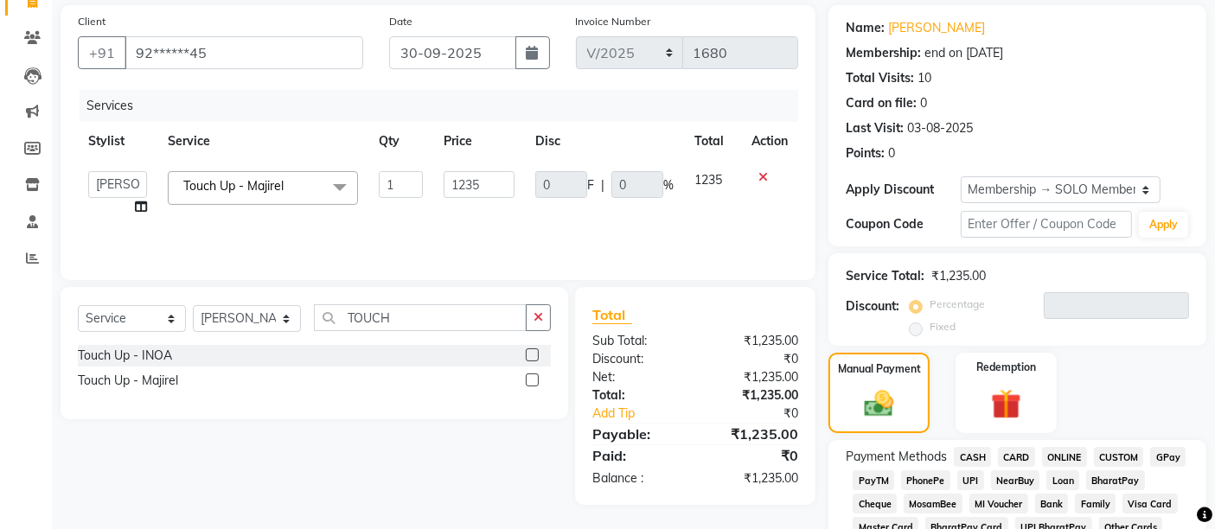
click at [970, 488] on span "UPI" at bounding box center [970, 480] width 27 height 20
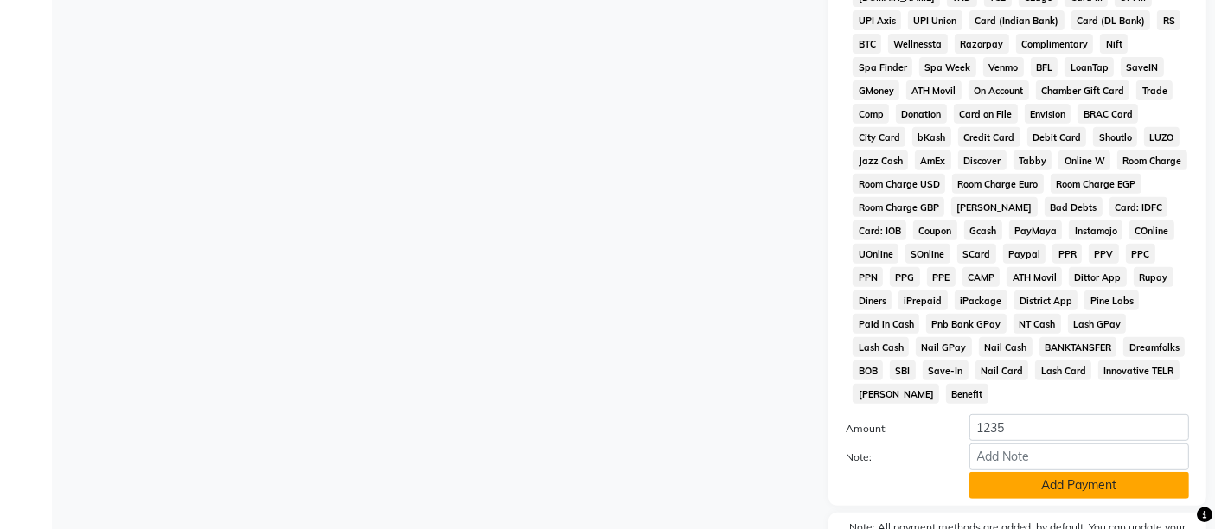
click at [983, 478] on button "Add Payment" at bounding box center [1079, 485] width 220 height 27
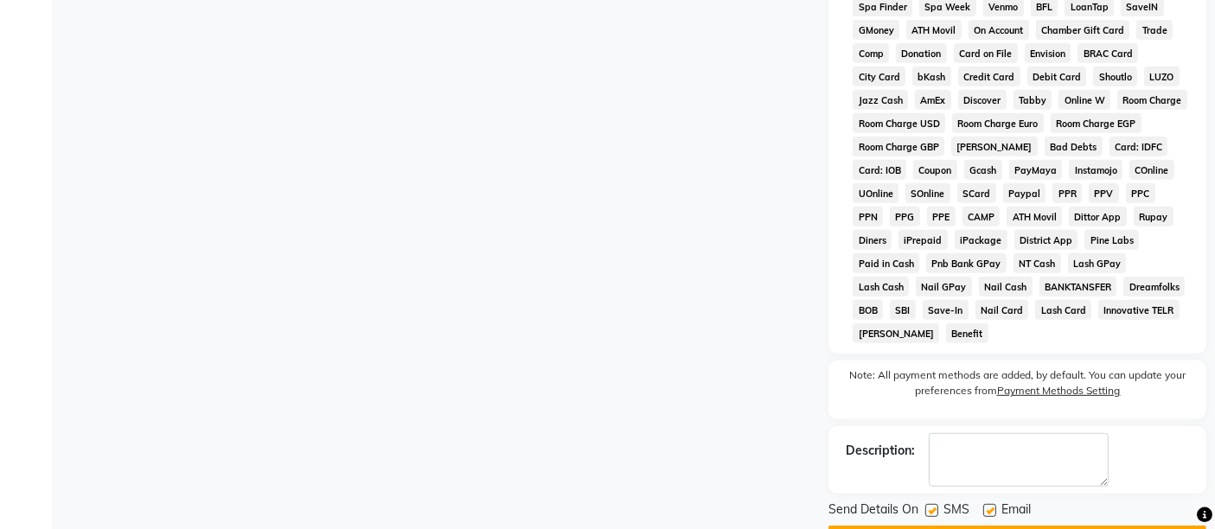
scroll to position [791, 0]
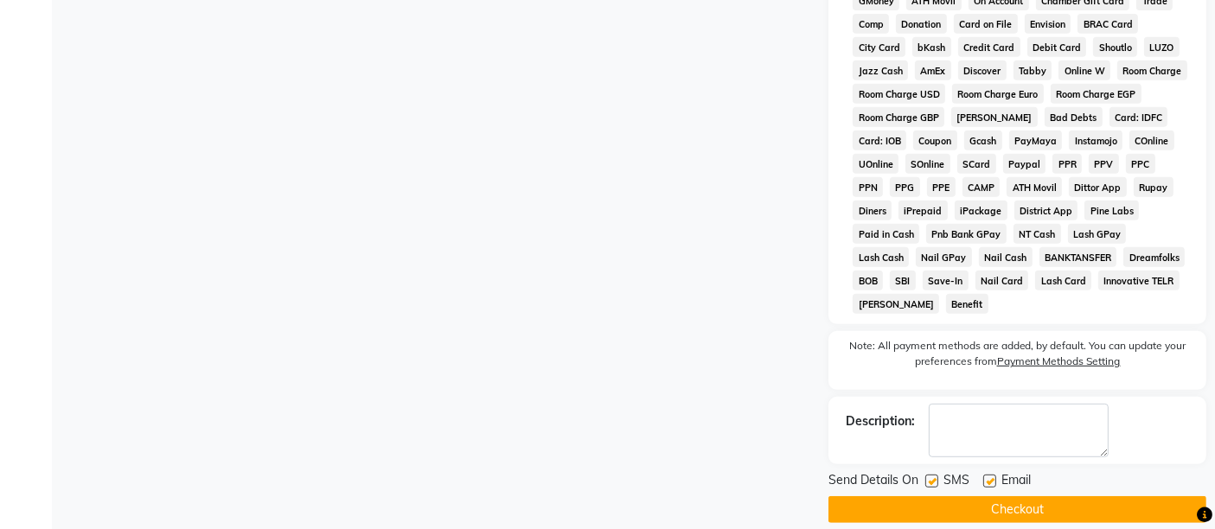
click at [989, 475] on div at bounding box center [988, 484] width 11 height 18
click at [993, 475] on label at bounding box center [989, 481] width 13 height 13
click at [993, 476] on input "checkbox" at bounding box center [988, 481] width 11 height 11
checkbox input "false"
click at [931, 475] on label at bounding box center [931, 481] width 13 height 13
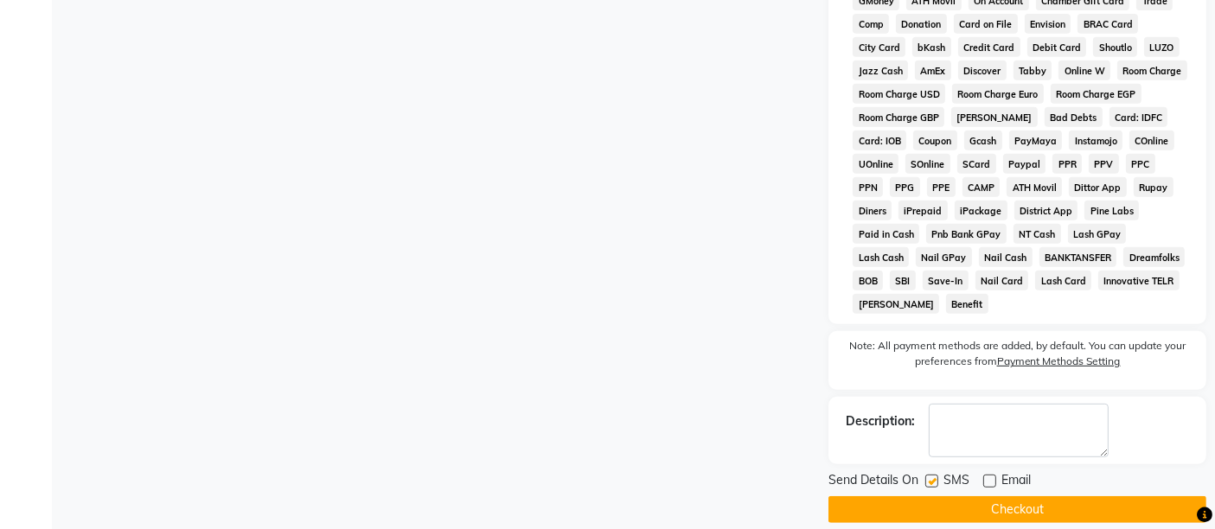
click at [931, 476] on input "checkbox" at bounding box center [930, 481] width 11 height 11
checkbox input "false"
click at [925, 496] on button "Checkout" at bounding box center [1017, 509] width 378 height 27
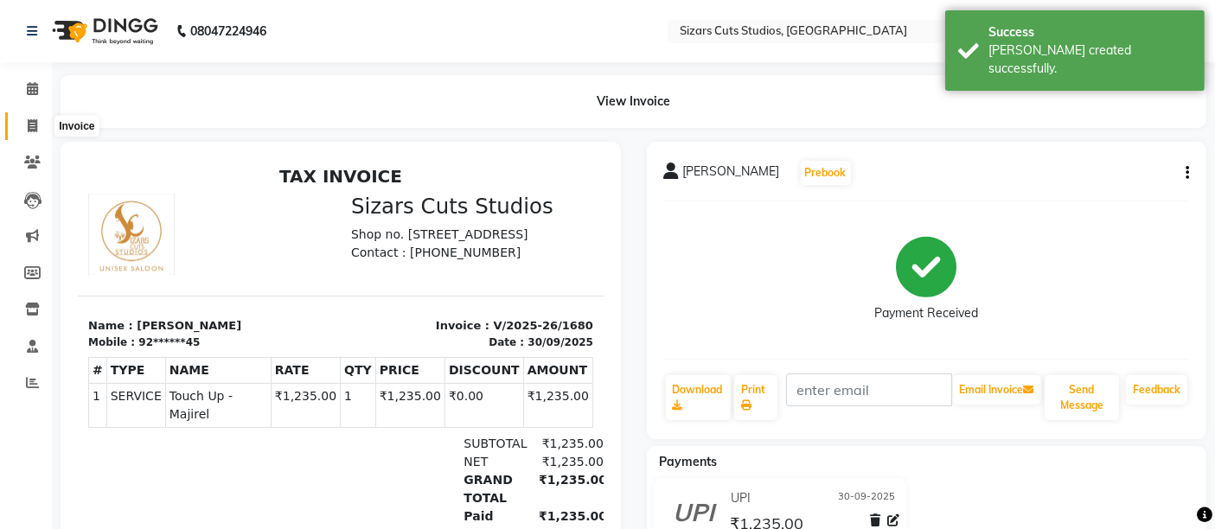
click at [39, 131] on span at bounding box center [32, 127] width 30 height 20
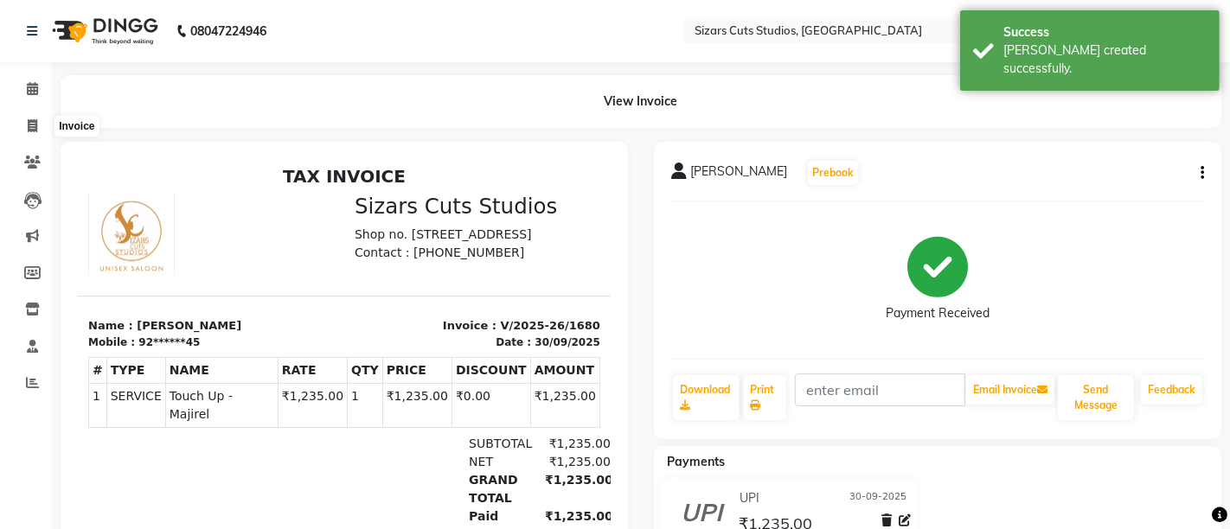
select select "5579"
select select "service"
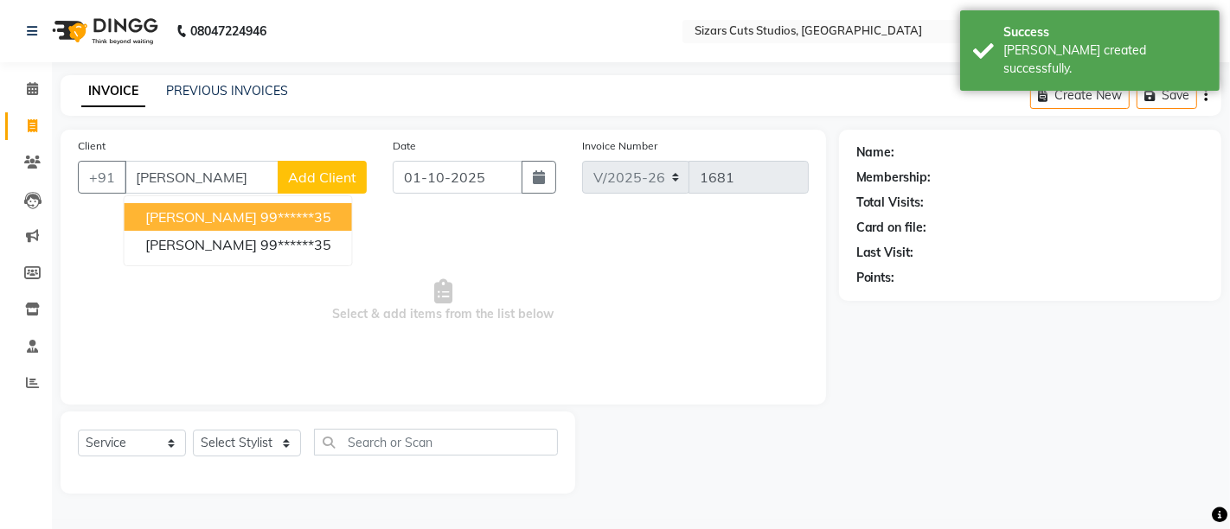
click at [197, 219] on span "[PERSON_NAME]" at bounding box center [201, 216] width 112 height 17
type input "99******35"
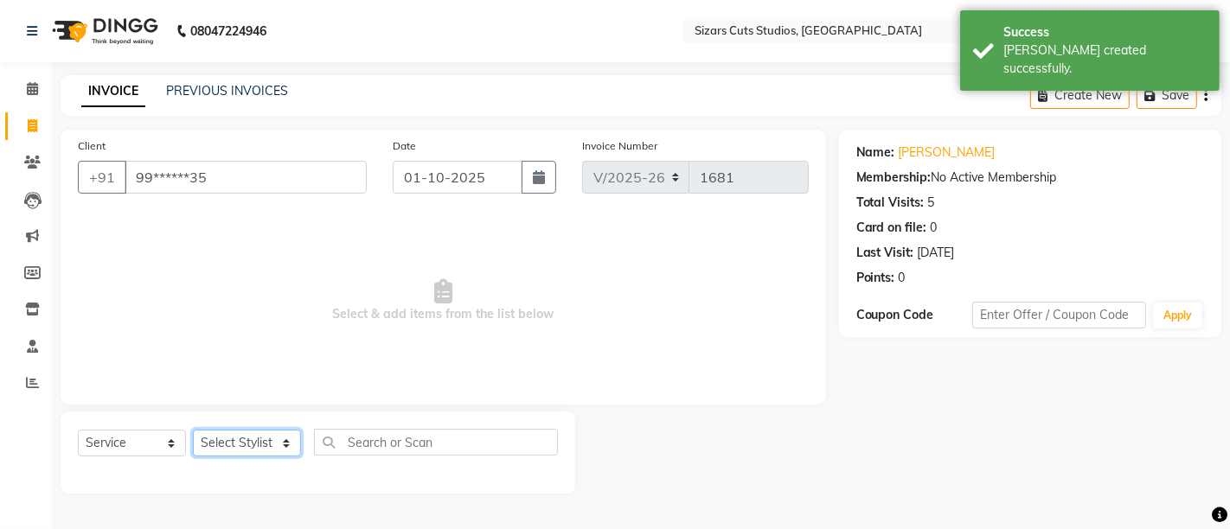
click at [265, 444] on select "Select Stylist Admin [PERSON_NAME] [PERSON_NAME] [PERSON_NAME] Priyanka [PERSON…" at bounding box center [247, 443] width 108 height 27
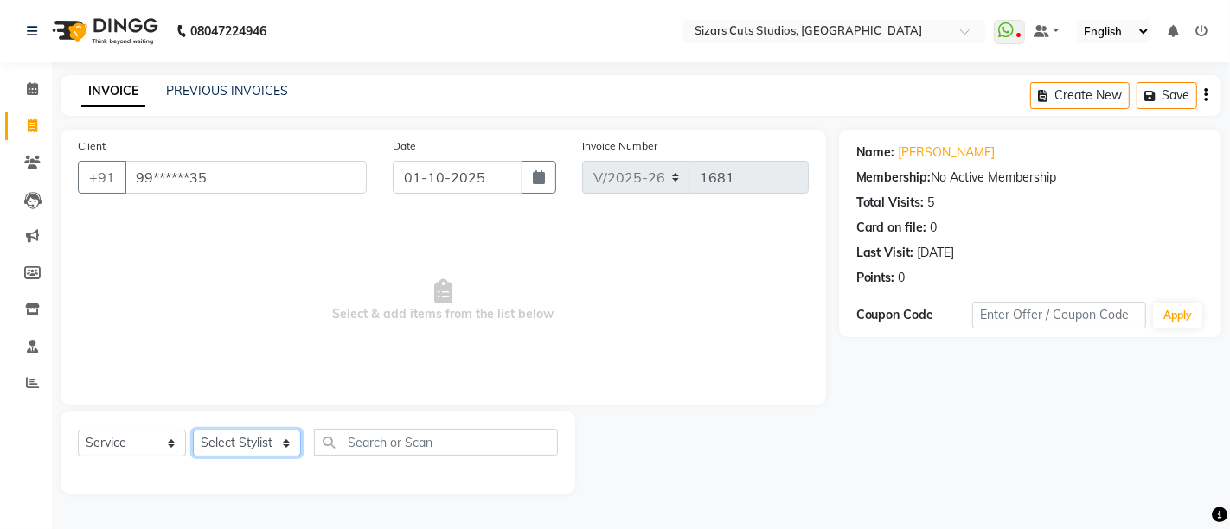
select select "37987"
click at [193, 430] on select "Select Stylist Admin [PERSON_NAME] [PERSON_NAME] [PERSON_NAME] Priyanka [PERSON…" at bounding box center [247, 443] width 108 height 27
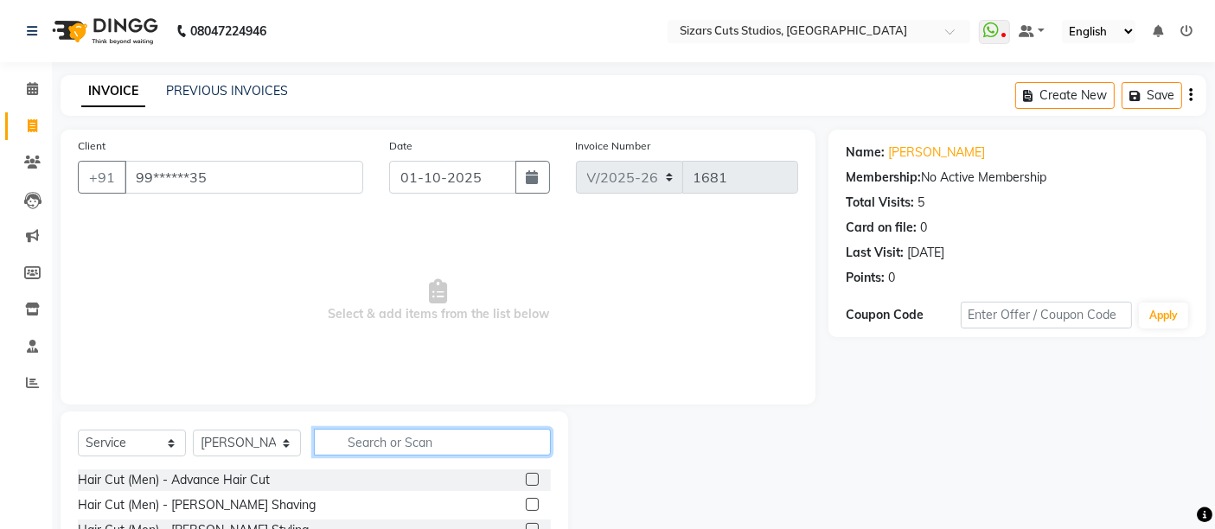
click at [359, 443] on input "text" at bounding box center [432, 442] width 237 height 27
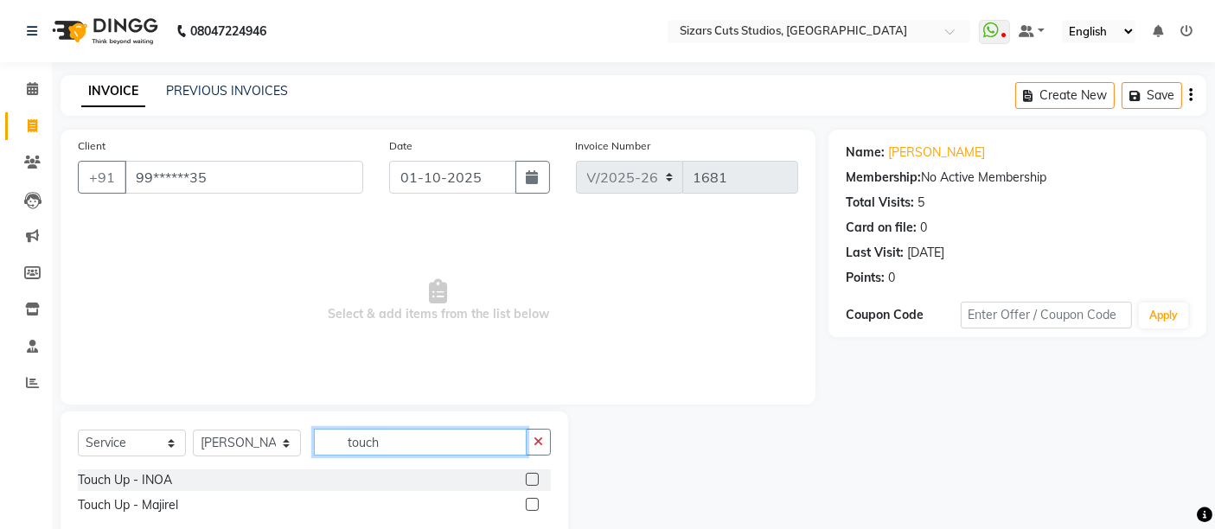
type input "touch"
click at [534, 510] on label at bounding box center [532, 504] width 13 height 13
click at [534, 510] on input "checkbox" at bounding box center [531, 505] width 11 height 11
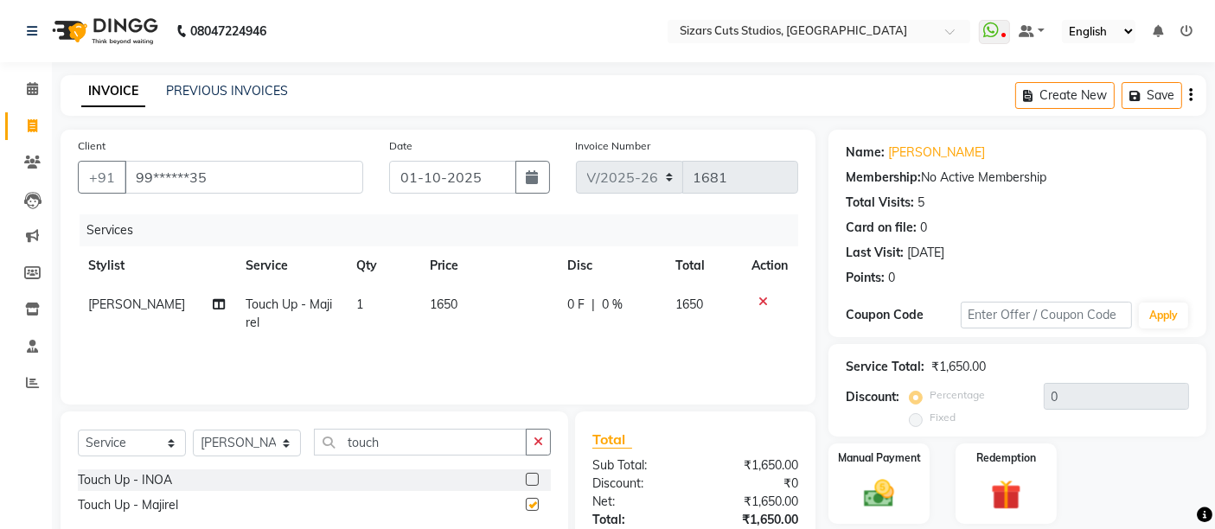
checkbox input "false"
click at [478, 329] on td "1650" at bounding box center [487, 313] width 137 height 57
select select "37987"
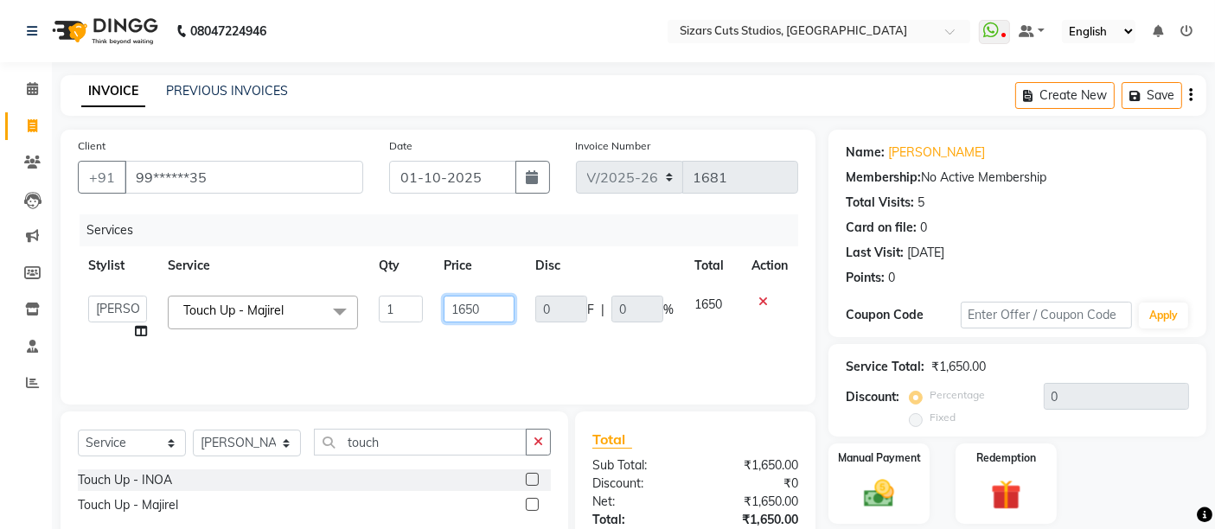
click at [491, 316] on input "1650" at bounding box center [479, 309] width 71 height 27
type input "1"
type input "800"
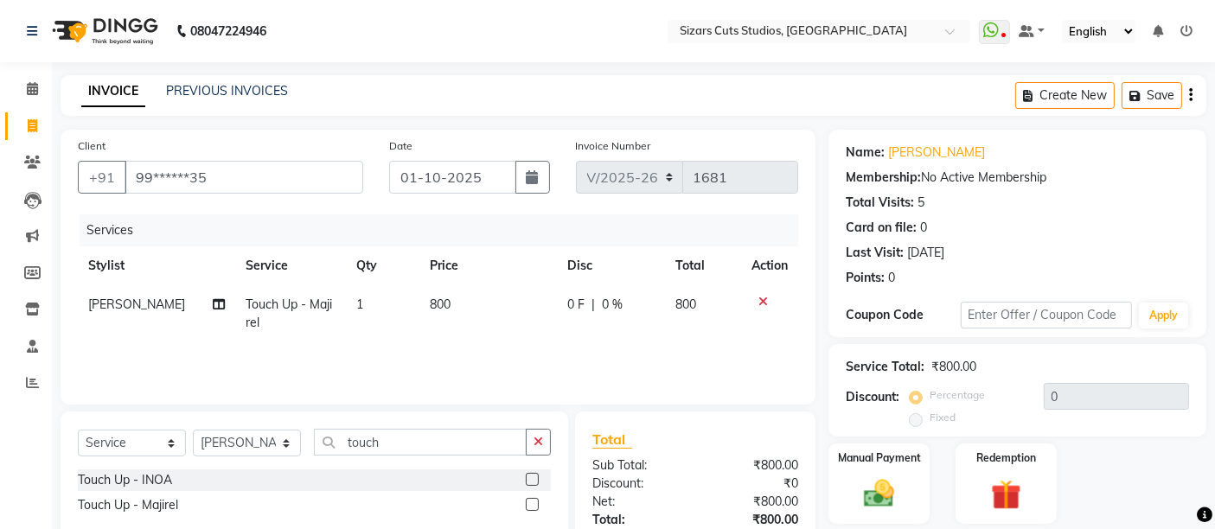
click at [558, 339] on td "0 F | 0 %" at bounding box center [611, 313] width 108 height 57
select select "37987"
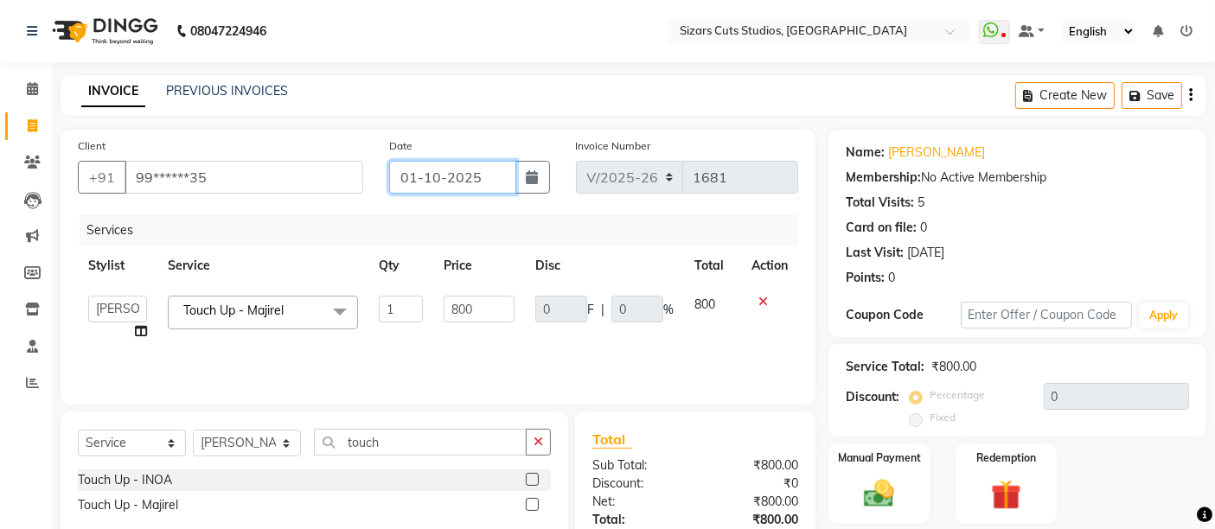
click at [437, 171] on input "01-10-2025" at bounding box center [452, 177] width 127 height 33
select select "10"
select select "2025"
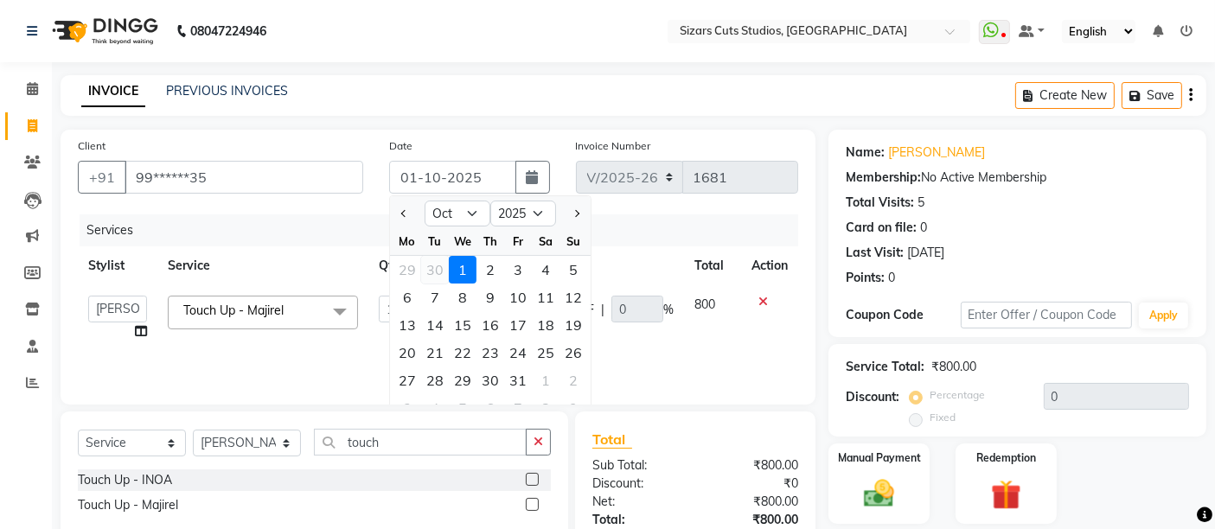
click at [440, 272] on div "30" at bounding box center [435, 270] width 28 height 28
type input "30-09-2025"
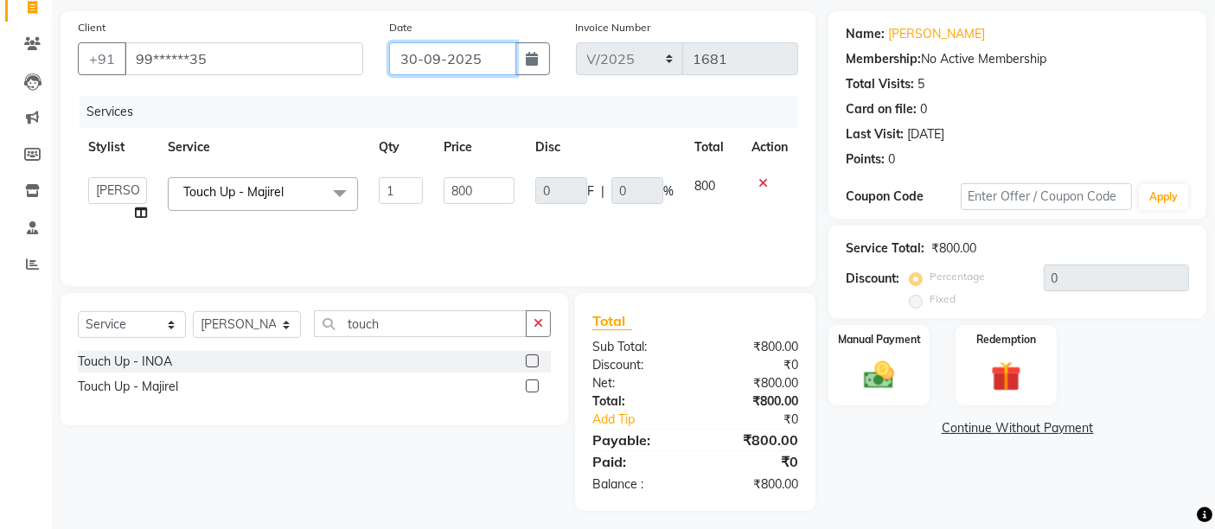
scroll to position [125, 0]
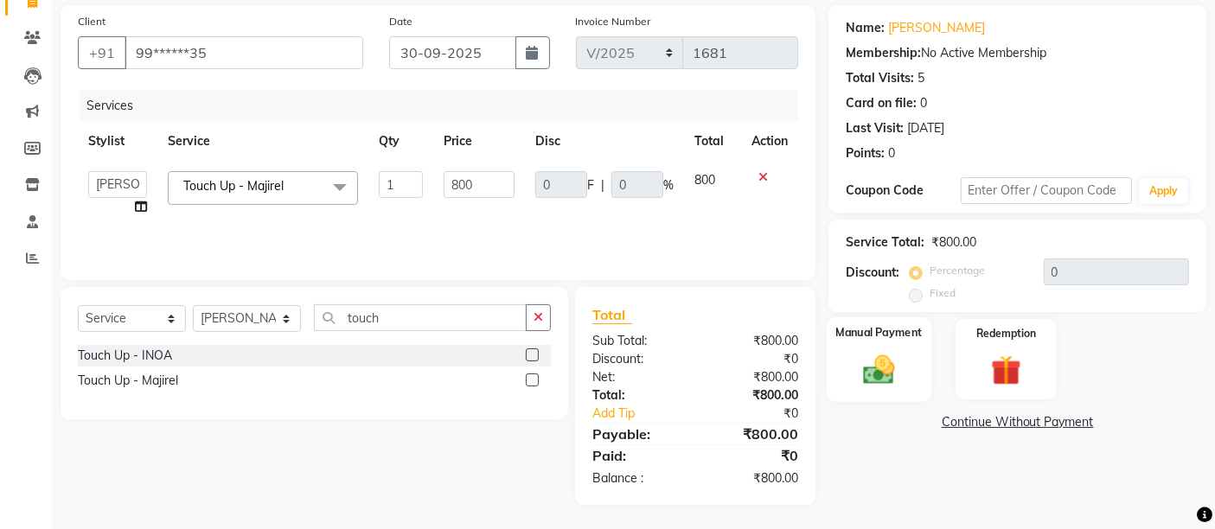
click at [889, 386] on img at bounding box center [879, 369] width 52 height 36
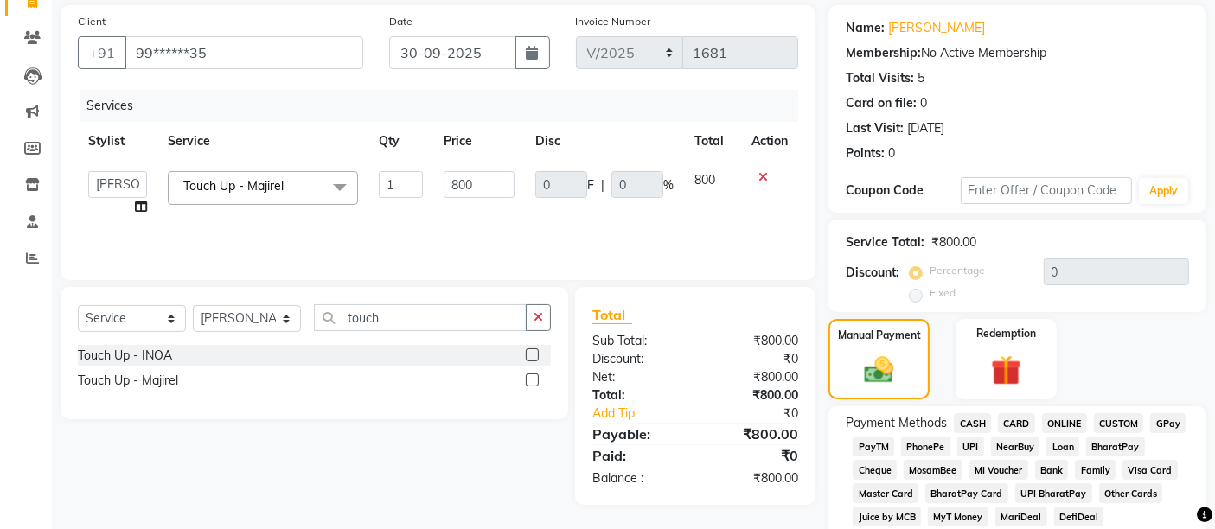
click at [964, 444] on span "UPI" at bounding box center [970, 447] width 27 height 20
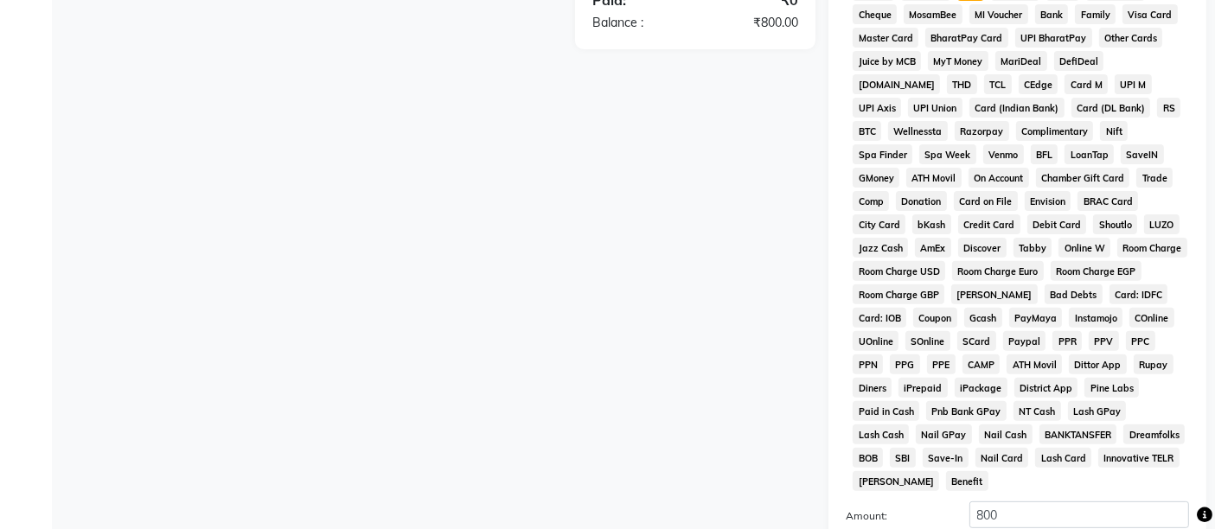
scroll to position [605, 0]
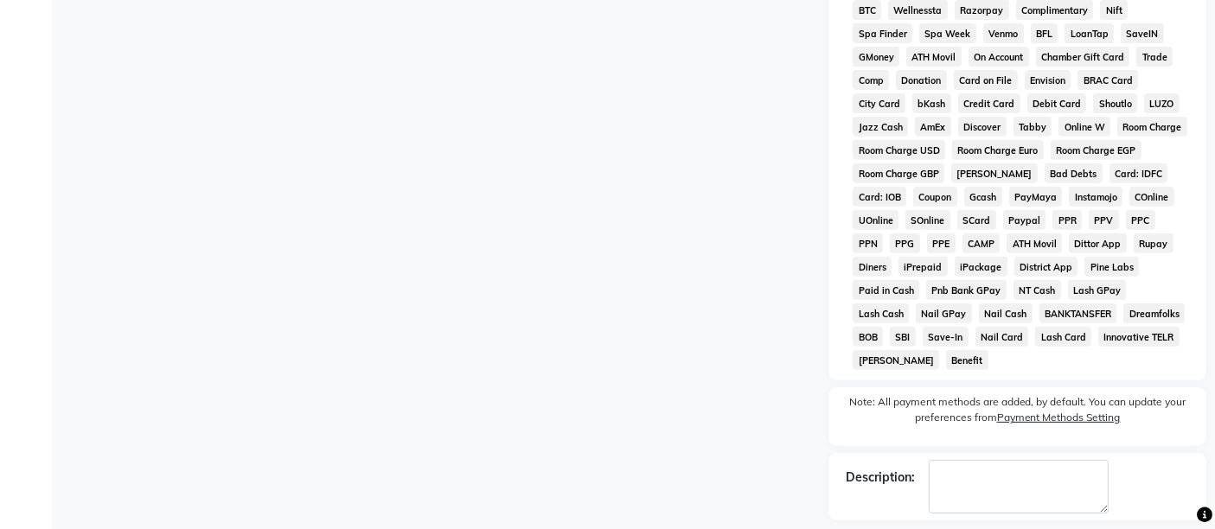
scroll to position [757, 0]
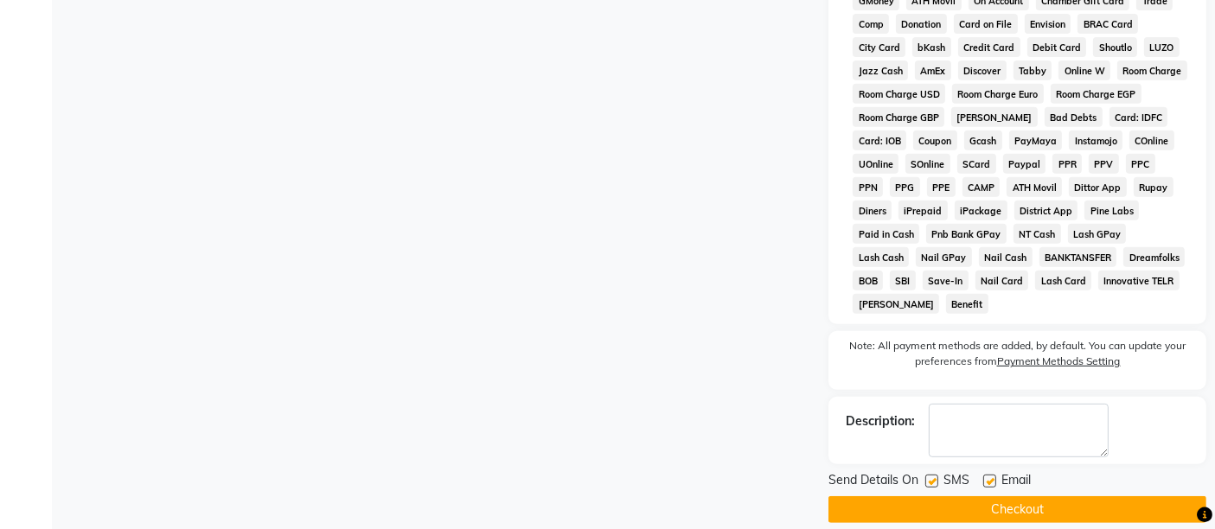
click at [993, 475] on div at bounding box center [988, 484] width 11 height 18
click at [928, 475] on label at bounding box center [931, 481] width 13 height 13
click at [928, 476] on input "checkbox" at bounding box center [930, 481] width 11 height 11
checkbox input "false"
click at [994, 475] on label at bounding box center [989, 481] width 13 height 13
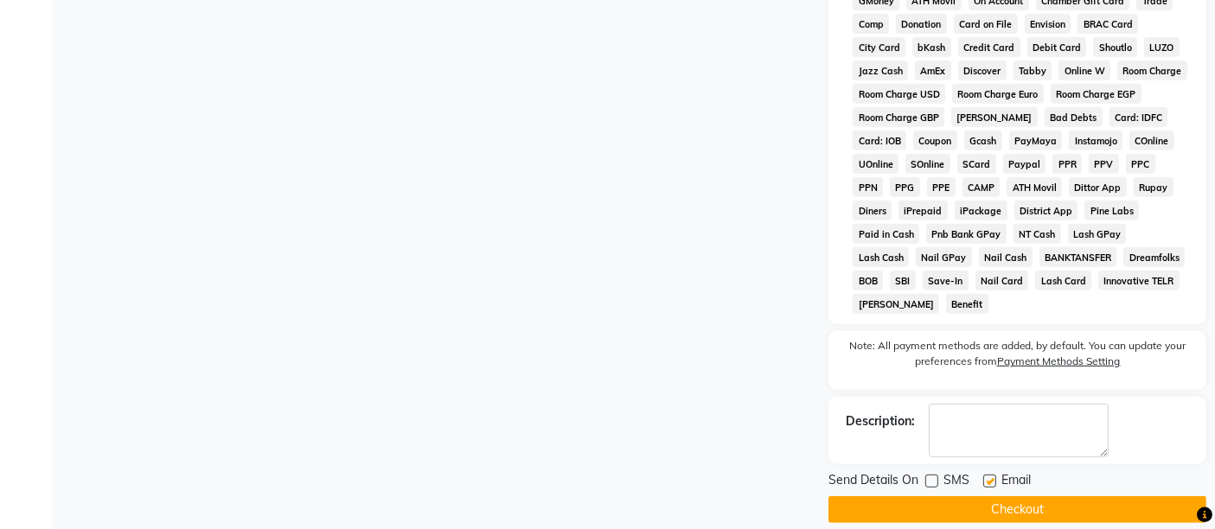
click at [994, 476] on input "checkbox" at bounding box center [988, 481] width 11 height 11
checkbox input "false"
click at [1000, 496] on button "Checkout" at bounding box center [1017, 509] width 378 height 27
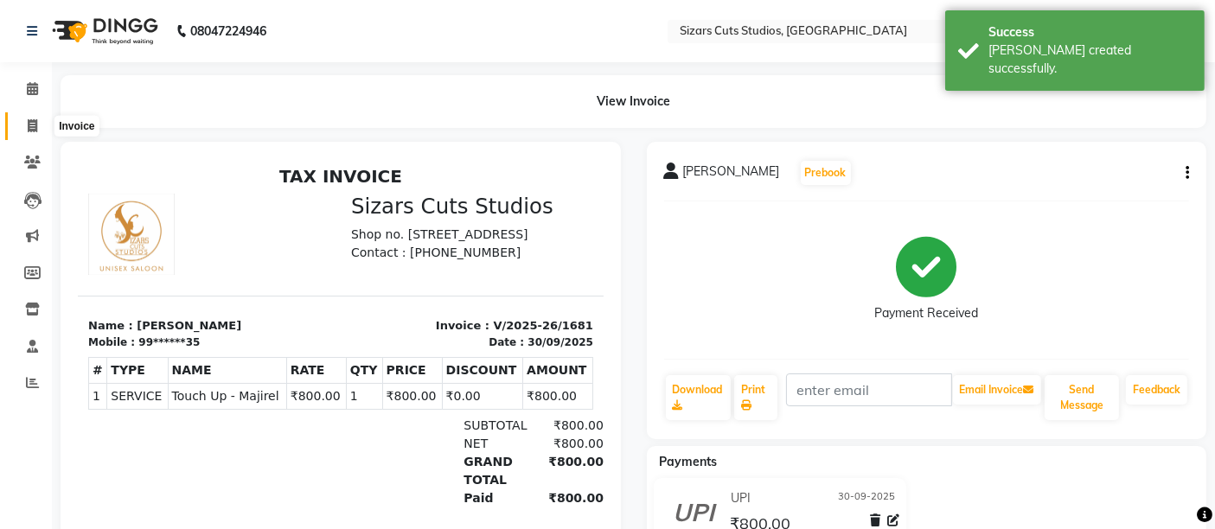
drag, startPoint x: 17, startPoint y: 120, endPoint x: 28, endPoint y: 123, distance: 10.7
click at [17, 120] on span at bounding box center [32, 127] width 30 height 20
select select "5579"
select select "service"
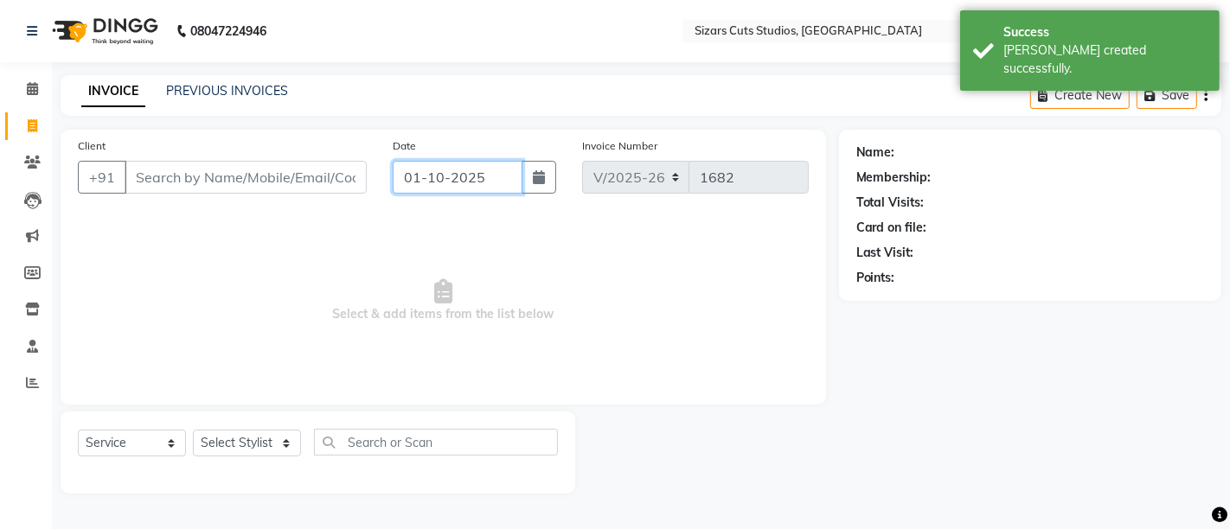
click at [472, 185] on input "01-10-2025" at bounding box center [458, 177] width 130 height 33
select select "10"
select select "2025"
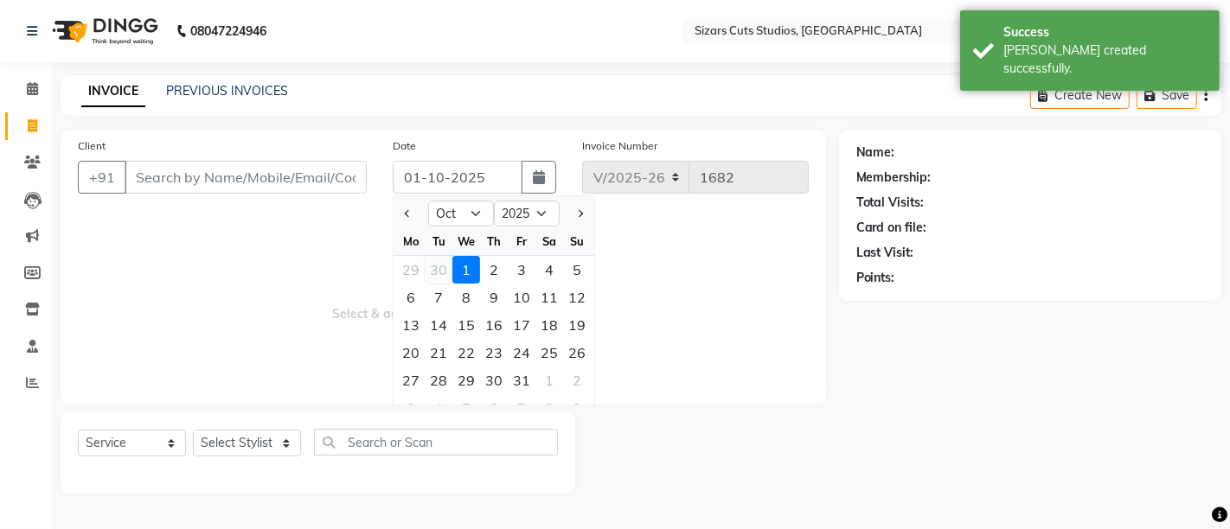
click at [435, 270] on div "30" at bounding box center [439, 270] width 28 height 28
type input "30-09-2025"
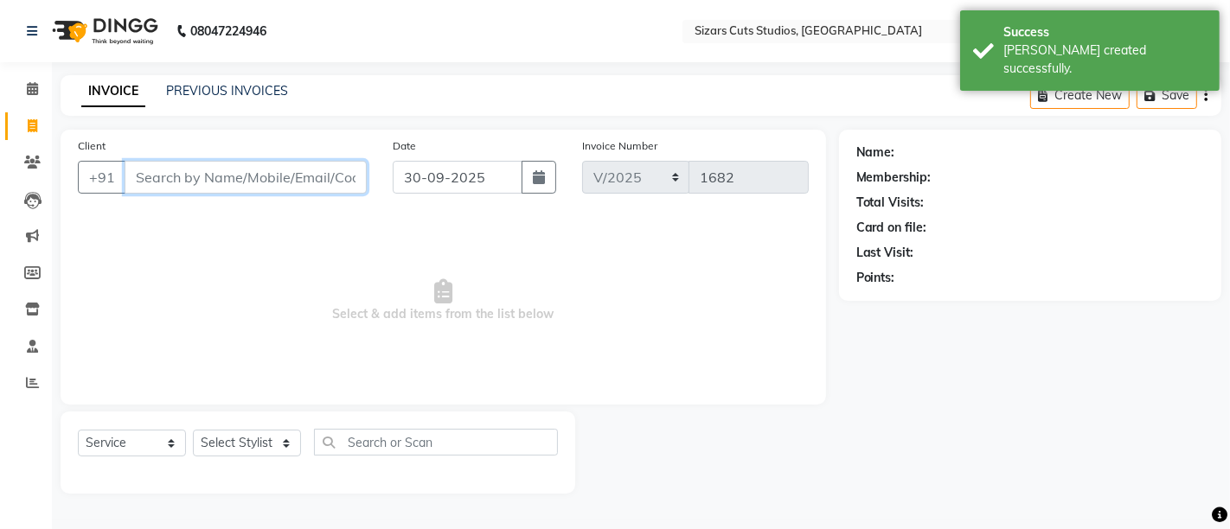
click at [297, 169] on input "Client" at bounding box center [246, 177] width 242 height 33
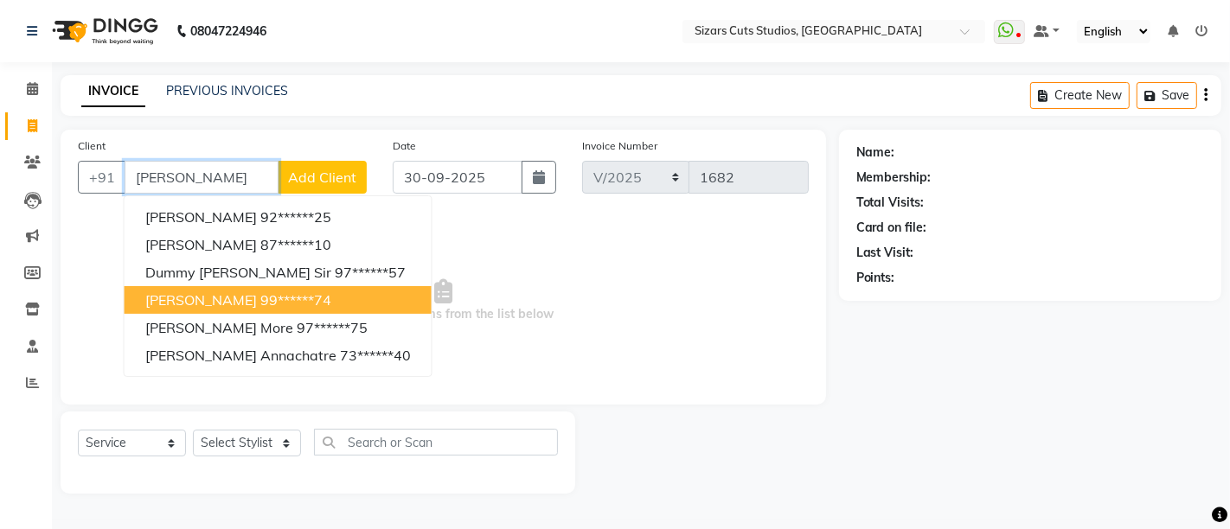
click at [227, 296] on span "[PERSON_NAME]" at bounding box center [201, 299] width 112 height 17
type input "99******74"
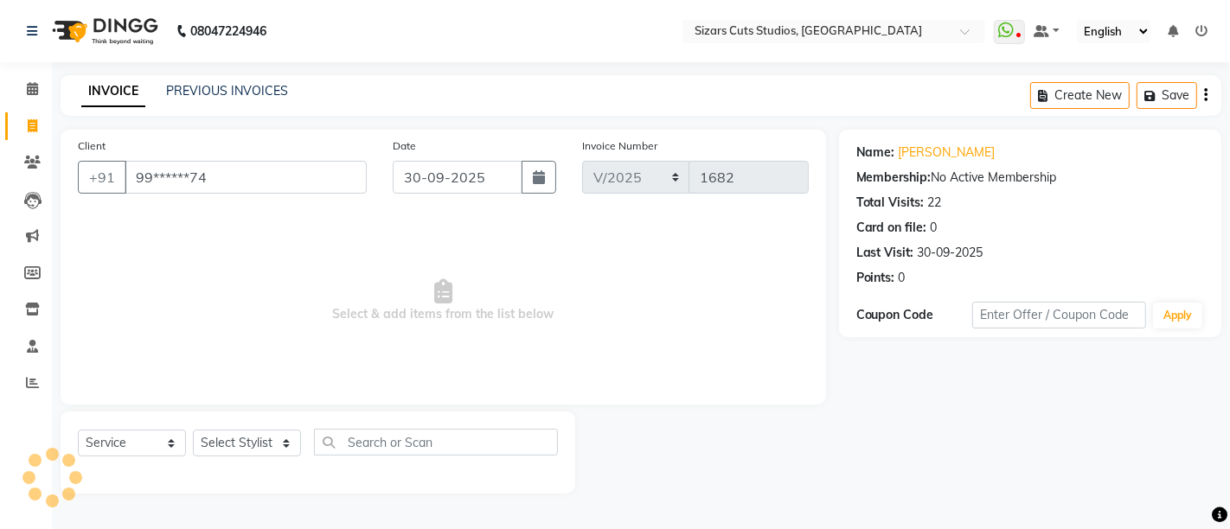
click at [264, 461] on div "Select Service Product Membership Package Voucher Prepaid Gift Card Select Styl…" at bounding box center [318, 449] width 480 height 41
click at [264, 436] on select "Select Stylist Admin [PERSON_NAME] [PERSON_NAME] [PERSON_NAME] Priyanka [PERSON…" at bounding box center [247, 443] width 108 height 27
select select "37987"
click at [193, 430] on select "Select Stylist Admin [PERSON_NAME] [PERSON_NAME] [PERSON_NAME] Priyanka [PERSON…" at bounding box center [247, 443] width 108 height 27
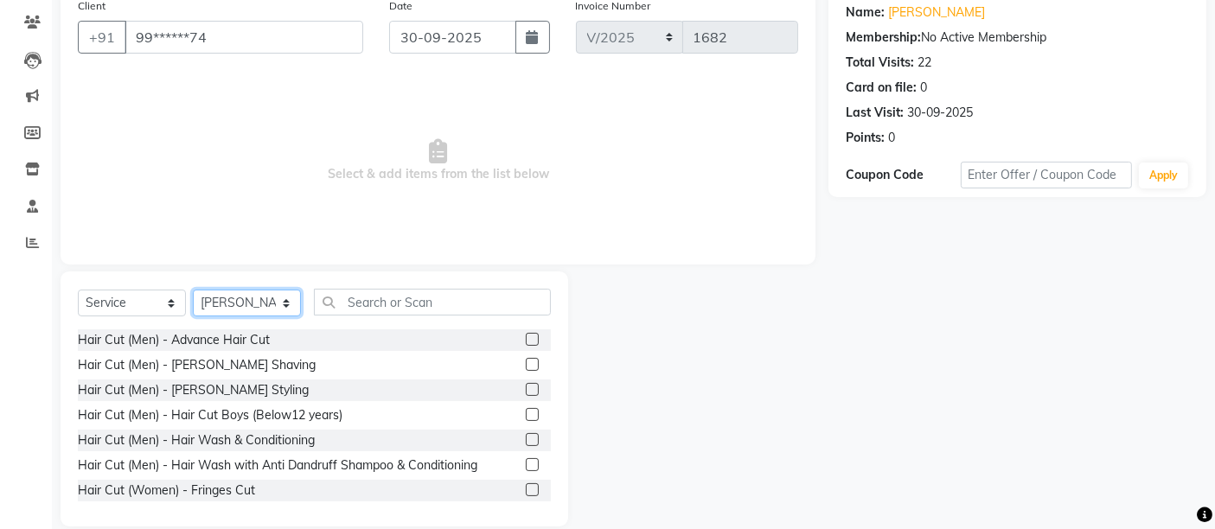
scroll to position [163, 0]
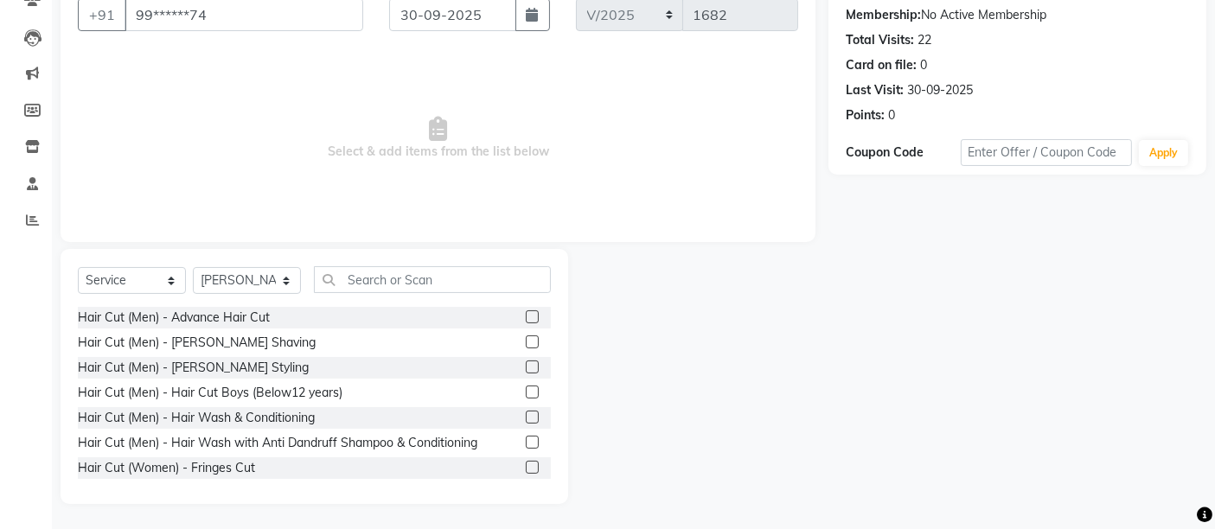
click at [526, 339] on label at bounding box center [532, 341] width 13 height 13
click at [526, 339] on input "checkbox" at bounding box center [531, 342] width 11 height 11
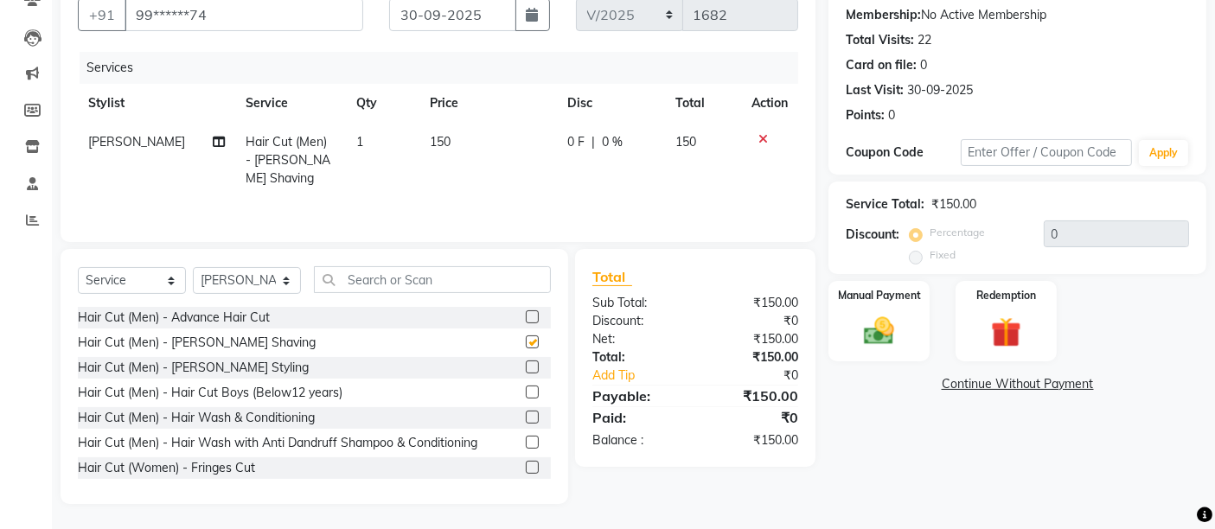
checkbox input "false"
click at [489, 147] on td "150" at bounding box center [487, 160] width 137 height 75
select select "37987"
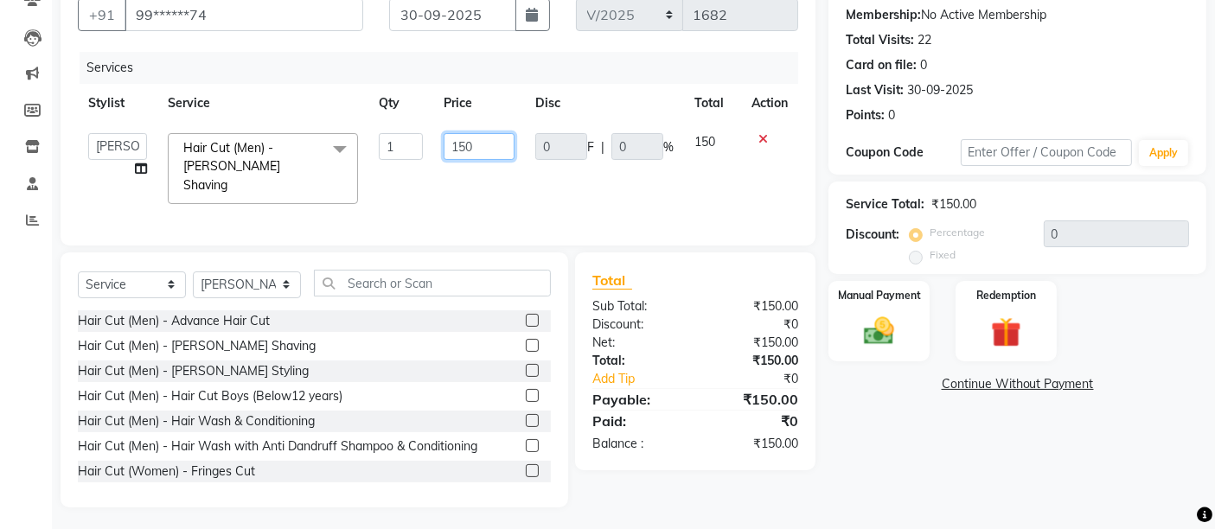
click at [489, 147] on input "150" at bounding box center [479, 146] width 71 height 27
type input "135"
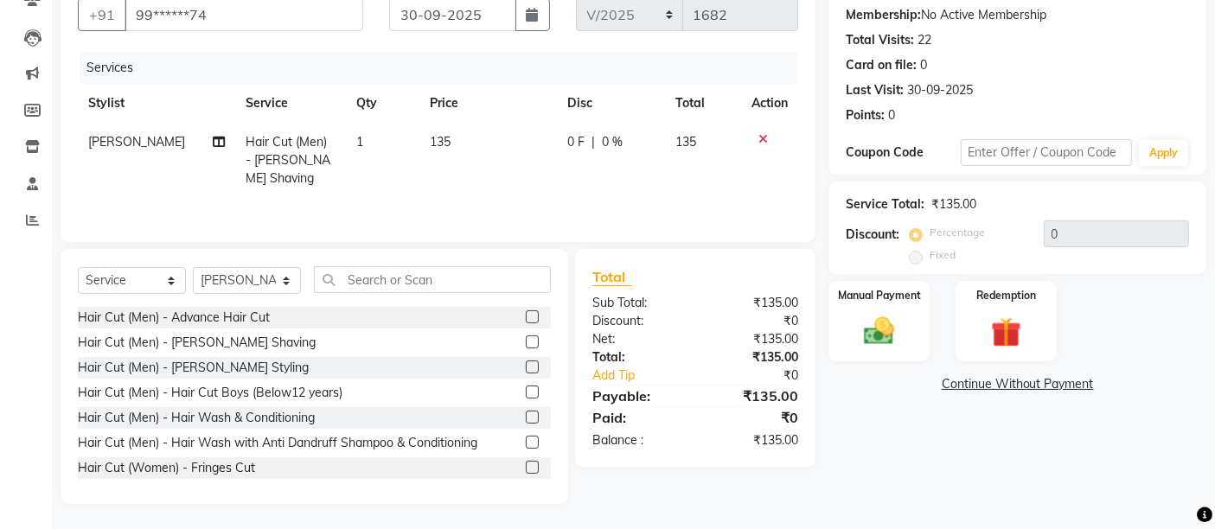
click at [629, 181] on div "Services Stylist Service Qty Price Disc Total Action [PERSON_NAME] Hair Cut (Me…" at bounding box center [438, 138] width 720 height 173
click at [862, 313] on img at bounding box center [879, 331] width 52 height 36
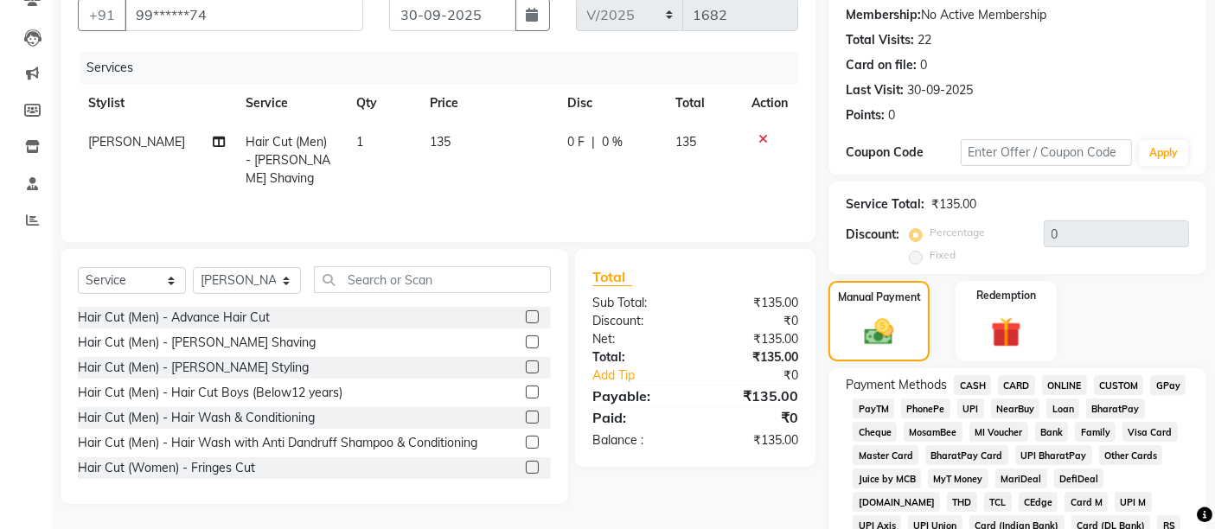
click at [973, 408] on span "UPI" at bounding box center [970, 409] width 27 height 20
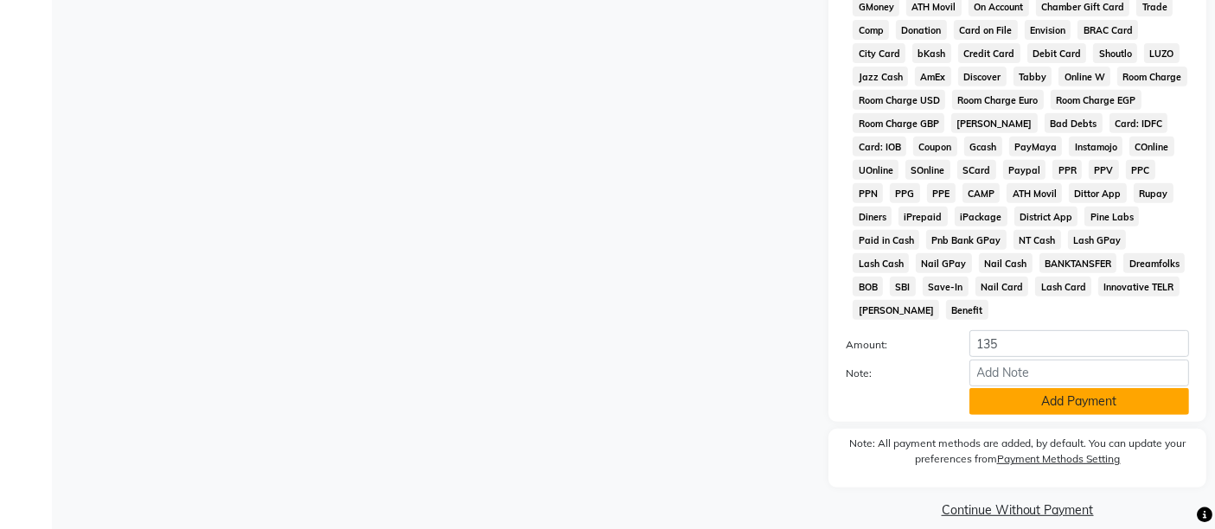
click at [1009, 388] on button "Add Payment" at bounding box center [1079, 401] width 220 height 27
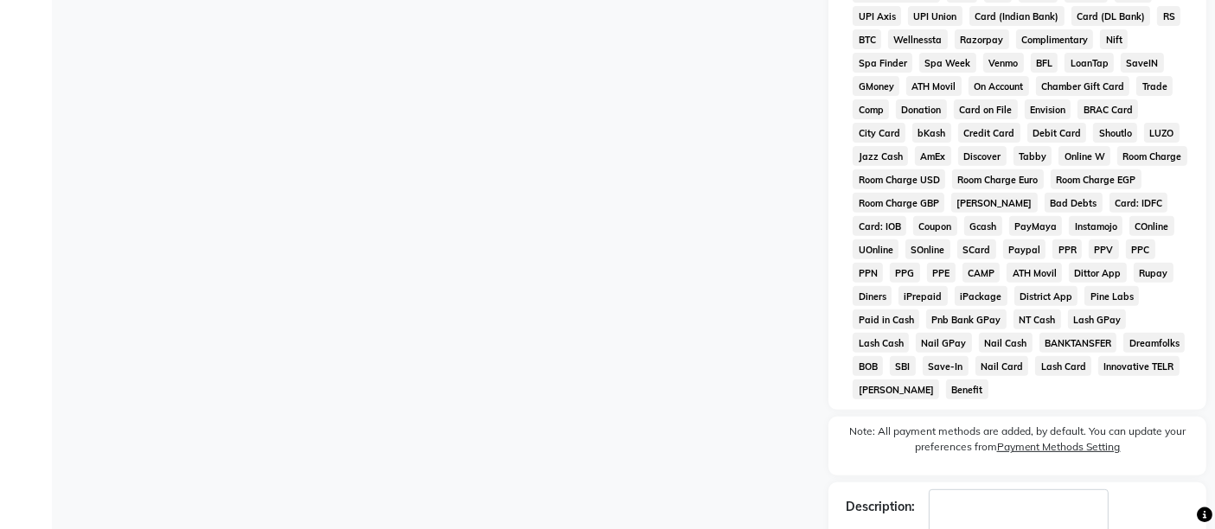
scroll to position [757, 0]
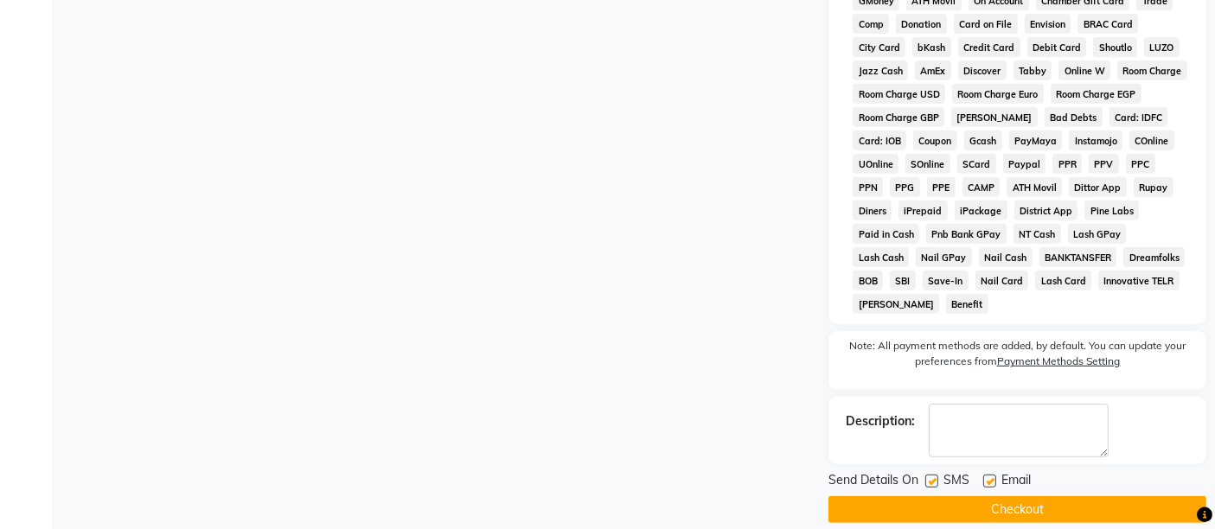
click at [936, 475] on label at bounding box center [931, 481] width 13 height 13
click at [936, 476] on input "checkbox" at bounding box center [930, 481] width 11 height 11
checkbox input "false"
click at [987, 475] on label at bounding box center [989, 481] width 13 height 13
click at [987, 476] on input "checkbox" at bounding box center [988, 481] width 11 height 11
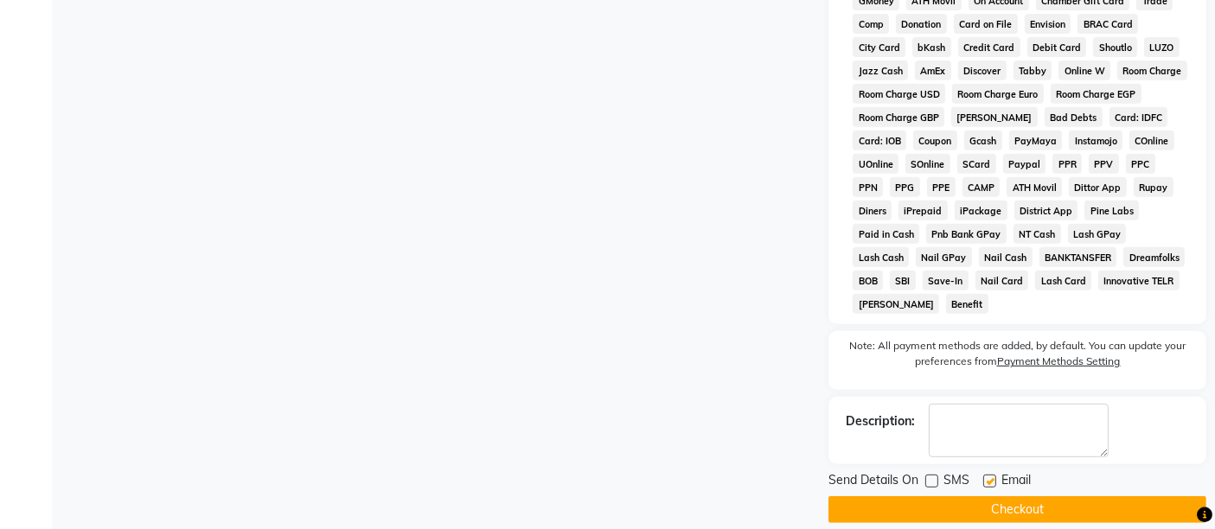
checkbox input "false"
click at [984, 496] on button "Checkout" at bounding box center [1017, 509] width 378 height 27
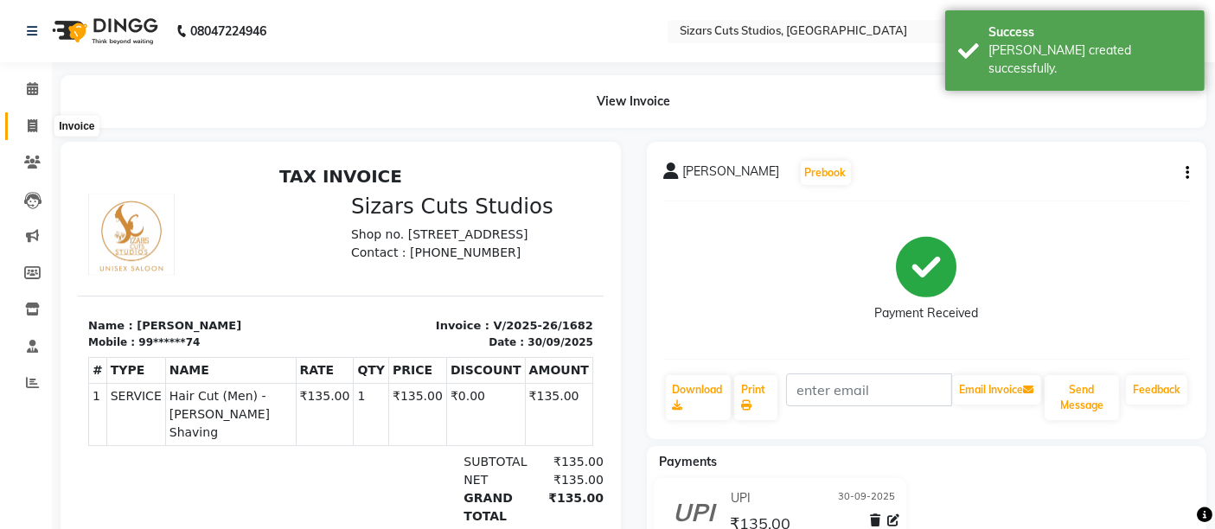
click at [37, 132] on span at bounding box center [32, 127] width 30 height 20
select select "5579"
select select "service"
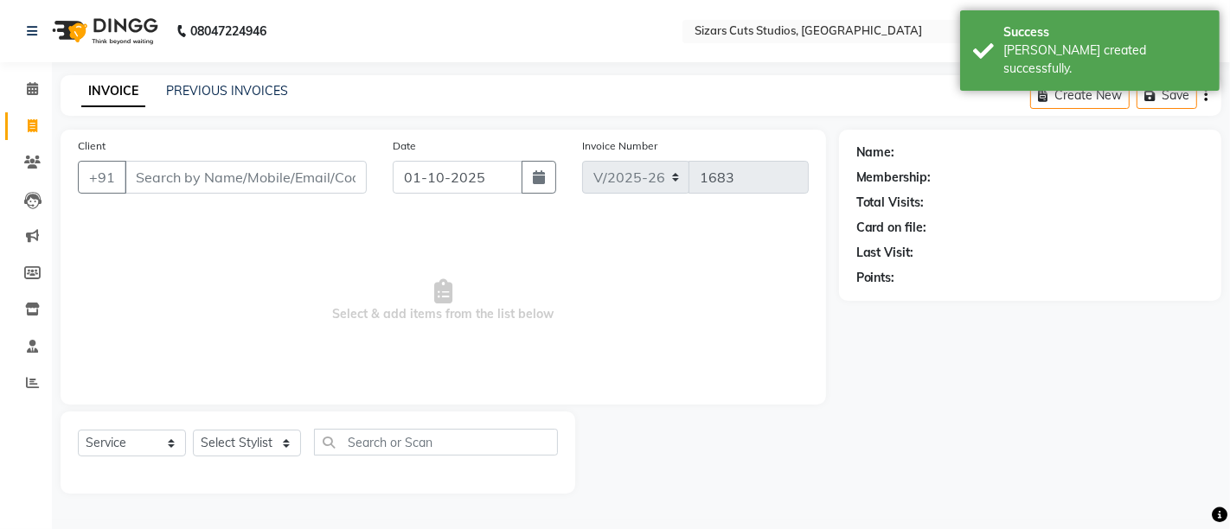
click at [221, 104] on div "INVOICE PREVIOUS INVOICES Create New Save" at bounding box center [641, 95] width 1160 height 41
click at [222, 90] on link "PREVIOUS INVOICES" at bounding box center [227, 91] width 122 height 16
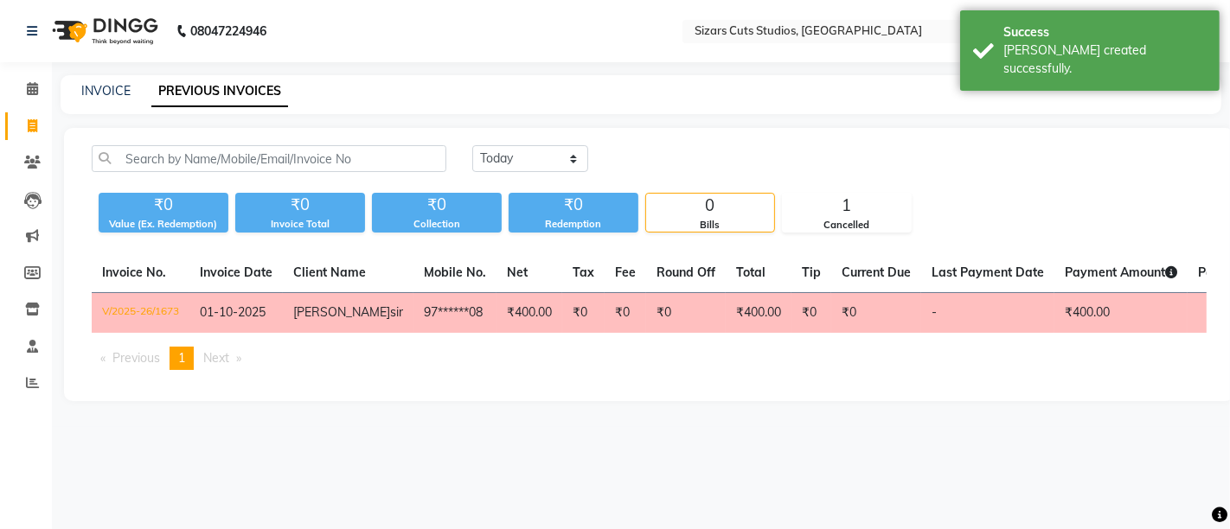
click at [439, 306] on td "97******08" at bounding box center [454, 313] width 83 height 41
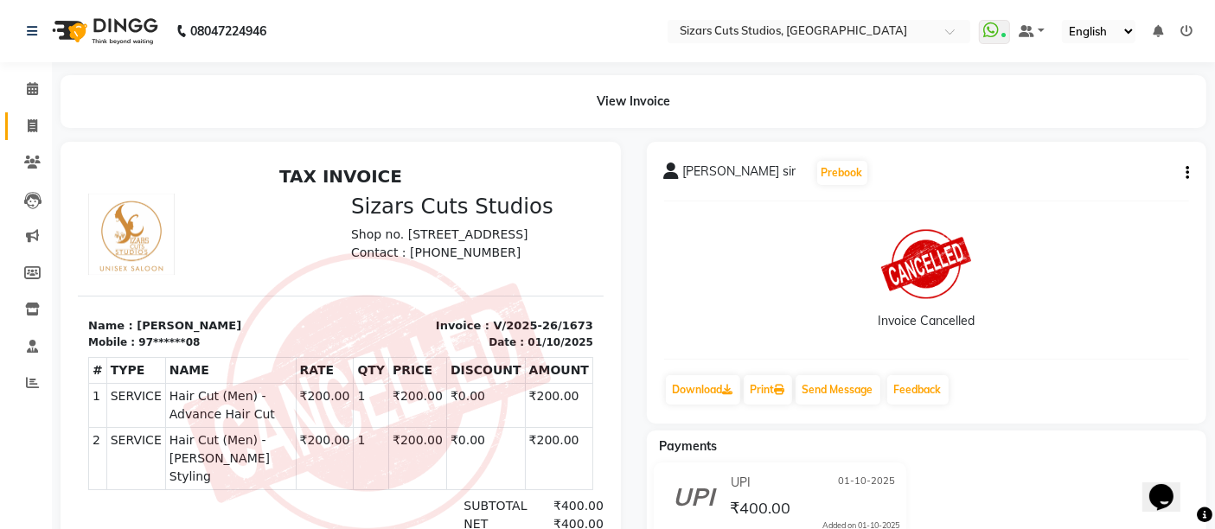
click at [27, 112] on link "Invoice" at bounding box center [26, 126] width 42 height 29
select select "5579"
select select "service"
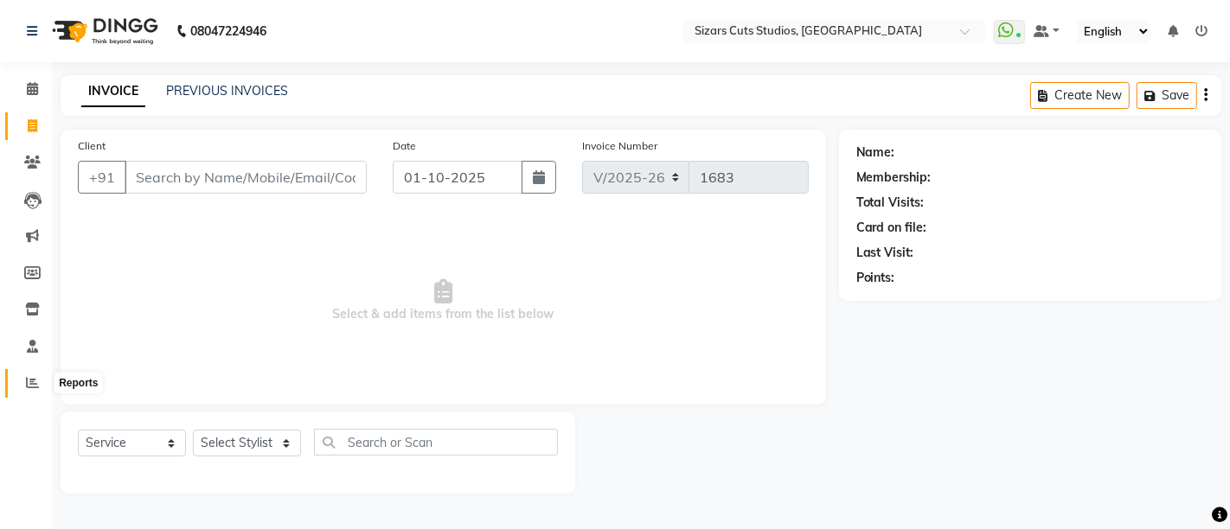
click at [30, 384] on icon at bounding box center [32, 382] width 13 height 13
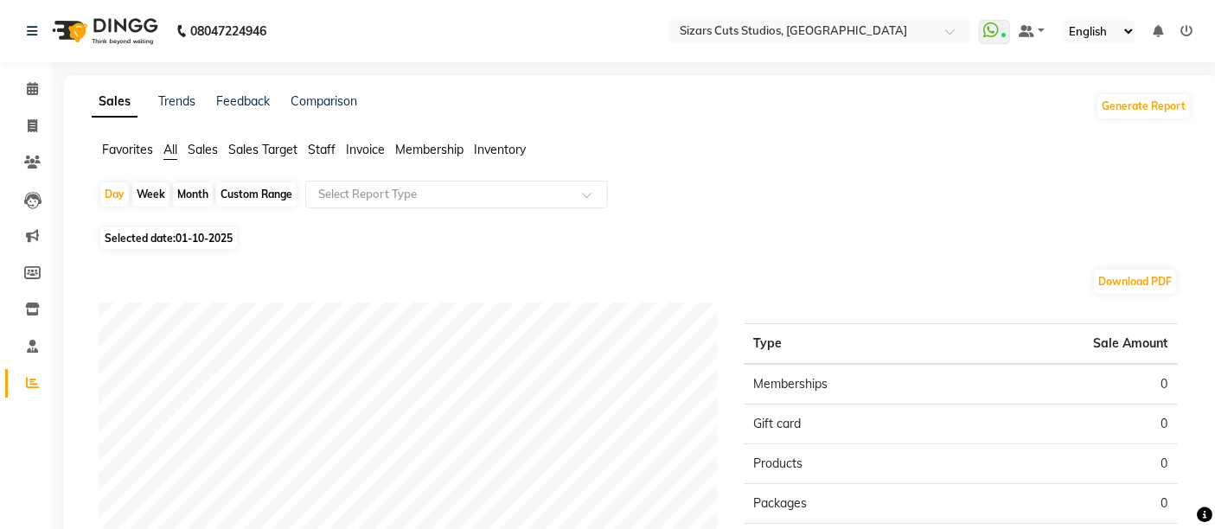
click at [313, 152] on span "Staff" at bounding box center [322, 150] width 28 height 16
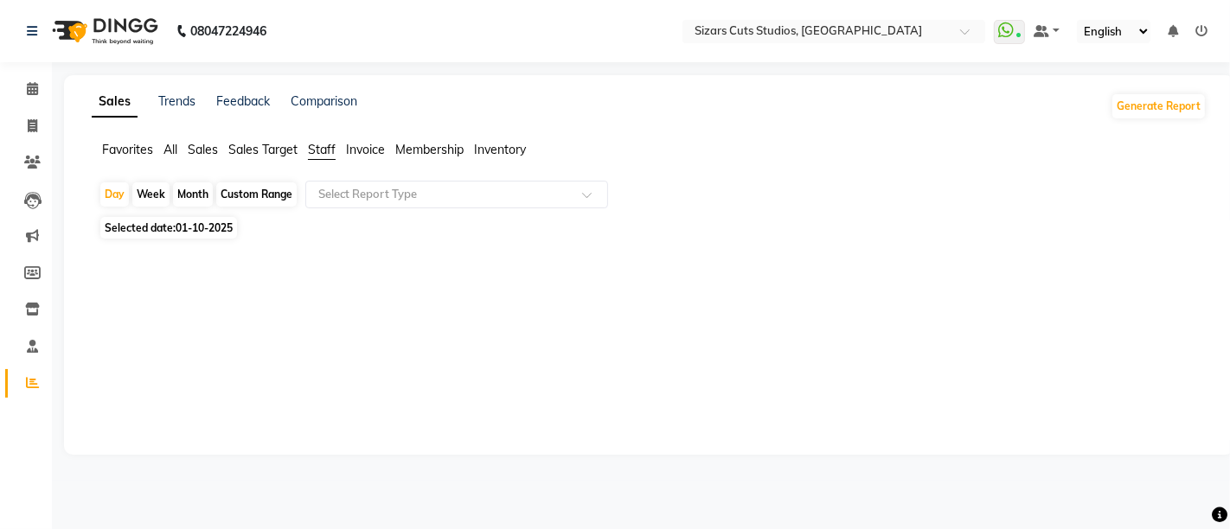
click at [261, 183] on div "Custom Range" at bounding box center [256, 194] width 80 height 24
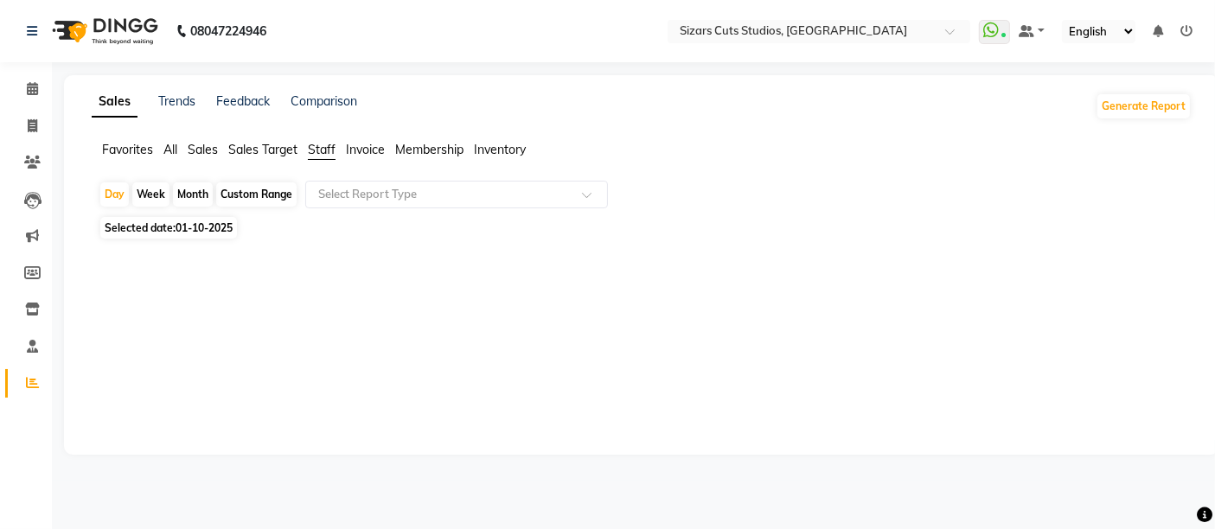
select select "10"
select select "2025"
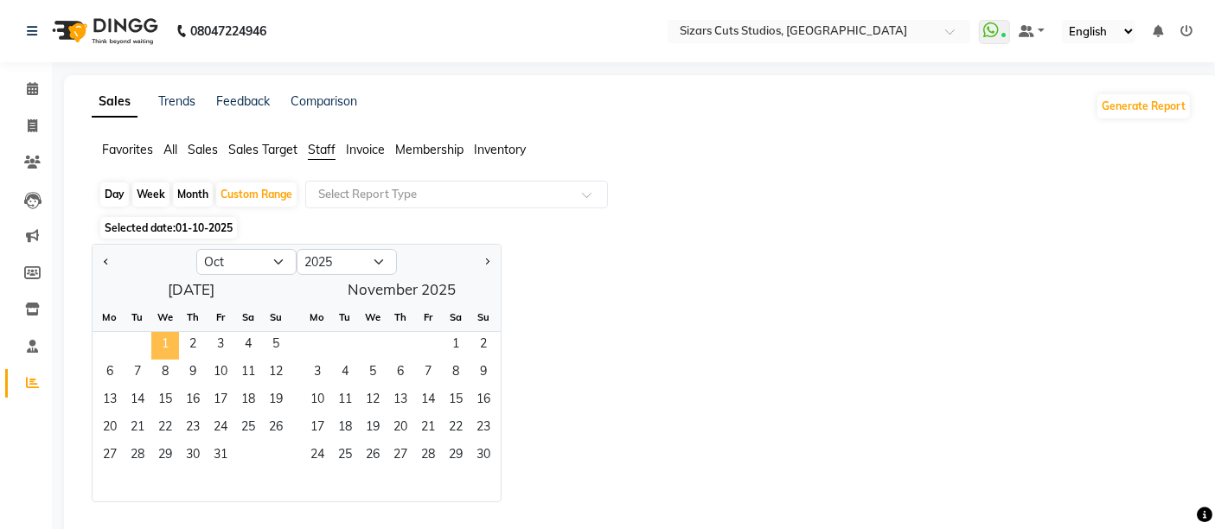
click at [163, 345] on span "1" at bounding box center [165, 346] width 28 height 28
click at [216, 451] on span "31" at bounding box center [221, 457] width 28 height 28
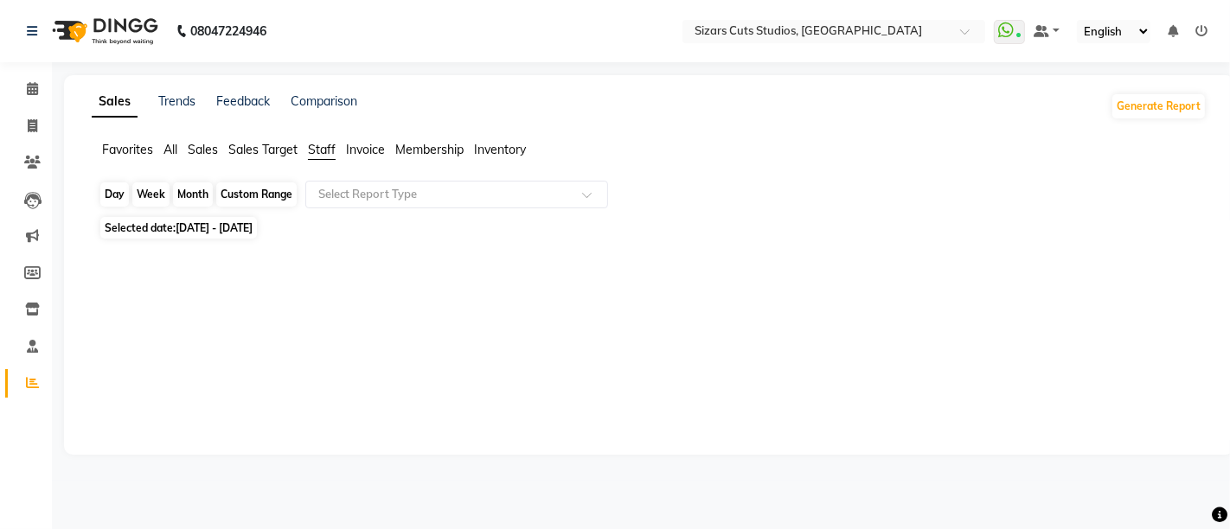
click at [266, 194] on div "Custom Range" at bounding box center [256, 194] width 80 height 24
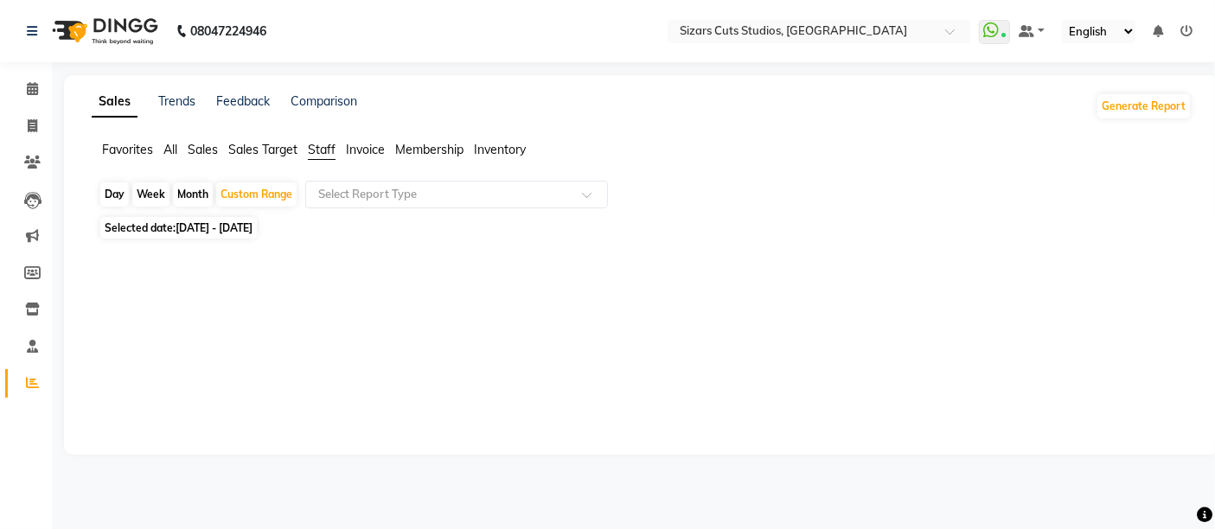
select select "10"
select select "2025"
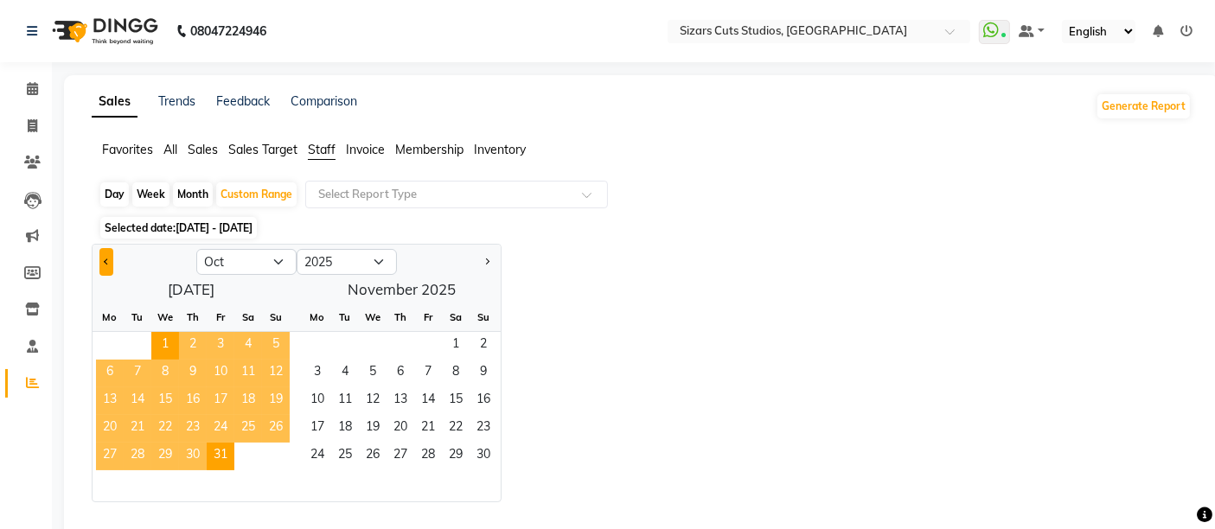
click at [107, 260] on span "Previous month" at bounding box center [107, 262] width 6 height 6
select select "9"
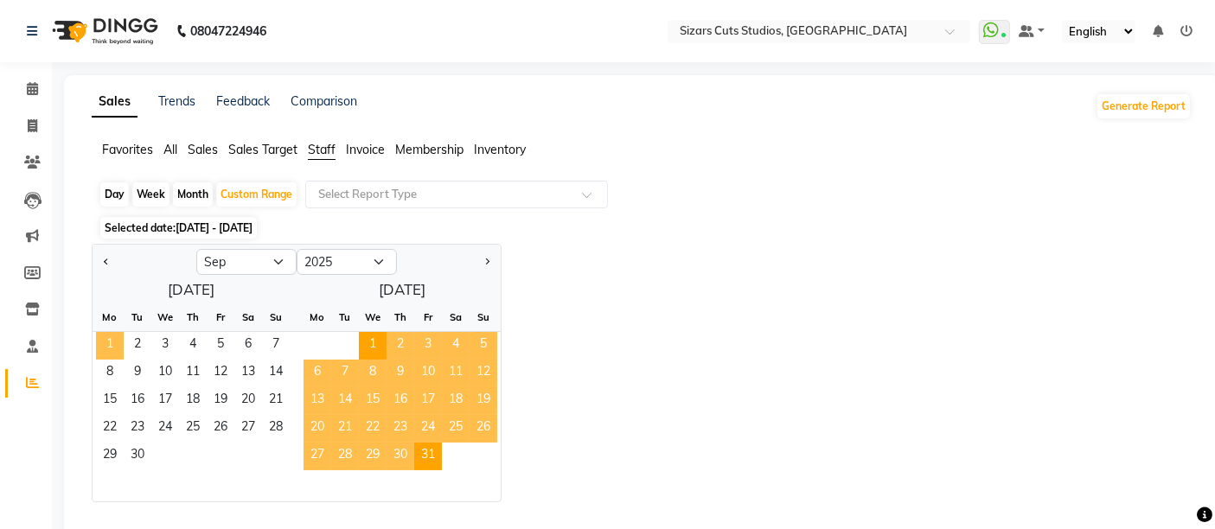
click at [113, 336] on span "1" at bounding box center [110, 346] width 28 height 28
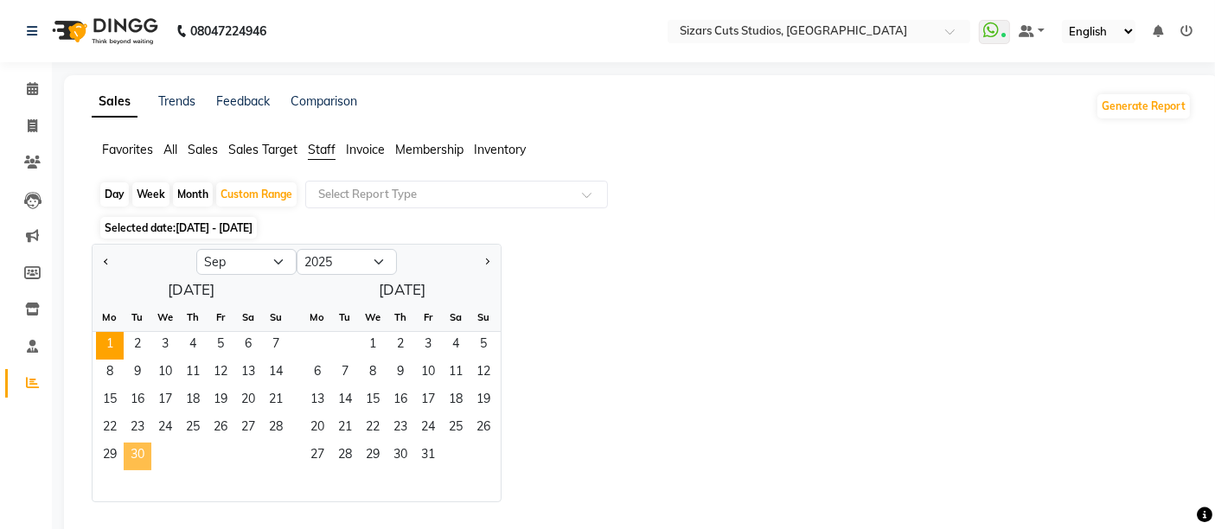
click at [142, 454] on span "30" at bounding box center [138, 457] width 28 height 28
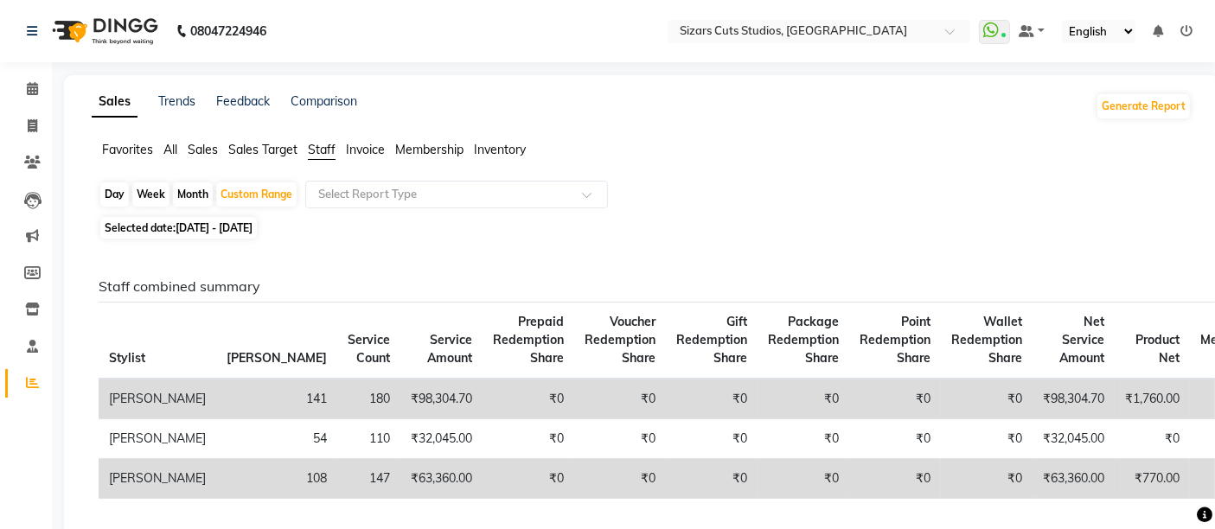
click at [367, 170] on div "Favorites All Sales Sales Target Staff Invoice Membership Inventory" at bounding box center [642, 157] width 1126 height 33
click at [378, 201] on input "text" at bounding box center [439, 194] width 249 height 17
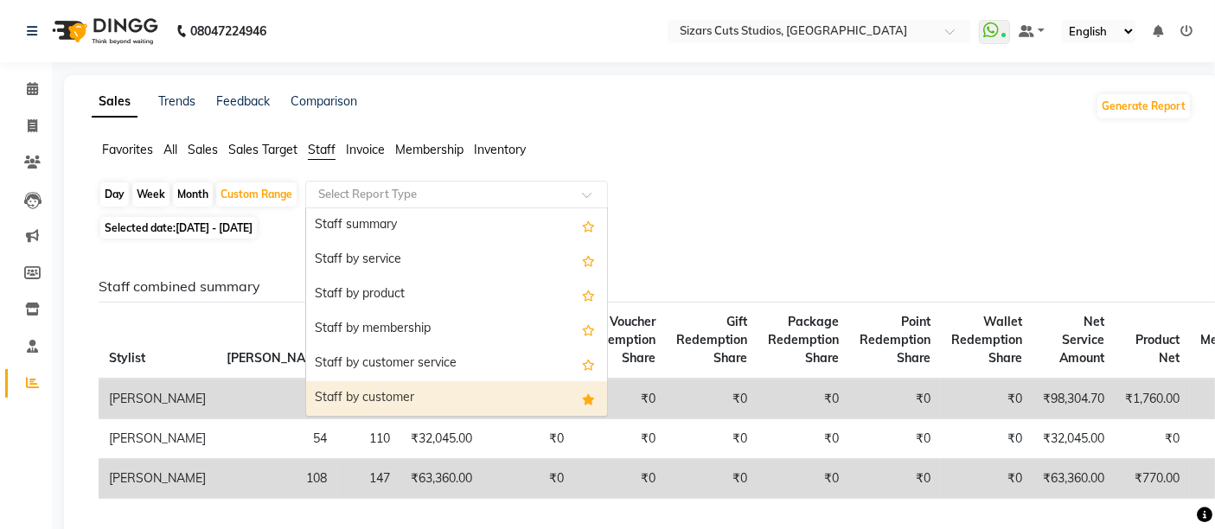
click at [378, 401] on div "Staff by customer" at bounding box center [456, 398] width 301 height 35
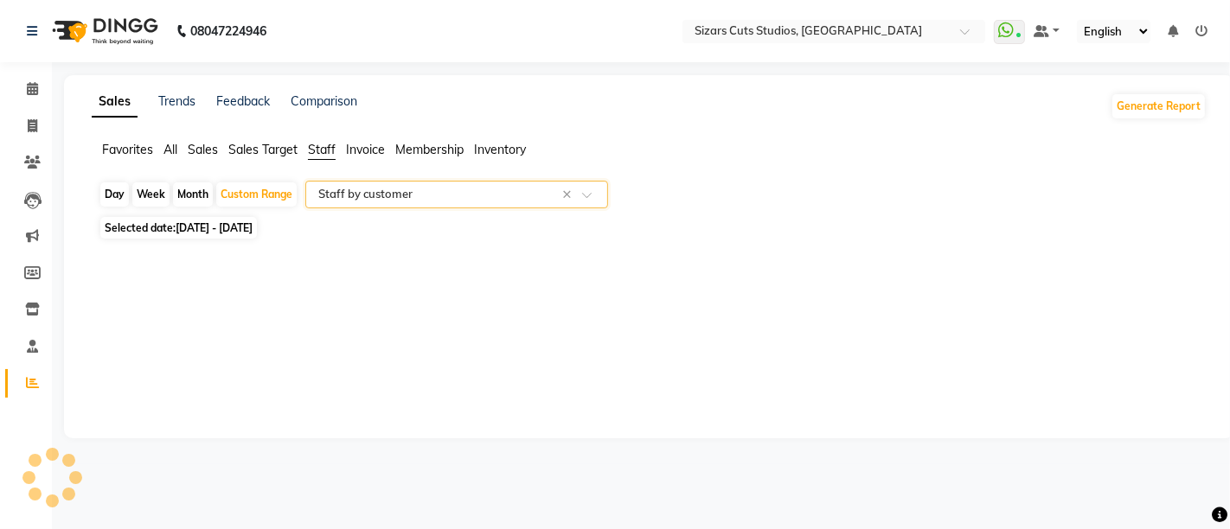
select select "full_report"
select select "csv"
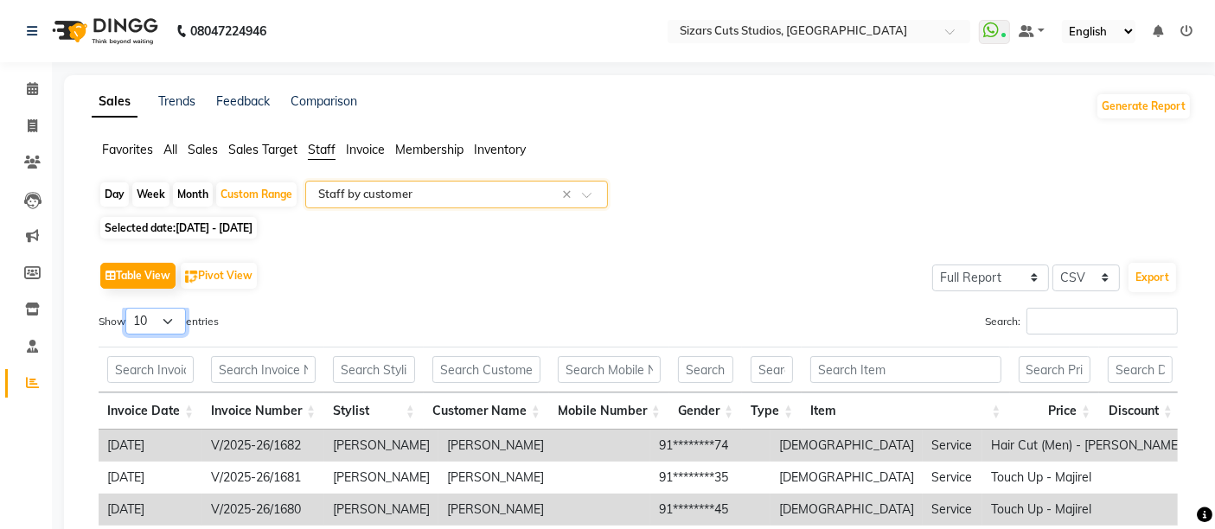
drag, startPoint x: 150, startPoint y: 323, endPoint x: 150, endPoint y: 333, distance: 10.4
click at [150, 323] on select "10 25 50 100" at bounding box center [155, 321] width 61 height 27
select select "100"
click at [128, 308] on select "10 25 50 100" at bounding box center [155, 321] width 61 height 27
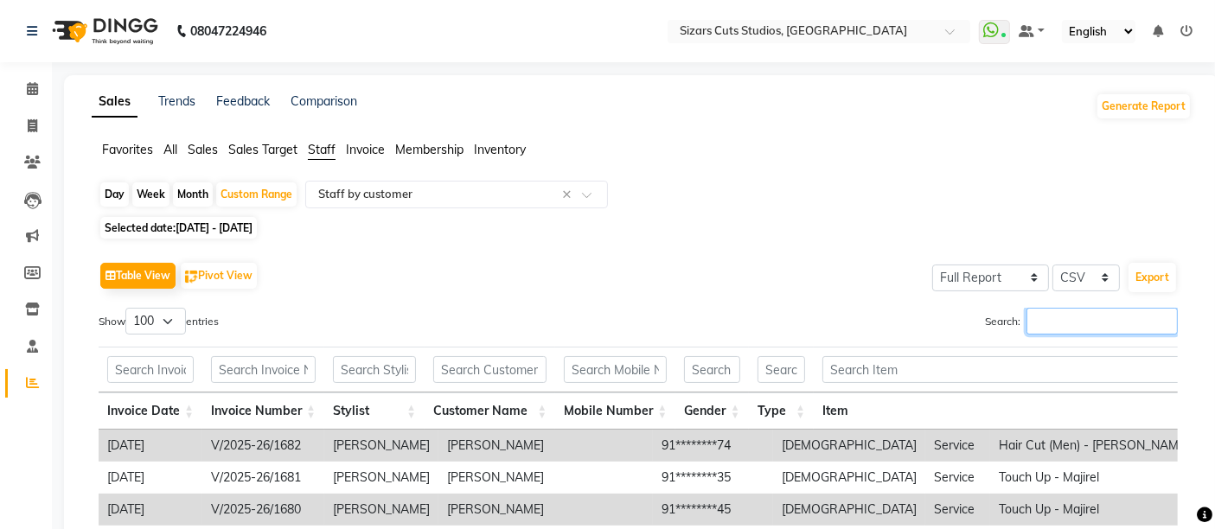
click at [1103, 318] on input "Search:" at bounding box center [1101, 321] width 151 height 27
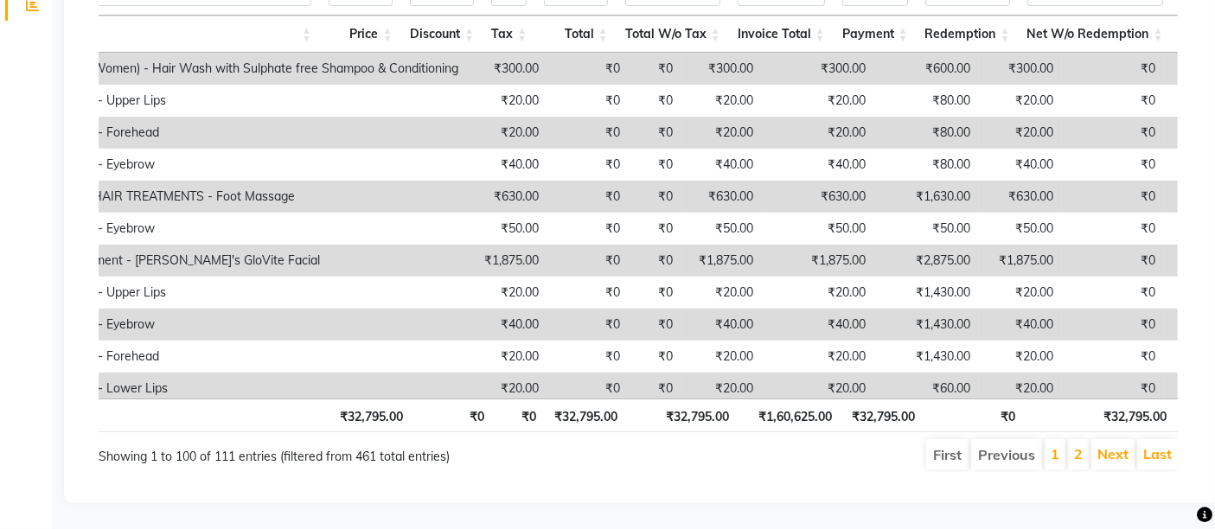
scroll to position [0, 1387]
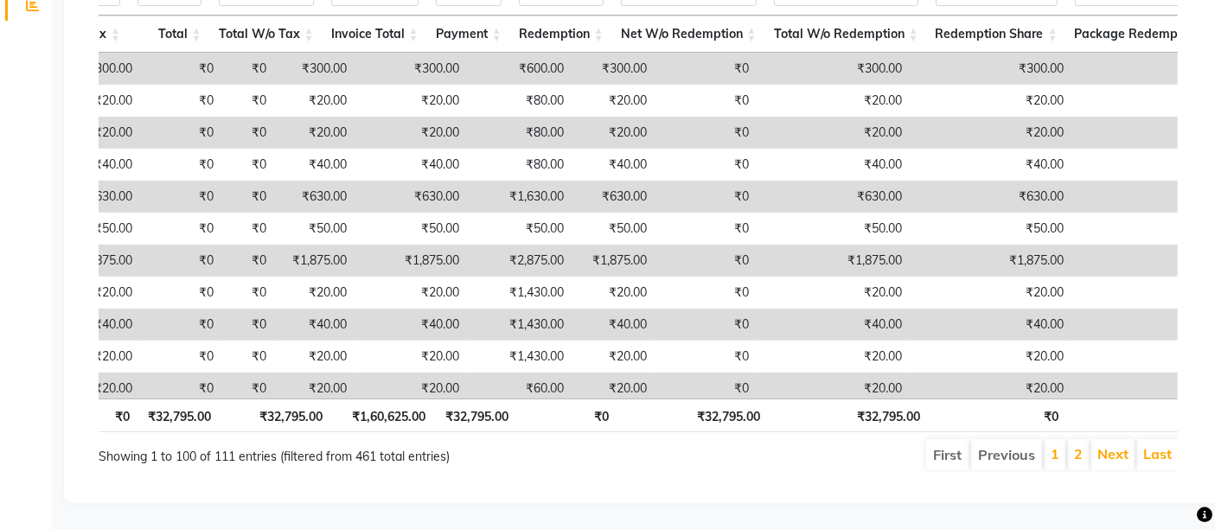
type input "manisha"
click at [1000, 399] on th "₹0" at bounding box center [998, 416] width 138 height 34
drag, startPoint x: 1000, startPoint y: 387, endPoint x: 210, endPoint y: 389, distance: 790.3
click at [210, 399] on tr "Total ₹32,795.00 ₹0 ₹0 ₹32,795.00 ₹32,795.00 ₹1,60,625.00 ₹32,795.00 ₹0 ₹32,795…" at bounding box center [127, 416] width 2831 height 34
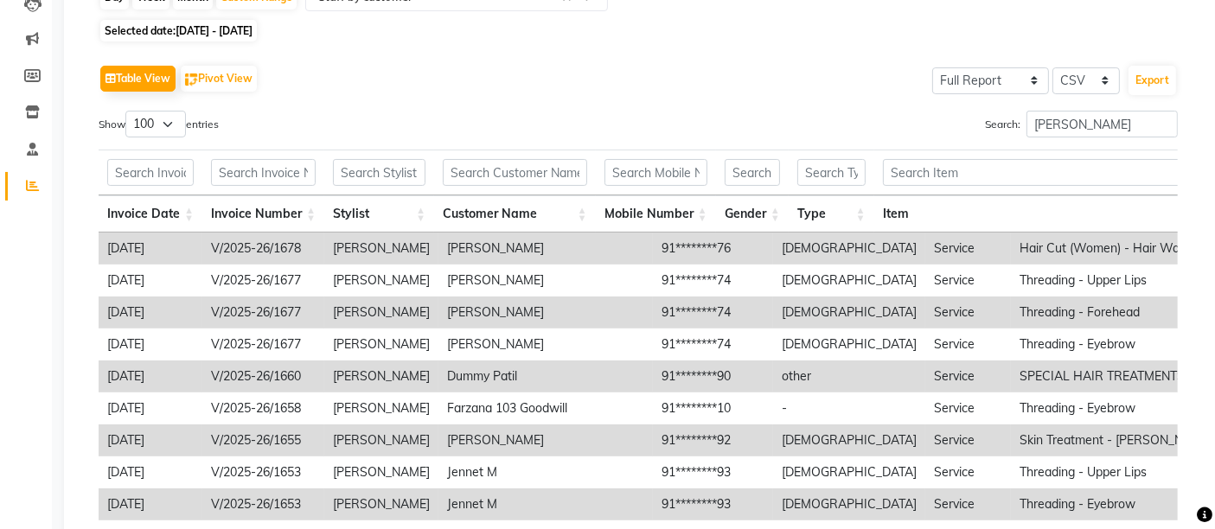
scroll to position [0, 0]
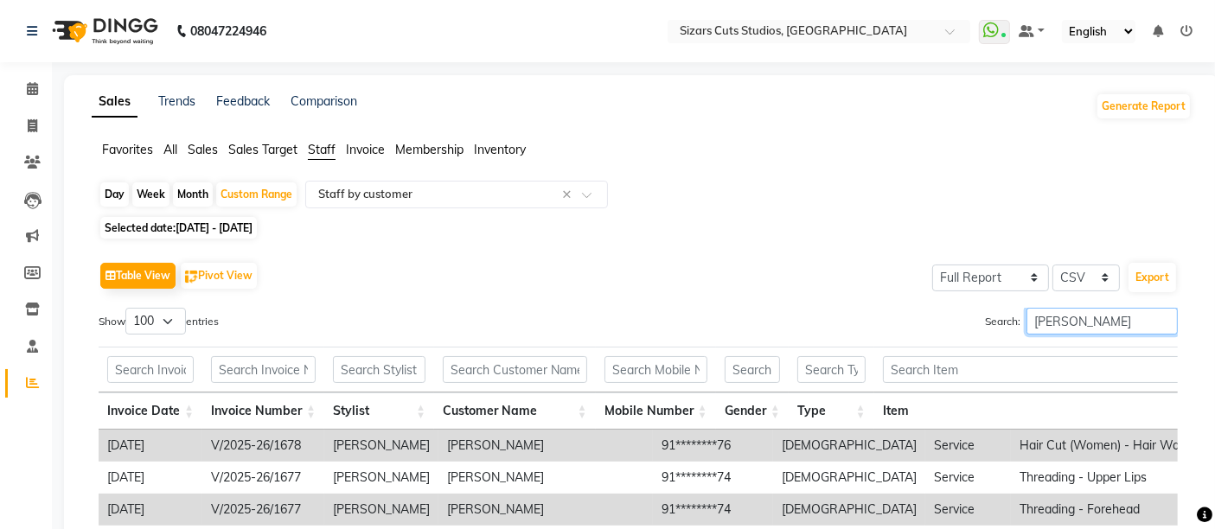
click at [1094, 325] on input "manisha" at bounding box center [1101, 321] width 151 height 27
click at [1163, 320] on input "manisha" at bounding box center [1101, 321] width 151 height 27
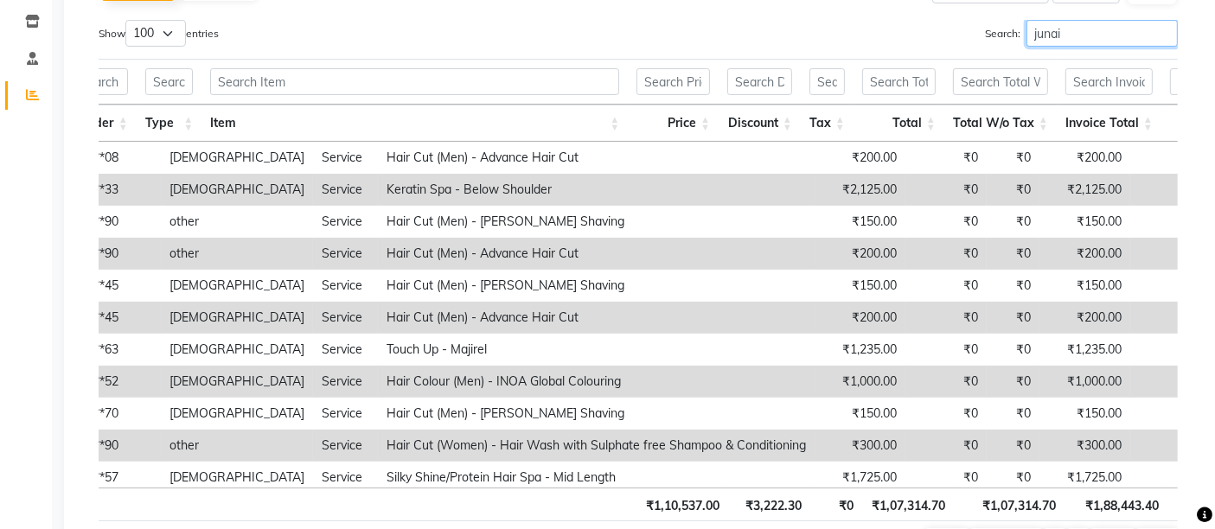
scroll to position [288, 904]
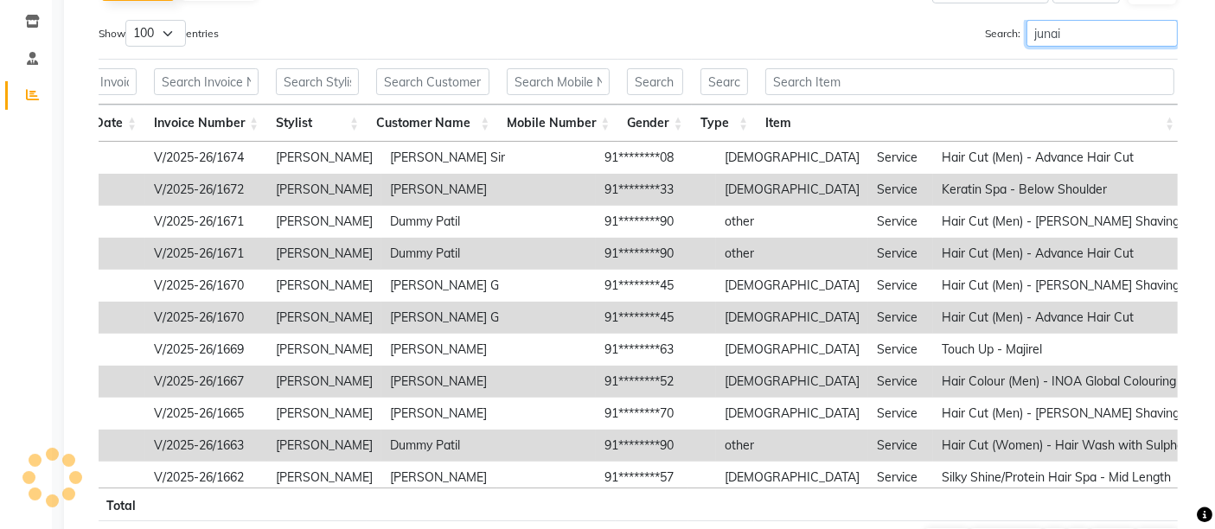
type input "junai"
click at [407, 514] on th at bounding box center [432, 505] width 131 height 34
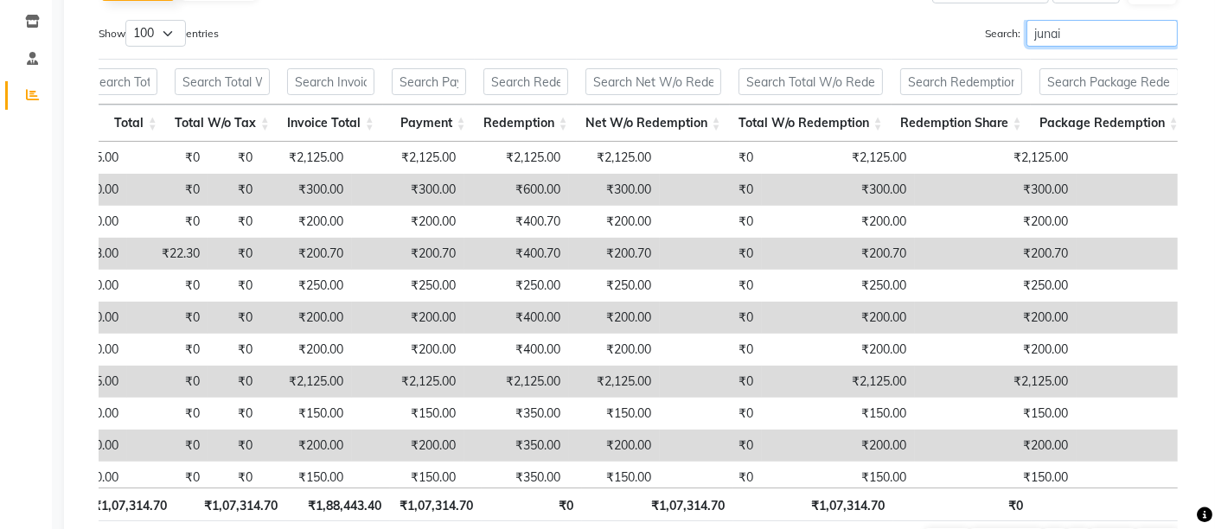
click at [1163, 30] on input "junai" at bounding box center [1101, 33] width 151 height 27
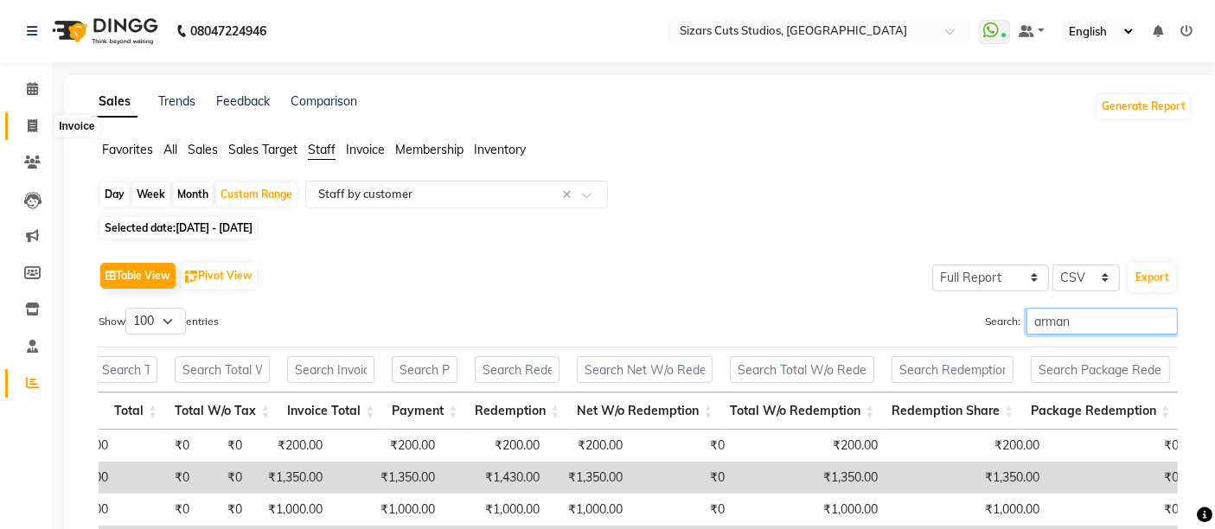
type input "arman"
click at [31, 121] on icon at bounding box center [33, 125] width 10 height 13
select select "service"
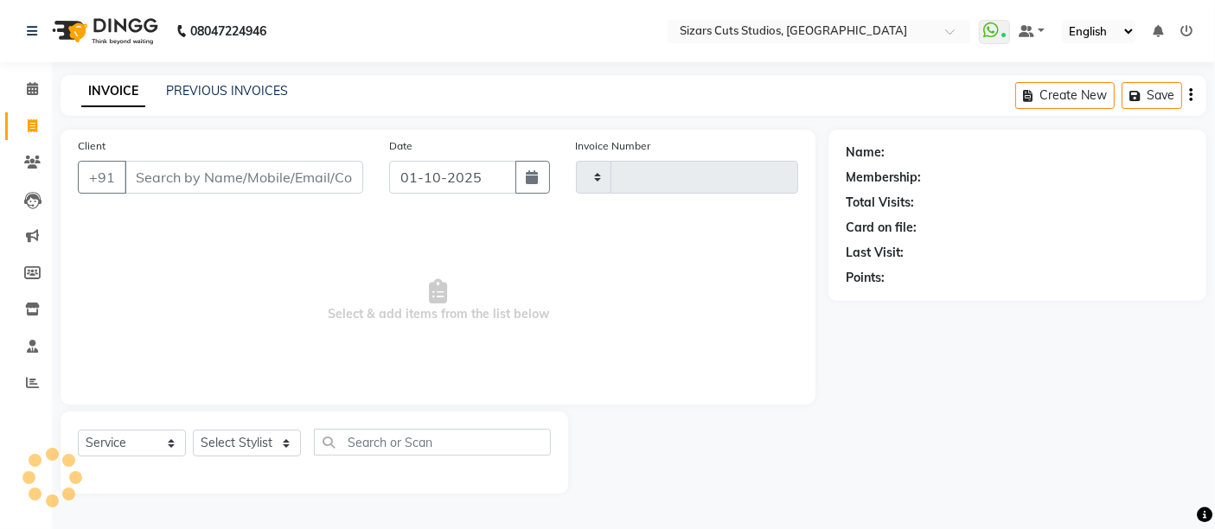
type input "1683"
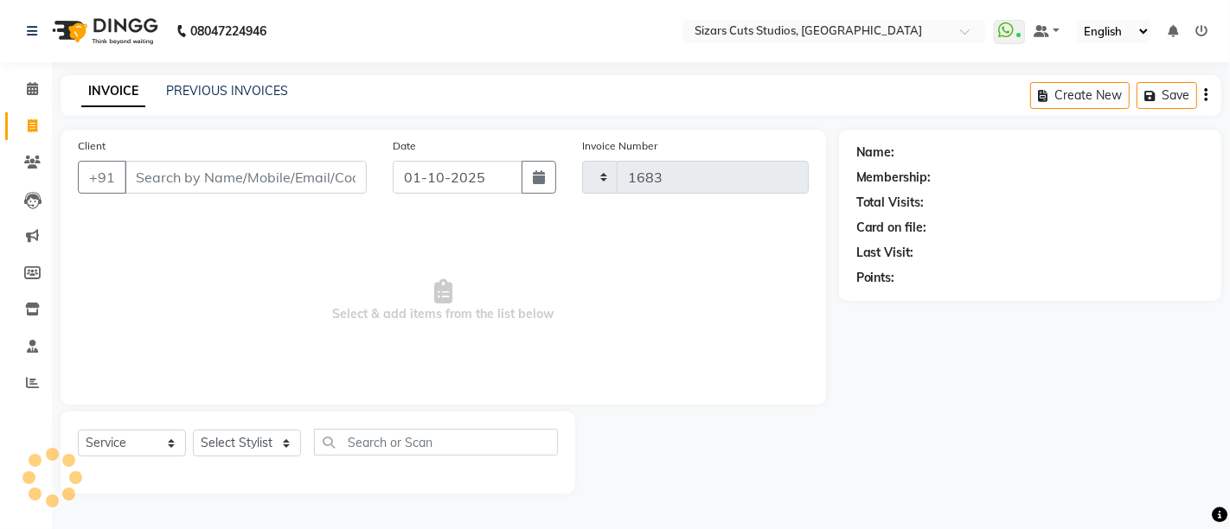
select select "5579"
